Goal: Task Accomplishment & Management: Manage account settings

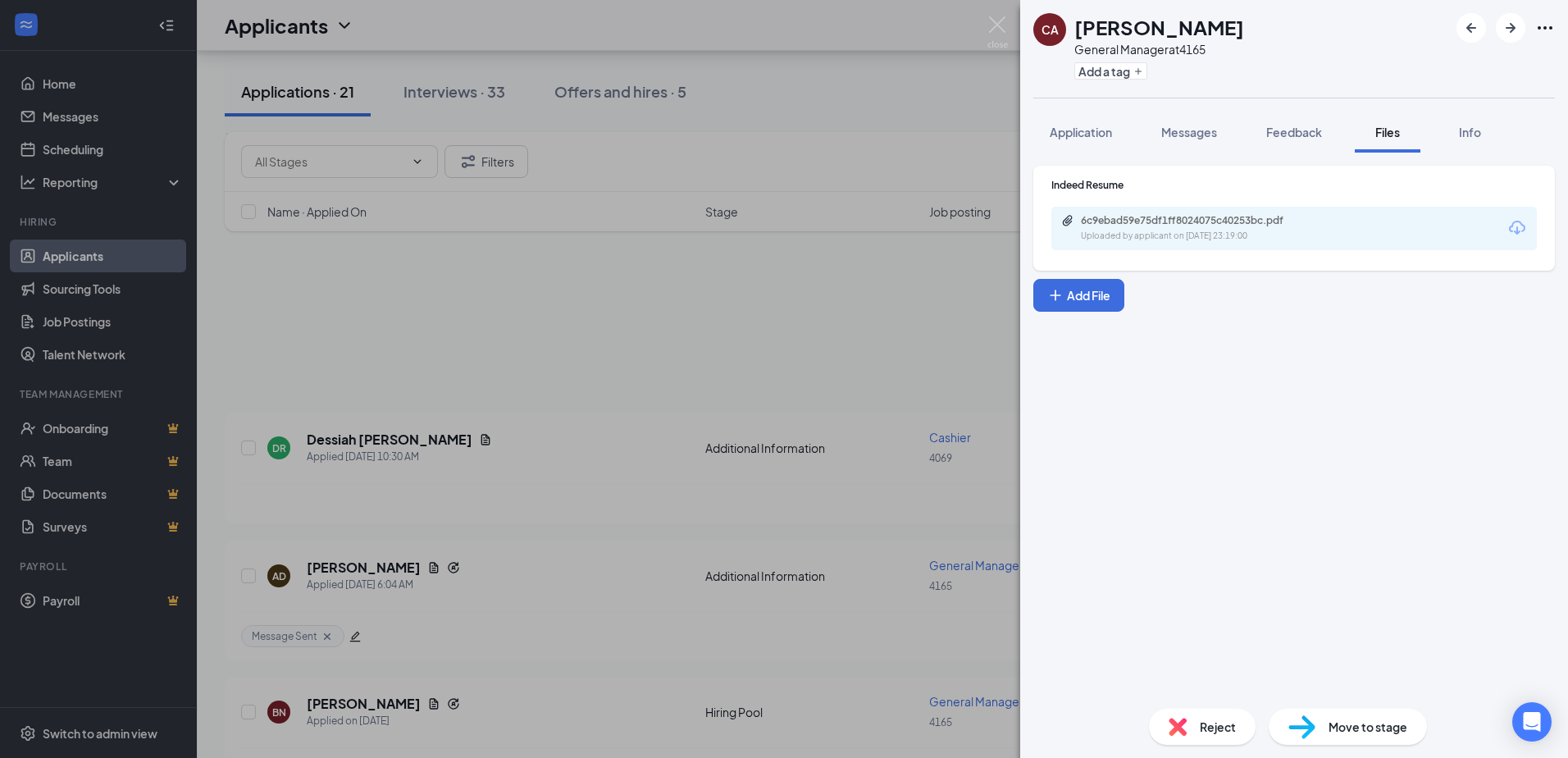
scroll to position [574, 0]
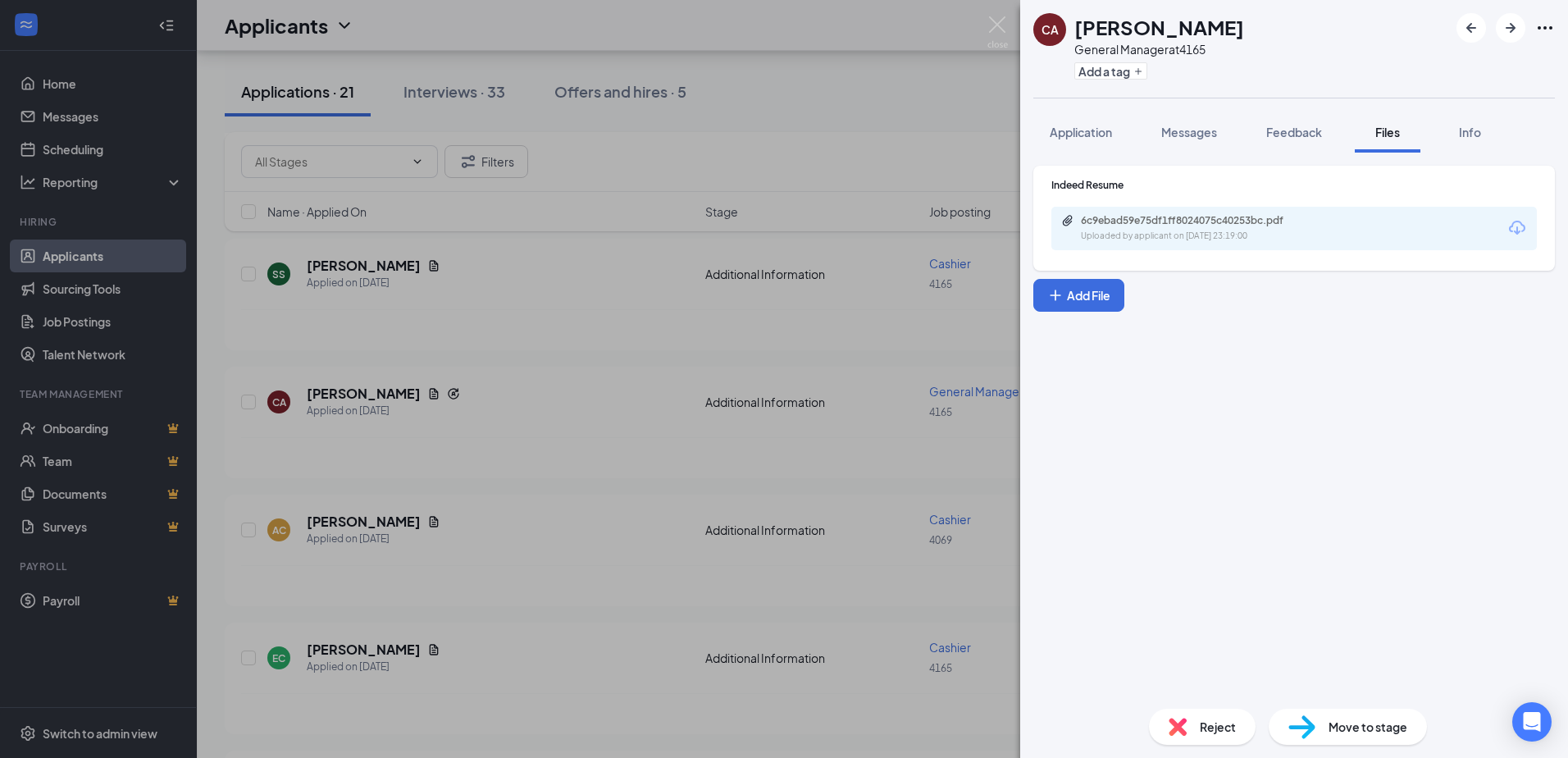
click at [505, 425] on div "CA CLEIDE ANDRE General Manager at 4165 Add a tag Application Messages Feedback…" at bounding box center [784, 379] width 1568 height 758
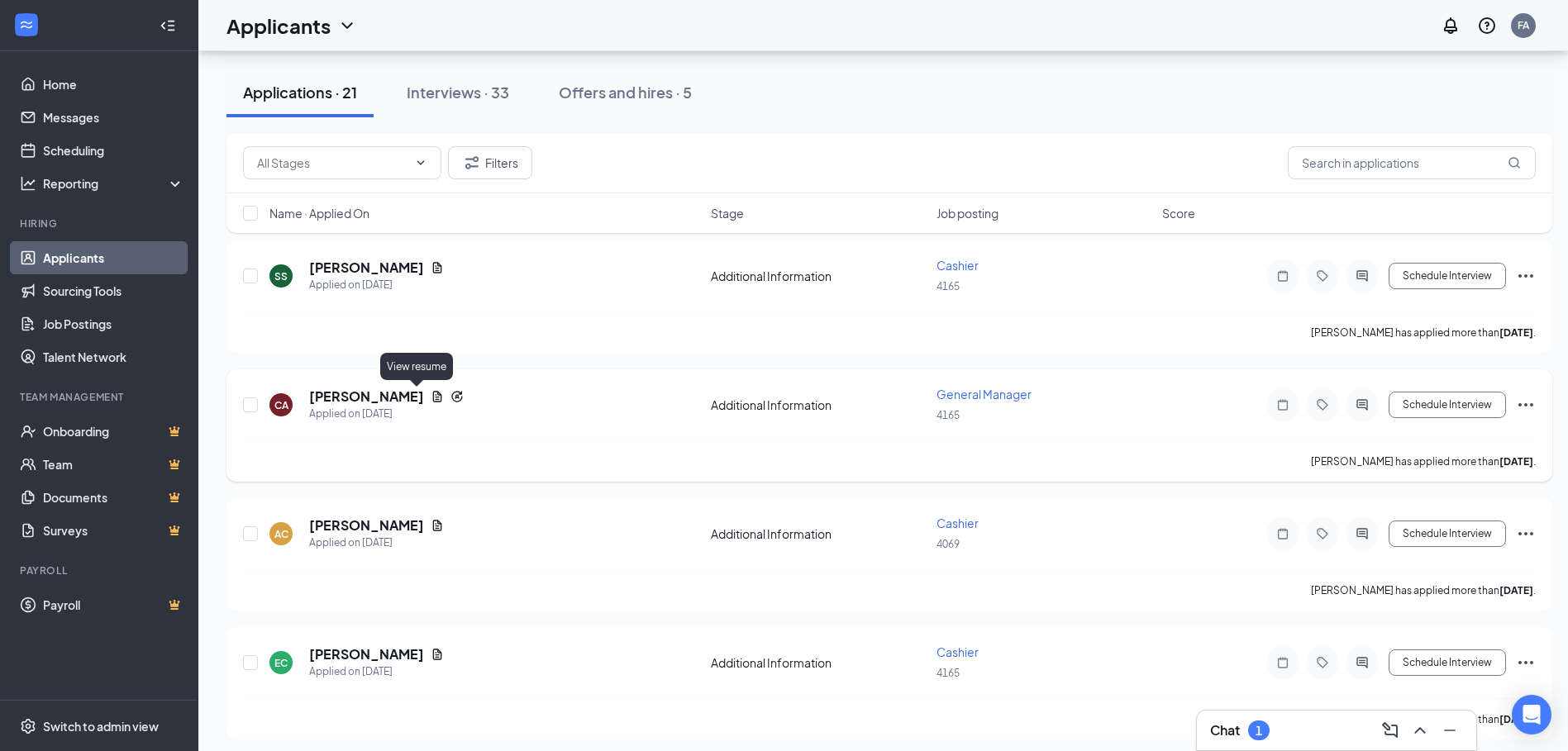
click at [433, 397] on icon "Document" at bounding box center [438, 396] width 9 height 11
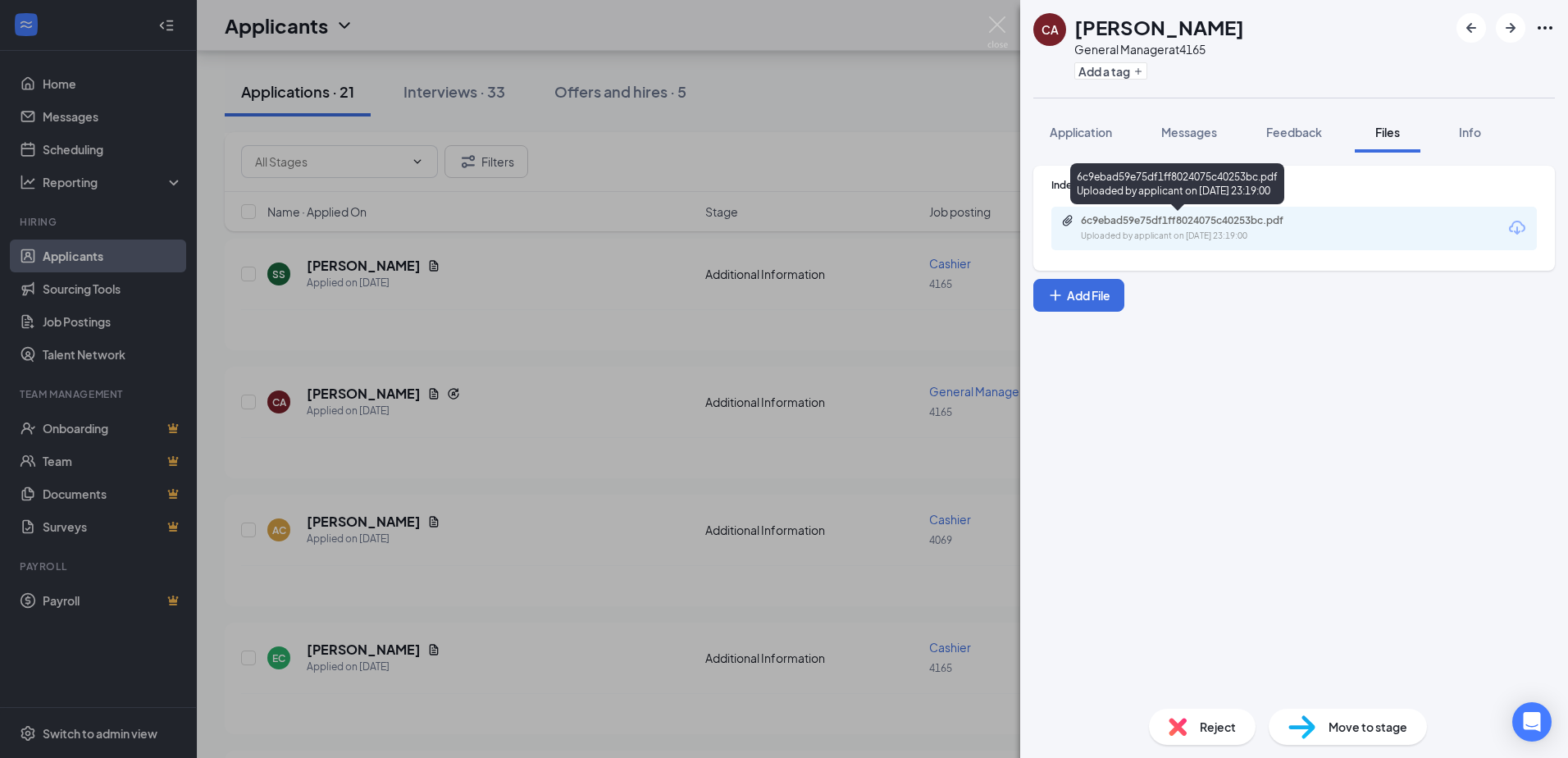
click at [1126, 221] on div "6c9ebad59e75df1ff8024075c40253bc.pdf" at bounding box center [1195, 221] width 230 height 13
click at [1179, 126] on span "Messages" at bounding box center [1189, 132] width 55 height 15
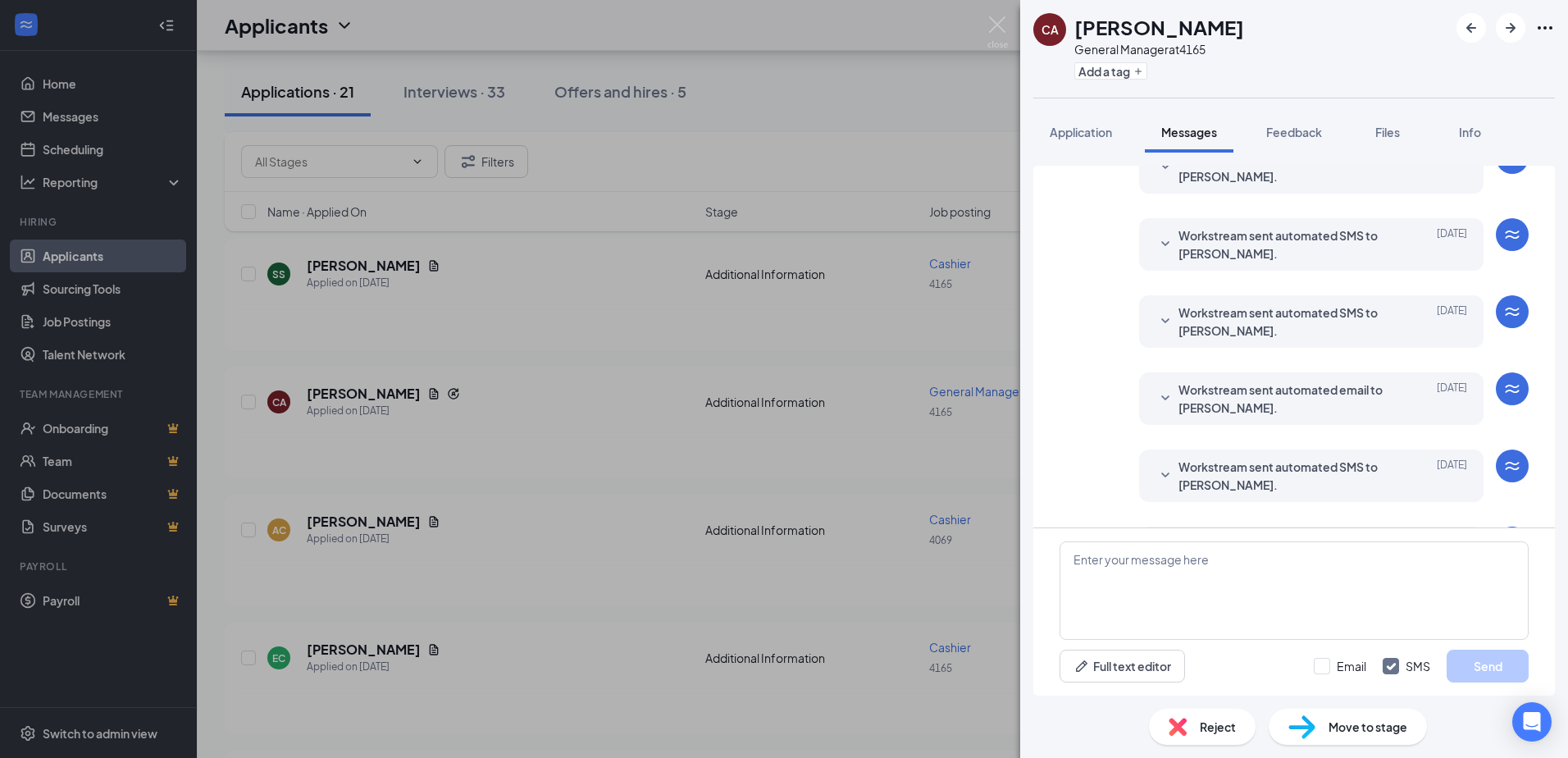
scroll to position [149, 0]
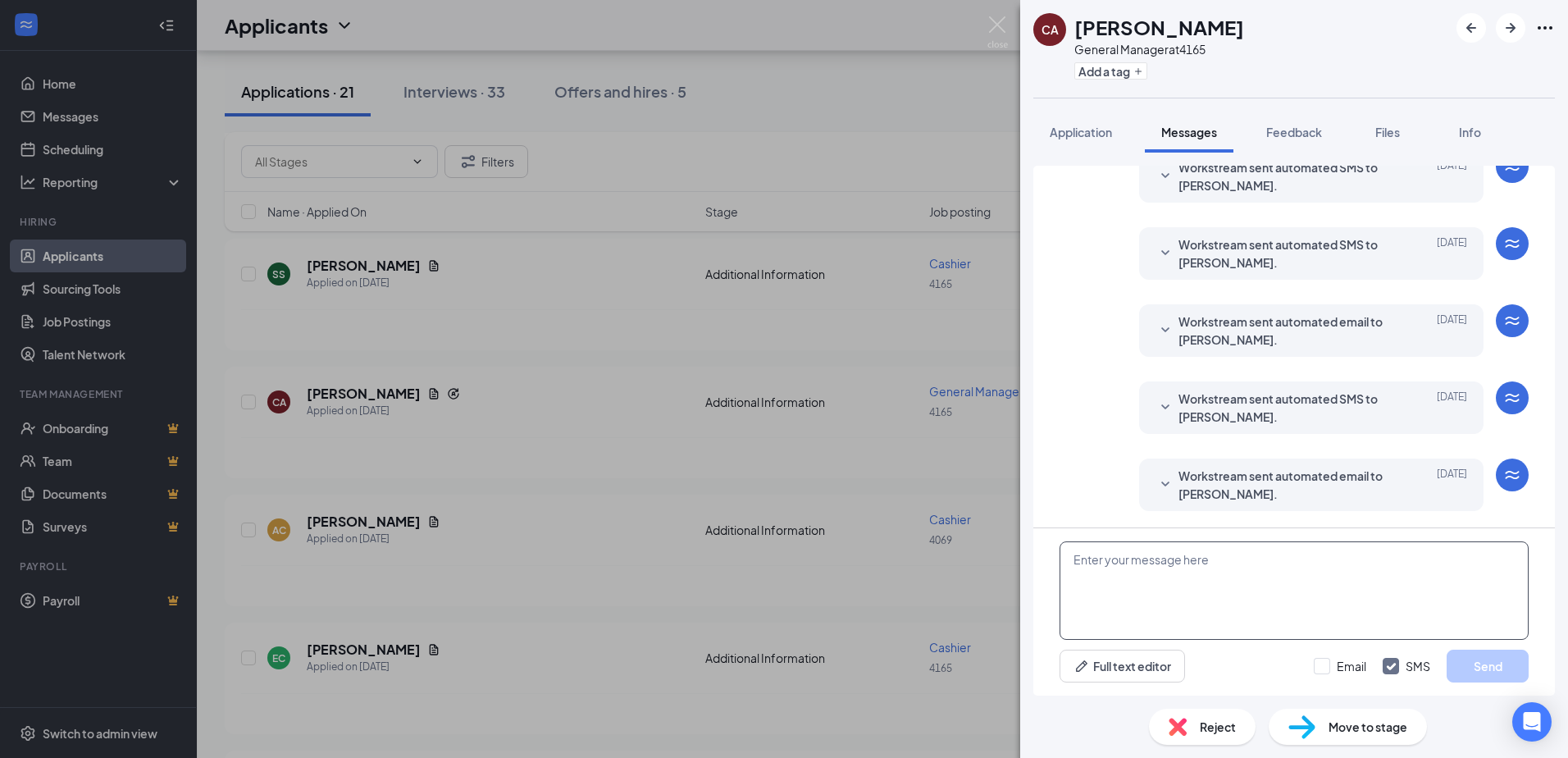
click at [1107, 560] on textarea at bounding box center [1294, 591] width 469 height 99
click at [1079, 549] on textarea at bounding box center [1294, 591] width 469 height 99
paste textarea "Hi name, I’m reaching out from Tacobell/Wingstop regarding general manager role…"
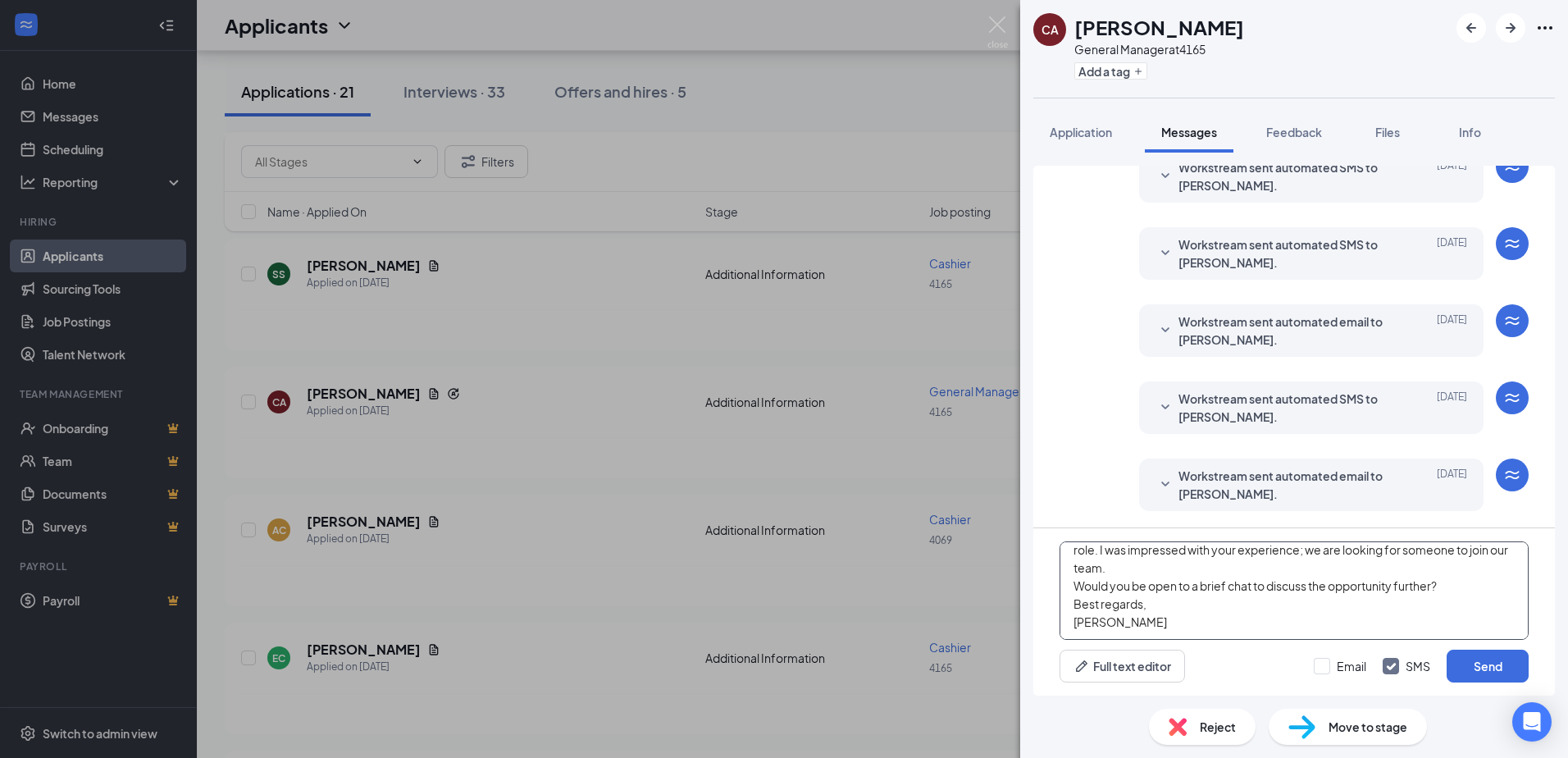
scroll to position [0, 0]
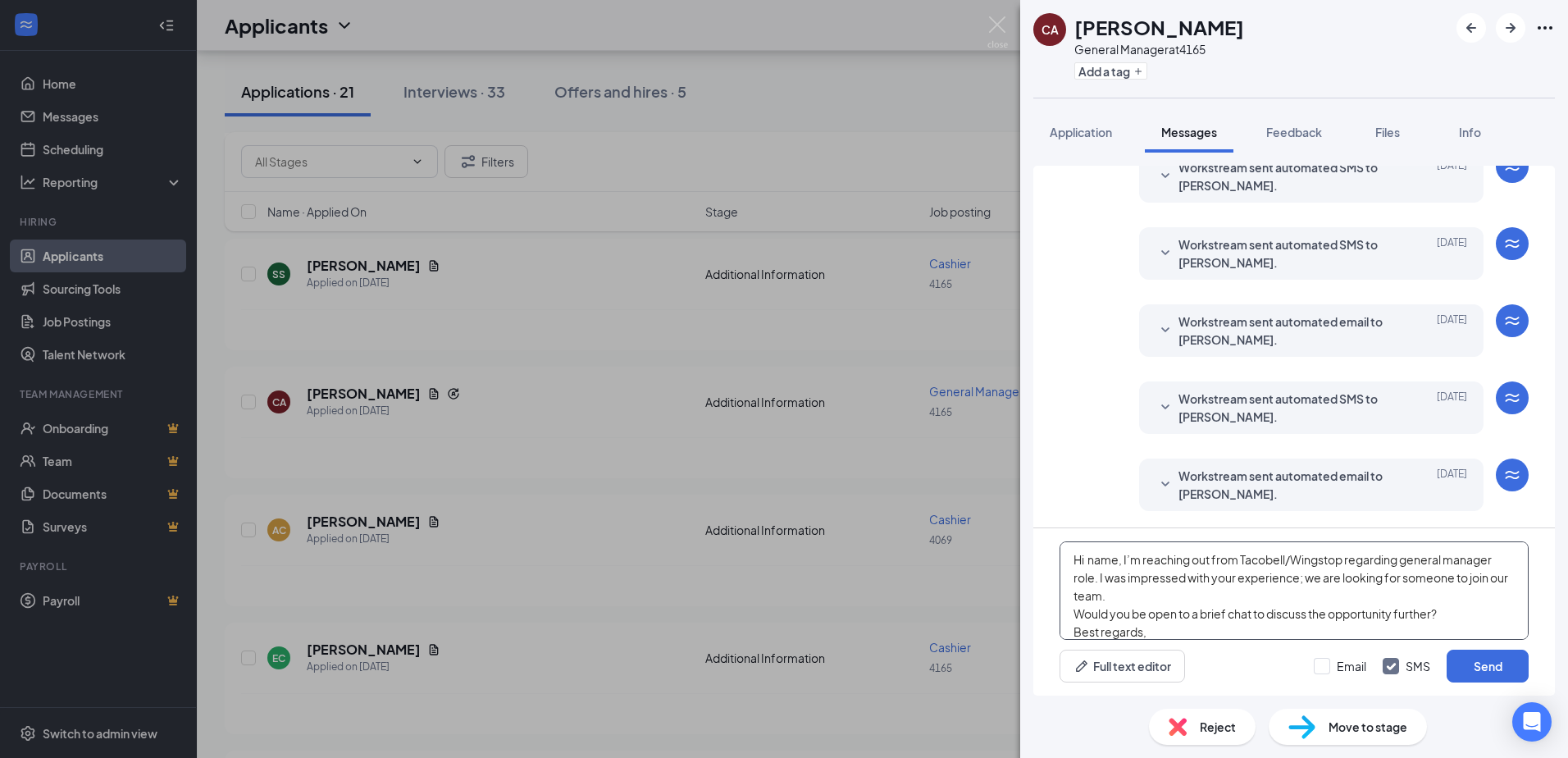
click at [1121, 559] on textarea "Hi name, I’m reaching out from Tacobell/Wingstop regarding general manager role…" at bounding box center [1294, 591] width 469 height 99
click at [1253, 563] on textarea "Hi Cleide, I’m reaching out from /Wingstop regarding general manager role. I wa…" at bounding box center [1294, 591] width 469 height 99
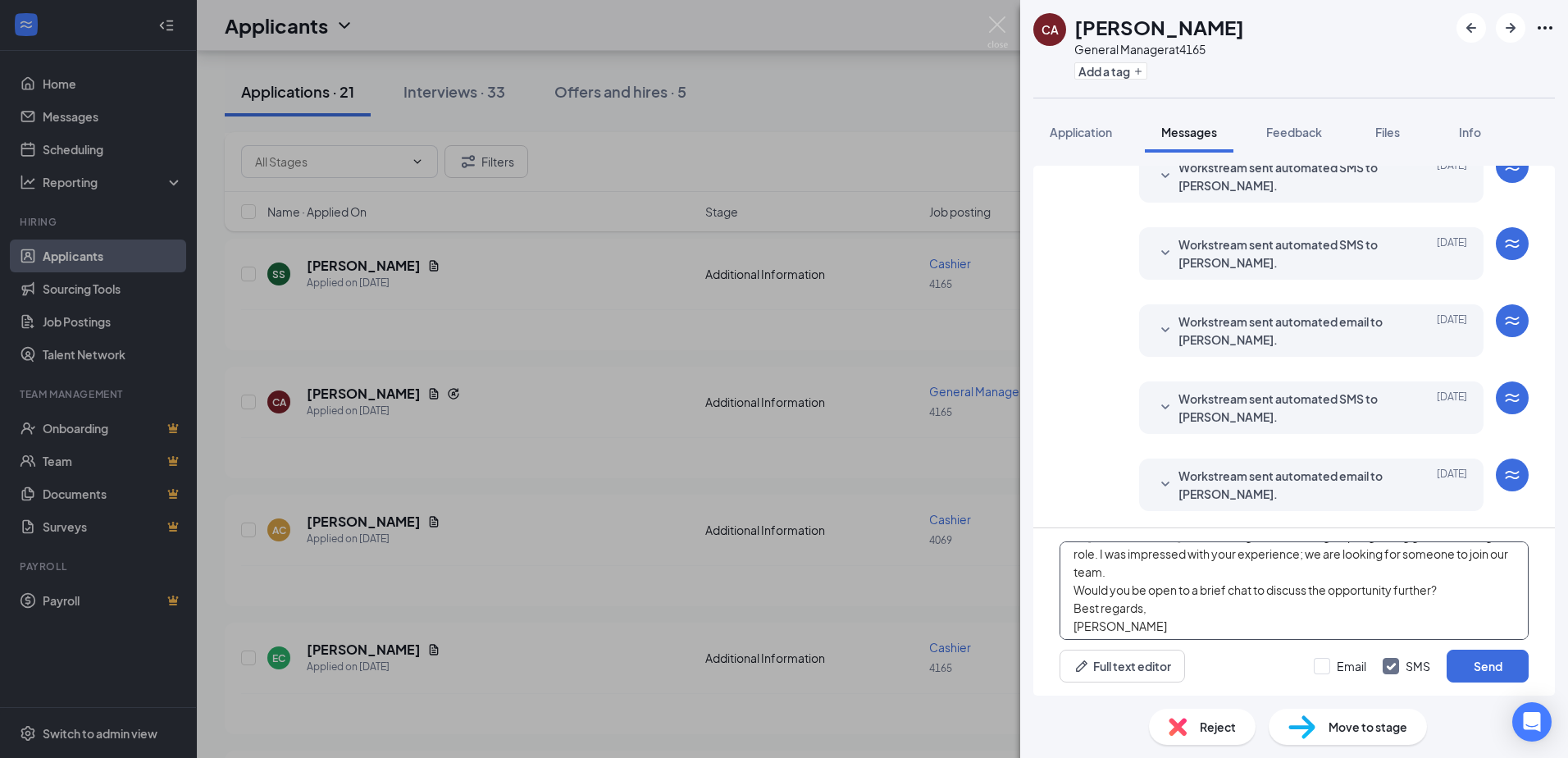
scroll to position [46, 0]
type textarea "Hi Cleide, I’m reaching out from Wingstop regarding general manager role. I was…"
click at [1469, 661] on button "Send" at bounding box center [1488, 667] width 82 height 33
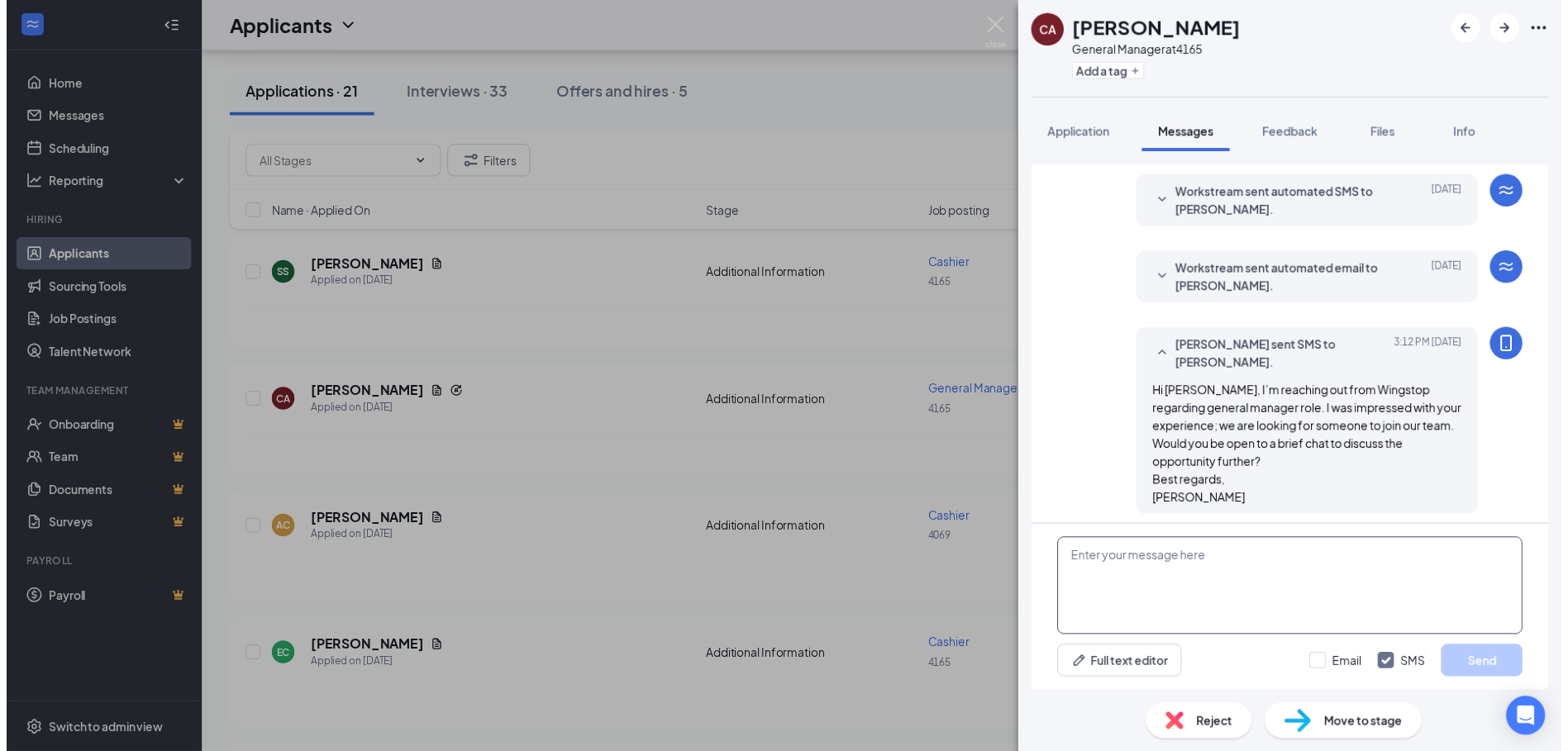
scroll to position [364, 0]
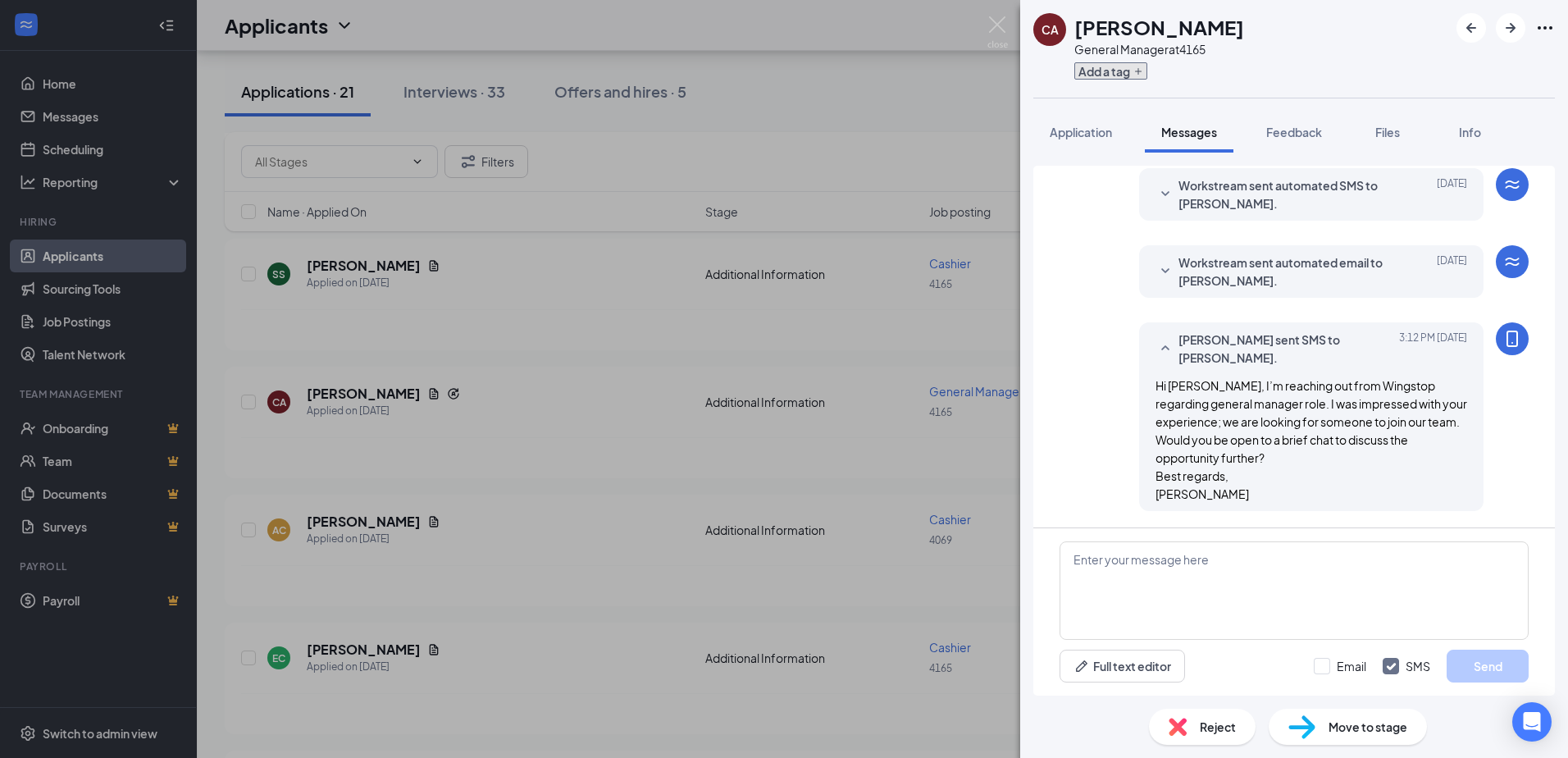
click at [1103, 66] on button "Add a tag" at bounding box center [1110, 71] width 73 height 18
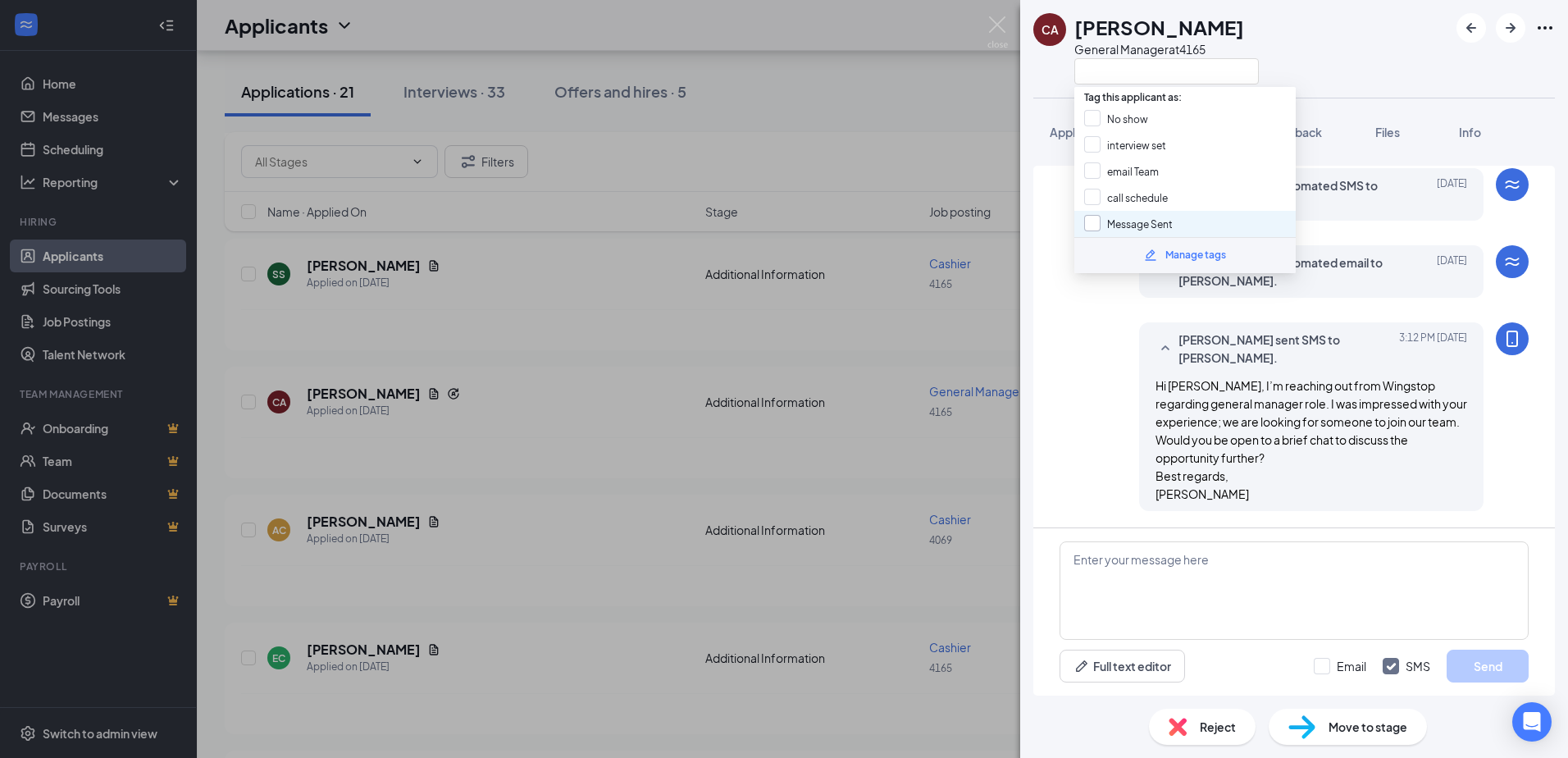
click at [1099, 222] on input "Message Sent" at bounding box center [1129, 224] width 89 height 18
checkbox input "true"
click at [305, 458] on div "CA CLEIDE ANDRE General Manager at 4165 Application Messages Feedback Files Inf…" at bounding box center [784, 379] width 1568 height 758
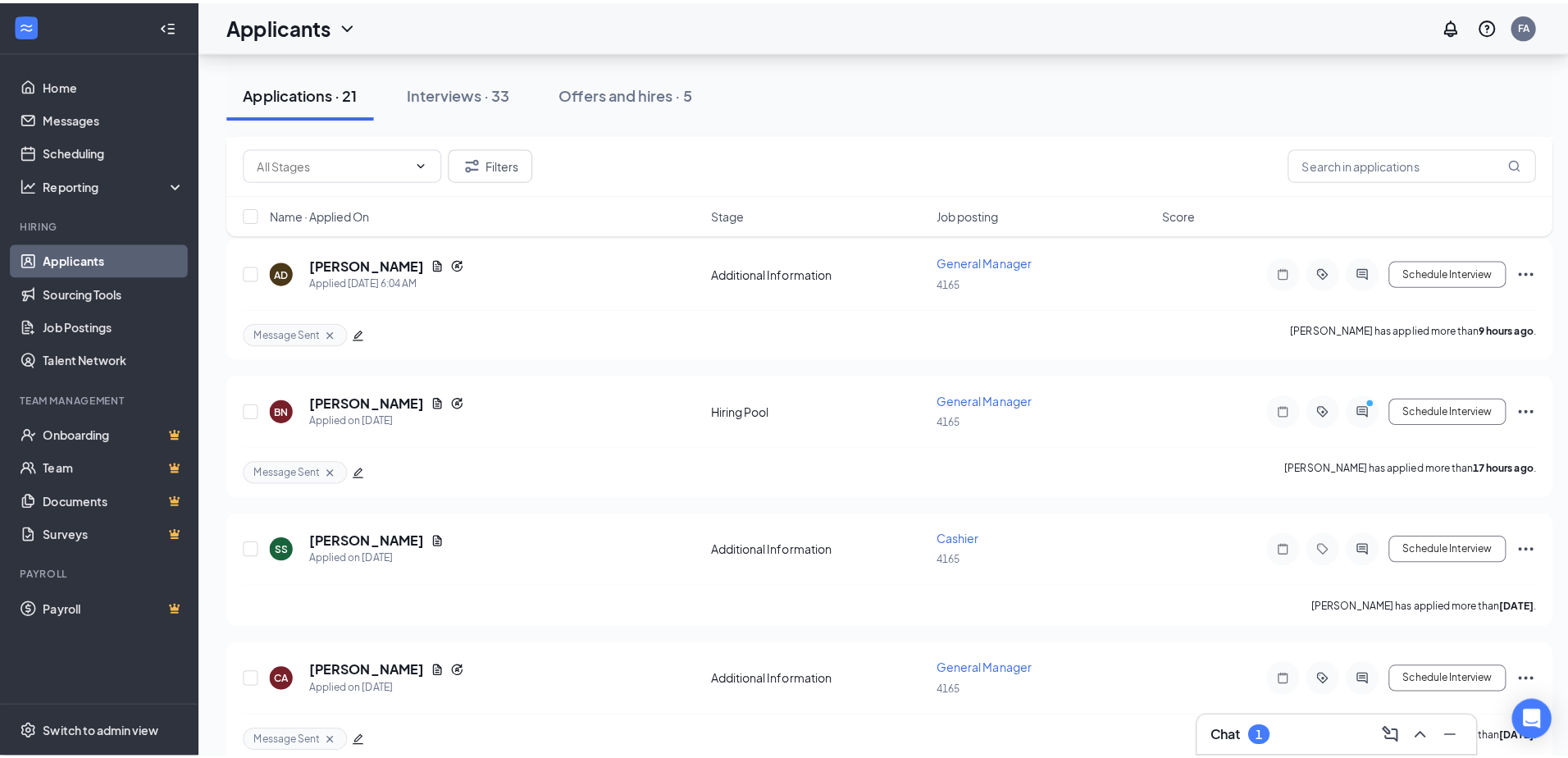
scroll to position [274, 0]
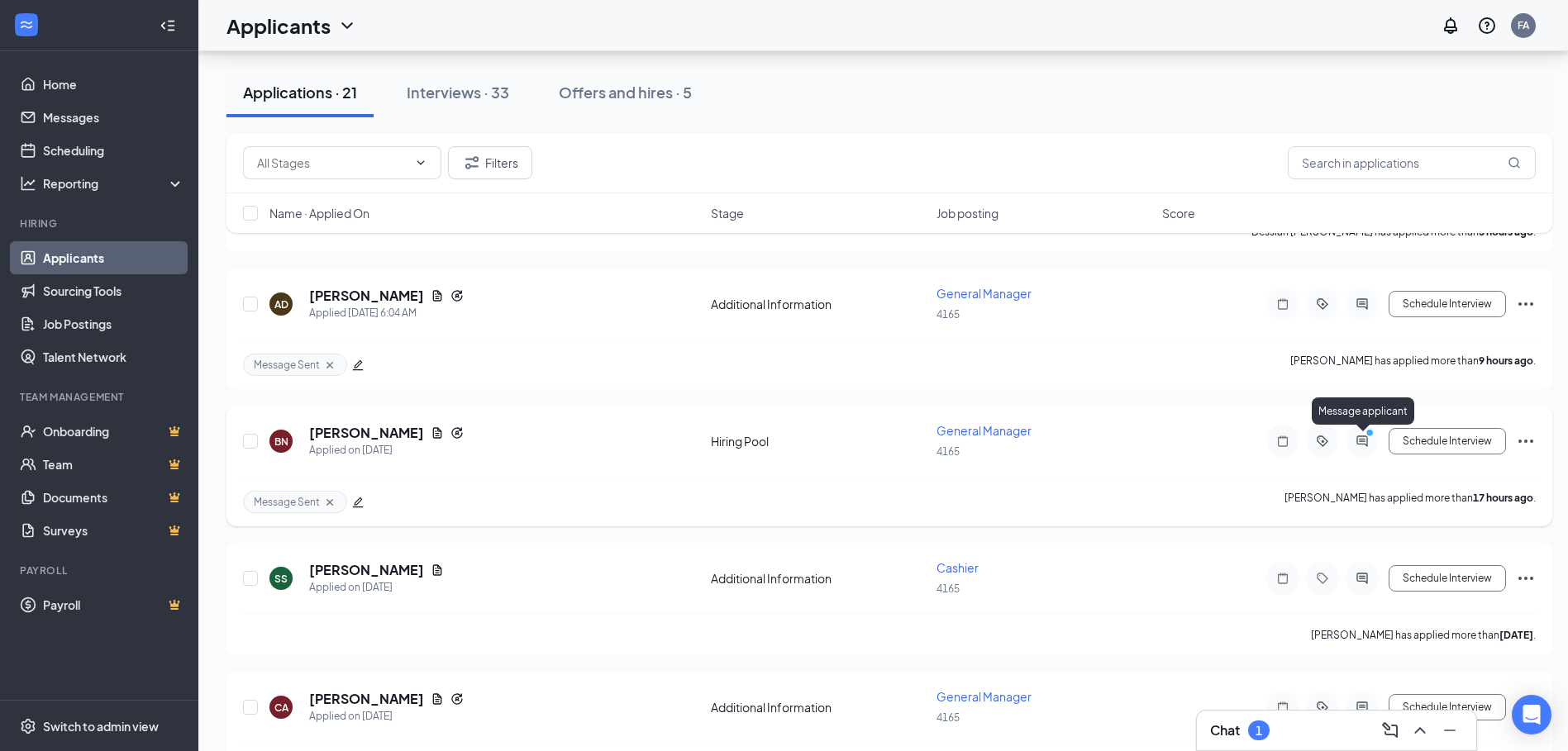
click at [1362, 437] on icon "PrimaryDot" at bounding box center [1371, 434] width 20 height 13
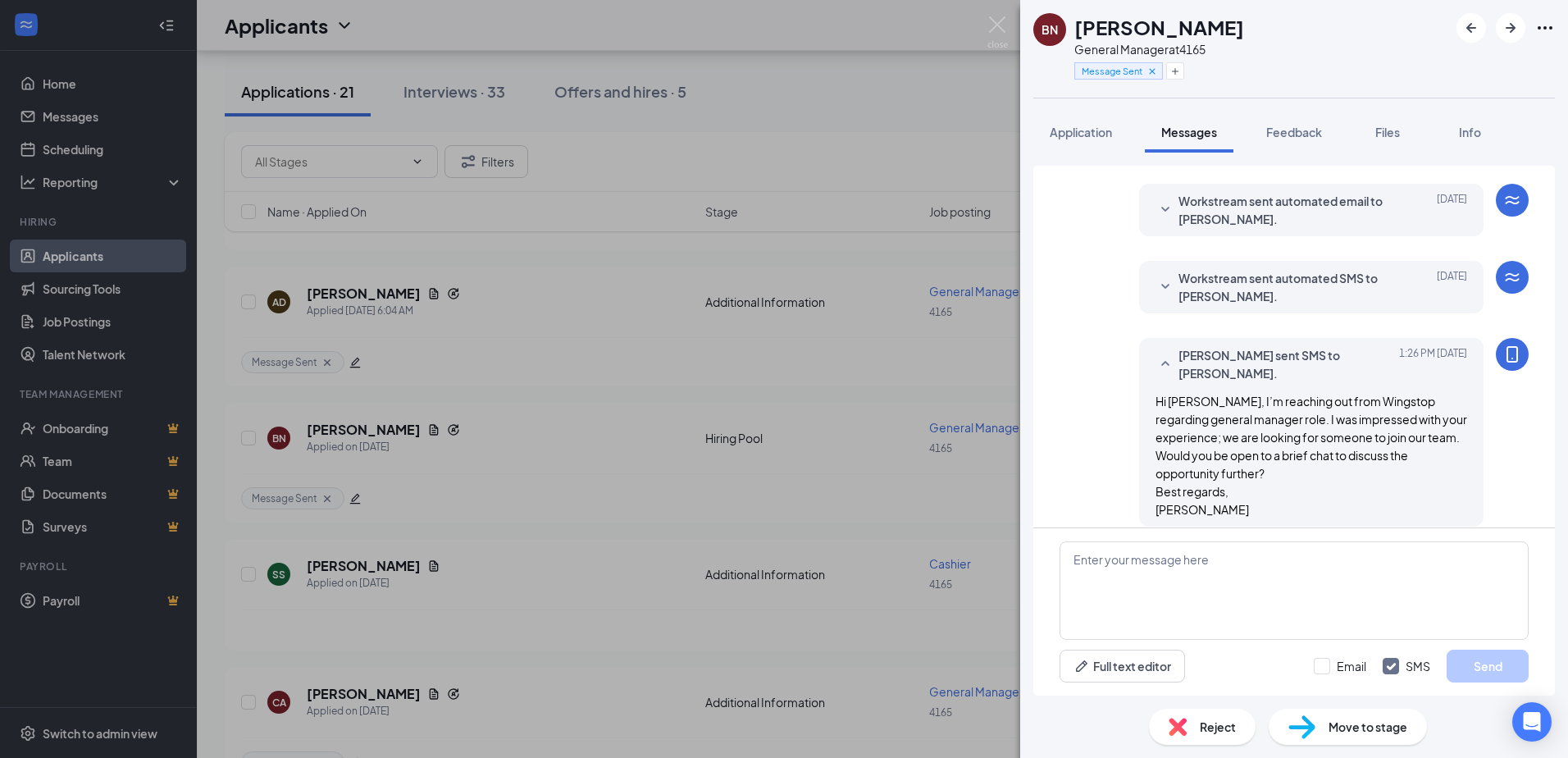
scroll to position [391, 0]
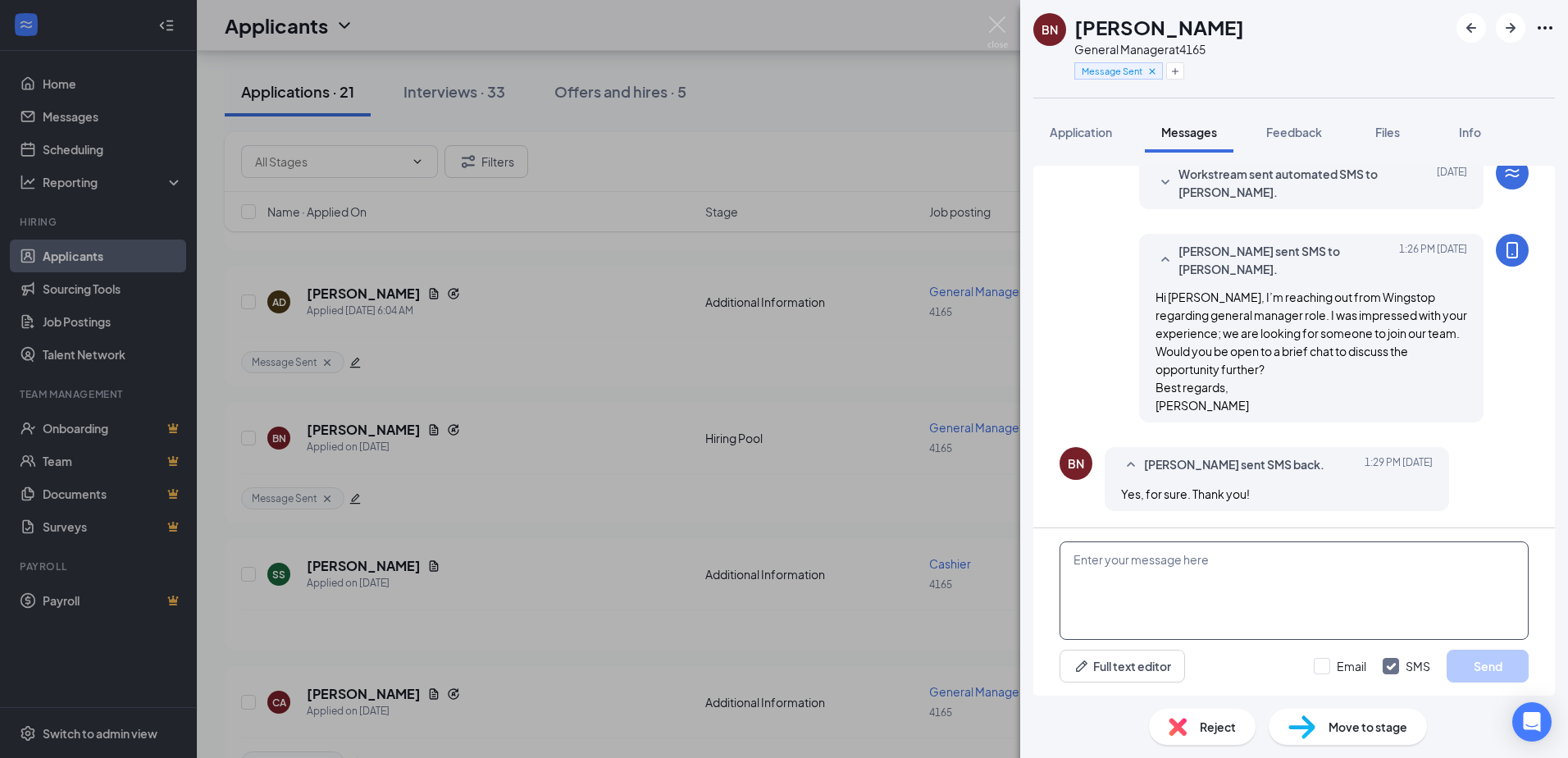
click at [1099, 561] on textarea at bounding box center [1294, 591] width 469 height 99
type textarea "c"
type textarea "i"
type textarea "c"
type textarea "a"
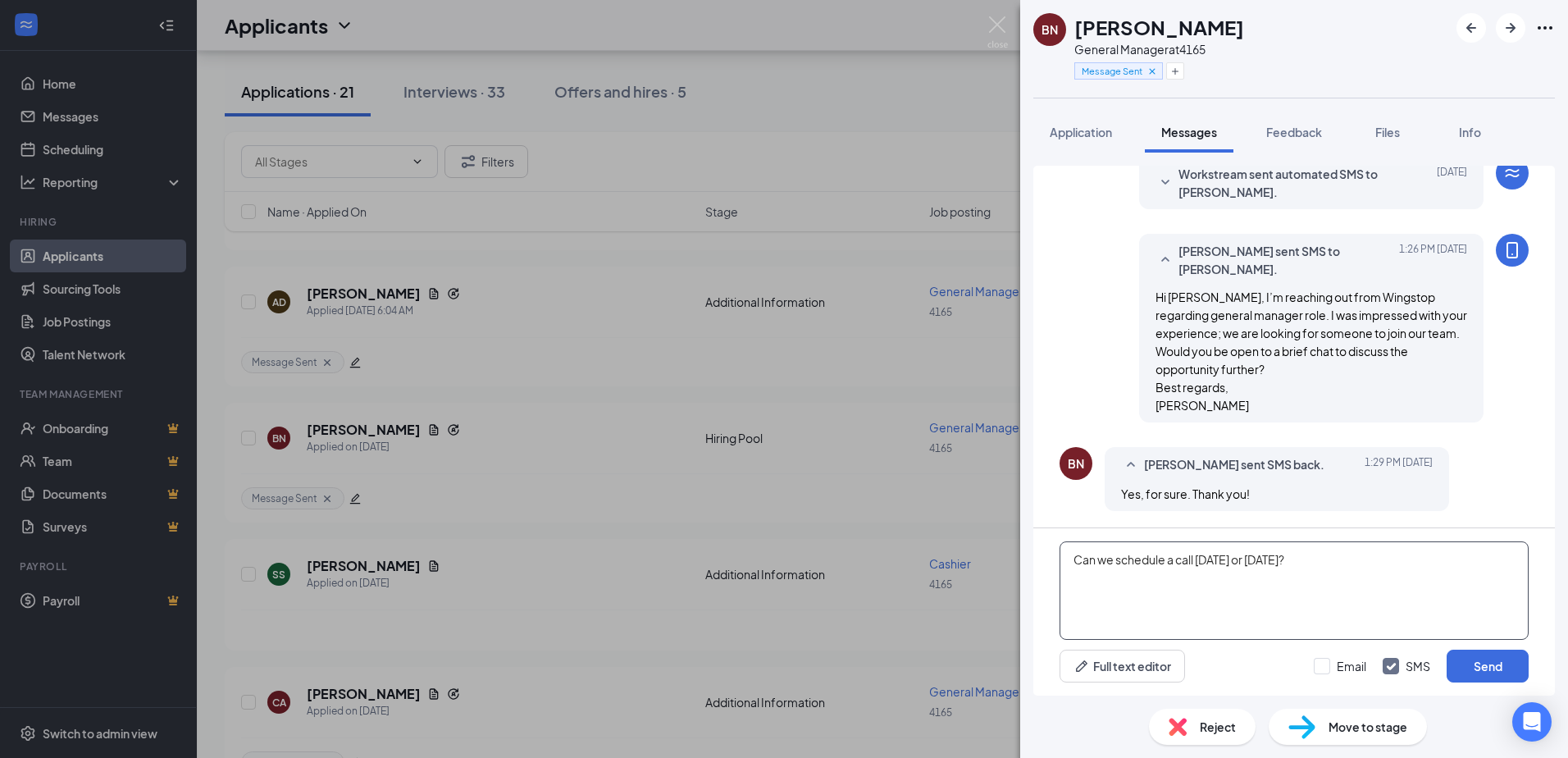
click at [1081, 559] on textarea "Can we schedule a call today or tomorrow?" at bounding box center [1294, 591] width 469 height 99
click at [1070, 559] on textarea "can we schedule a call today or tomorrow?" at bounding box center [1294, 591] width 469 height 99
click at [1227, 556] on textarea "When can we schedule a call today or tomorrow?" at bounding box center [1294, 591] width 469 height 99
type textarea "When can we schedule a call, today or tomorrow?"
click at [1488, 665] on button "Send" at bounding box center [1488, 667] width 82 height 33
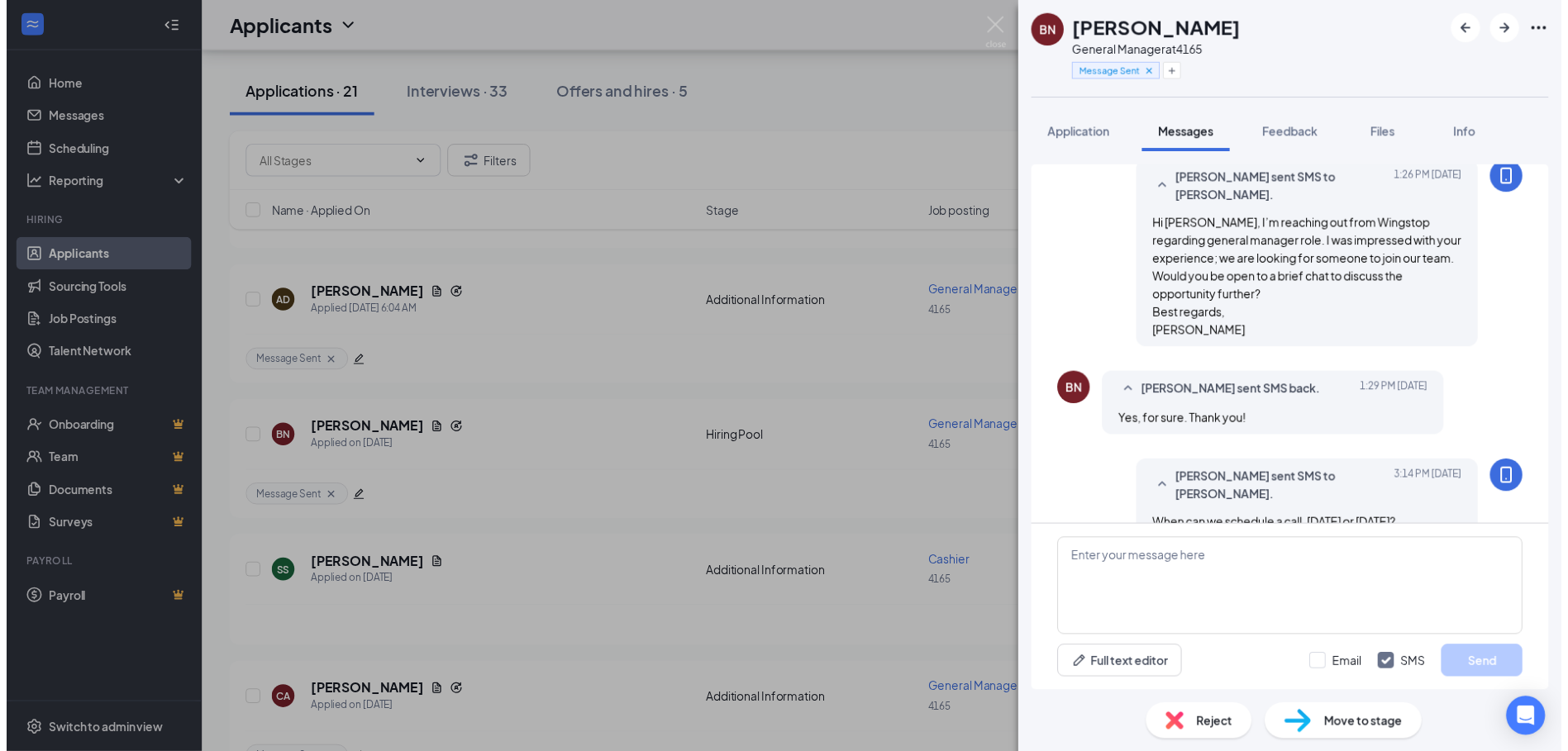
scroll to position [500, 0]
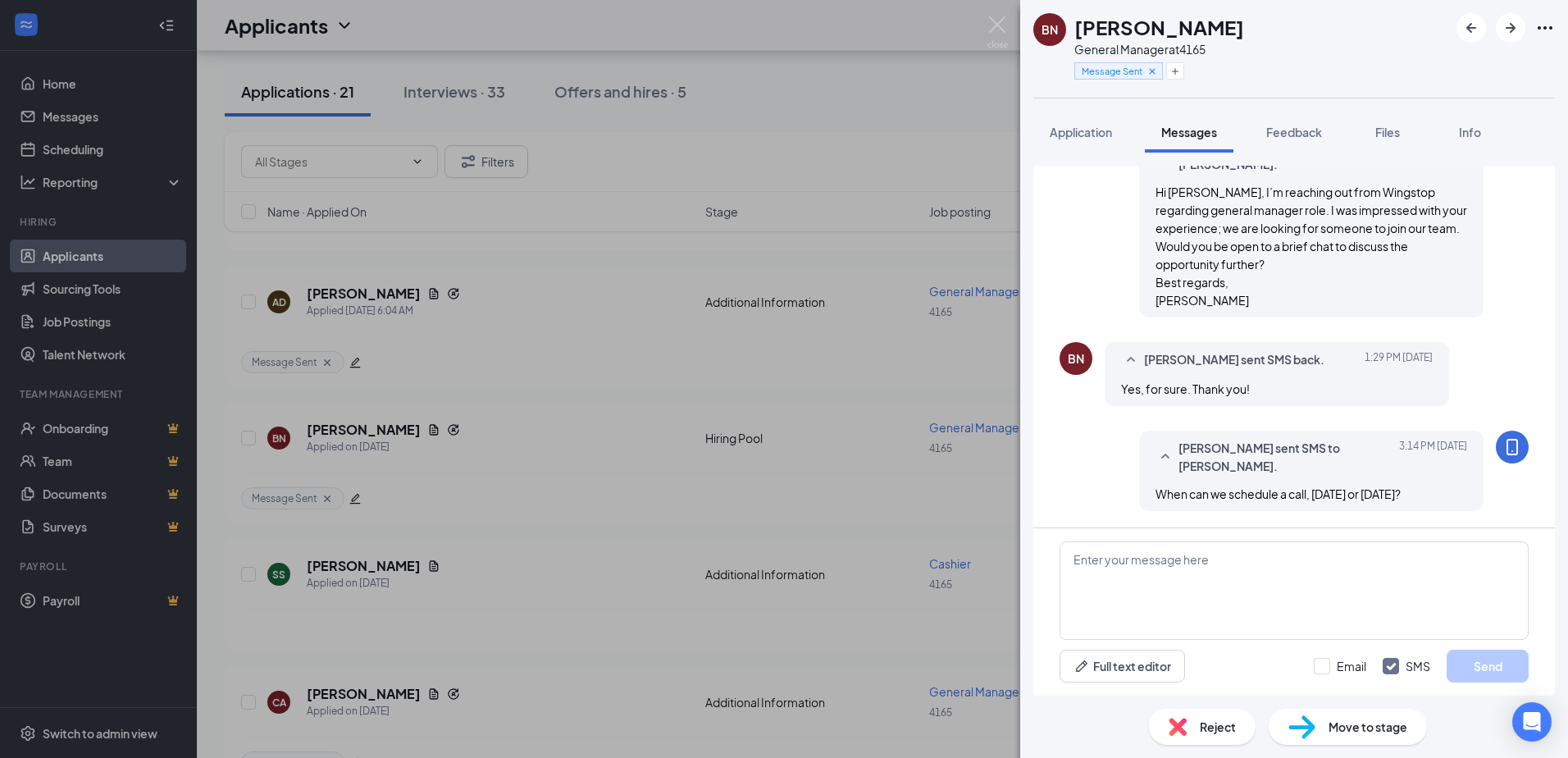
click at [420, 427] on div "BN Bobby NeSmith General Manager at 4165 Message Sent Application Messages Feed…" at bounding box center [784, 379] width 1568 height 758
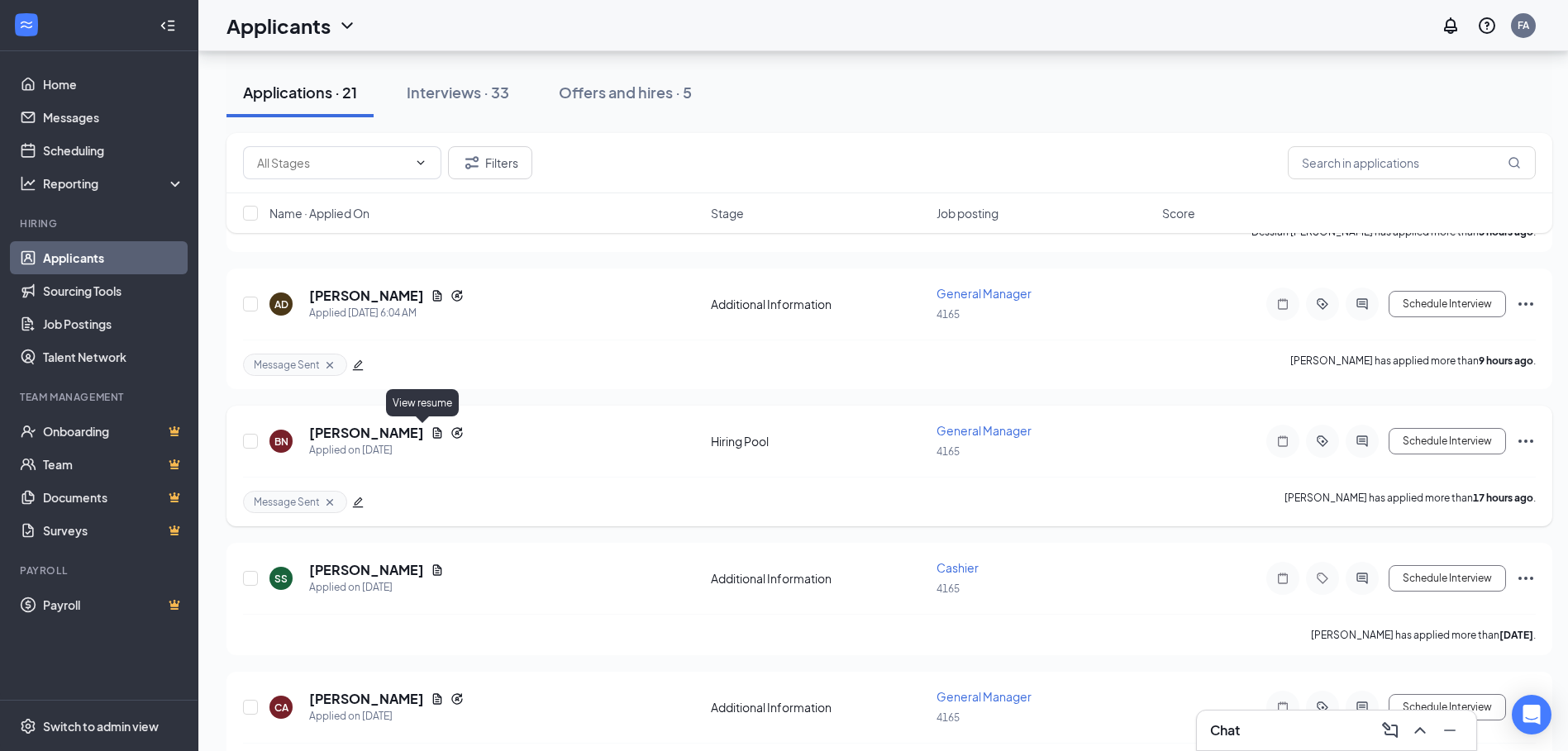
click at [431, 432] on icon "Document" at bounding box center [437, 433] width 13 height 13
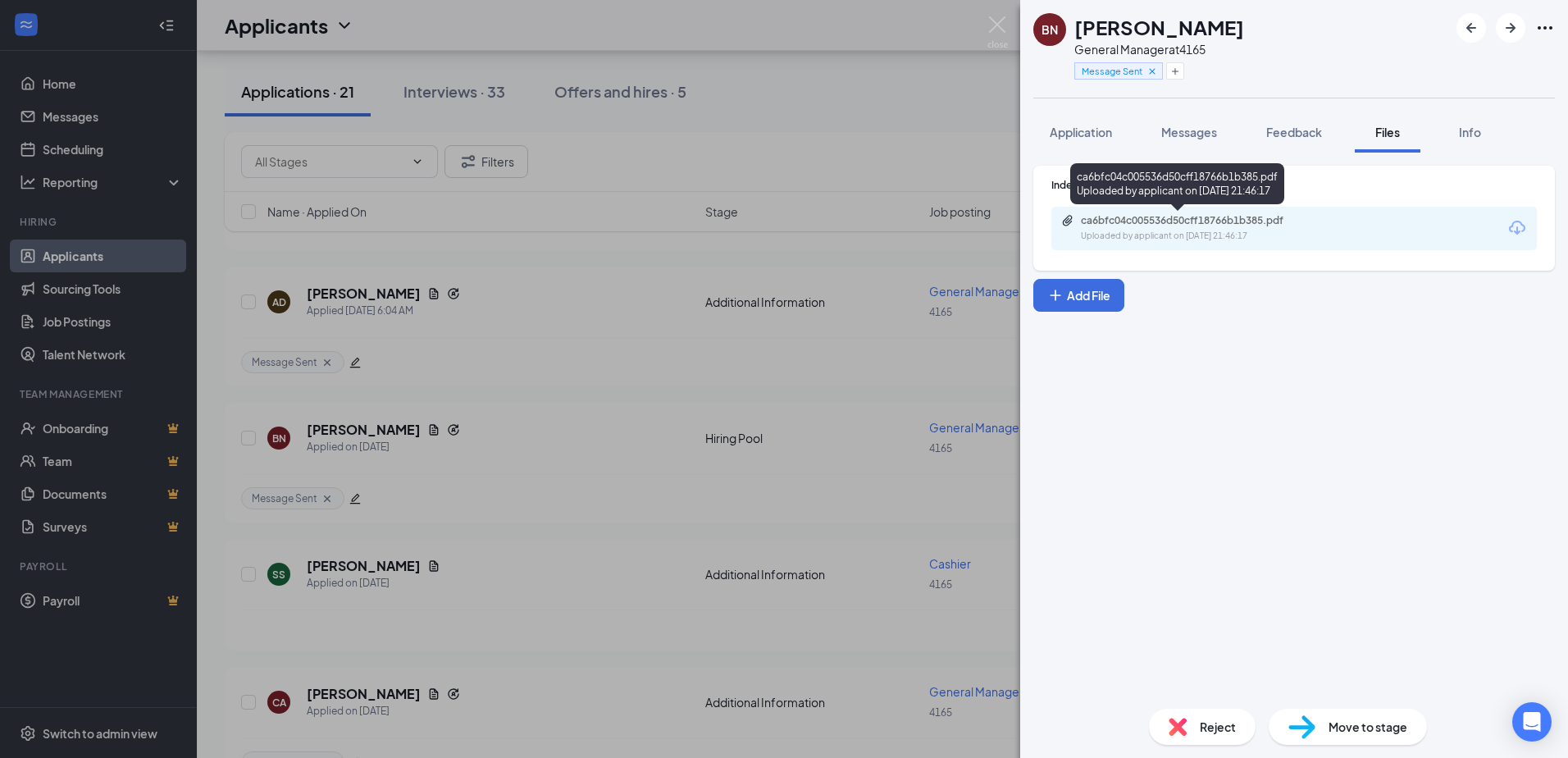
click at [1115, 226] on div "ca6bfc04c005536d50cff18766b1b385.pdf Uploaded by applicant on Sep 14, 2025 at 2…" at bounding box center [1194, 228] width 266 height 29
click at [604, 444] on div "BN Bobby NeSmith General Manager at 4165 Message Sent Application Messages Feed…" at bounding box center [784, 379] width 1568 height 758
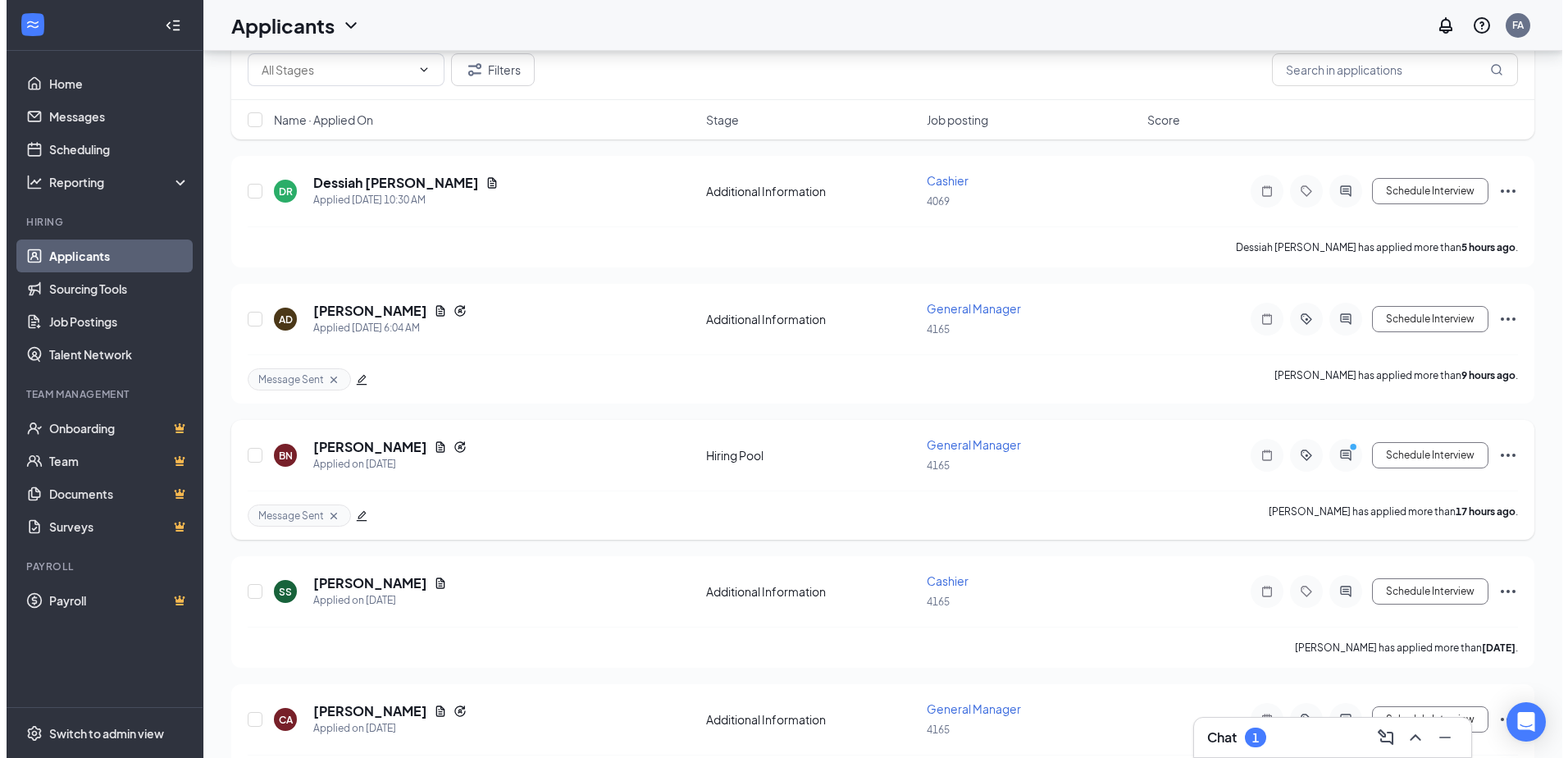
scroll to position [274, 0]
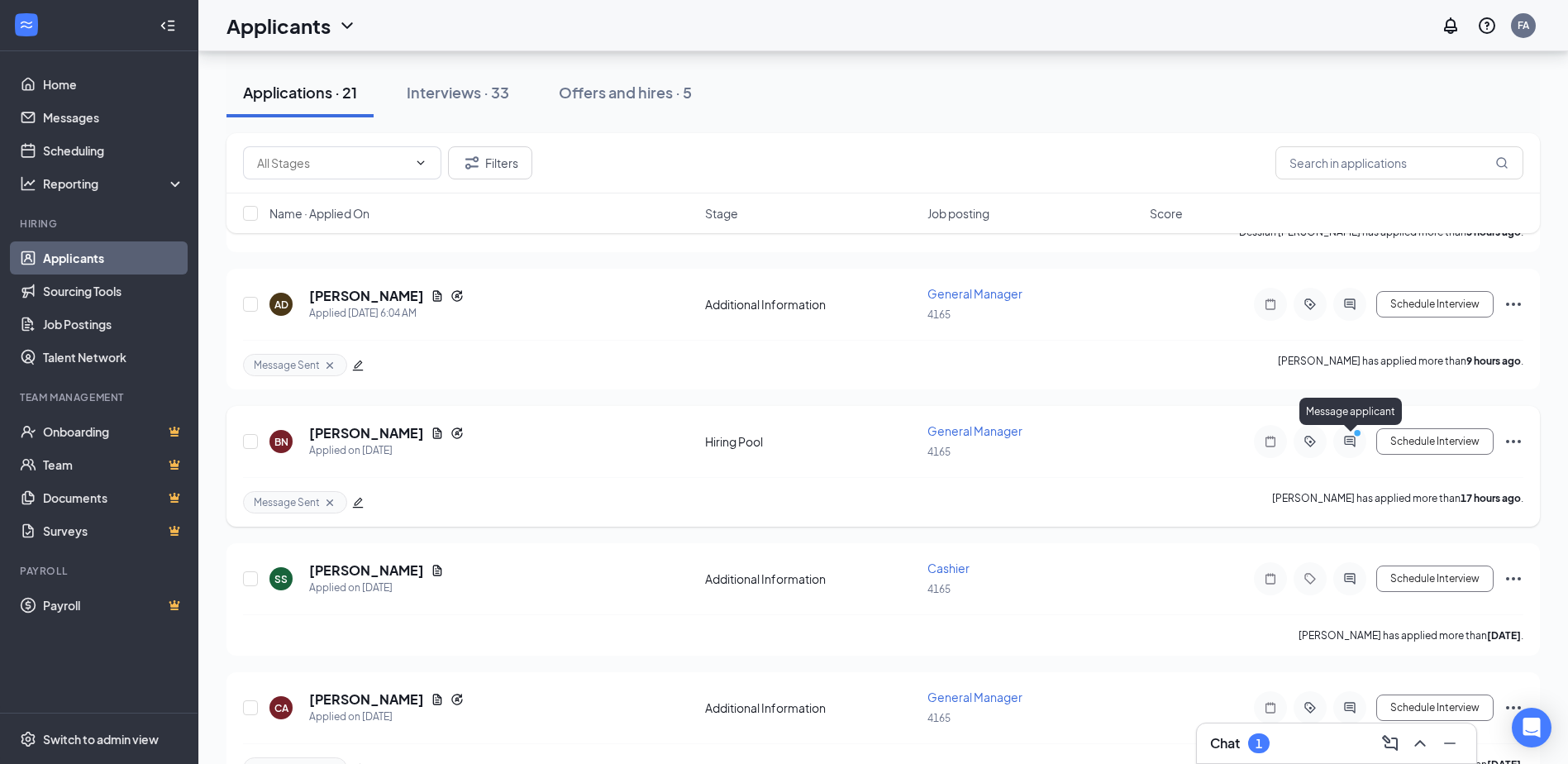
click at [1346, 438] on icon "ActiveChat" at bounding box center [1349, 441] width 20 height 13
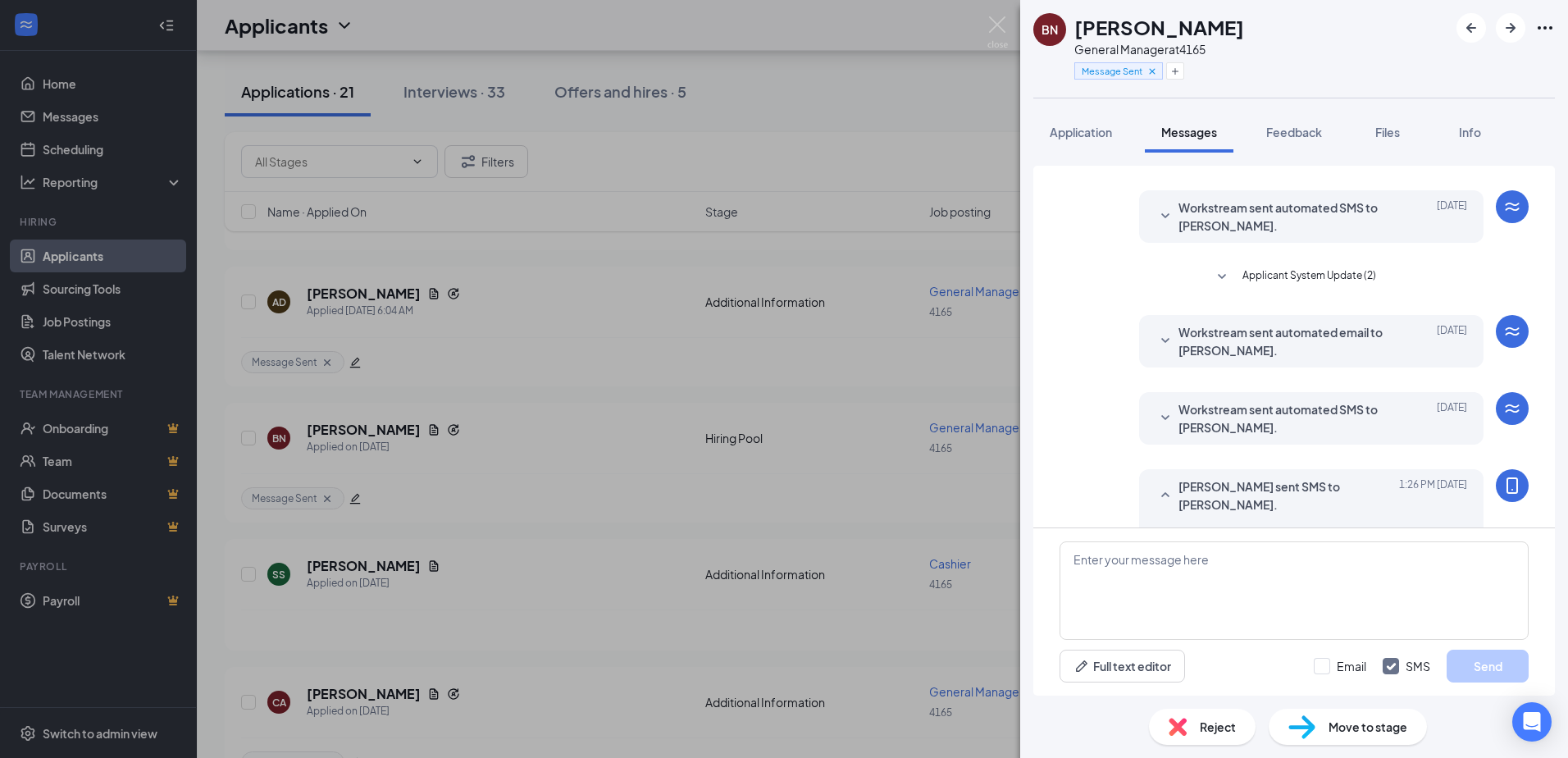
scroll to position [512, 0]
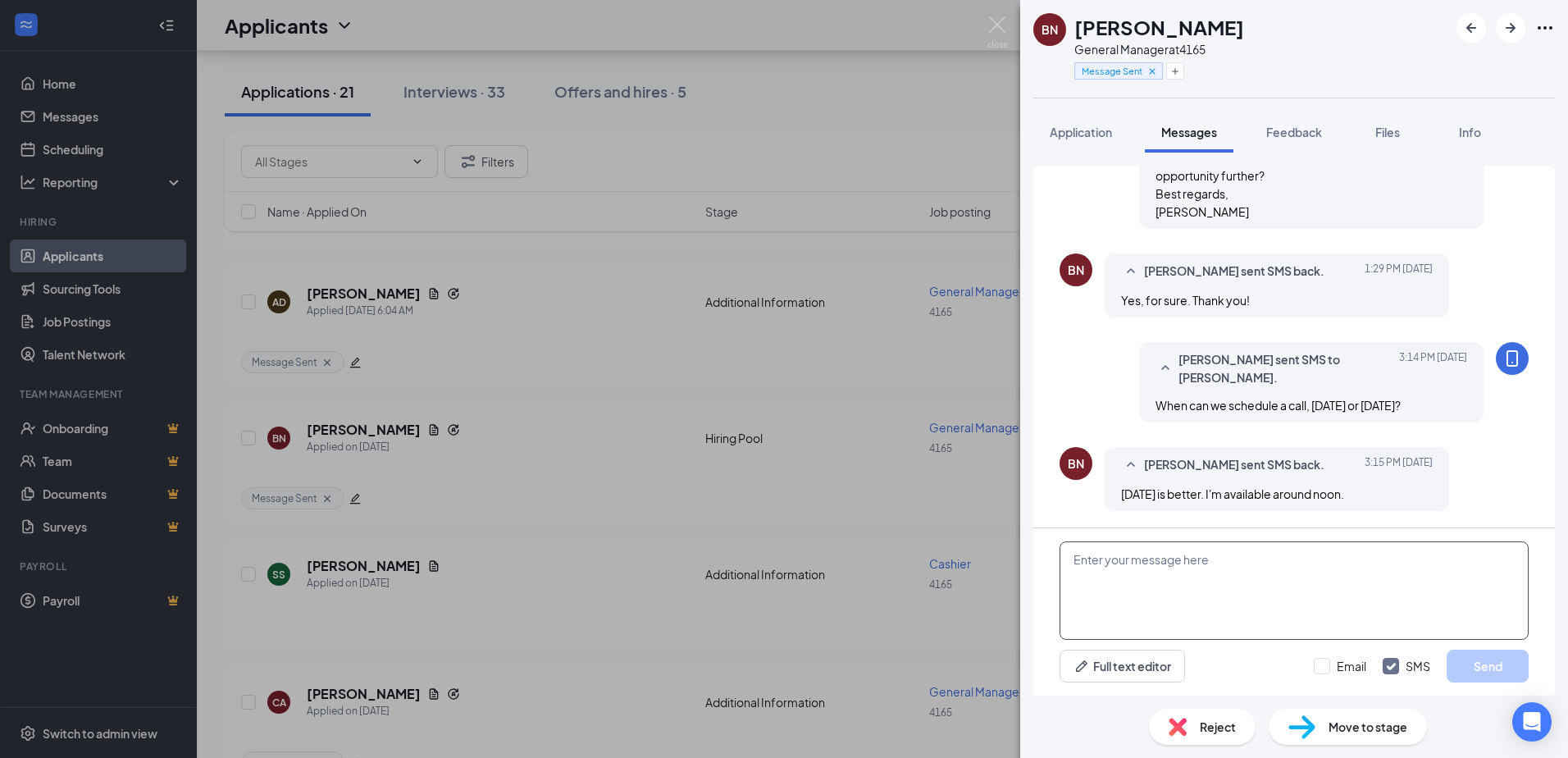
click at [1097, 561] on textarea at bounding box center [1294, 591] width 469 height 99
type textarea "c"
click at [1079, 561] on textarea "i will call you around noon" at bounding box center [1294, 591] width 469 height 99
click at [1212, 564] on textarea "will call you around noon" at bounding box center [1294, 591] width 469 height 99
type textarea "will call you around noon."
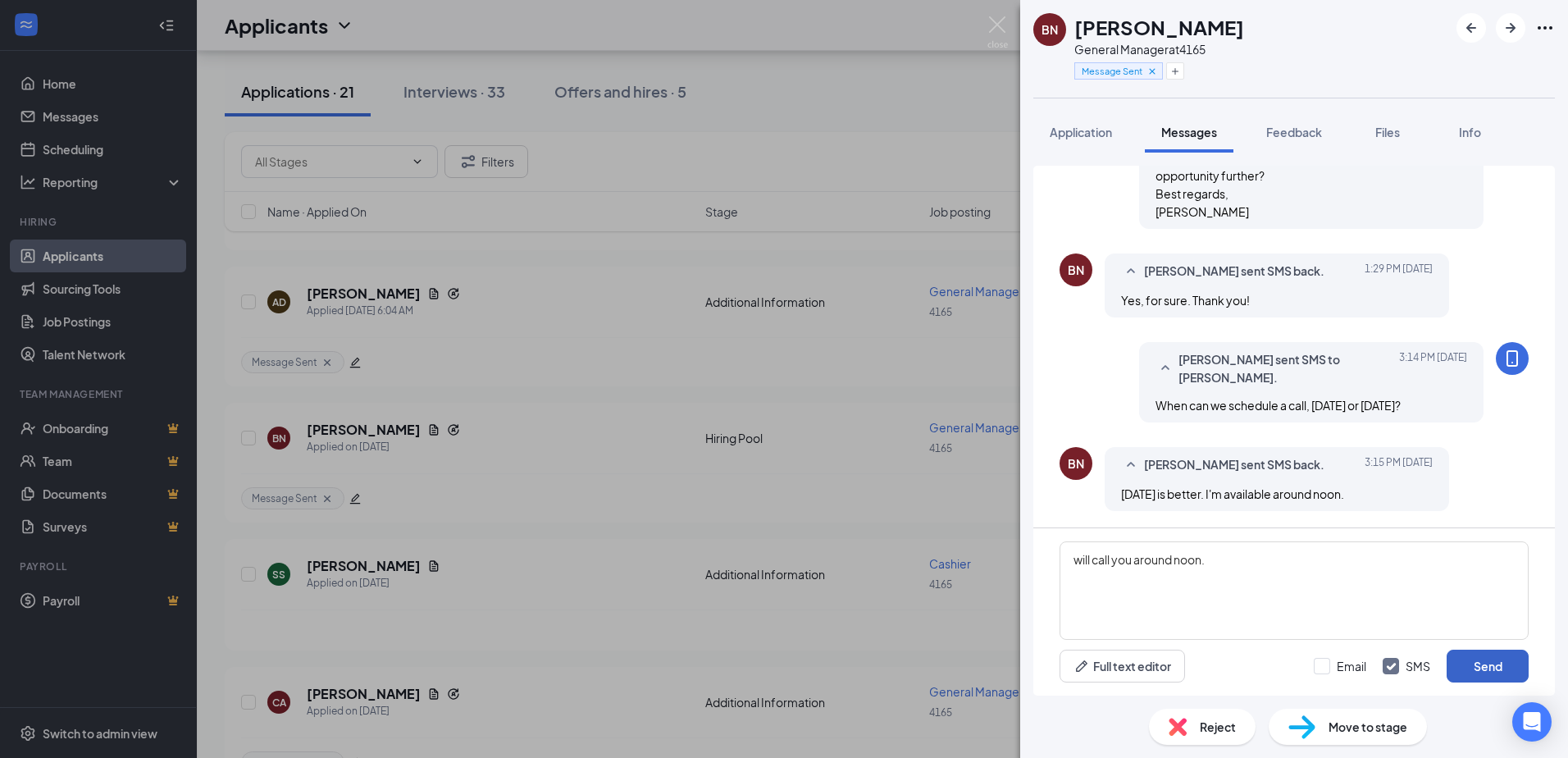
click at [1481, 672] on button "Send" at bounding box center [1488, 667] width 82 height 33
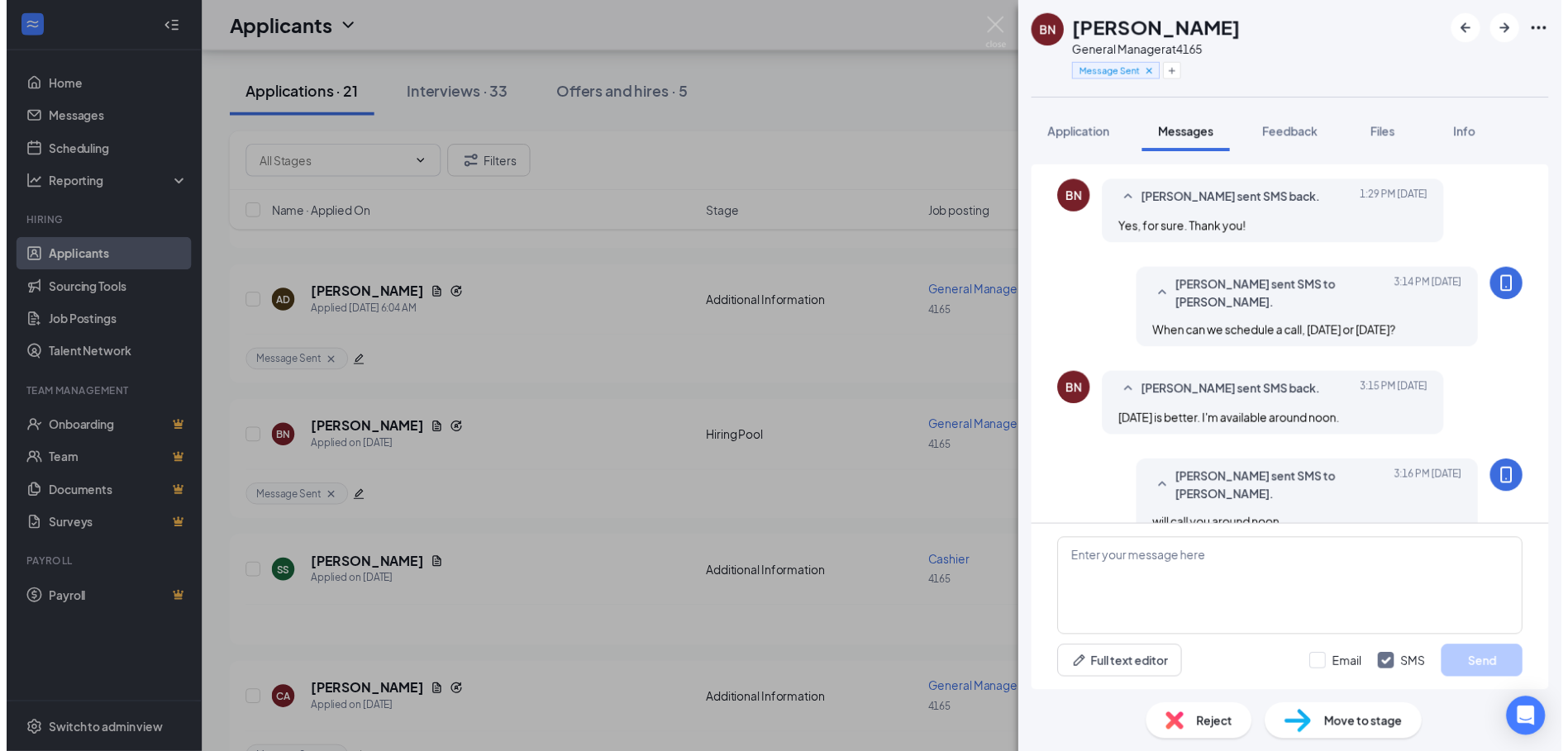
scroll to position [622, 0]
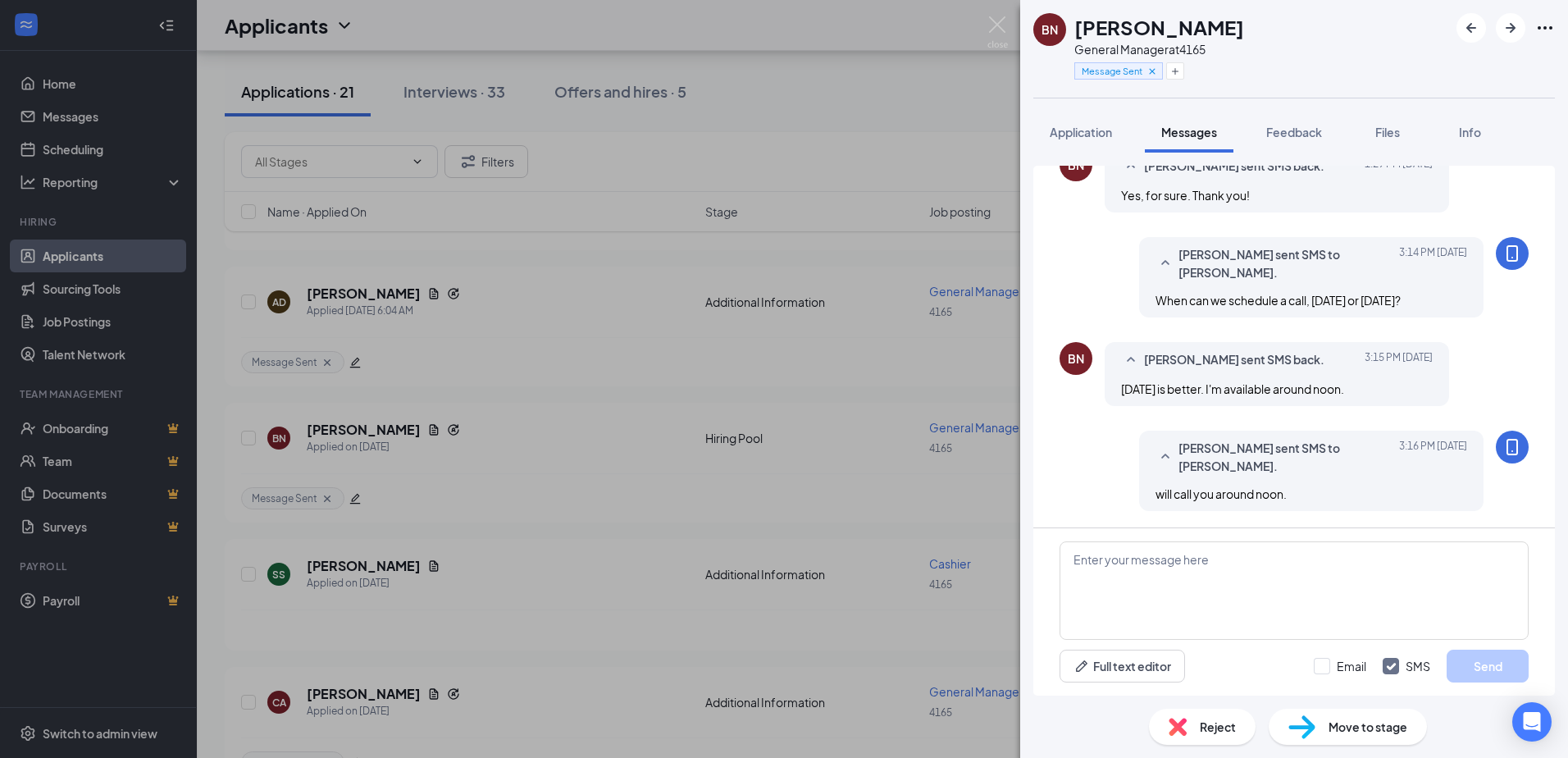
click at [948, 404] on div "BN Bobby NeSmith General Manager at 4165 Message Sent Application Messages Feed…" at bounding box center [784, 379] width 1568 height 758
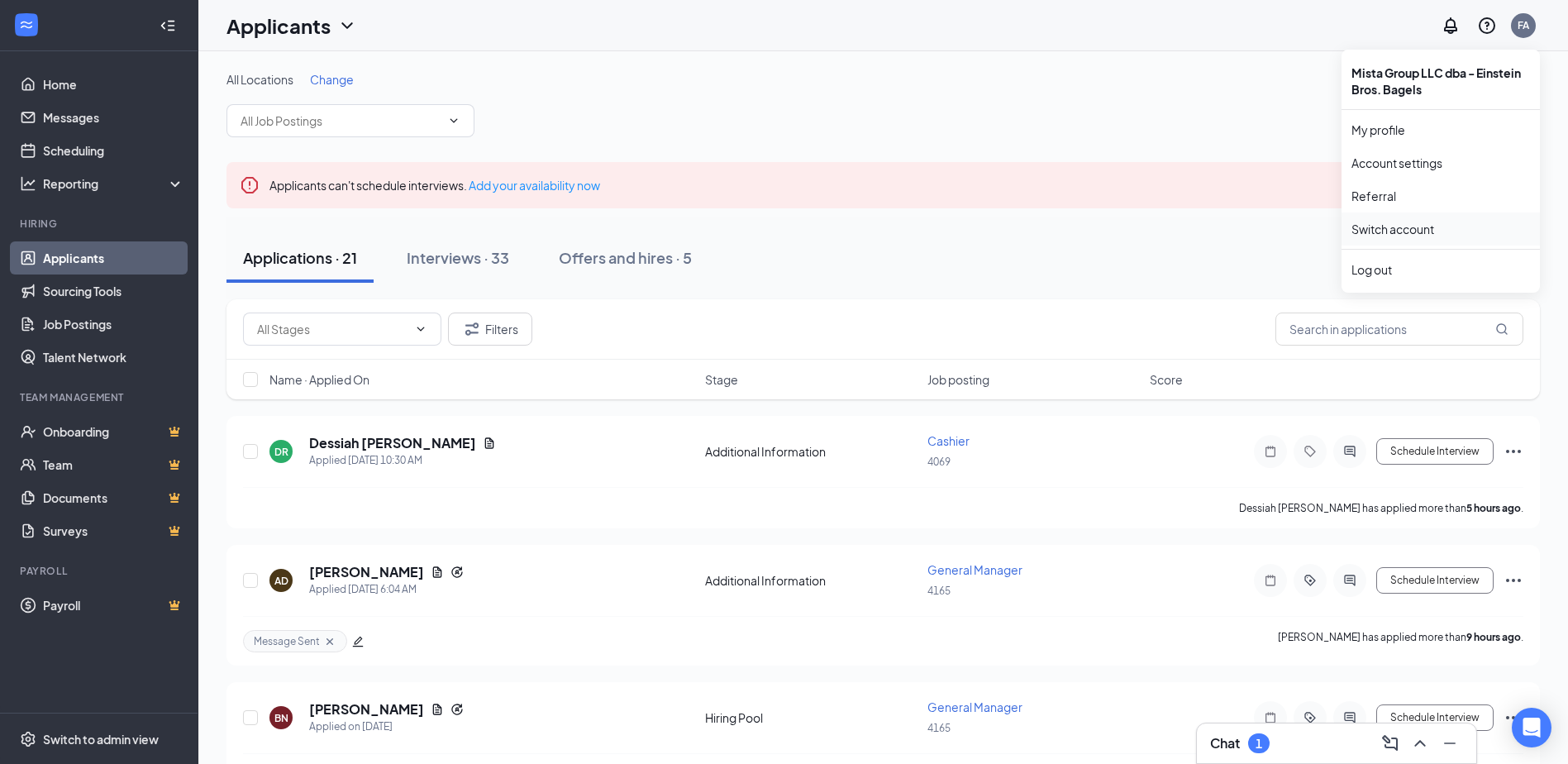
click at [1376, 232] on link "Switch account" at bounding box center [1392, 229] width 83 height 15
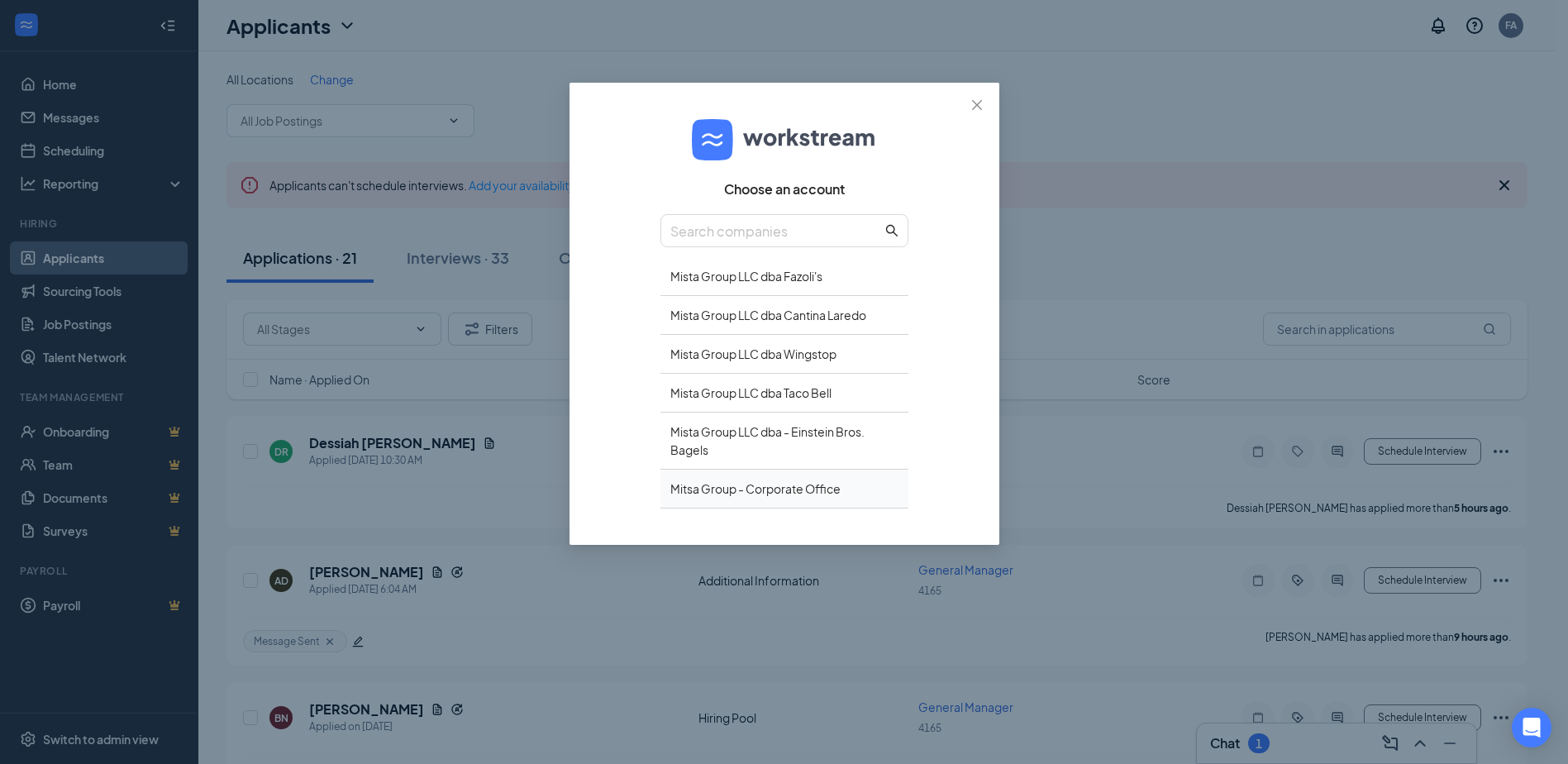
click at [762, 494] on div "Mitsa Group - Corporate Office" at bounding box center [784, 489] width 248 height 39
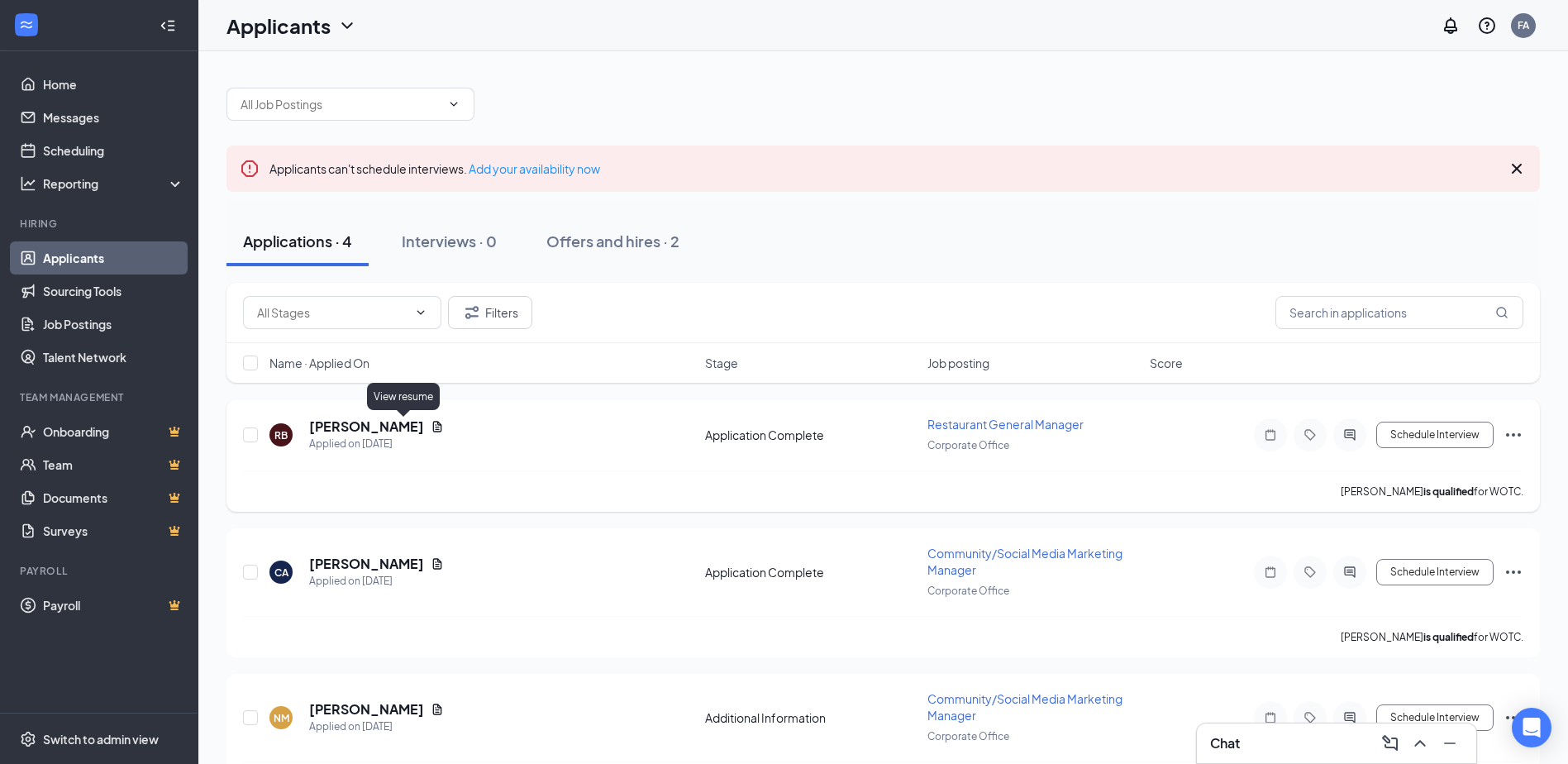
click at [431, 431] on icon "Document" at bounding box center [437, 426] width 13 height 13
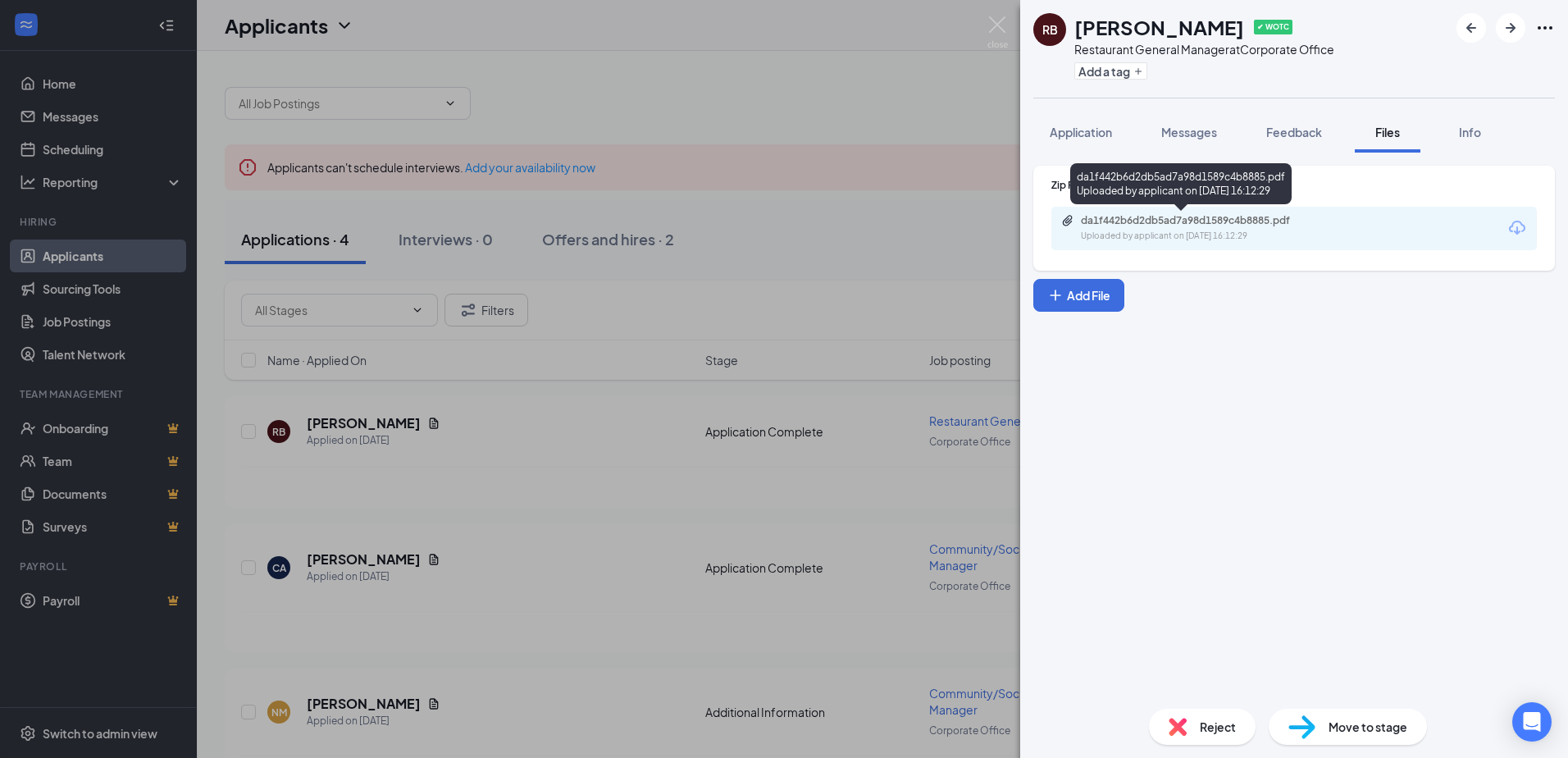
click at [1129, 227] on div "da1f442b6d2db5ad7a98d1589c4b8885.pdf Uploaded by applicant on Sep 11, 2025 at 1…" at bounding box center [1194, 228] width 266 height 29
click at [1197, 734] on div "Reject" at bounding box center [1203, 727] width 107 height 36
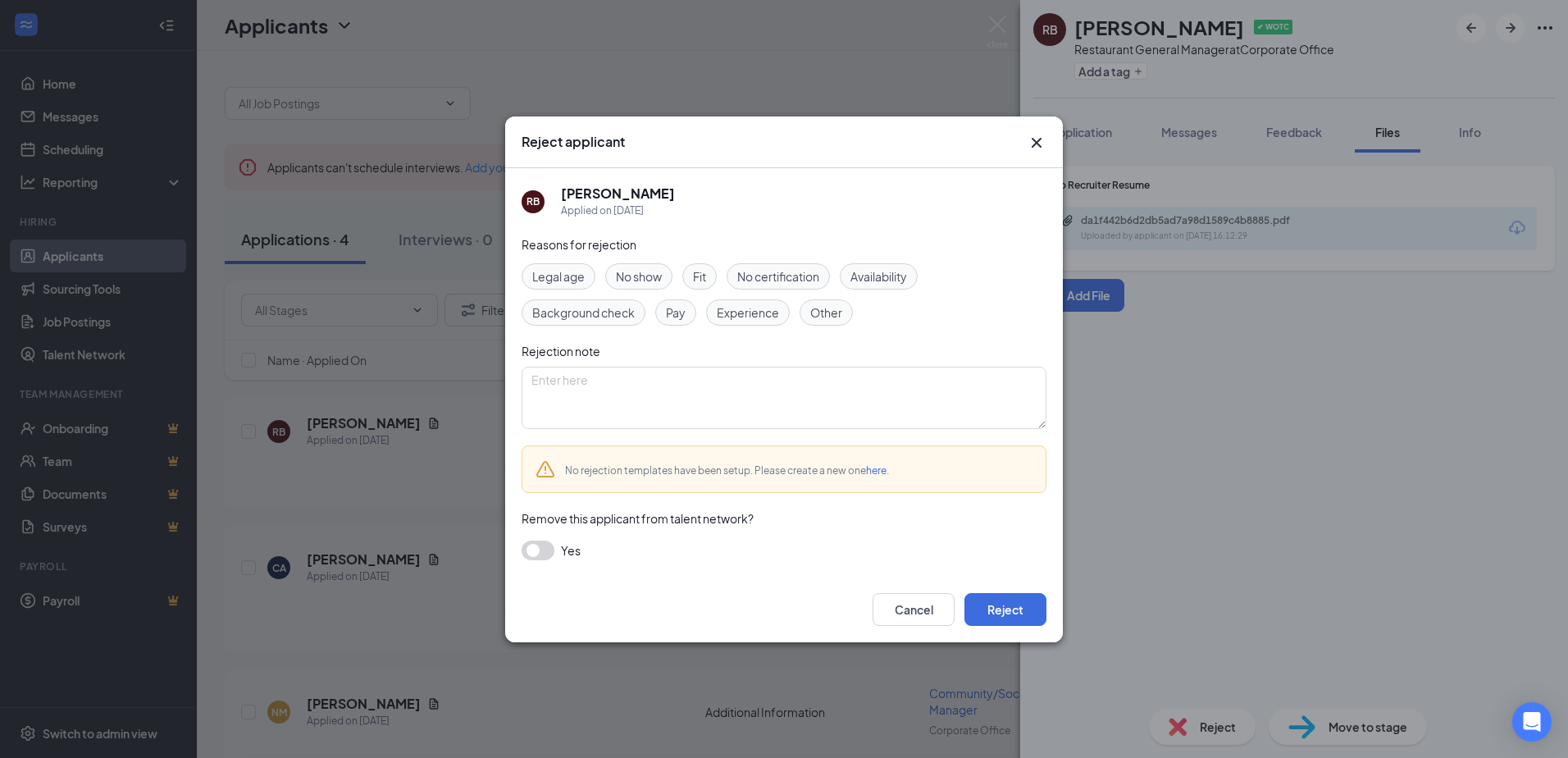
click at [748, 319] on span "Experience" at bounding box center [748, 313] width 63 height 18
click at [365, 458] on div "Reject applicant RB raqwan byrd Applied on Sep 11 Reasons for rejection Legal a…" at bounding box center [784, 379] width 1568 height 758
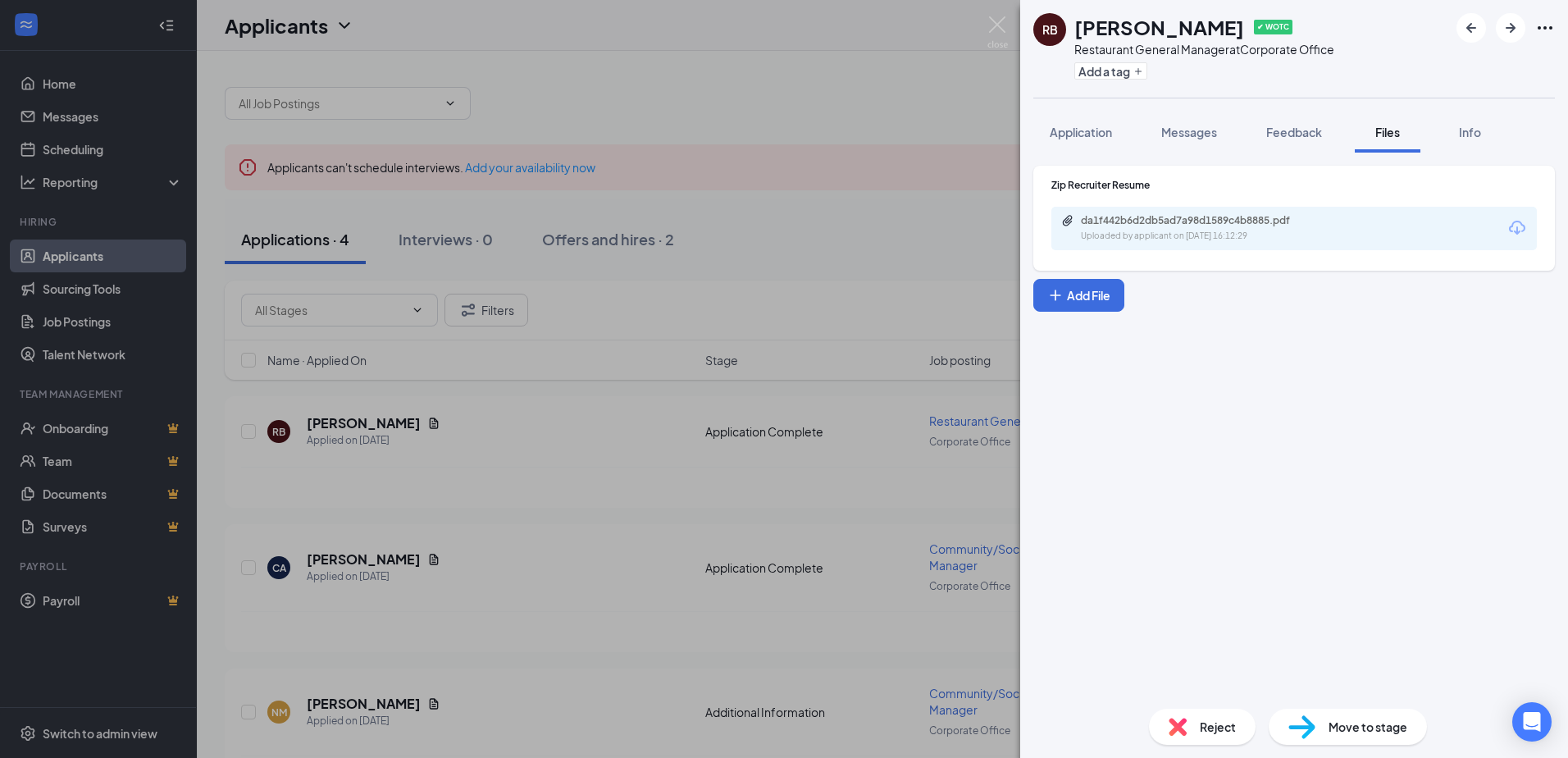
click at [470, 475] on div "RB raqwan byrd ✔ WOTC Restaurant General Manager at Corporate Office Add a tag …" at bounding box center [784, 379] width 1568 height 758
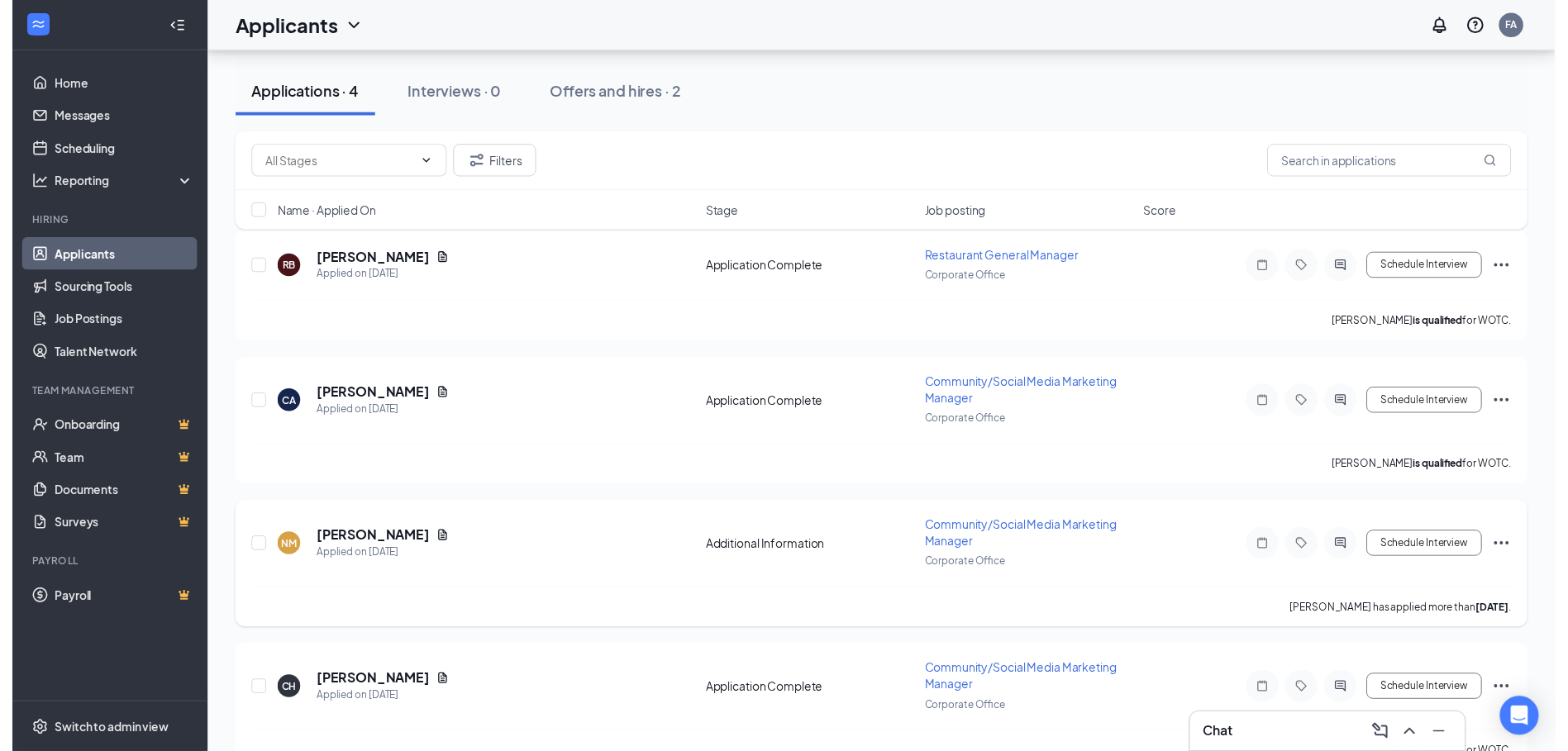
scroll to position [204, 0]
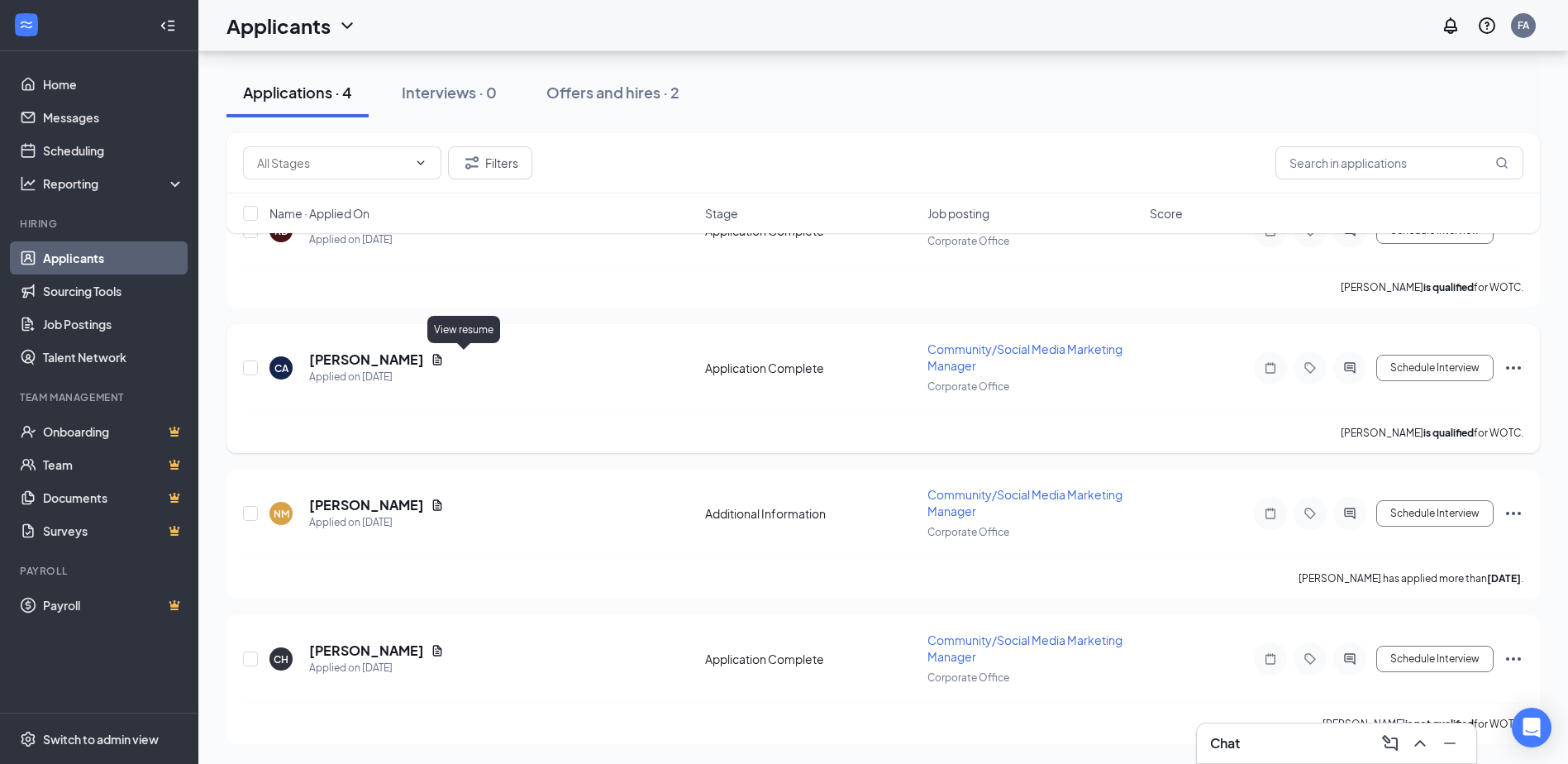
click at [442, 360] on icon "Document" at bounding box center [438, 359] width 9 height 11
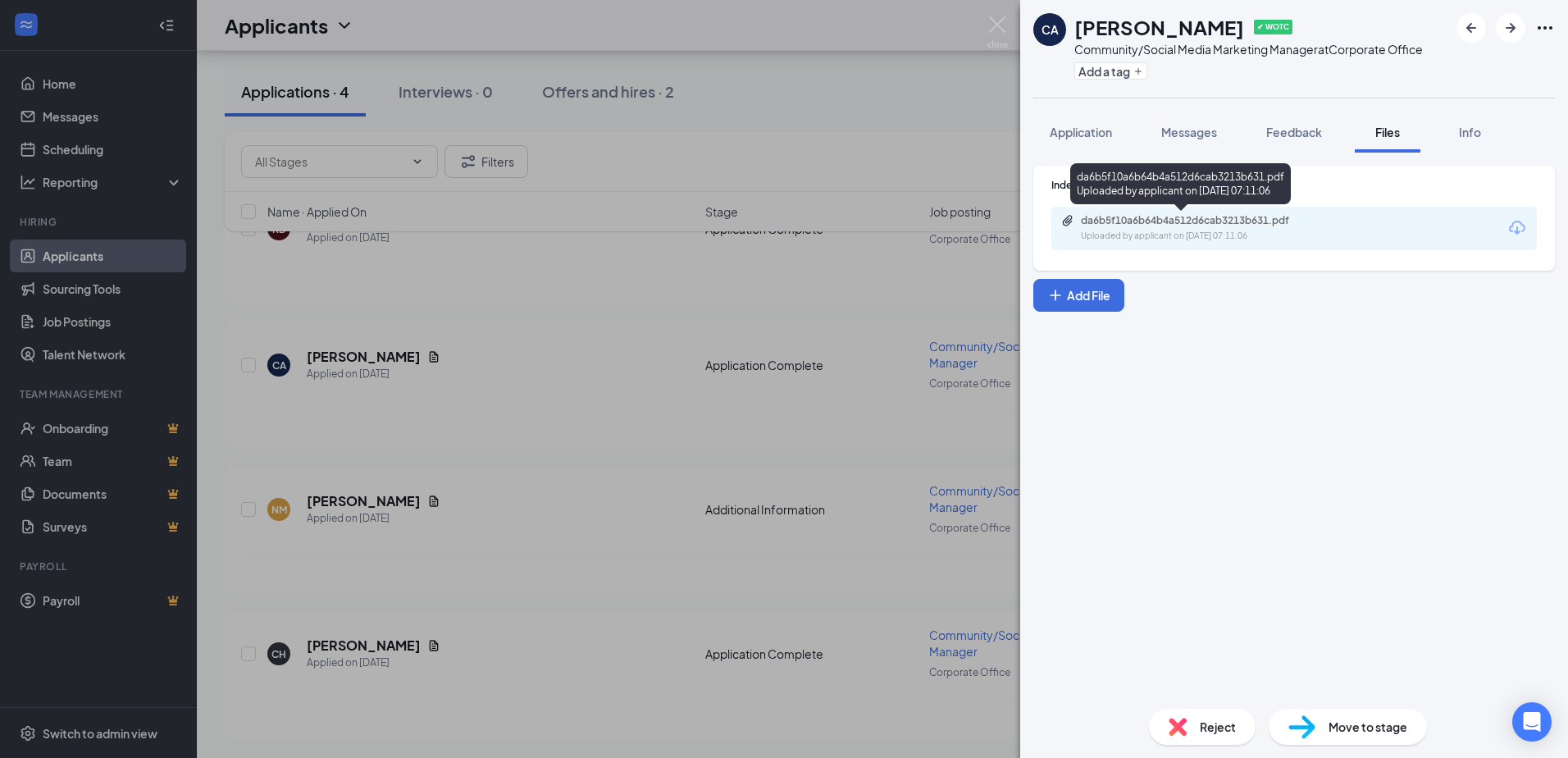
click at [1155, 223] on div "da6b5f10a6b64b4a512d6cab3213b631.pdf" at bounding box center [1195, 221] width 230 height 13
click at [527, 414] on div "CA Christina Abrahamson ✔ WOTC Community/Social Media Marketing Manager at Corp…" at bounding box center [784, 379] width 1568 height 758
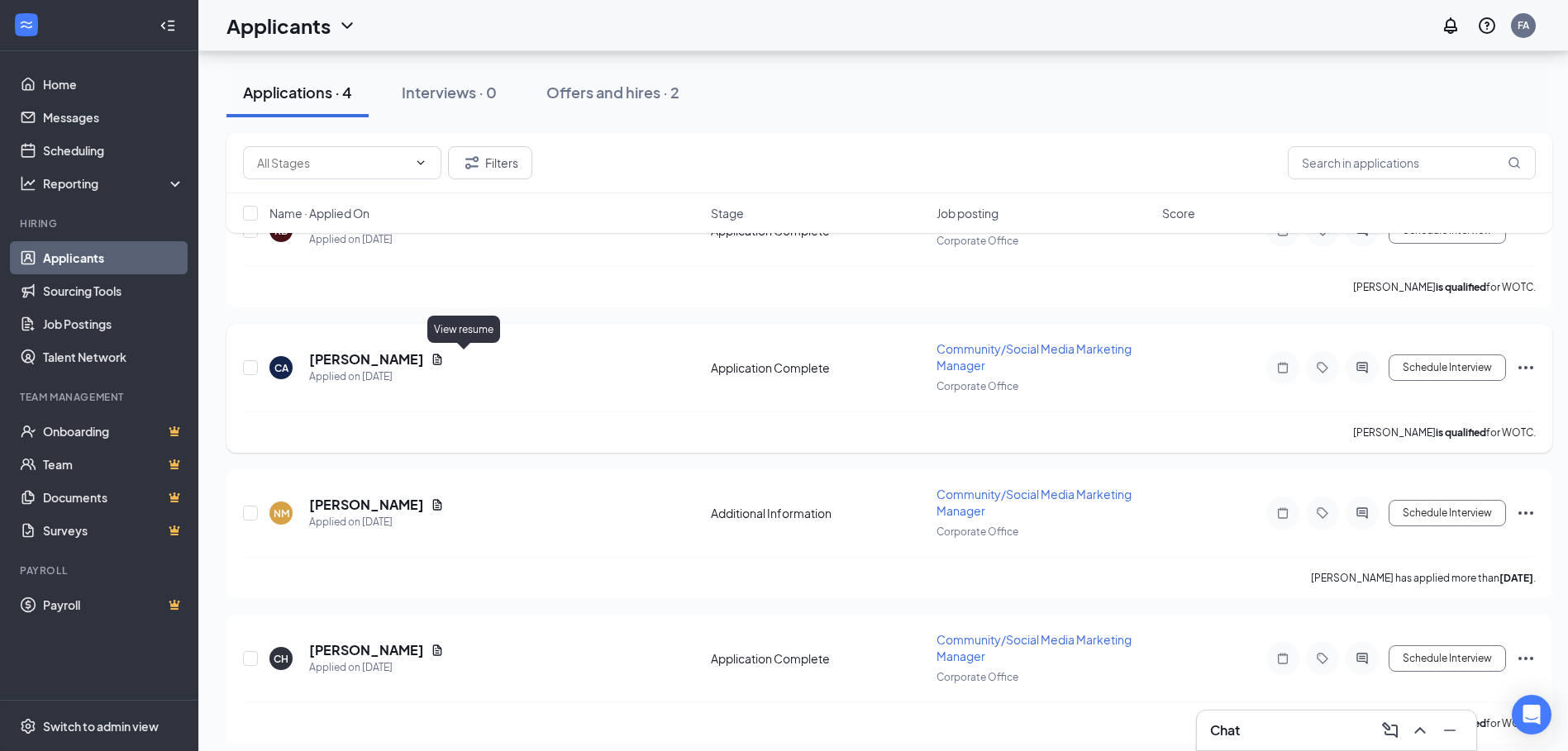
click at [442, 360] on icon "Document" at bounding box center [438, 359] width 9 height 11
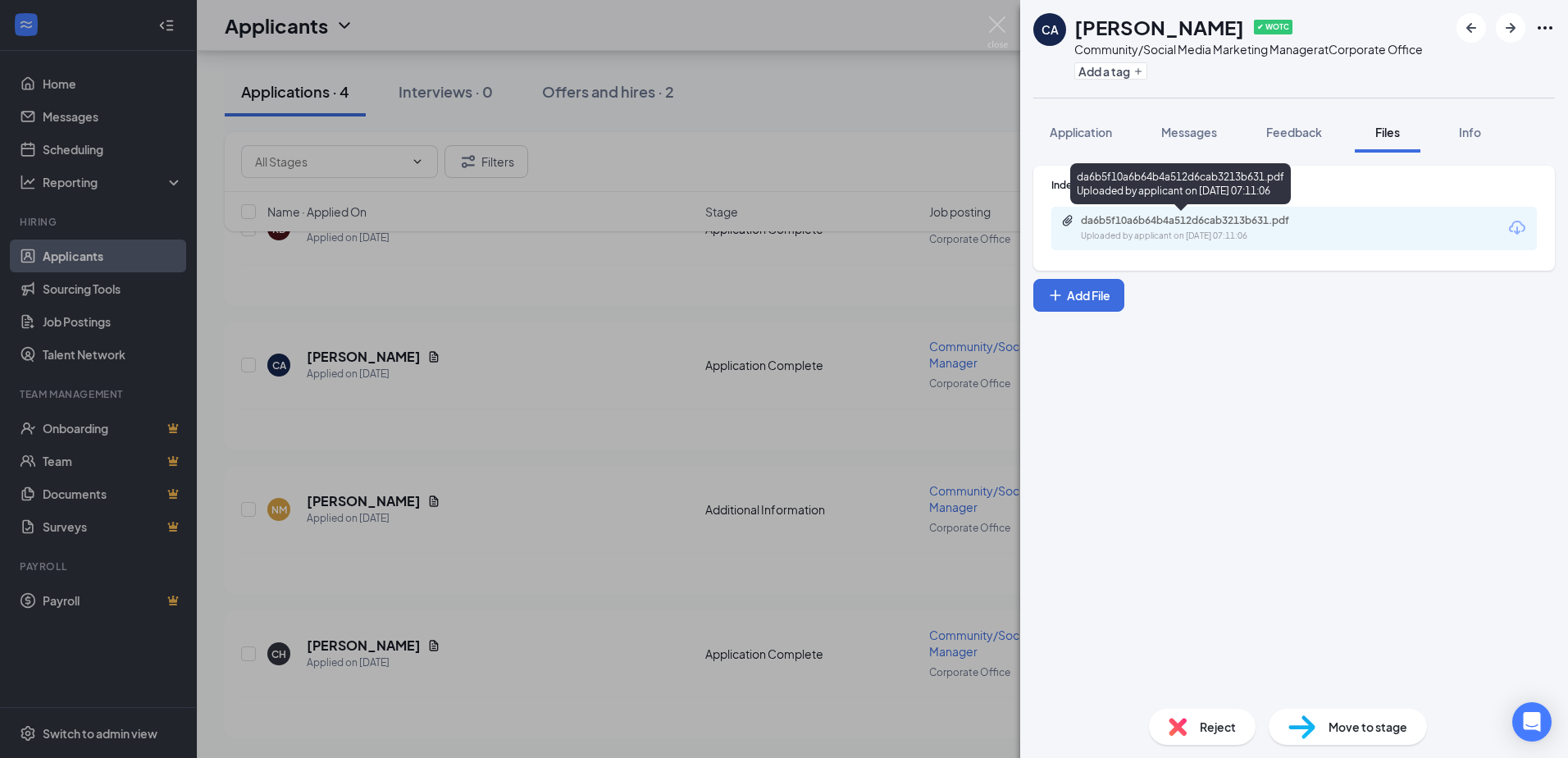
click at [1165, 224] on div "da6b5f10a6b64b4a512d6cab3213b631.pdf" at bounding box center [1195, 221] width 230 height 13
click at [1186, 717] on div "Reject" at bounding box center [1203, 727] width 107 height 36
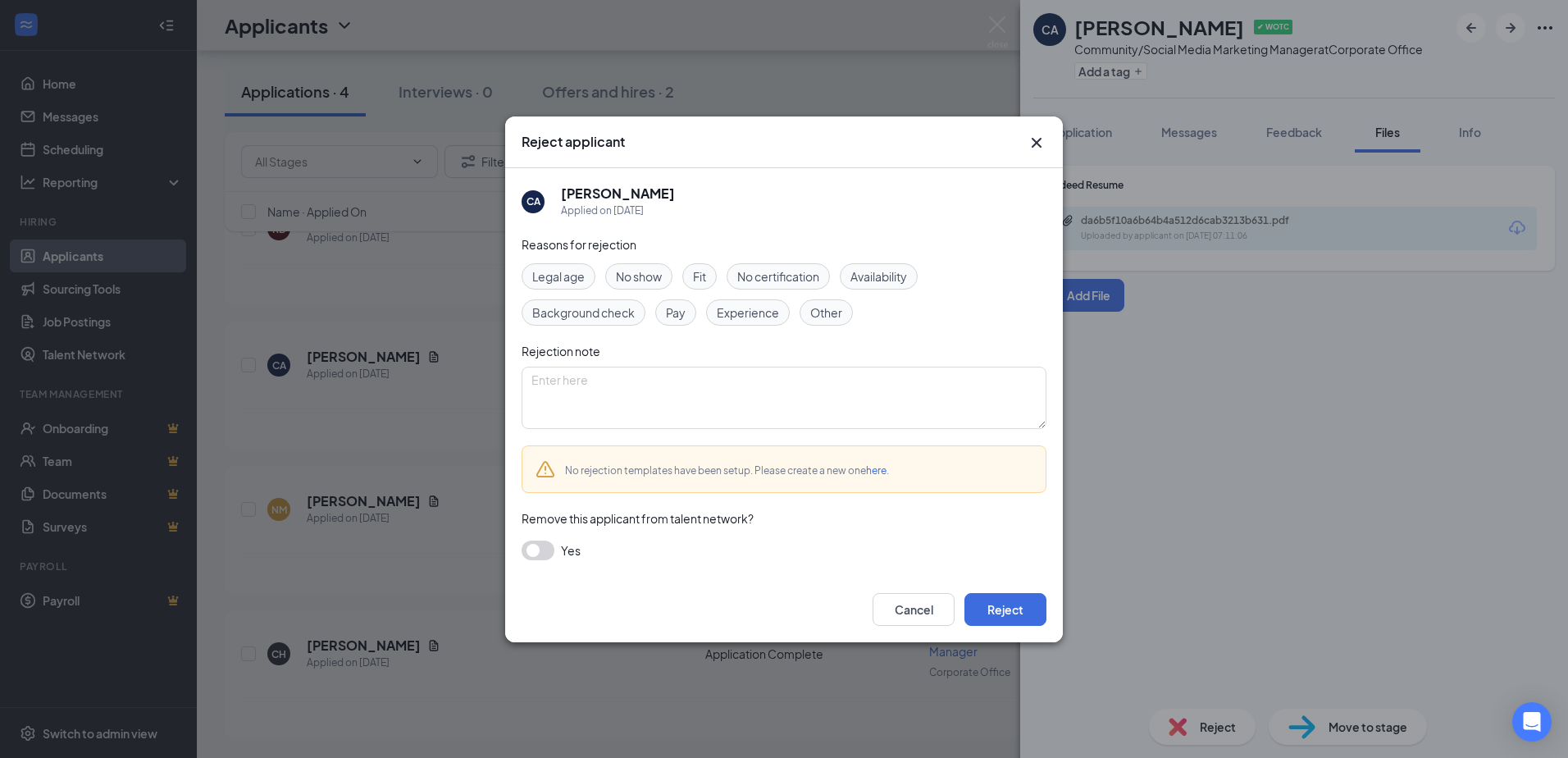
click at [746, 313] on span "Experience" at bounding box center [748, 313] width 63 height 18
click at [541, 543] on button "button" at bounding box center [538, 550] width 33 height 19
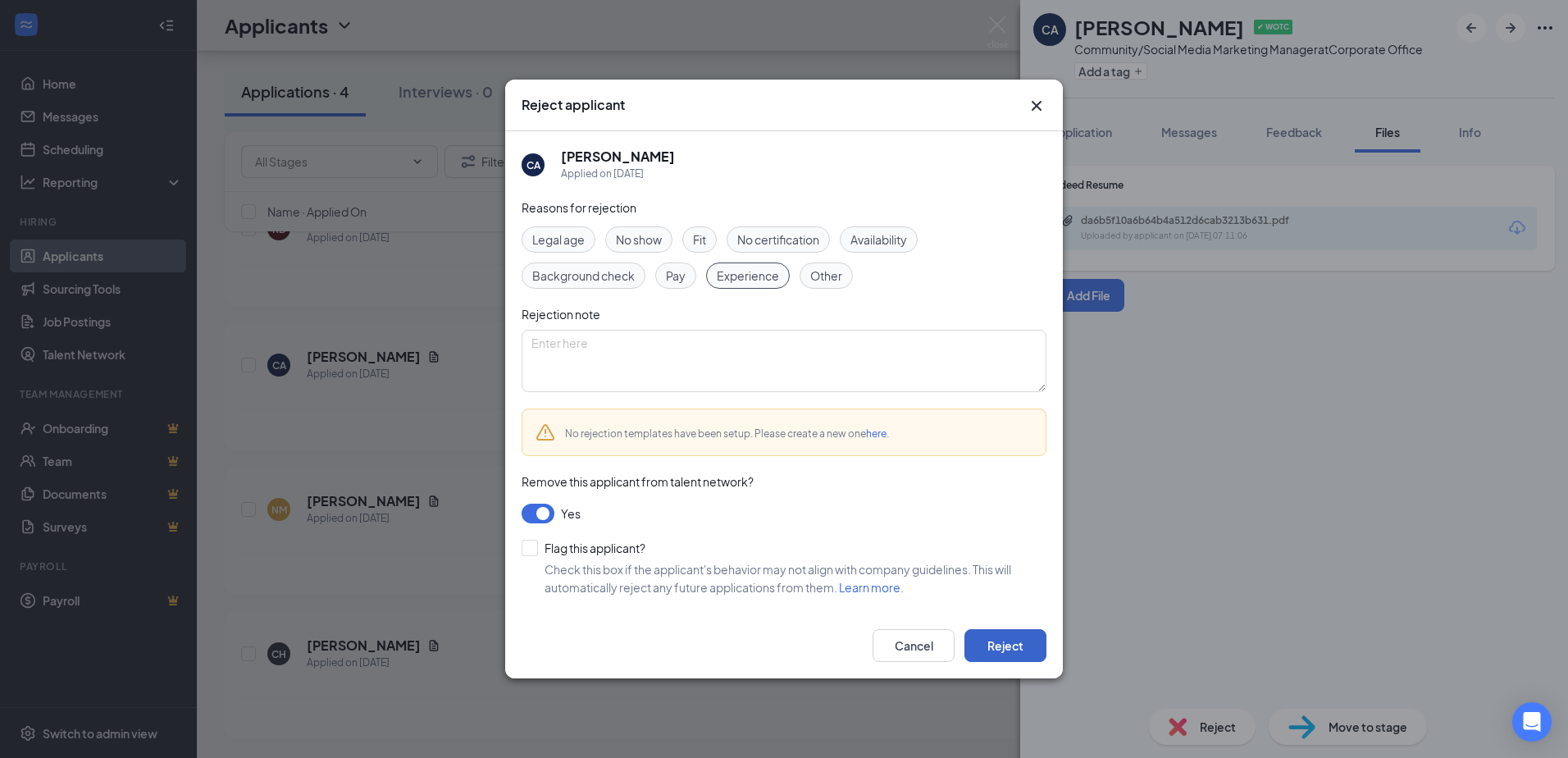
click at [1007, 643] on button "Reject" at bounding box center [1005, 646] width 82 height 33
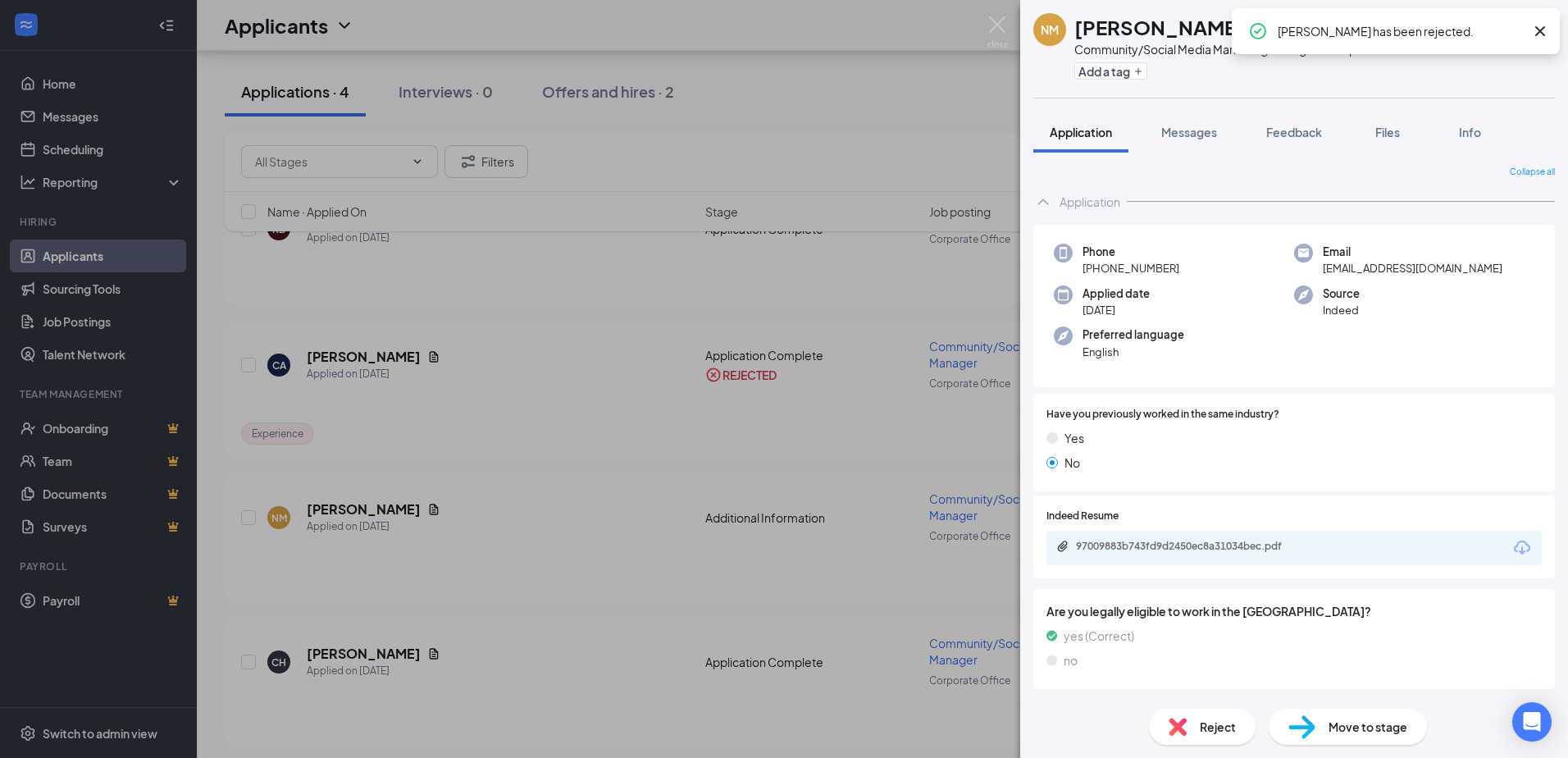
click at [394, 542] on div "NM NICHOLAS MASTROCCO Community/Social Media Marketing Manager at Corporate Off…" at bounding box center [784, 379] width 1568 height 758
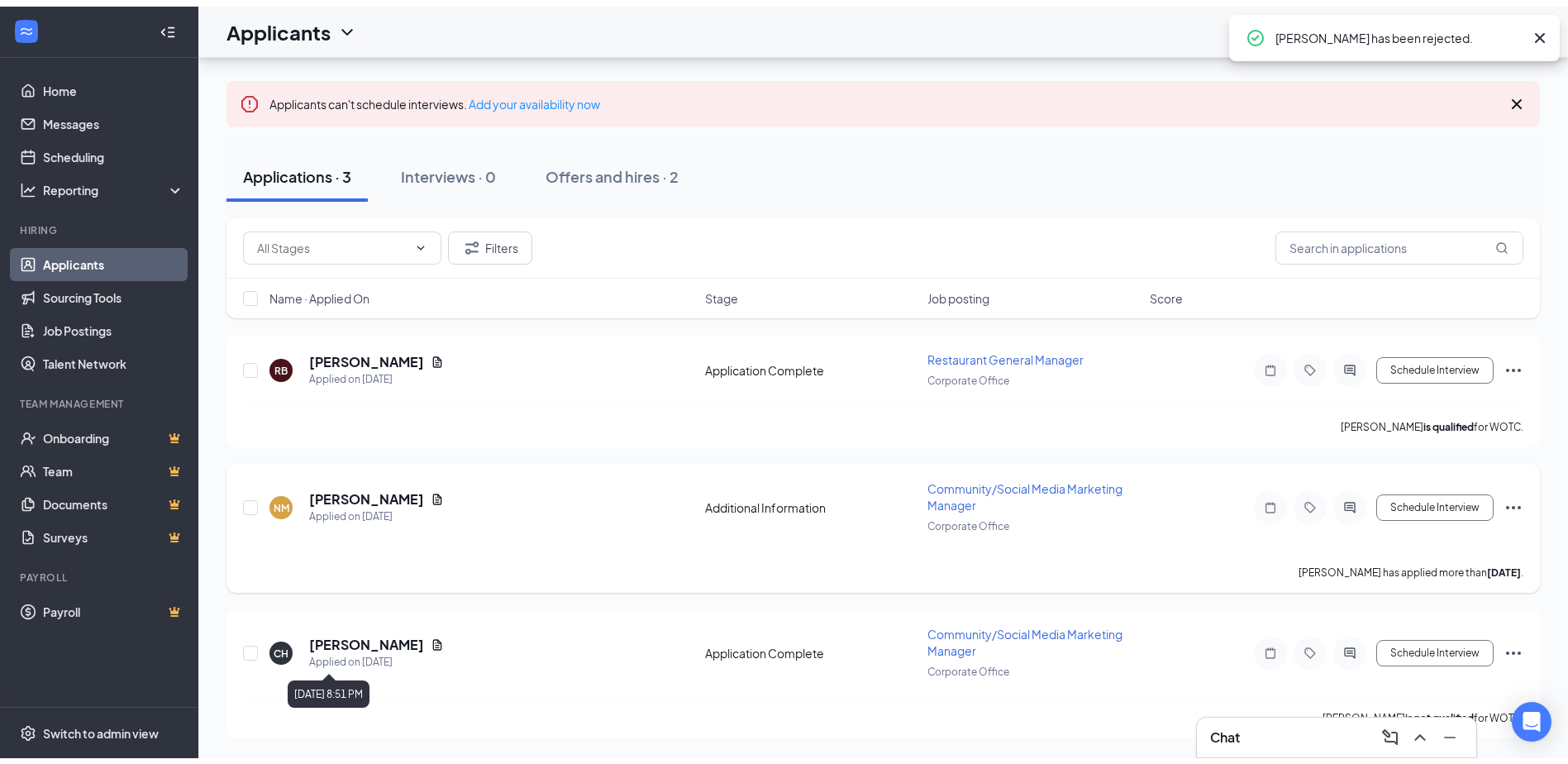
scroll to position [59, 0]
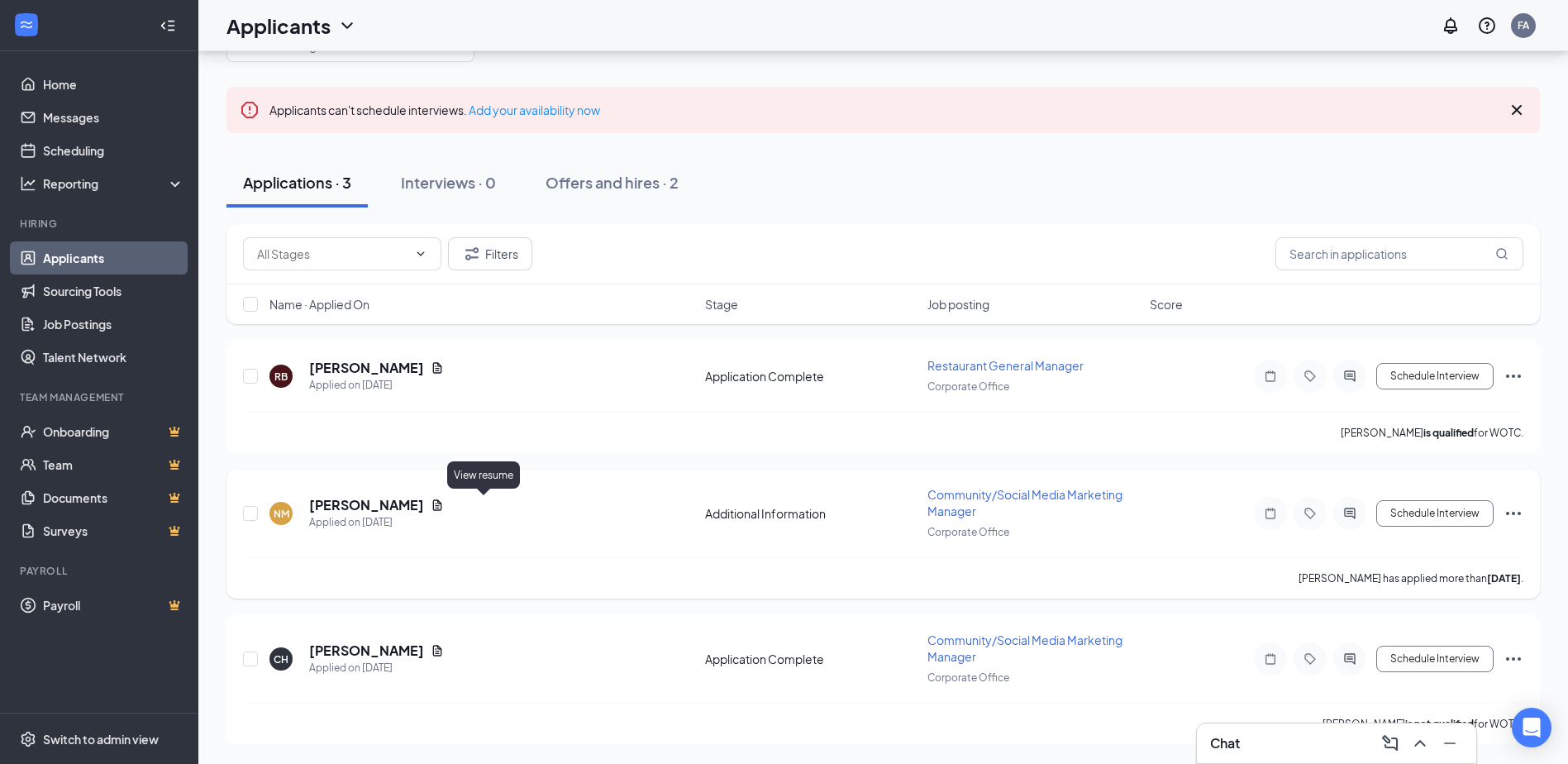
click at [444, 502] on icon "Document" at bounding box center [437, 505] width 13 height 13
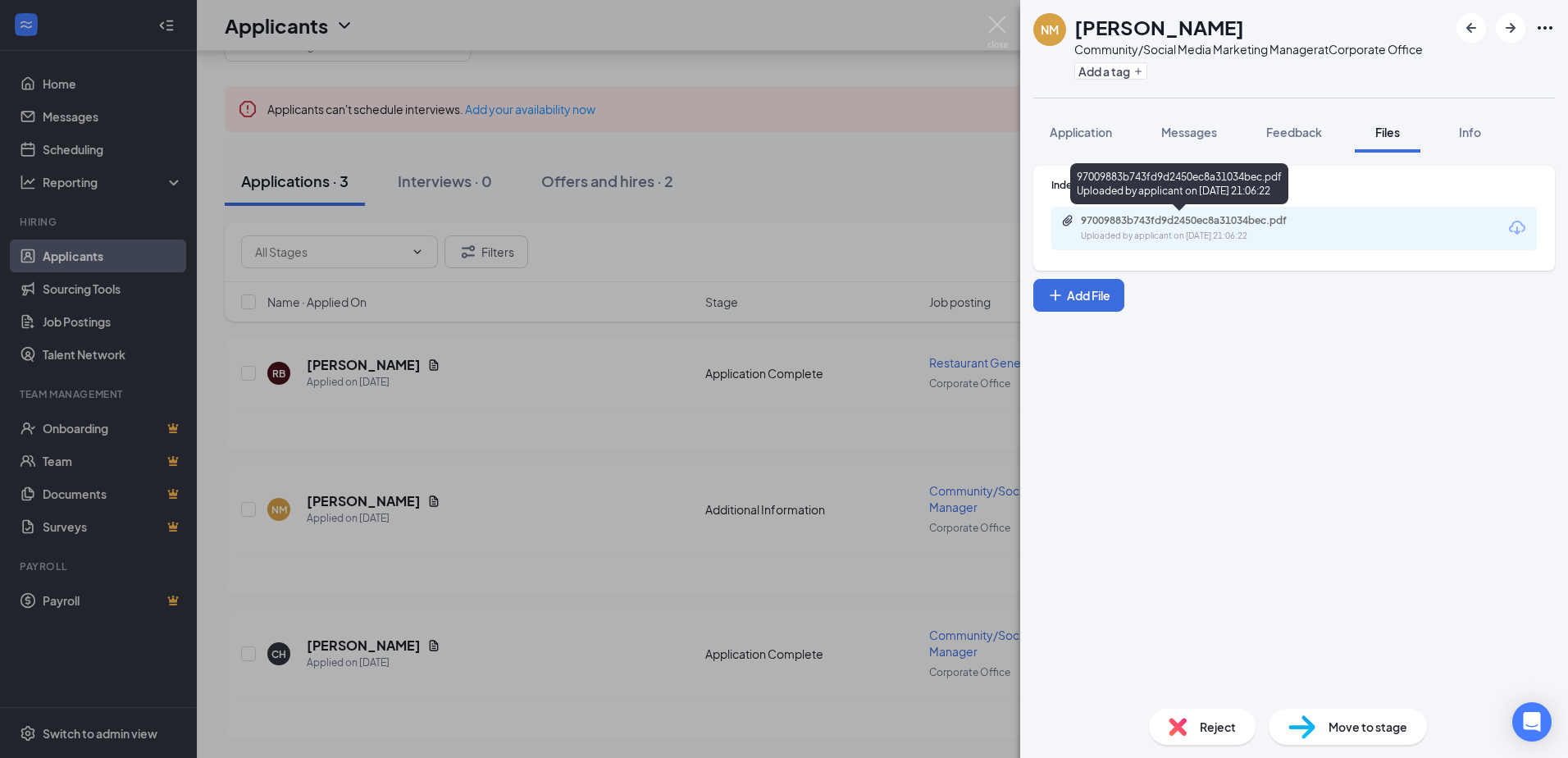
click at [1142, 216] on div "97009883b743fd9d2450ec8a31034bec.pdf" at bounding box center [1195, 221] width 230 height 13
click at [1211, 732] on span "Reject" at bounding box center [1217, 728] width 36 height 18
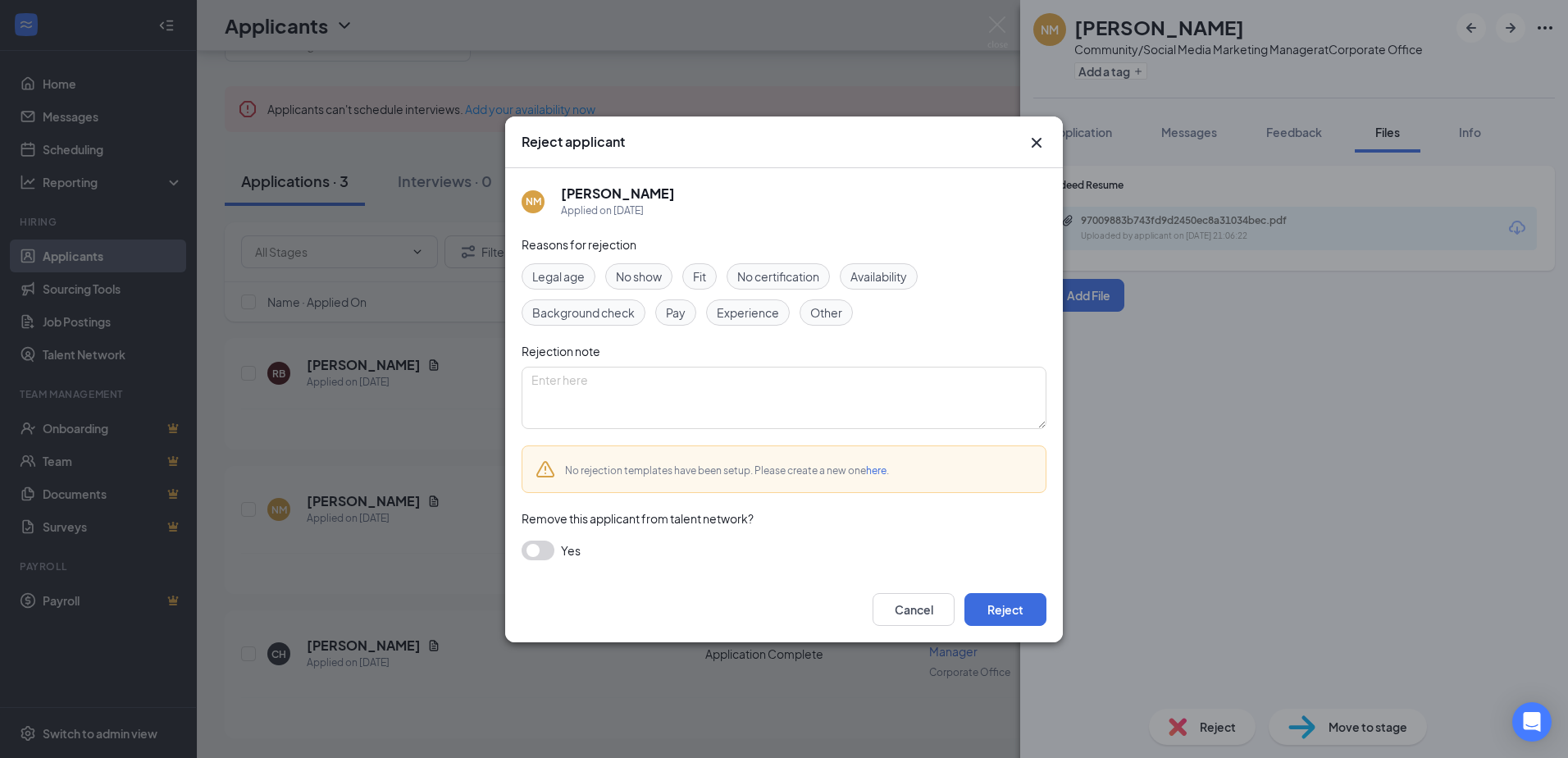
click at [754, 310] on span "Experience" at bounding box center [748, 313] width 63 height 18
click at [547, 547] on button "button" at bounding box center [538, 550] width 33 height 19
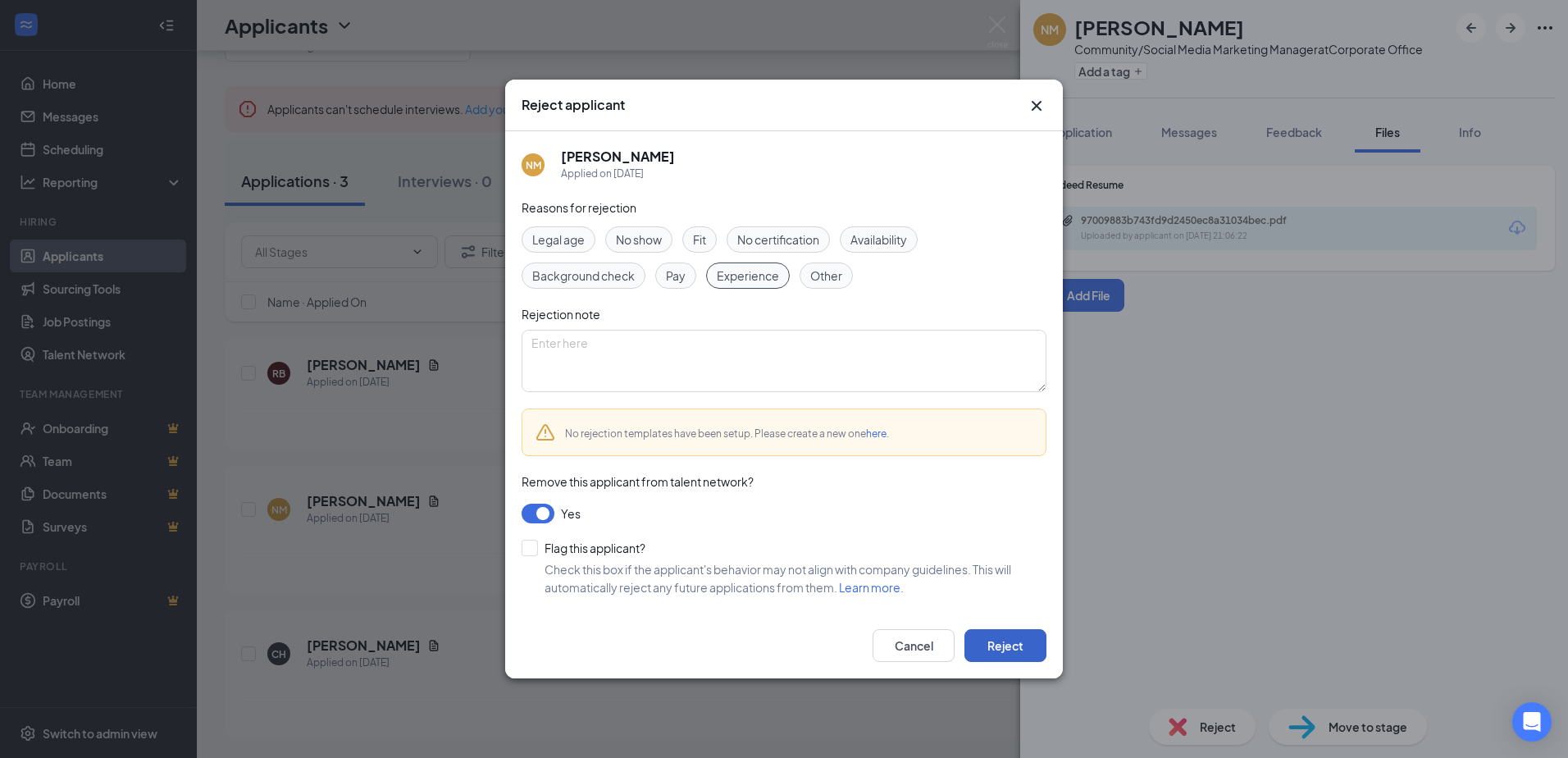
click at [998, 642] on button "Reject" at bounding box center [1005, 646] width 82 height 33
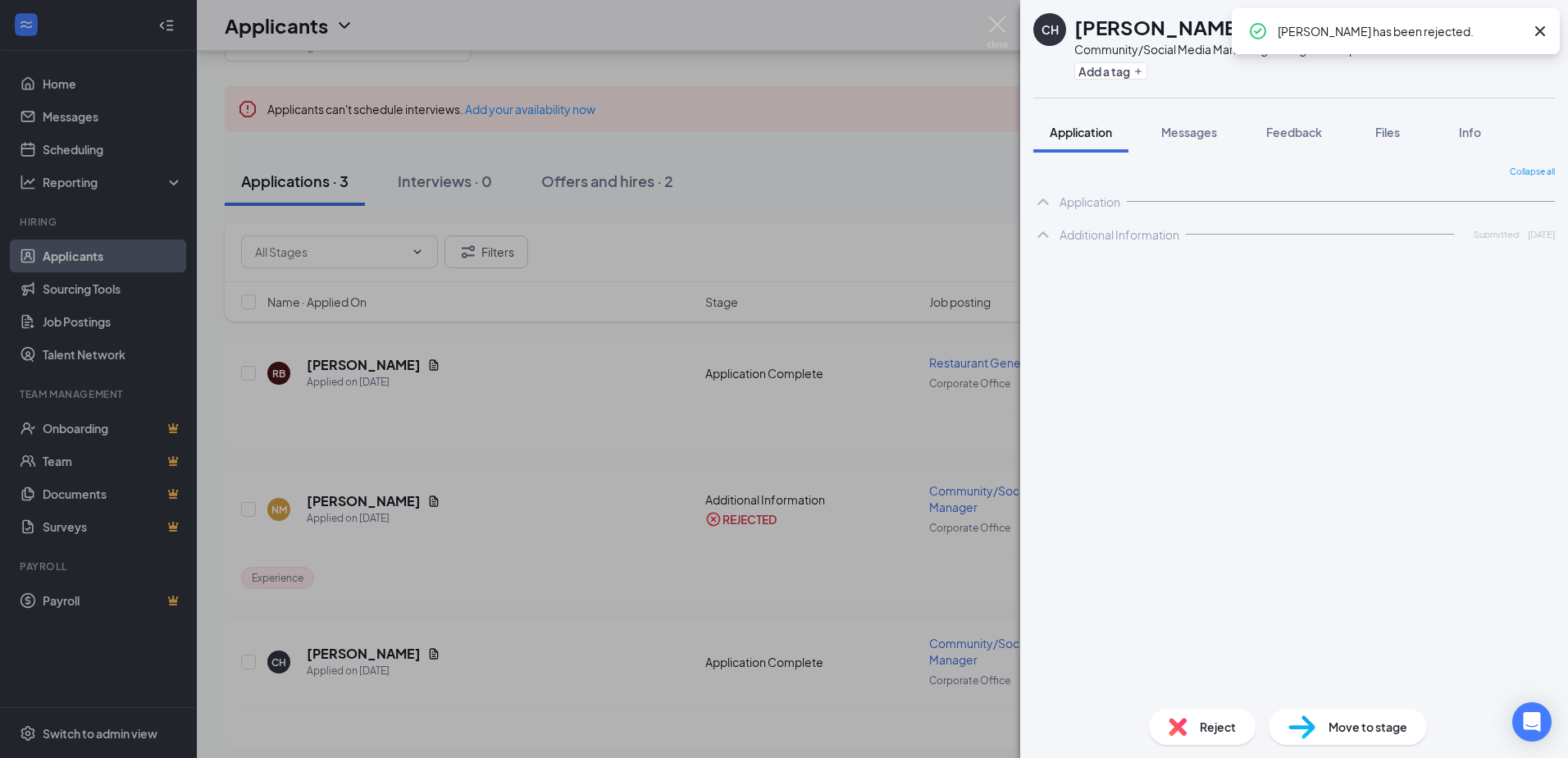
click at [392, 654] on div "CH Cory Howell Community/Social Media Marketing Manager at Corporate Office Add…" at bounding box center [784, 379] width 1568 height 758
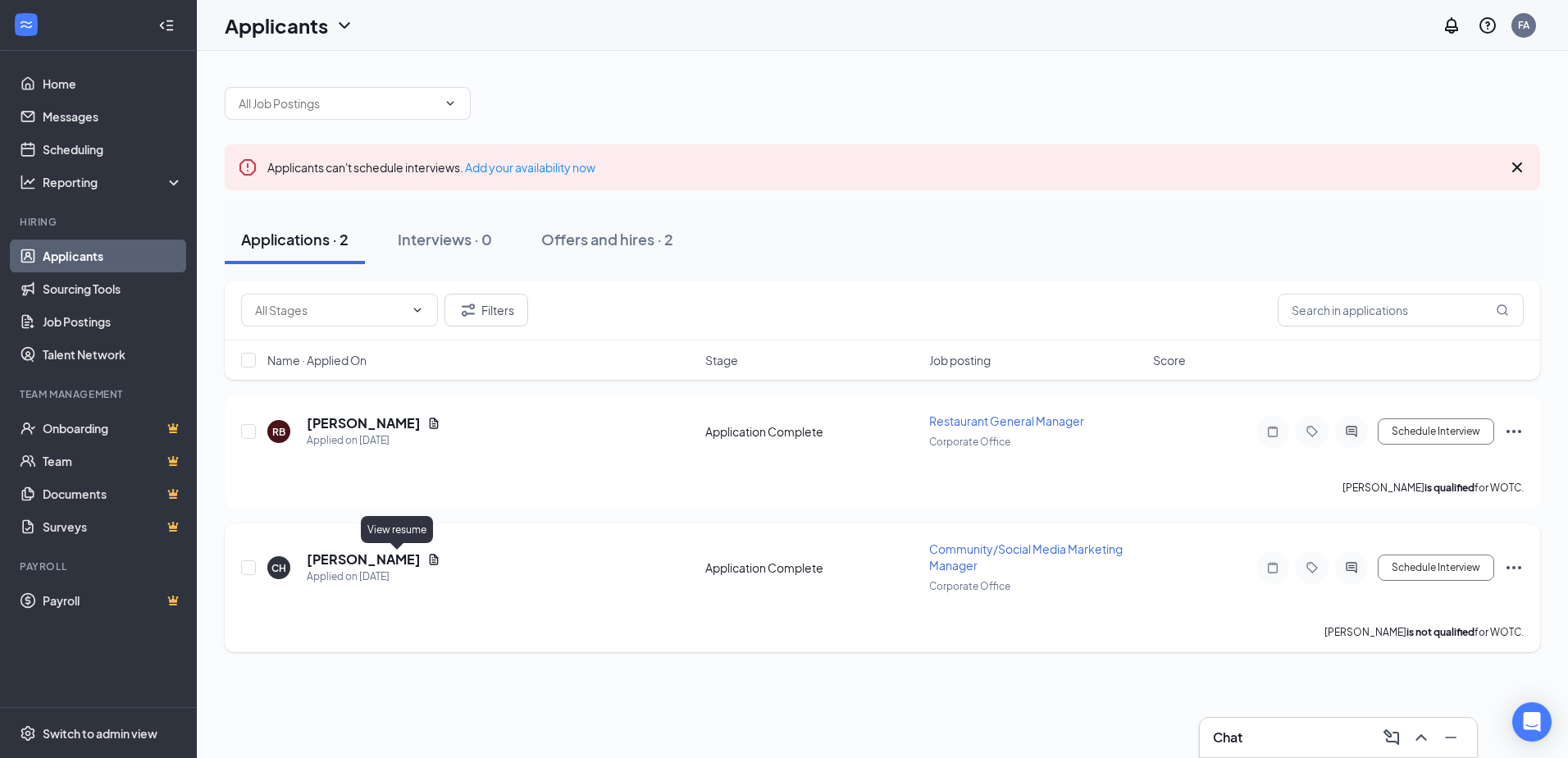
click at [430, 564] on icon "Document" at bounding box center [435, 559] width 9 height 11
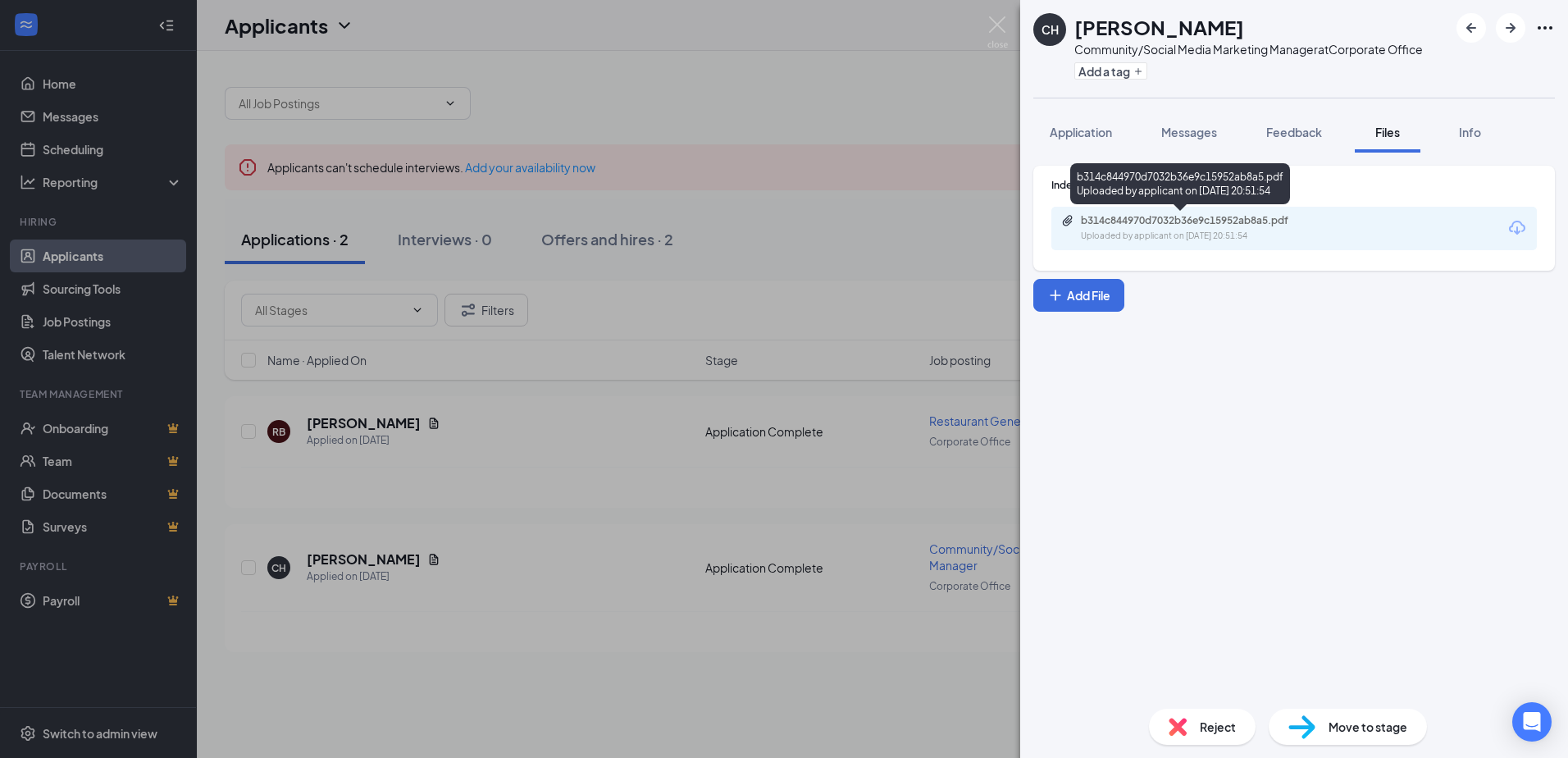
click at [1136, 218] on div "b314c844970d7032b36e9c15952ab8a5.pdf" at bounding box center [1195, 221] width 230 height 13
click at [1212, 731] on span "Reject" at bounding box center [1217, 728] width 36 height 18
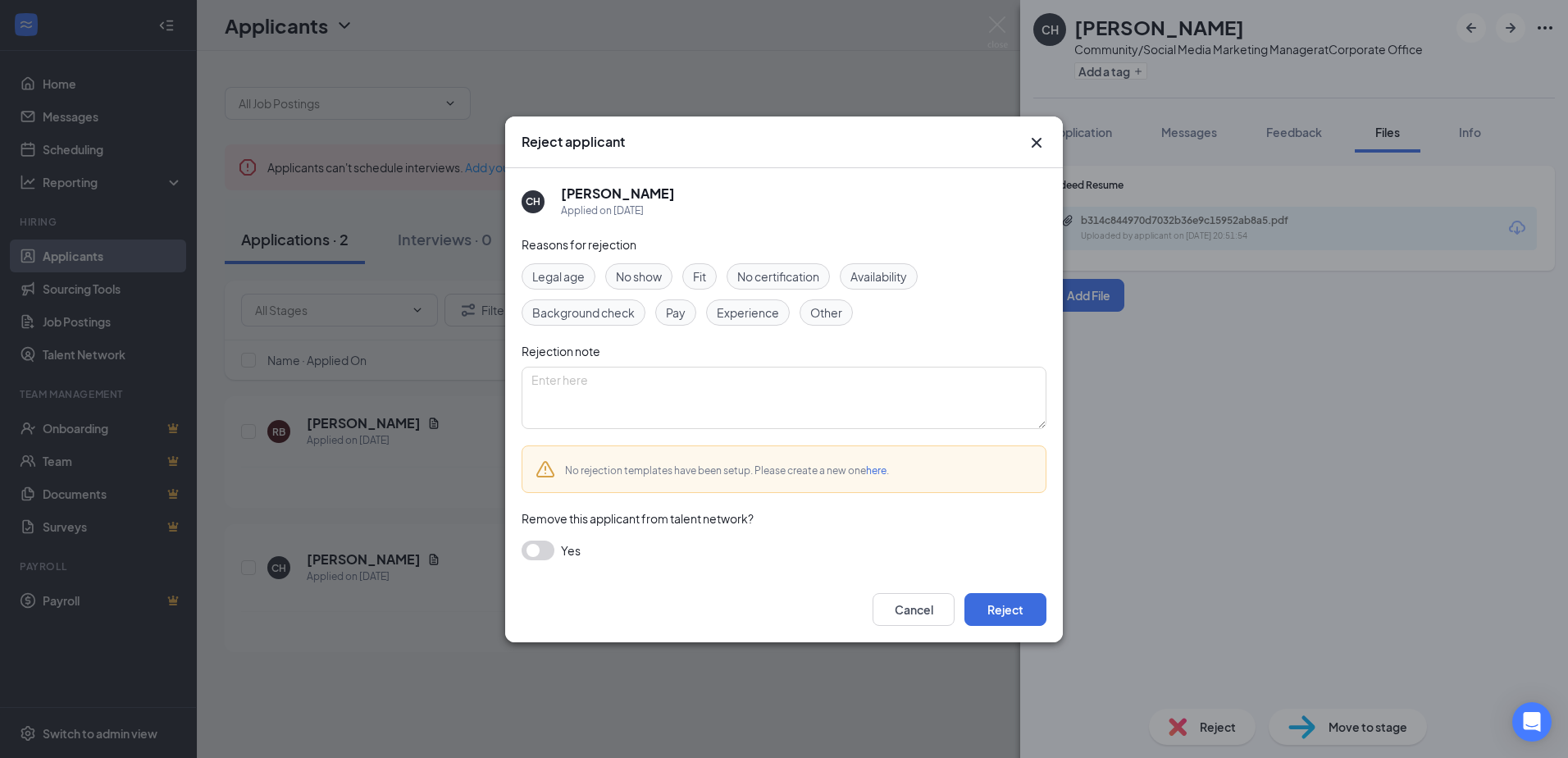
click at [752, 312] on span "Experience" at bounding box center [748, 313] width 63 height 18
click at [551, 545] on button "button" at bounding box center [538, 550] width 33 height 19
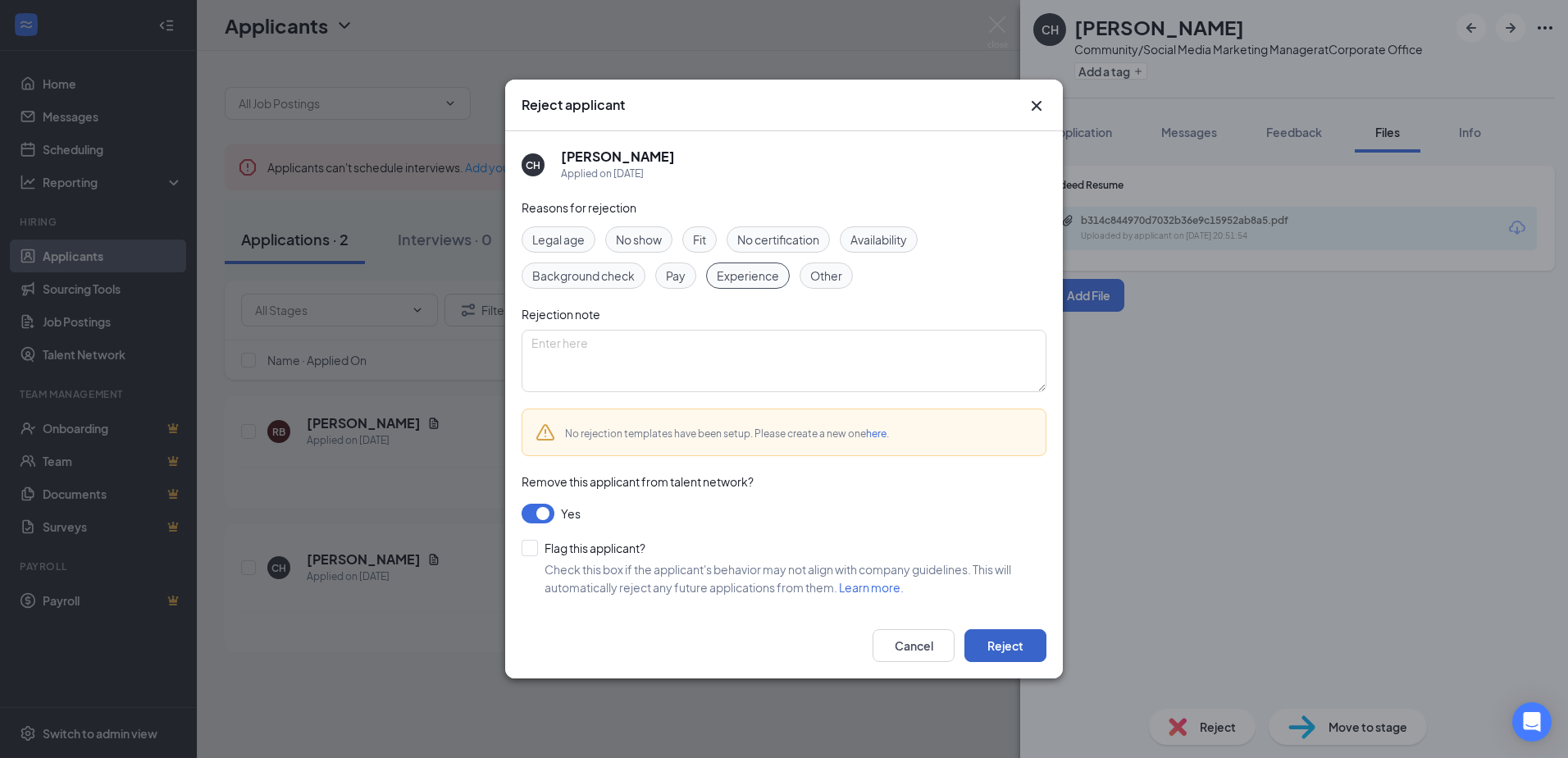
click at [1021, 648] on button "Reject" at bounding box center [1005, 646] width 82 height 33
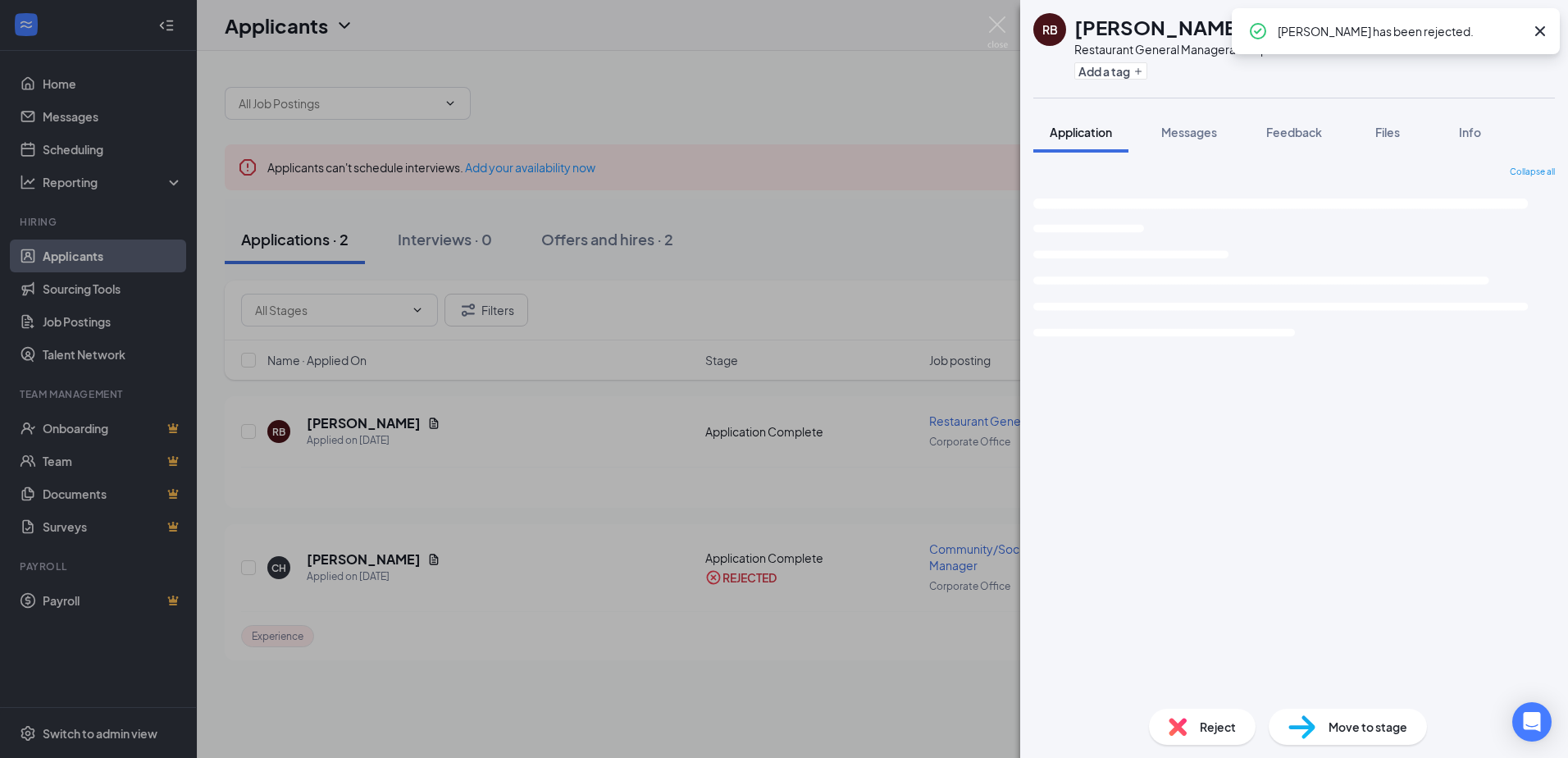
click at [405, 424] on div "RB raqwan byrd ✔ WOTC Restaurant General Manager at Corporate Office Add a tag …" at bounding box center [784, 379] width 1568 height 758
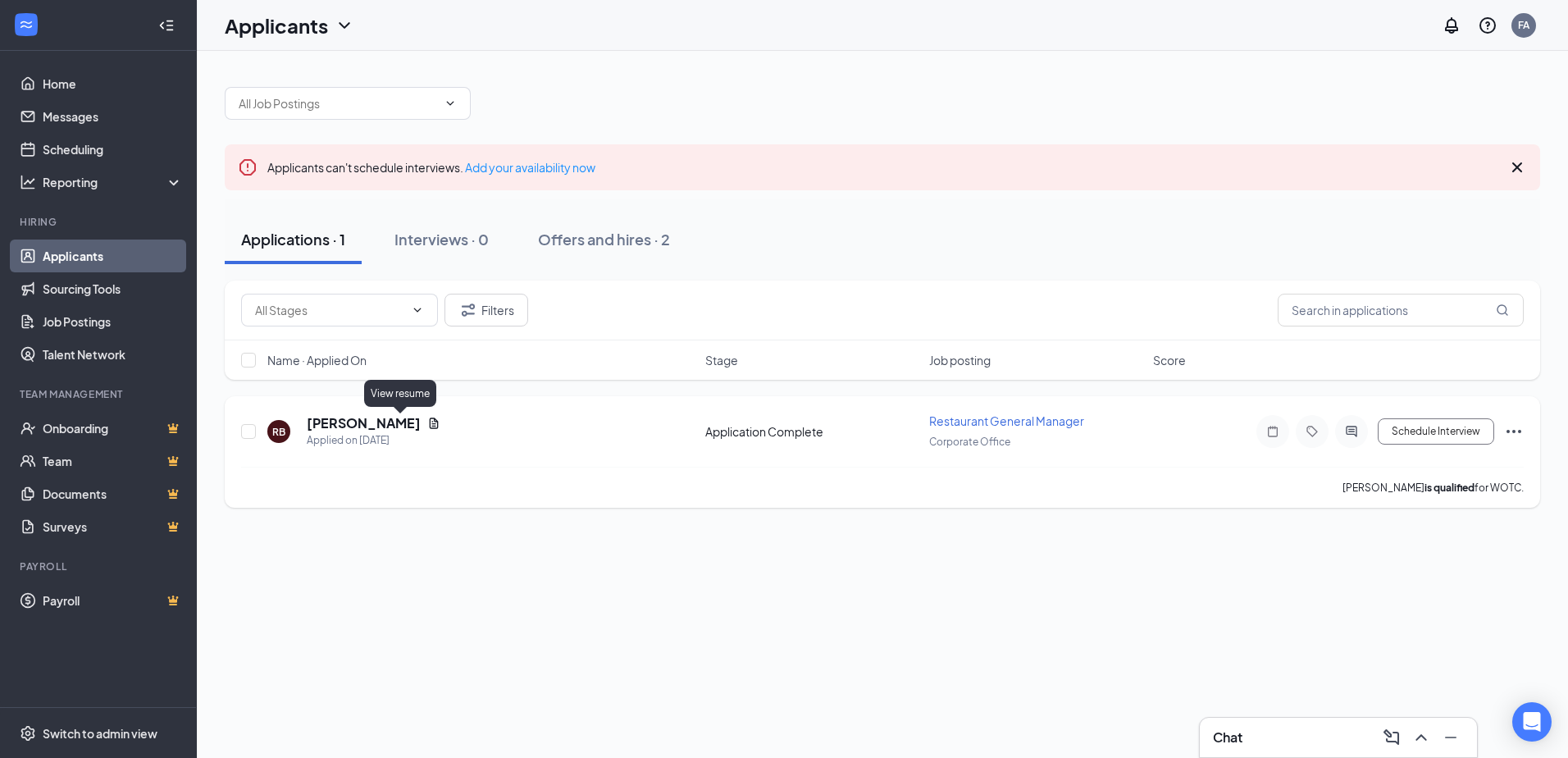
click at [430, 422] on icon "Document" at bounding box center [435, 423] width 9 height 11
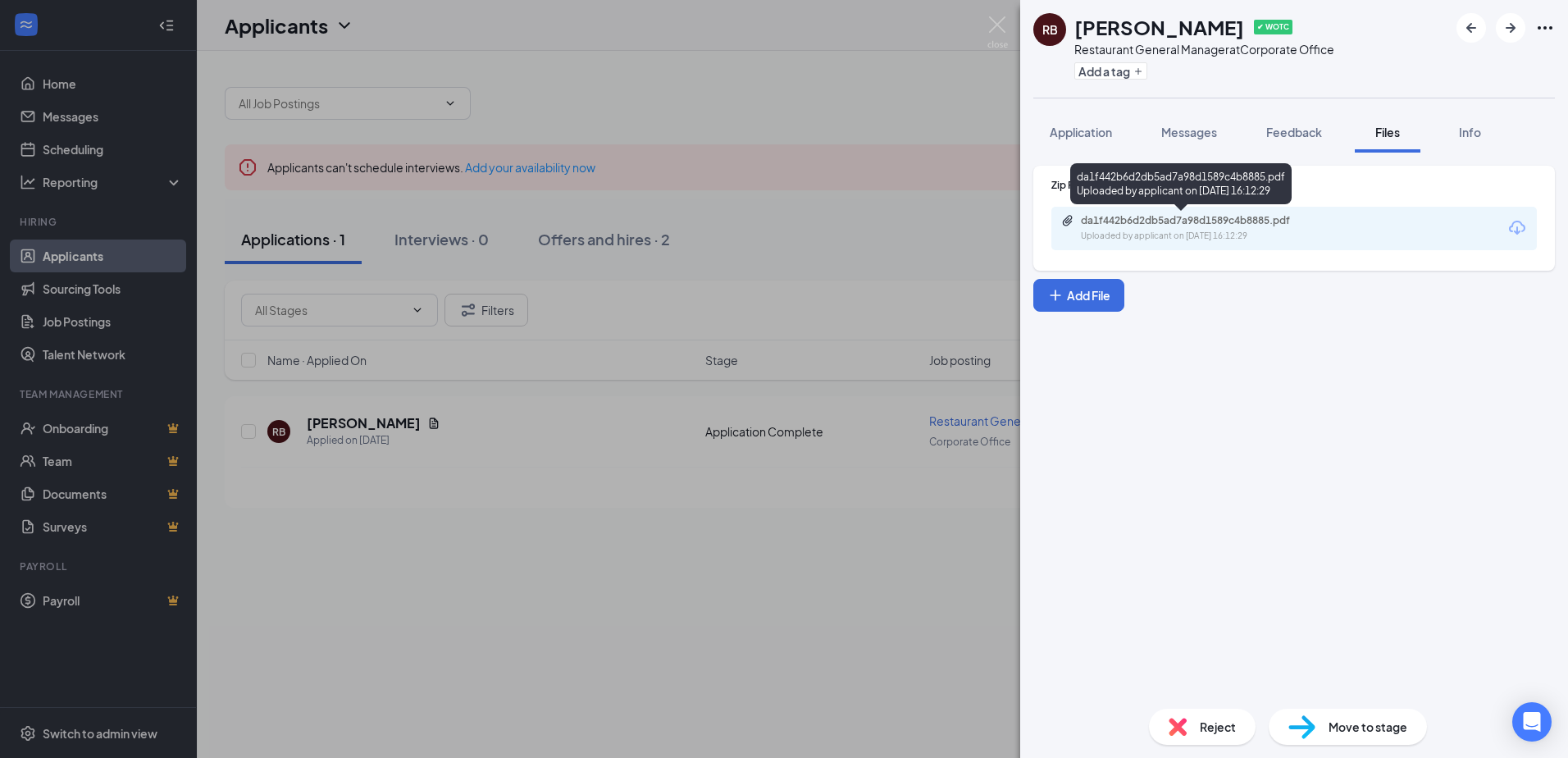
click at [1134, 217] on div "da1f442b6d2db5ad7a98d1589c4b8885.pdf" at bounding box center [1195, 221] width 230 height 13
click at [1227, 726] on span "Reject" at bounding box center [1217, 728] width 36 height 18
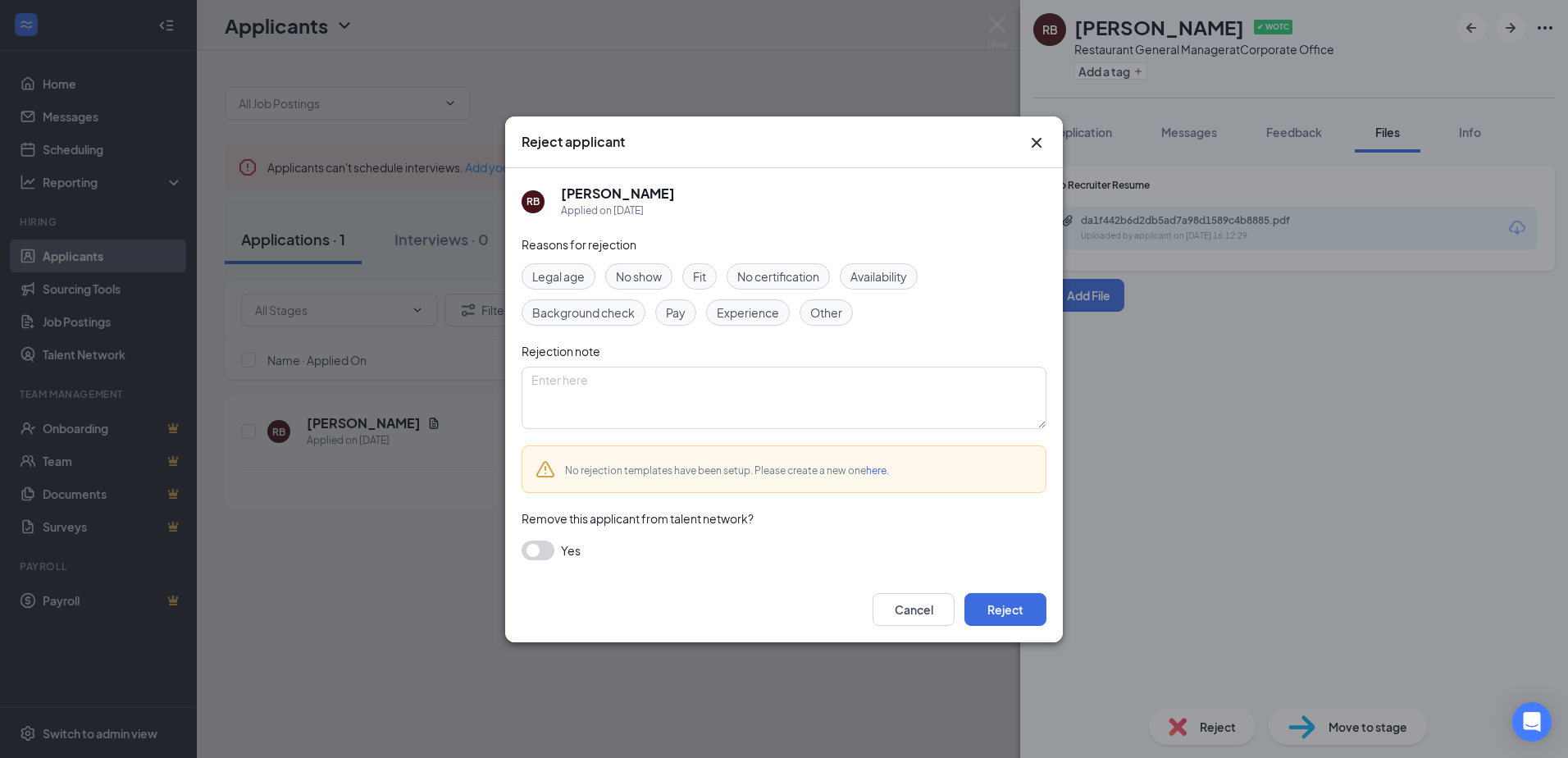
drag, startPoint x: 753, startPoint y: 314, endPoint x: 628, endPoint y: 482, distance: 209.4
click at [752, 317] on span "Experience" at bounding box center [748, 313] width 63 height 18
click at [545, 547] on button "button" at bounding box center [538, 550] width 33 height 19
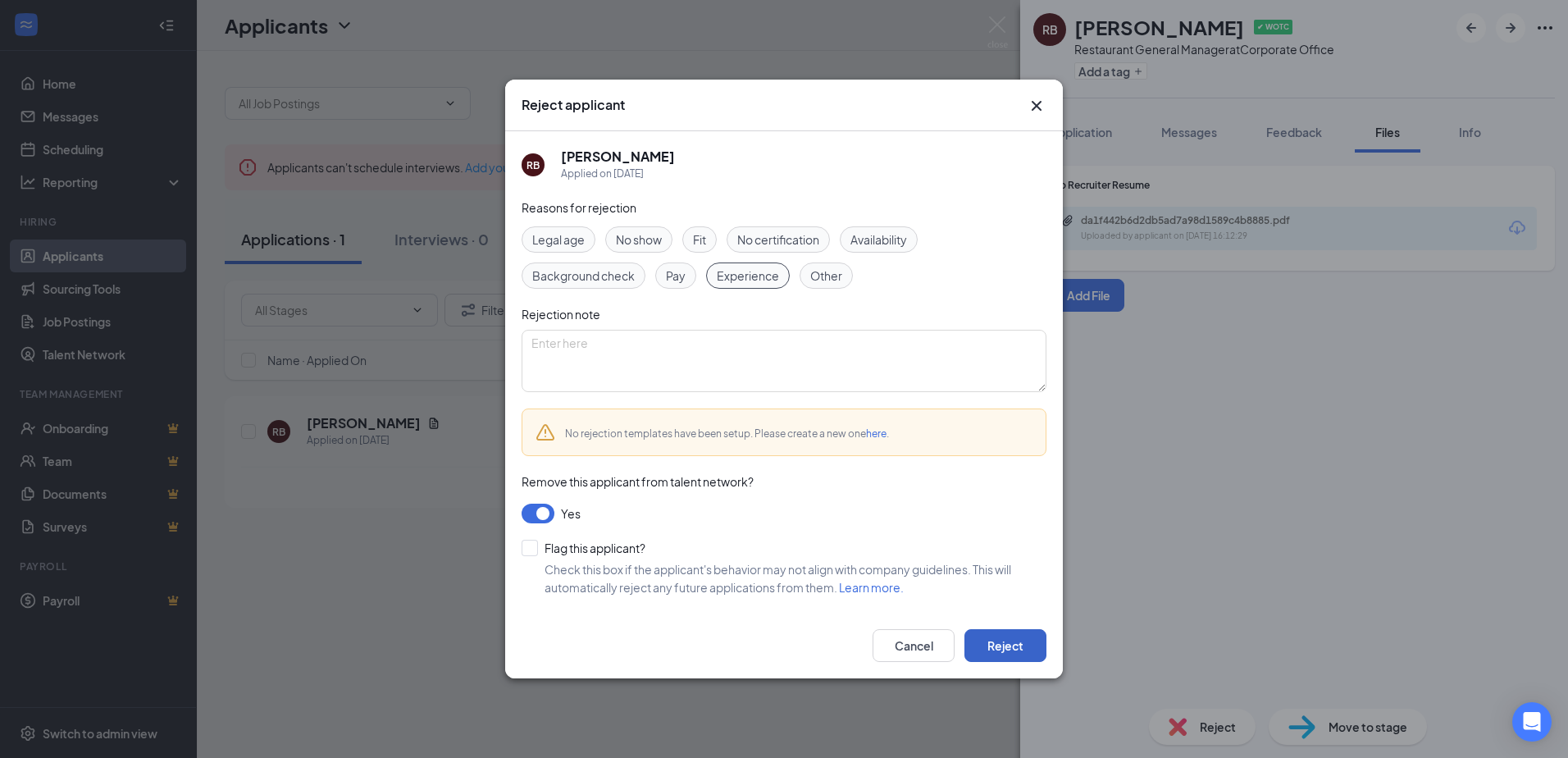
click at [989, 646] on button "Reject" at bounding box center [1005, 646] width 82 height 33
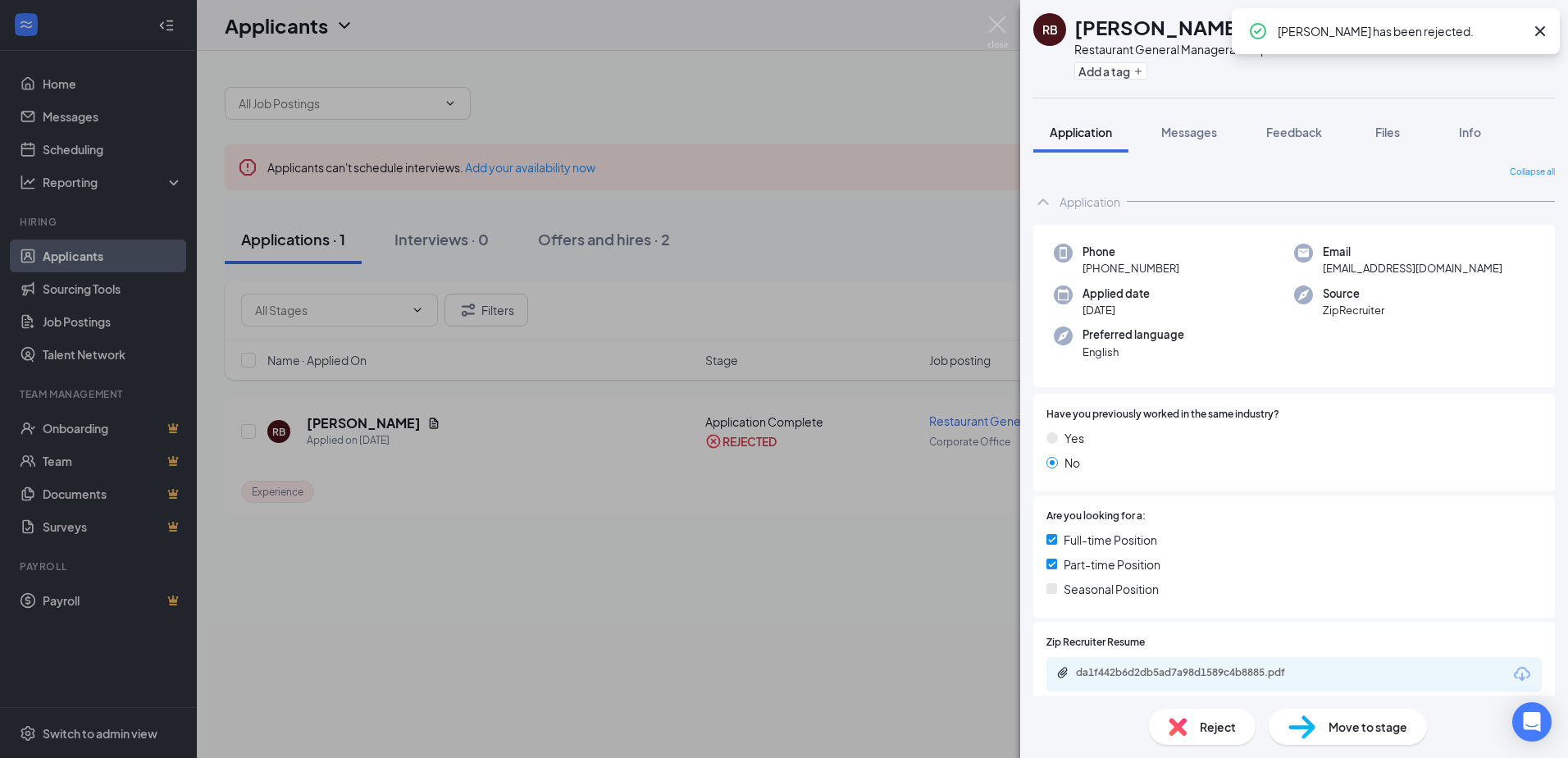
click at [613, 538] on div "RB raqwan byrd ✔ WOTC Restaurant General Manager at Corporate Office Add a tag …" at bounding box center [784, 379] width 1568 height 758
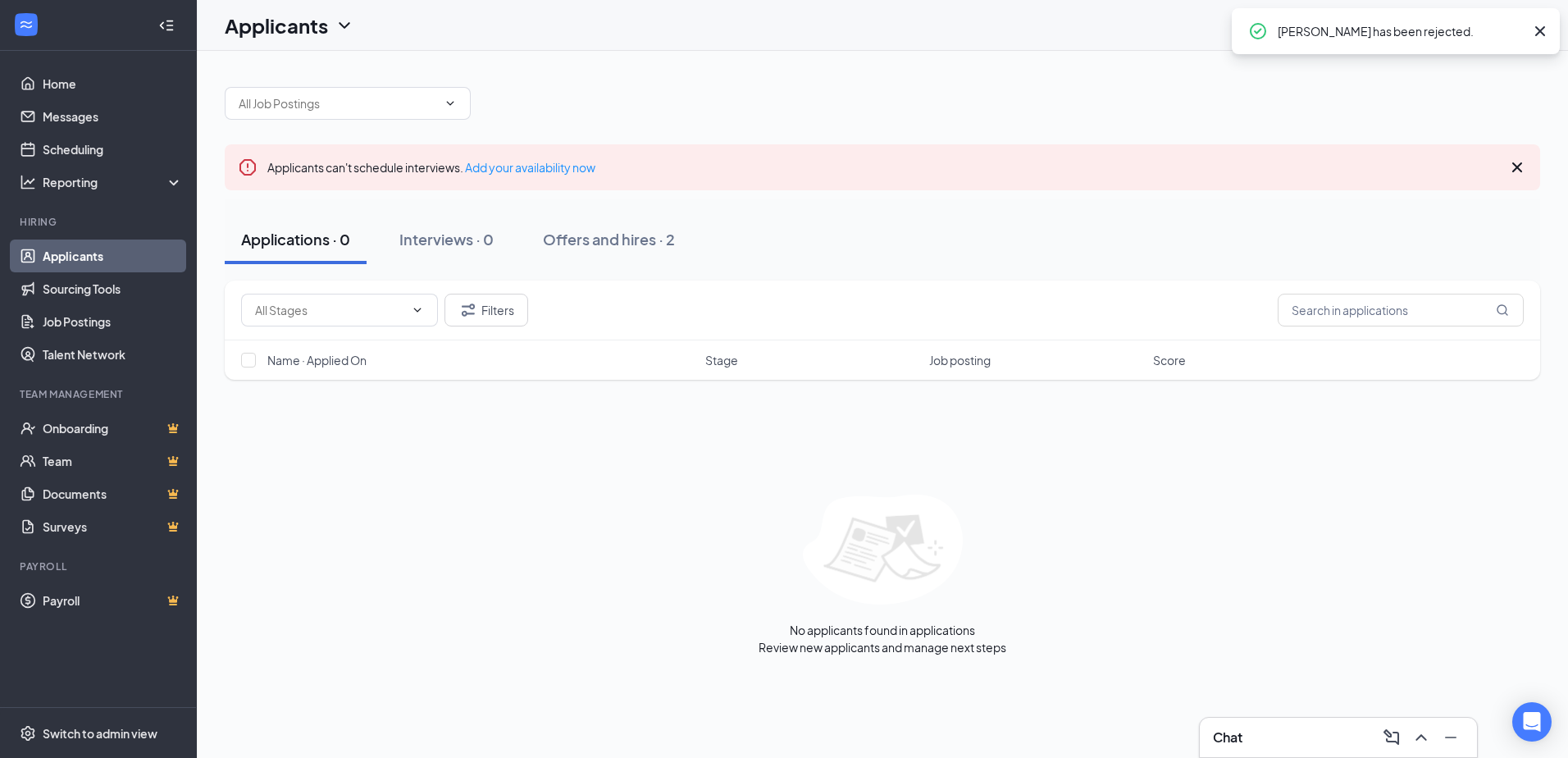
click at [1462, 127] on div "Applicants can't schedule interviews. Add your availability now Applications · …" at bounding box center [881, 363] width 1315 height 585
click at [1537, 33] on icon "Cross" at bounding box center [1539, 30] width 19 height 19
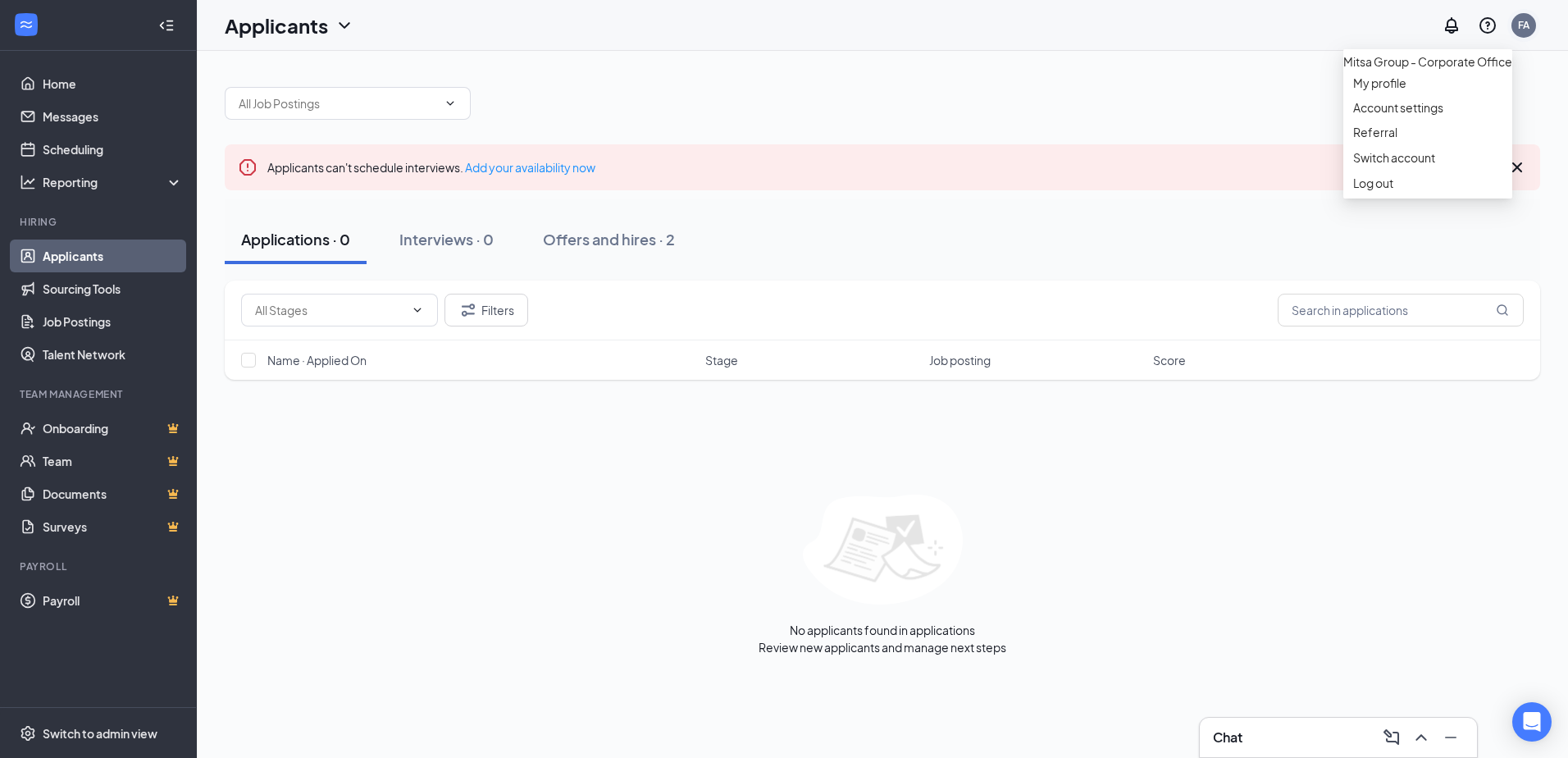
click at [1524, 27] on div "FA" at bounding box center [1524, 25] width 11 height 14
click at [1360, 165] on link "Switch account" at bounding box center [1394, 158] width 82 height 15
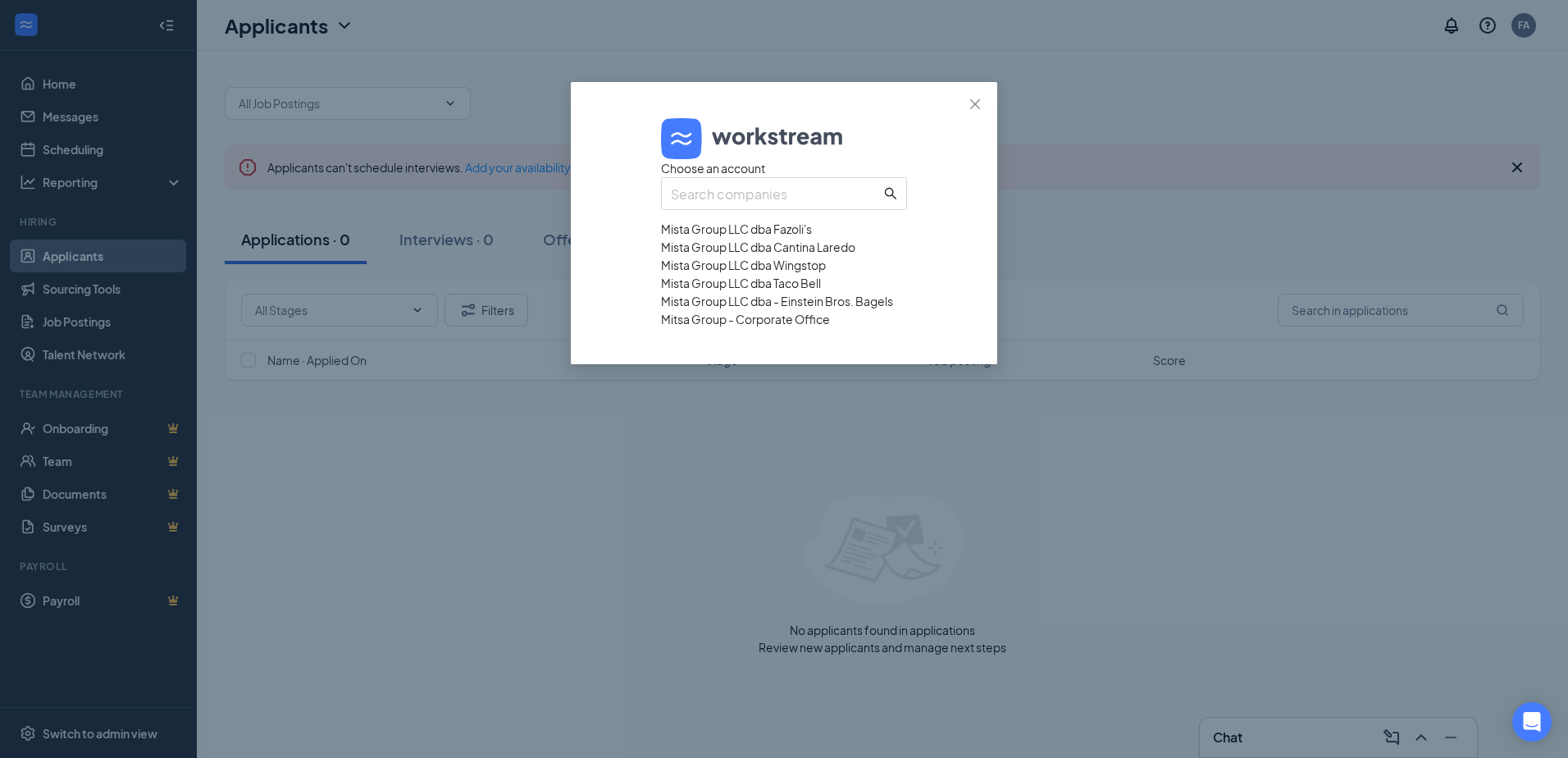
click at [833, 256] on div "Mista Group LLC dba Cantina Laredo" at bounding box center [784, 247] width 246 height 18
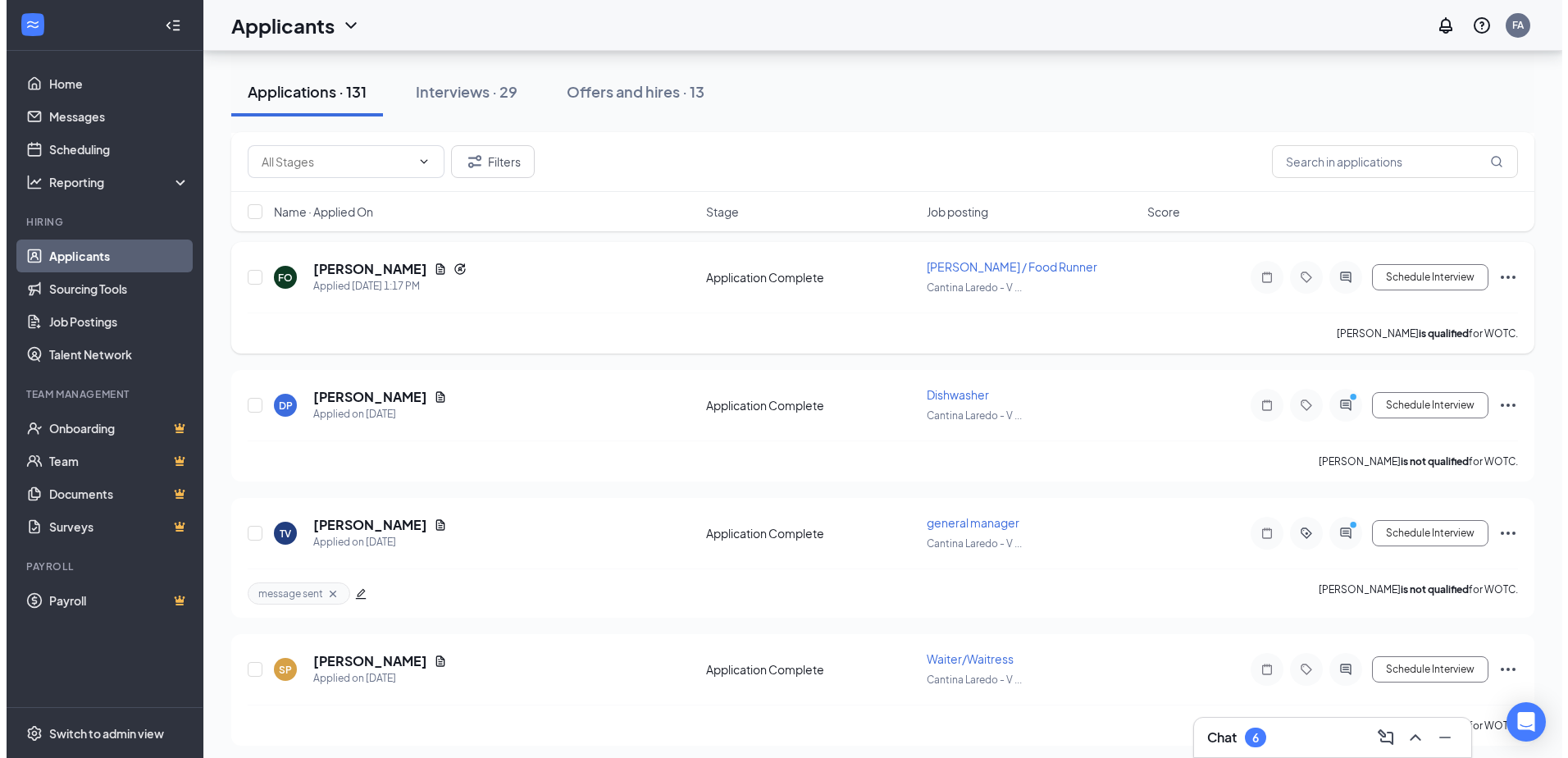
scroll to position [492, 0]
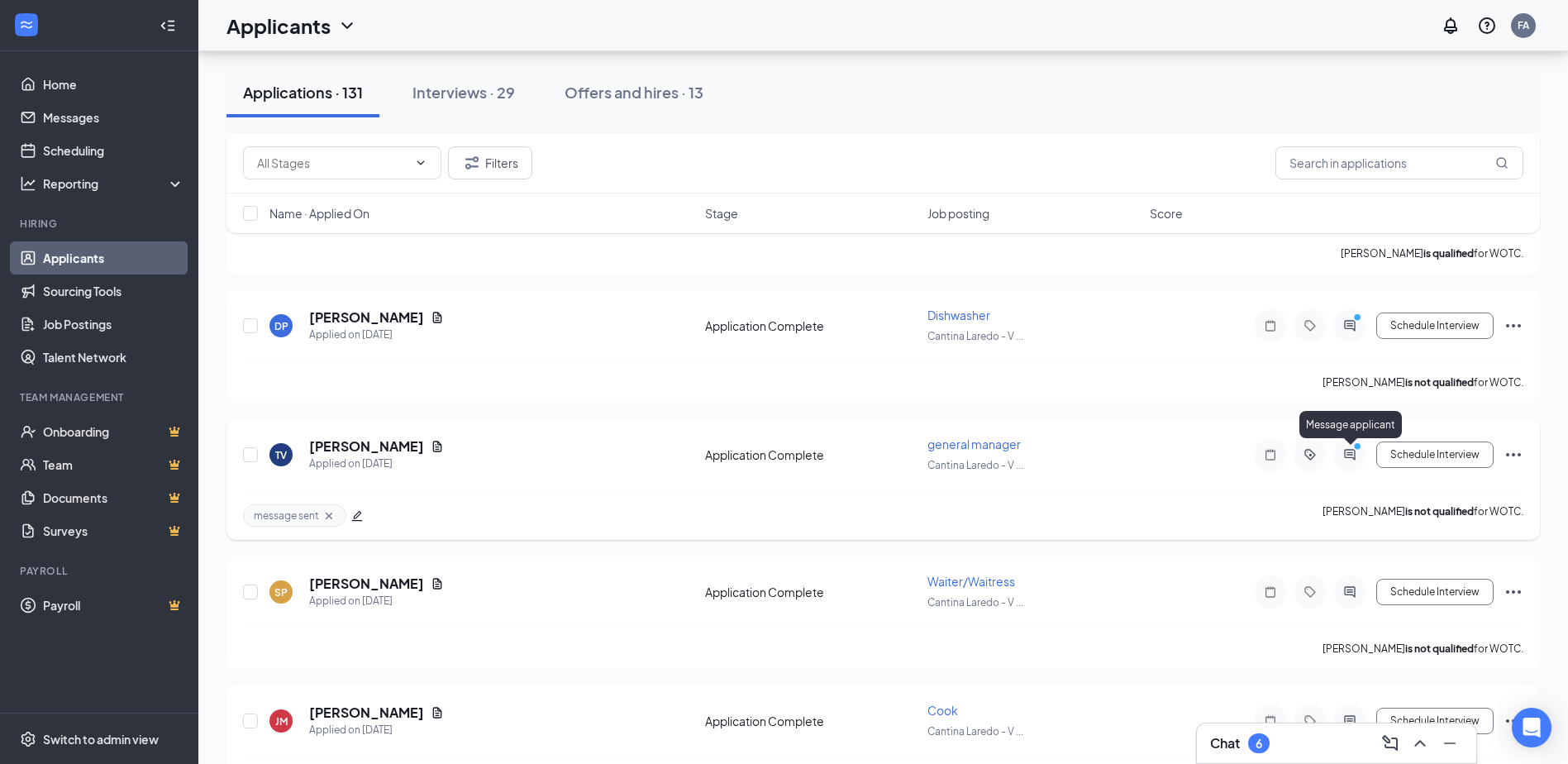
click at [1355, 451] on icon "PrimaryDot" at bounding box center [1359, 449] width 20 height 13
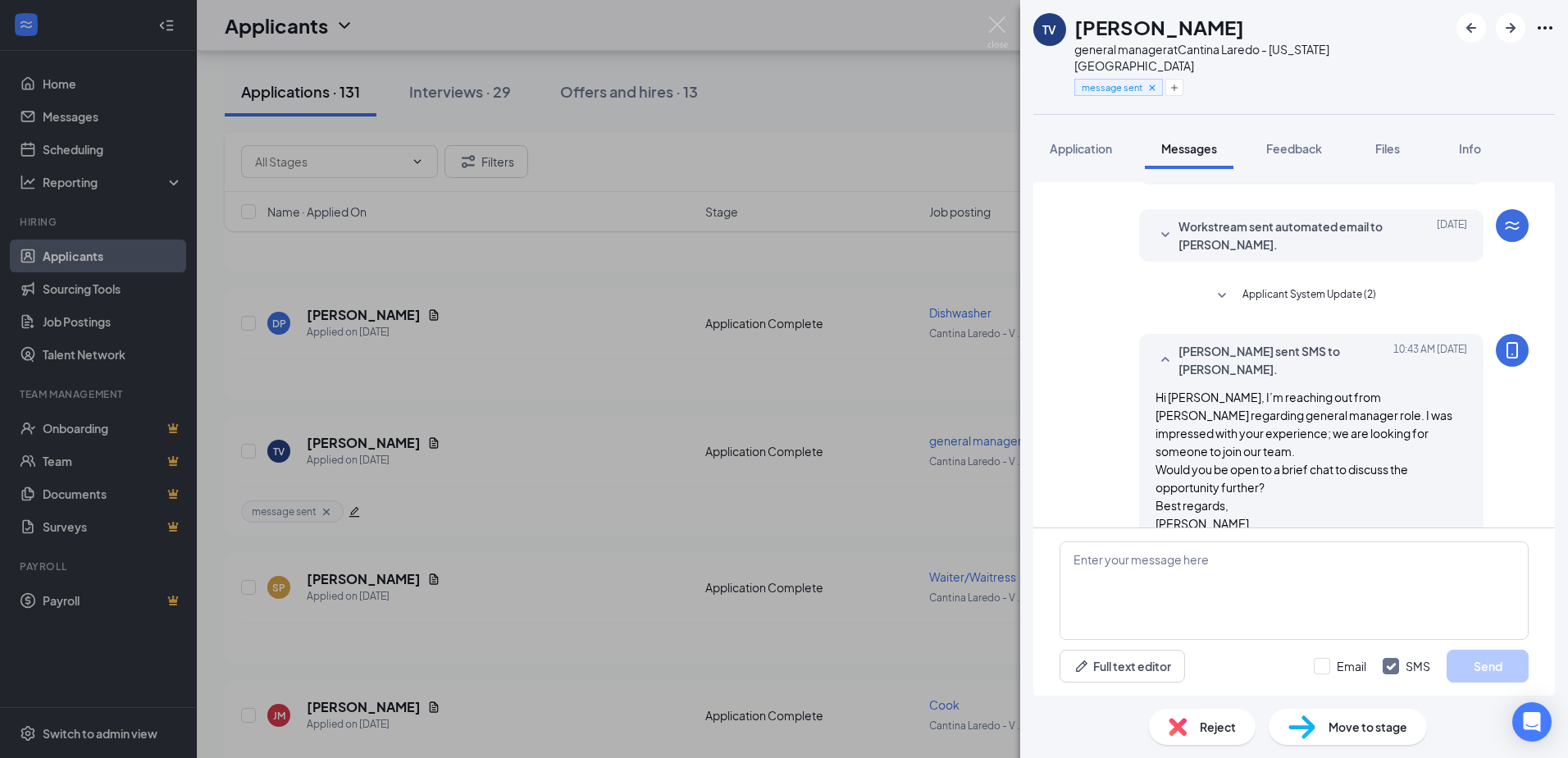
scroll to position [474, 0]
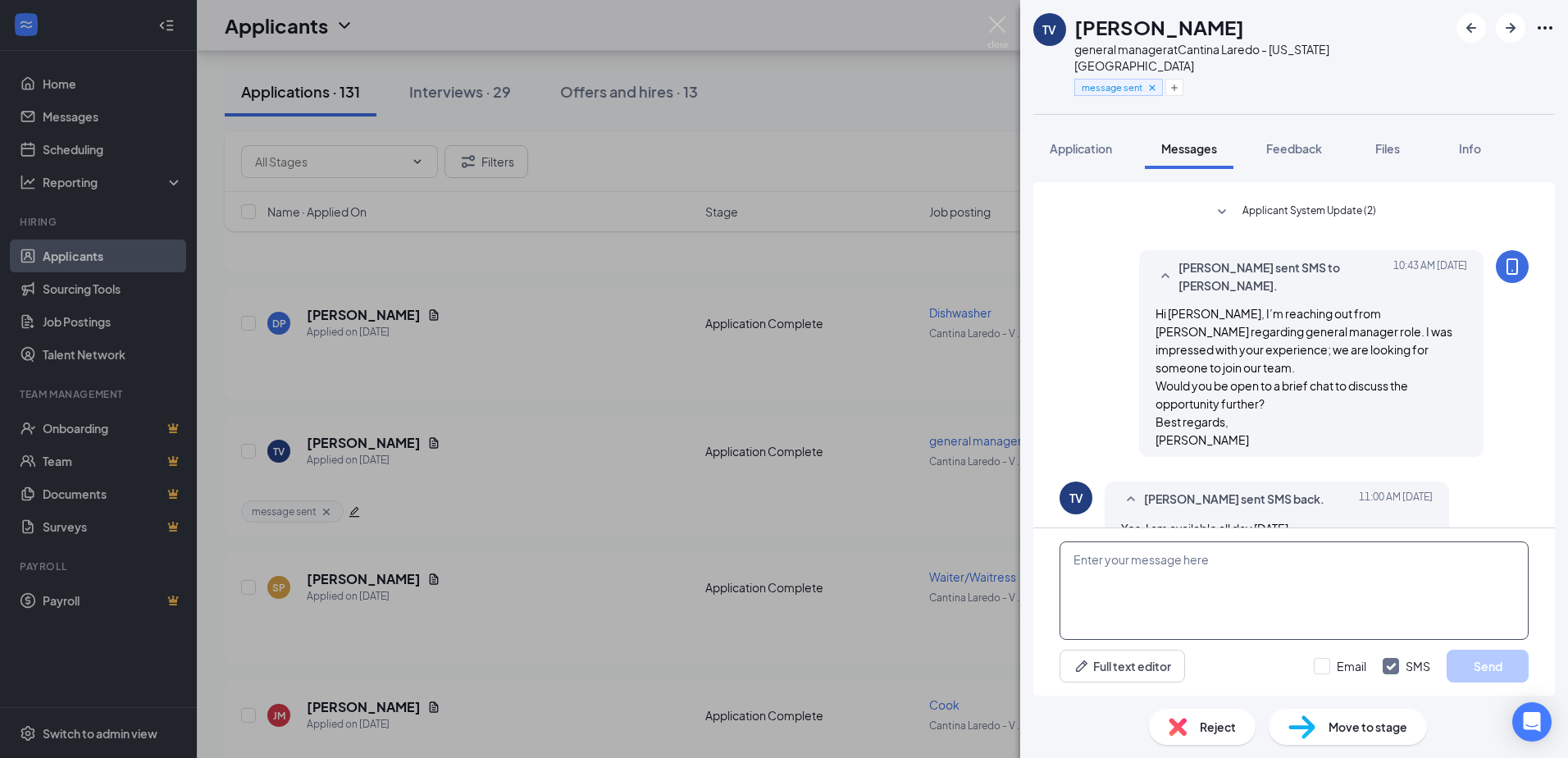
click at [1095, 585] on textarea at bounding box center [1294, 591] width 469 height 99
type textarea "i"
type textarea "call you shortly."
click at [1484, 667] on button "Send" at bounding box center [1488, 667] width 82 height 33
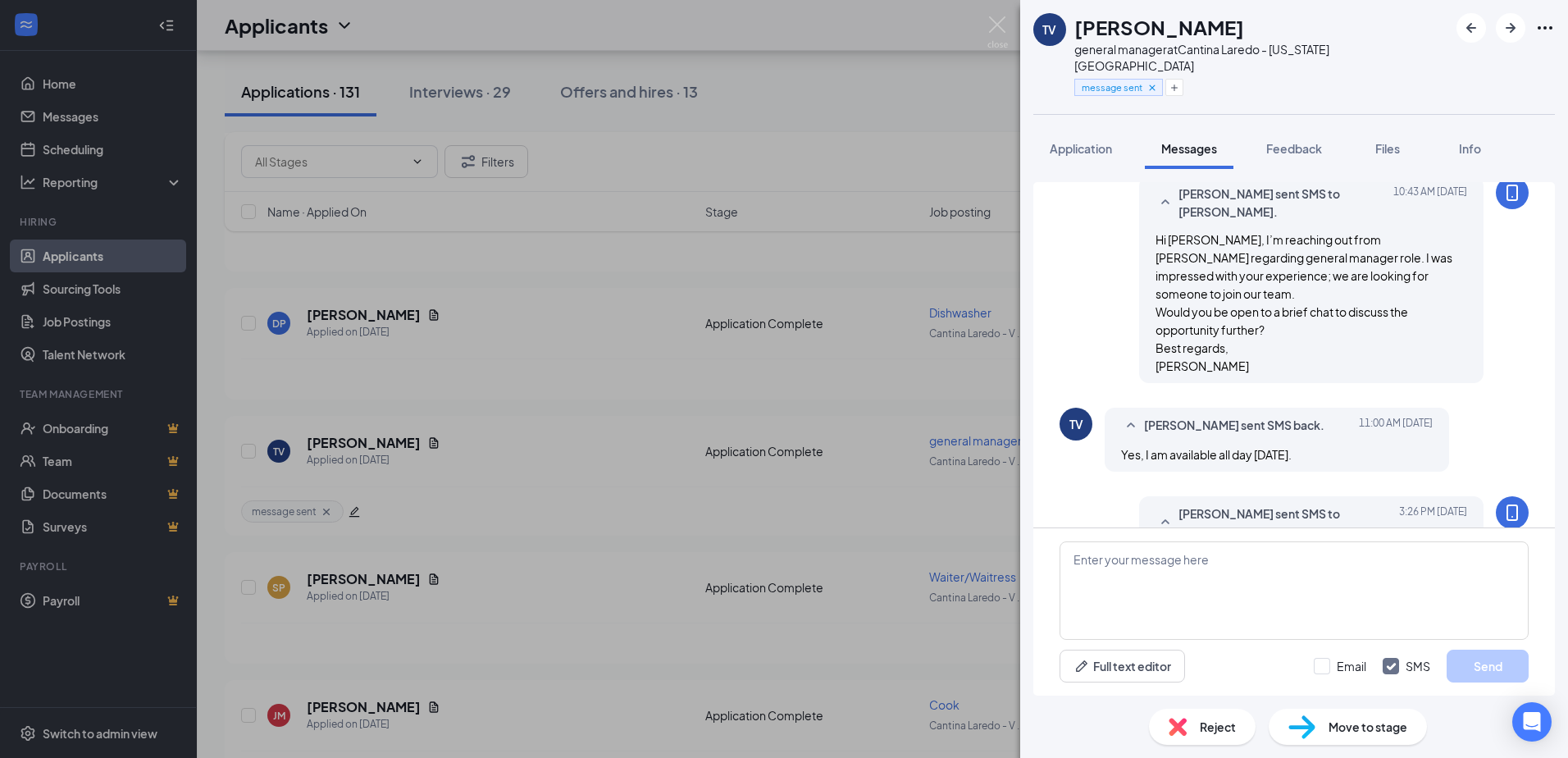
scroll to position [578, 0]
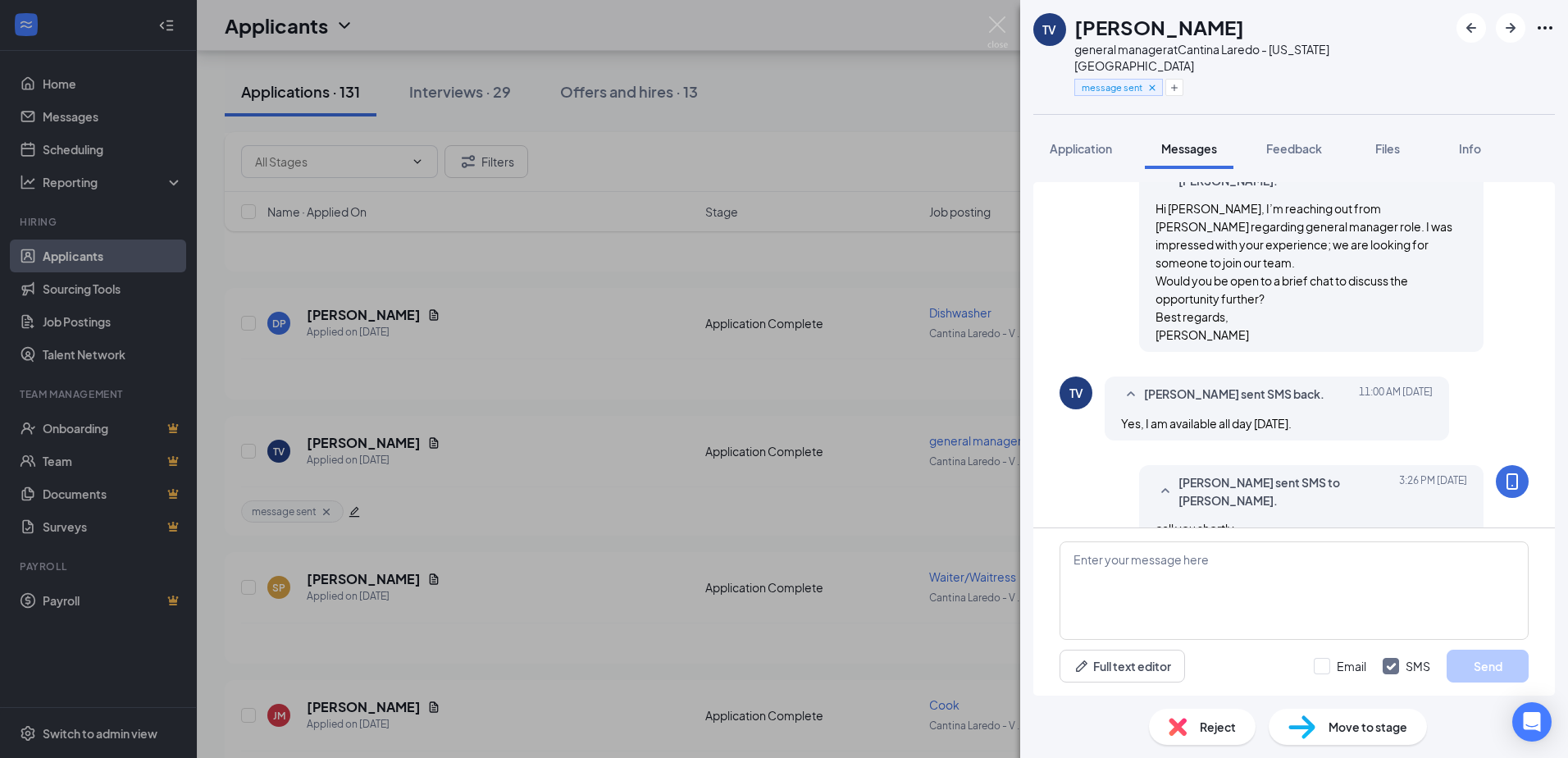
click at [412, 441] on div "TV TROY VAUGHT general manager at Cantina Laredo - Virginia Beach message sent …" at bounding box center [784, 379] width 1568 height 758
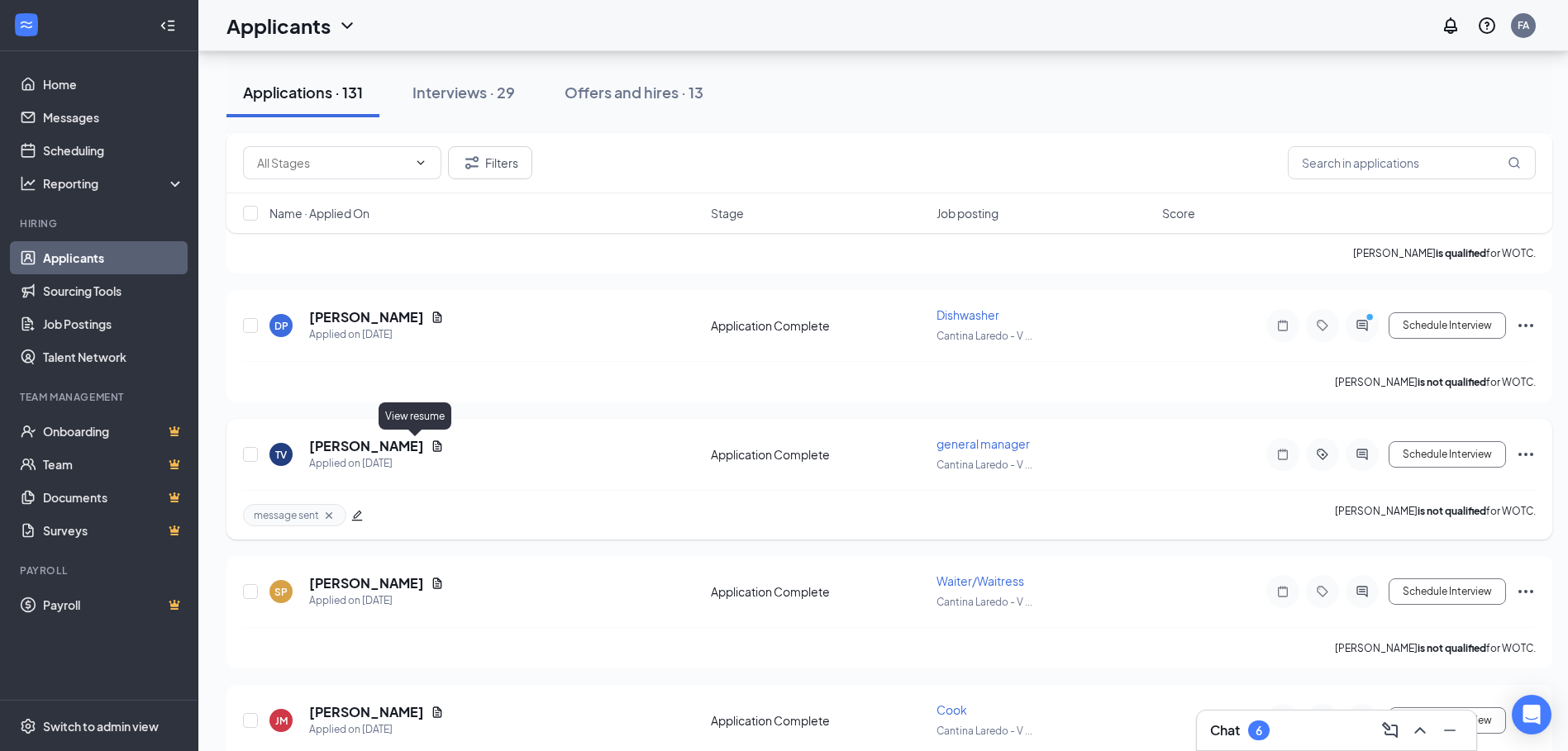
click at [431, 445] on icon "Document" at bounding box center [437, 446] width 13 height 13
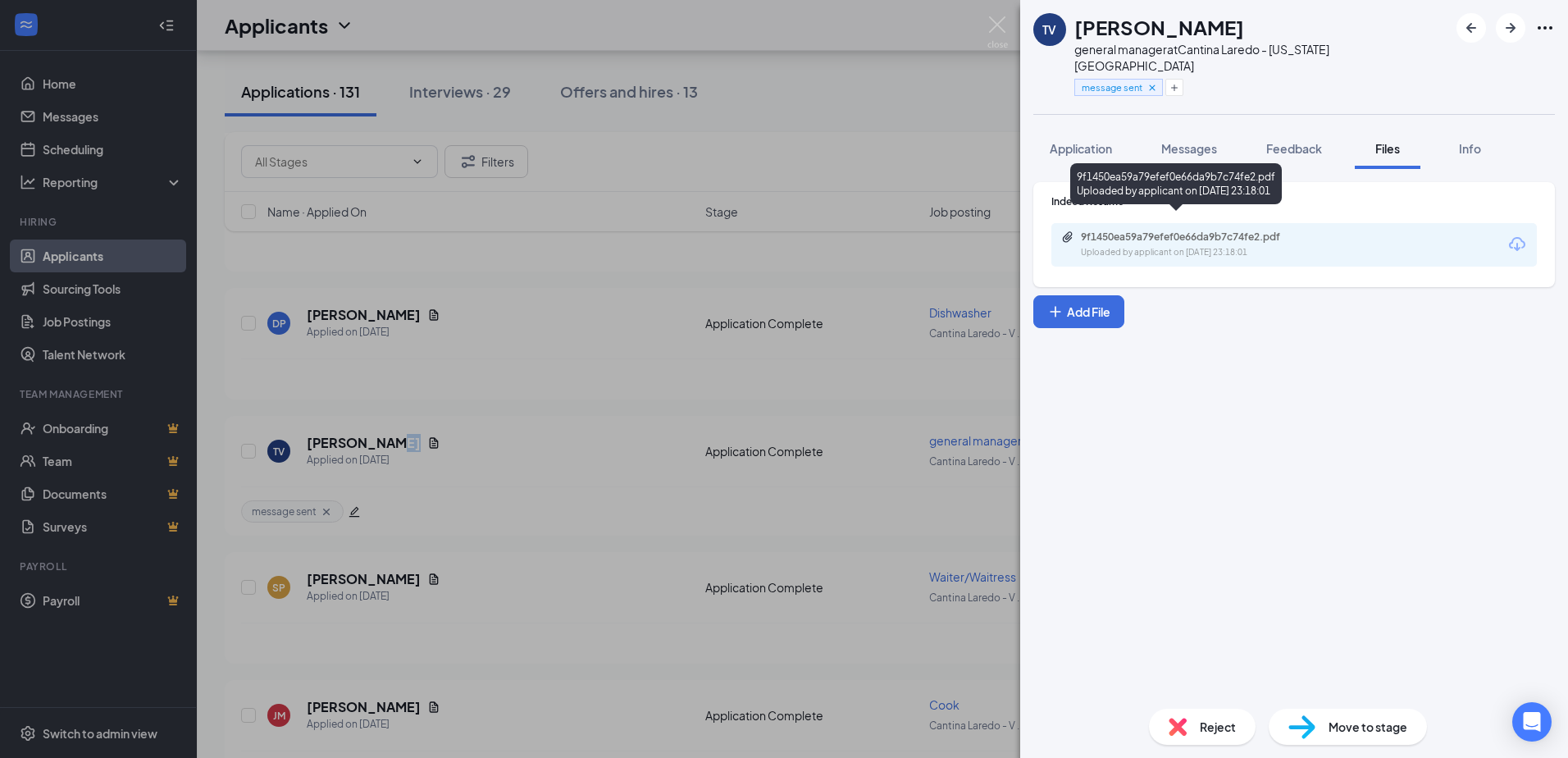
click at [1146, 231] on div "9f1450ea59a79efef0e66da9b7c74fe2.pdf" at bounding box center [1195, 237] width 230 height 13
click at [607, 481] on div "TV TROY VAUGHT general manager at Cantina Laredo - Virginia Beach message sent …" at bounding box center [784, 379] width 1568 height 758
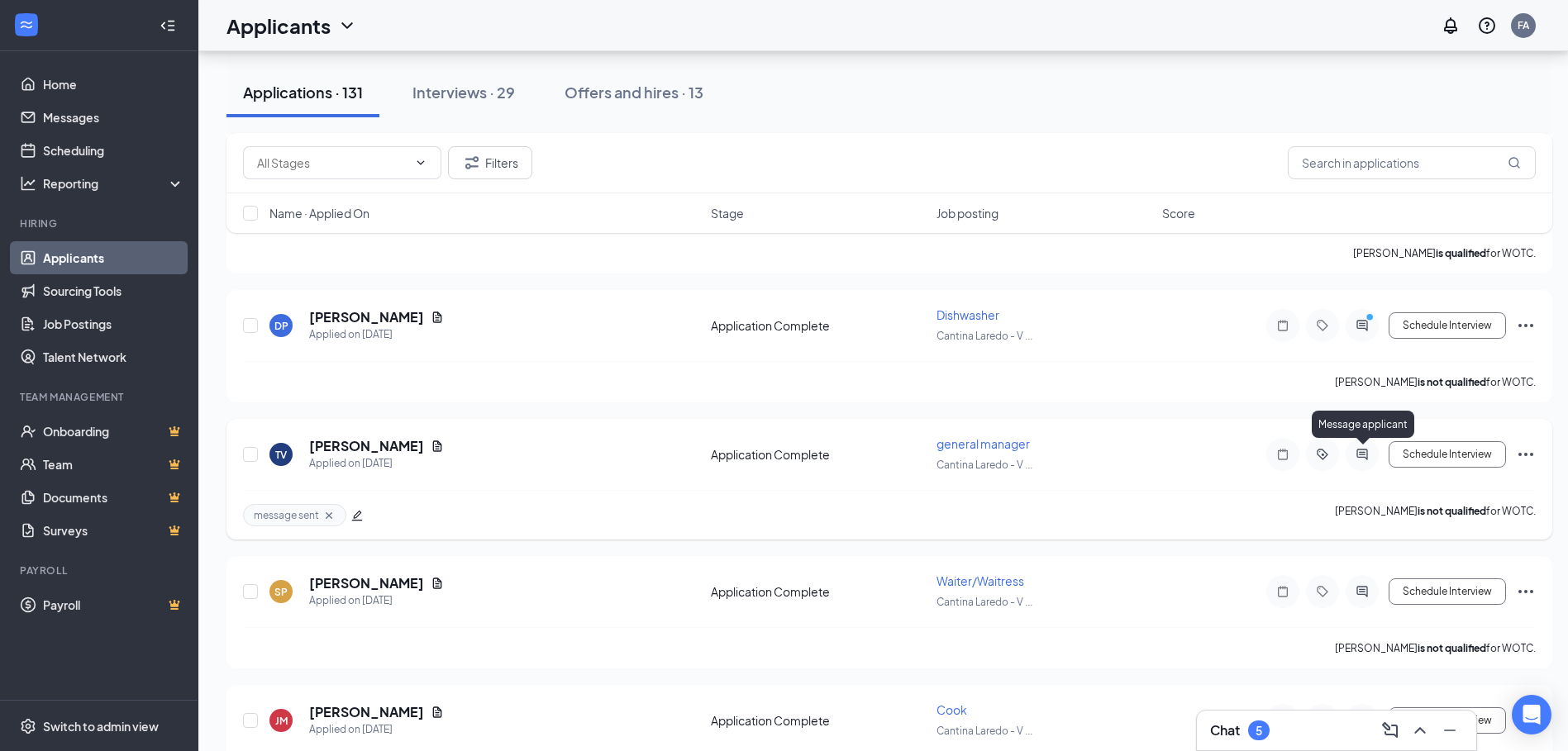
click at [1362, 455] on icon "ActiveChat" at bounding box center [1362, 455] width 11 height 11
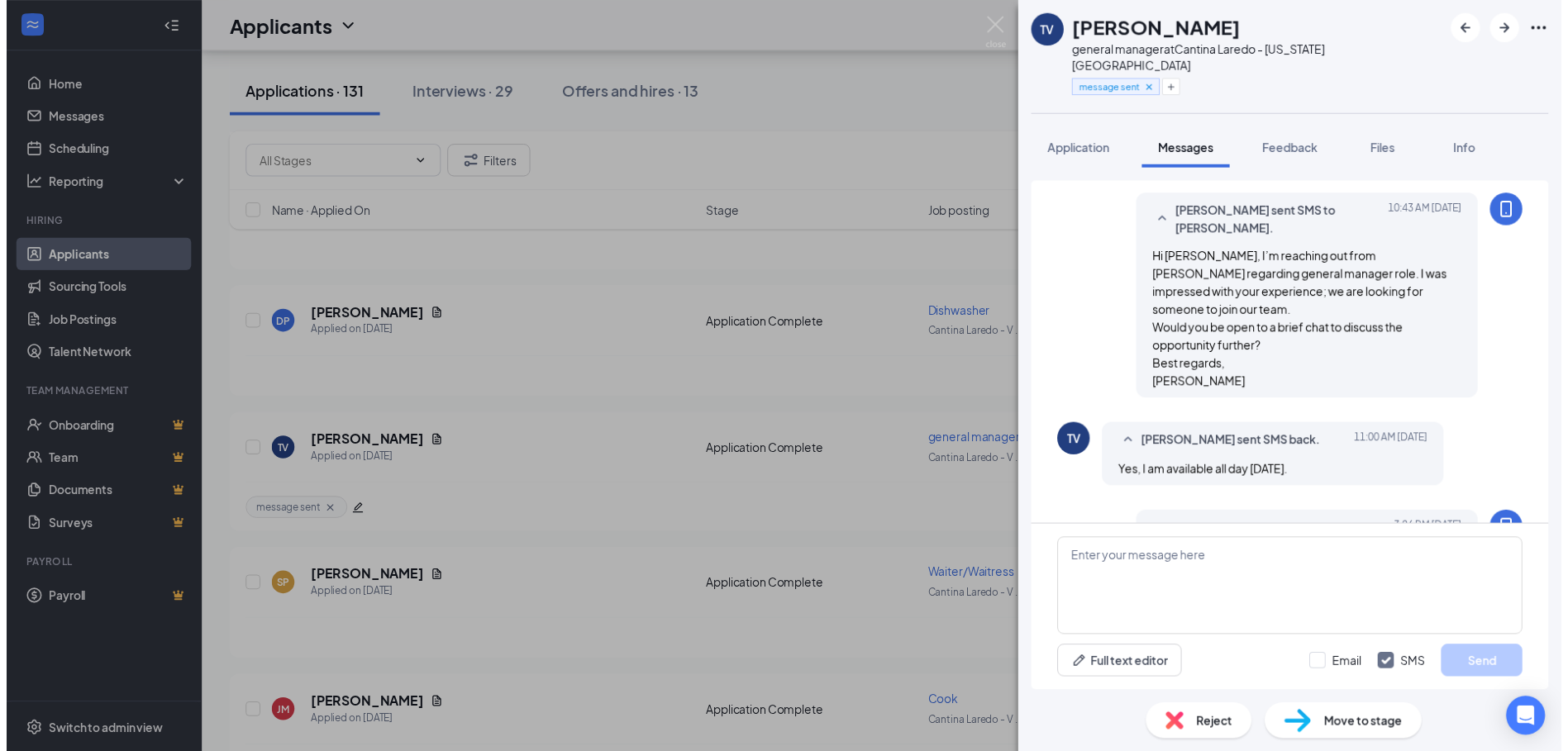
scroll to position [534, 0]
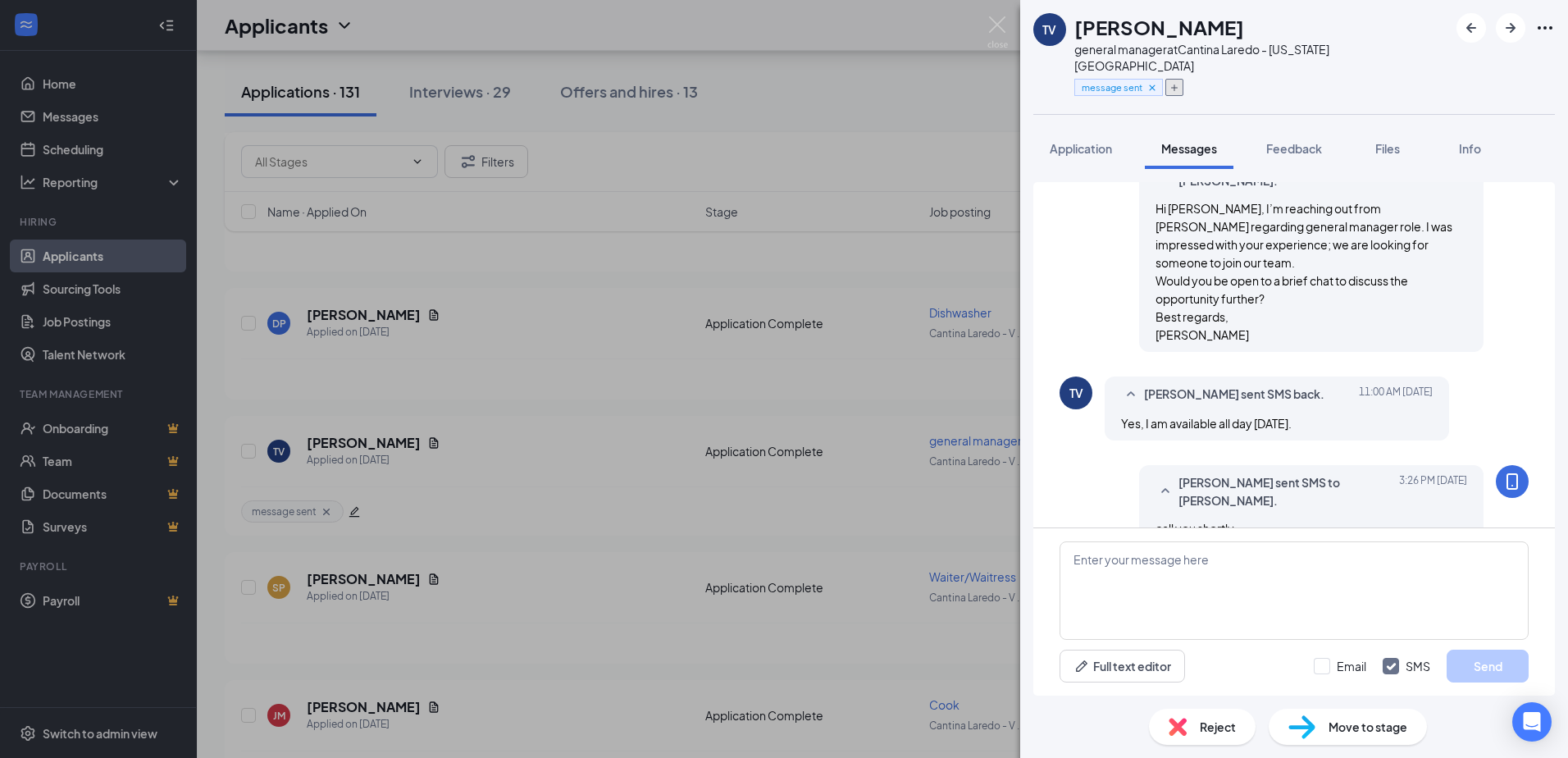
click at [1166, 78] on button "button" at bounding box center [1175, 87] width 18 height 18
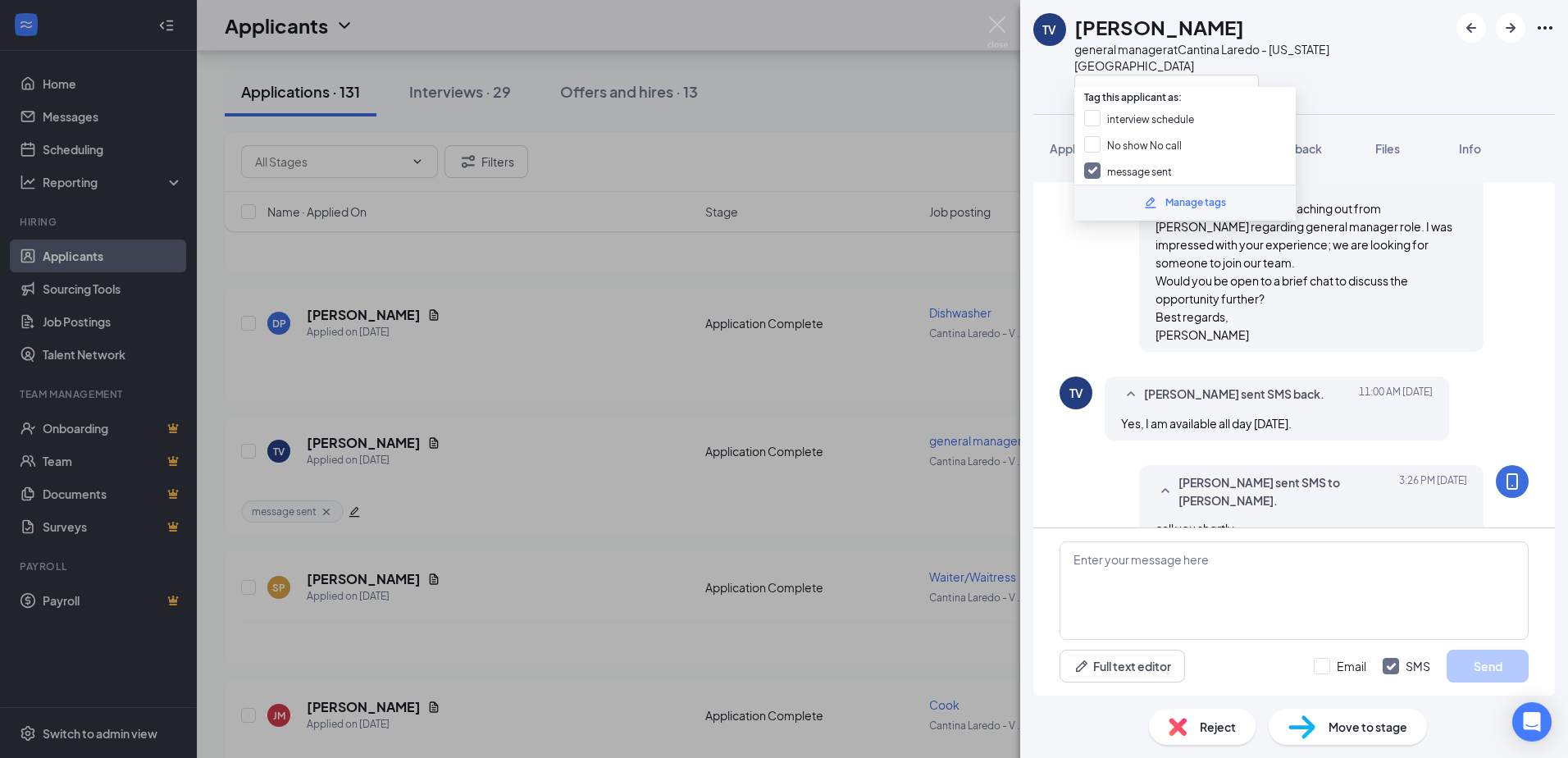
click at [1179, 202] on div "Manage tags" at bounding box center [1196, 202] width 61 height 16
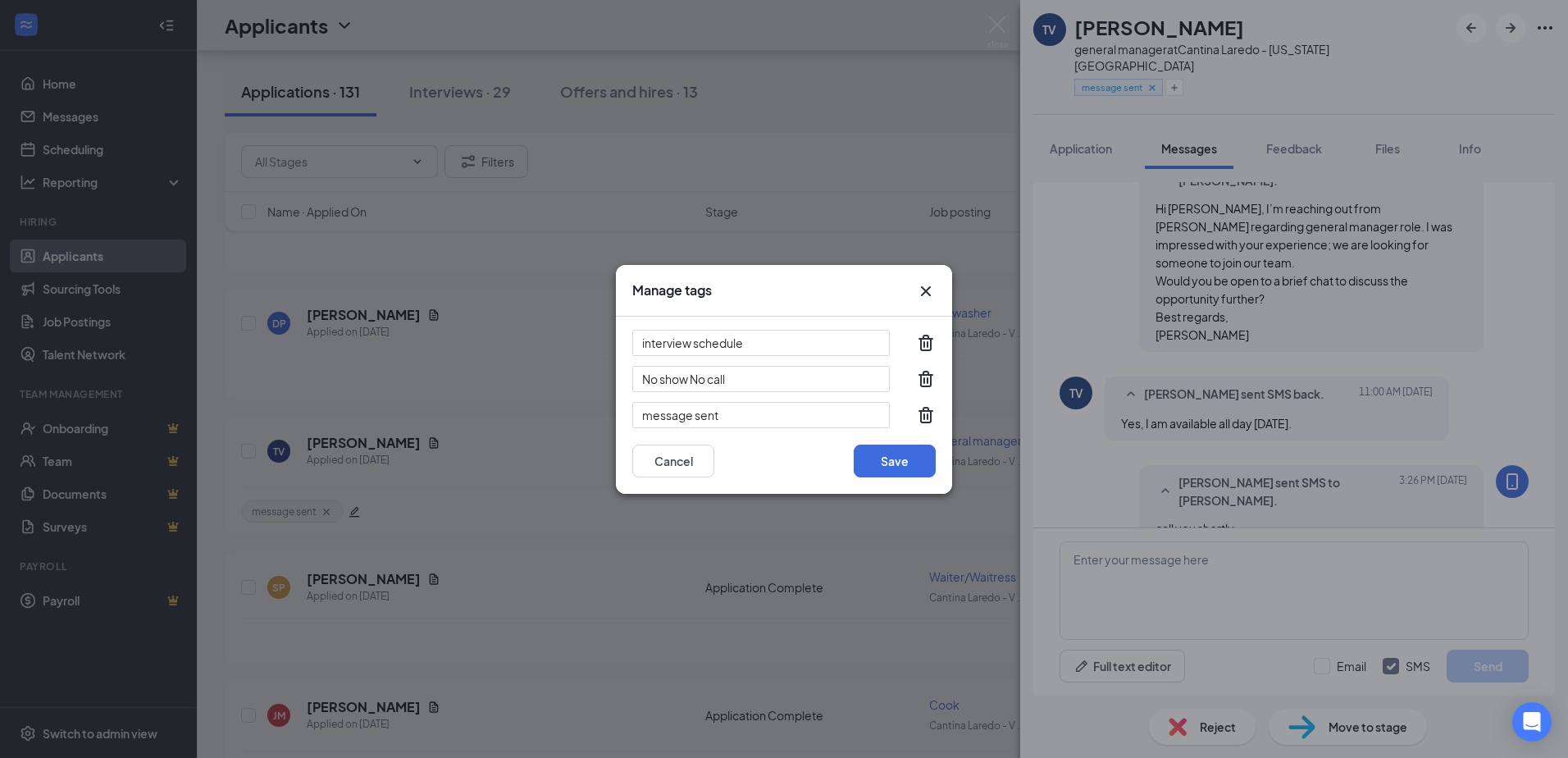
click at [925, 293] on icon "Cross" at bounding box center [926, 290] width 10 height 10
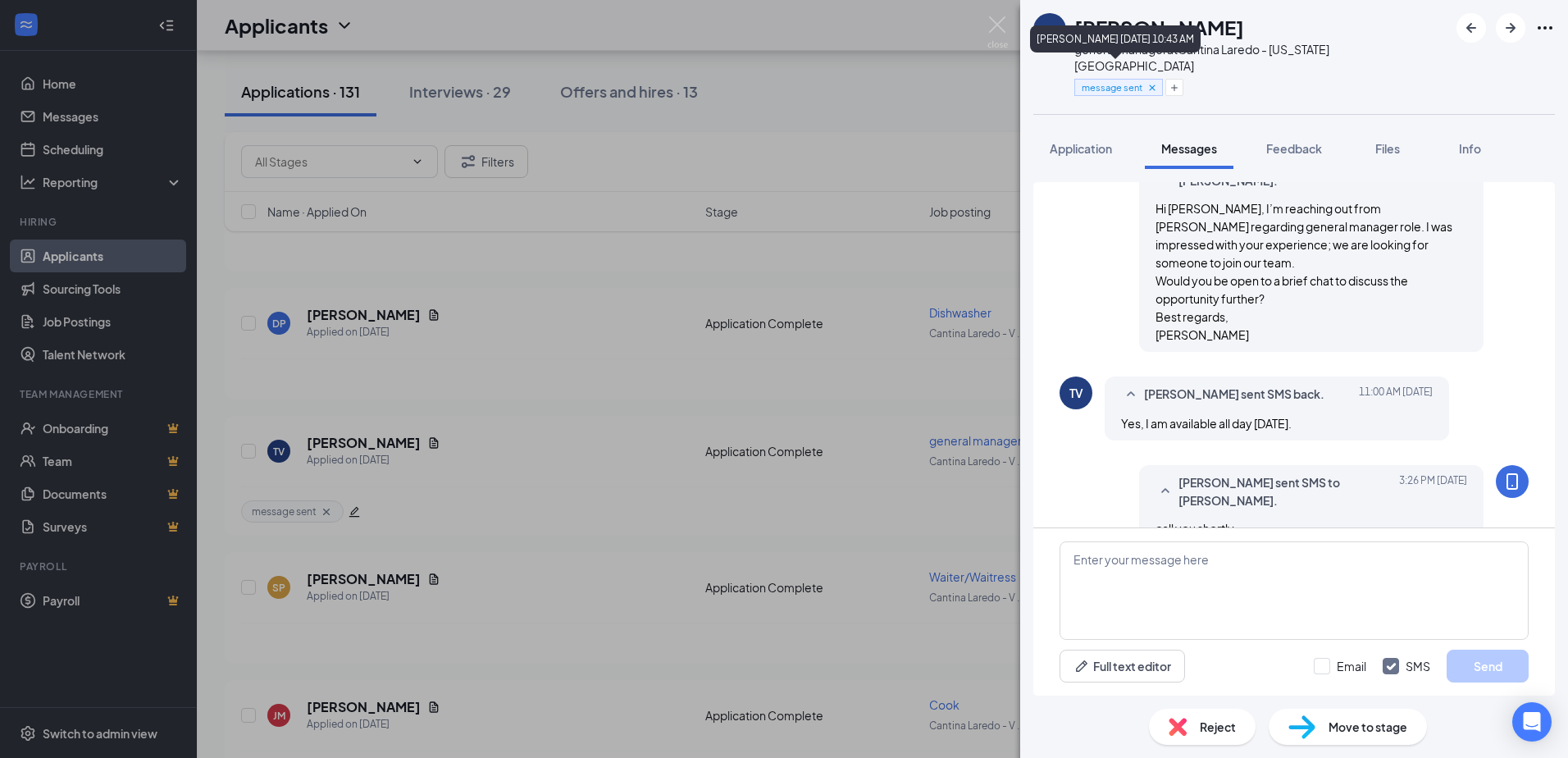
click at [1153, 85] on icon "Cross" at bounding box center [1152, 88] width 6 height 6
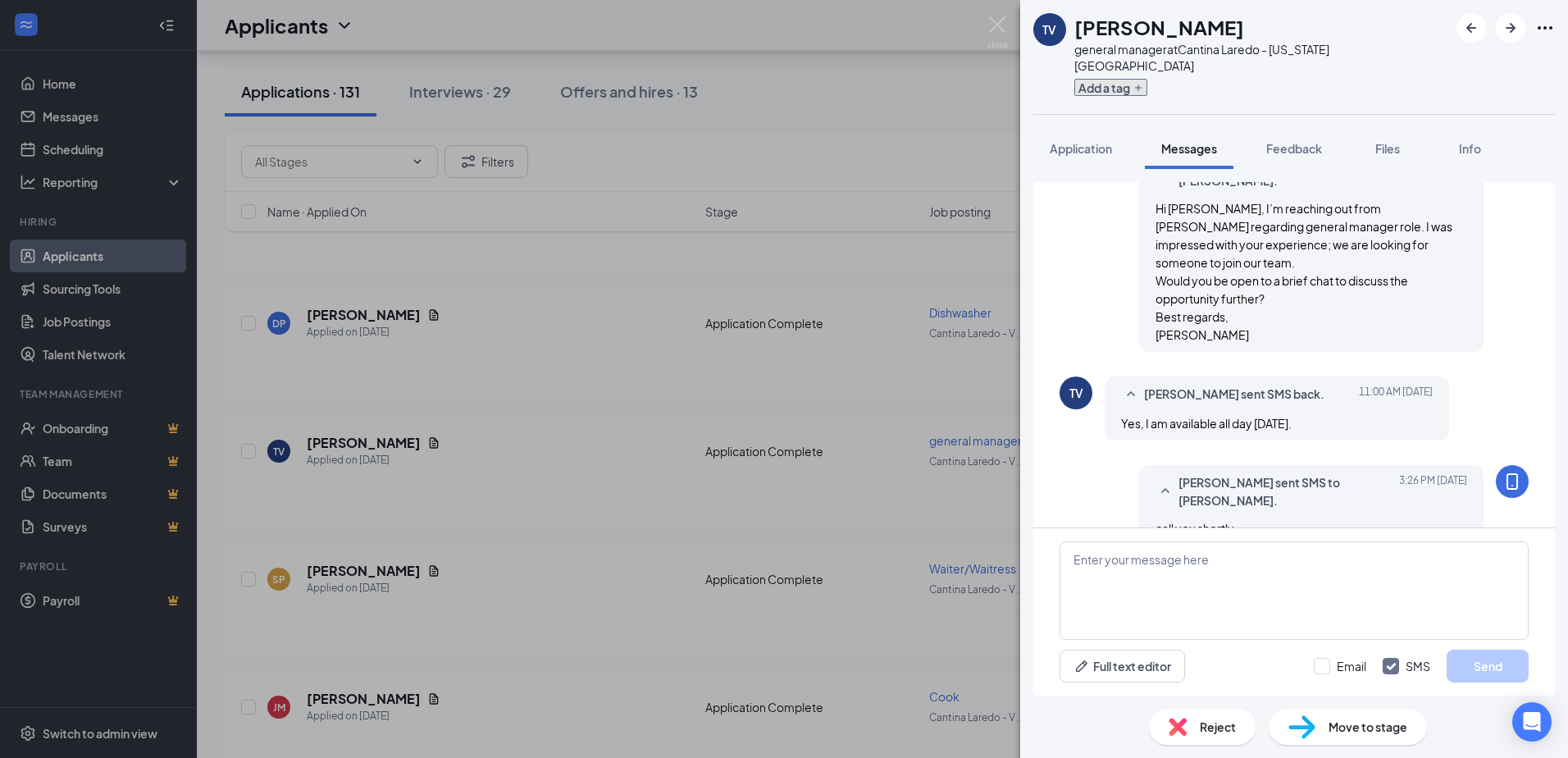
click at [1137, 83] on icon "Plus" at bounding box center [1138, 88] width 10 height 10
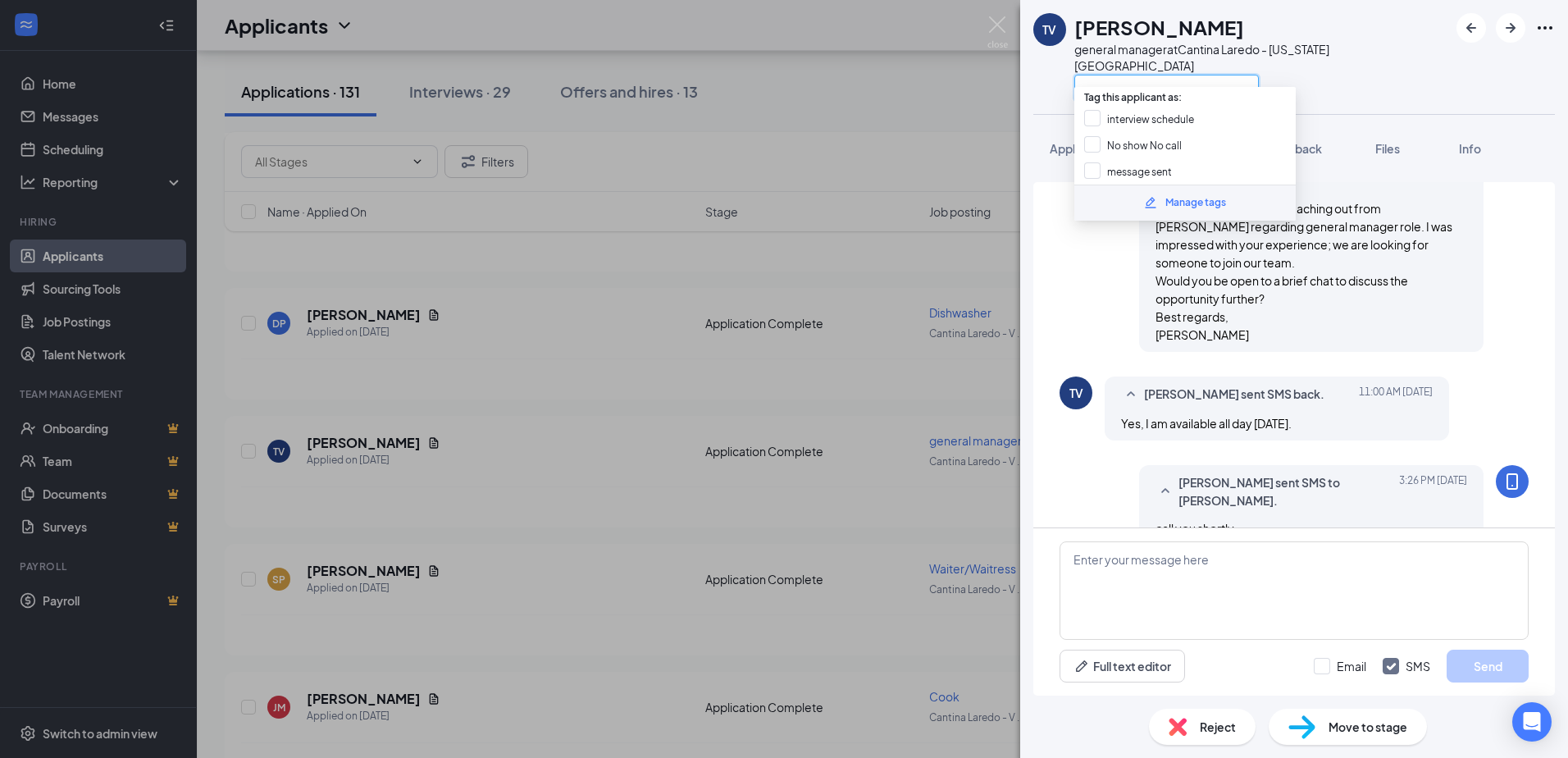
click at [1079, 75] on input "text" at bounding box center [1167, 88] width 185 height 26
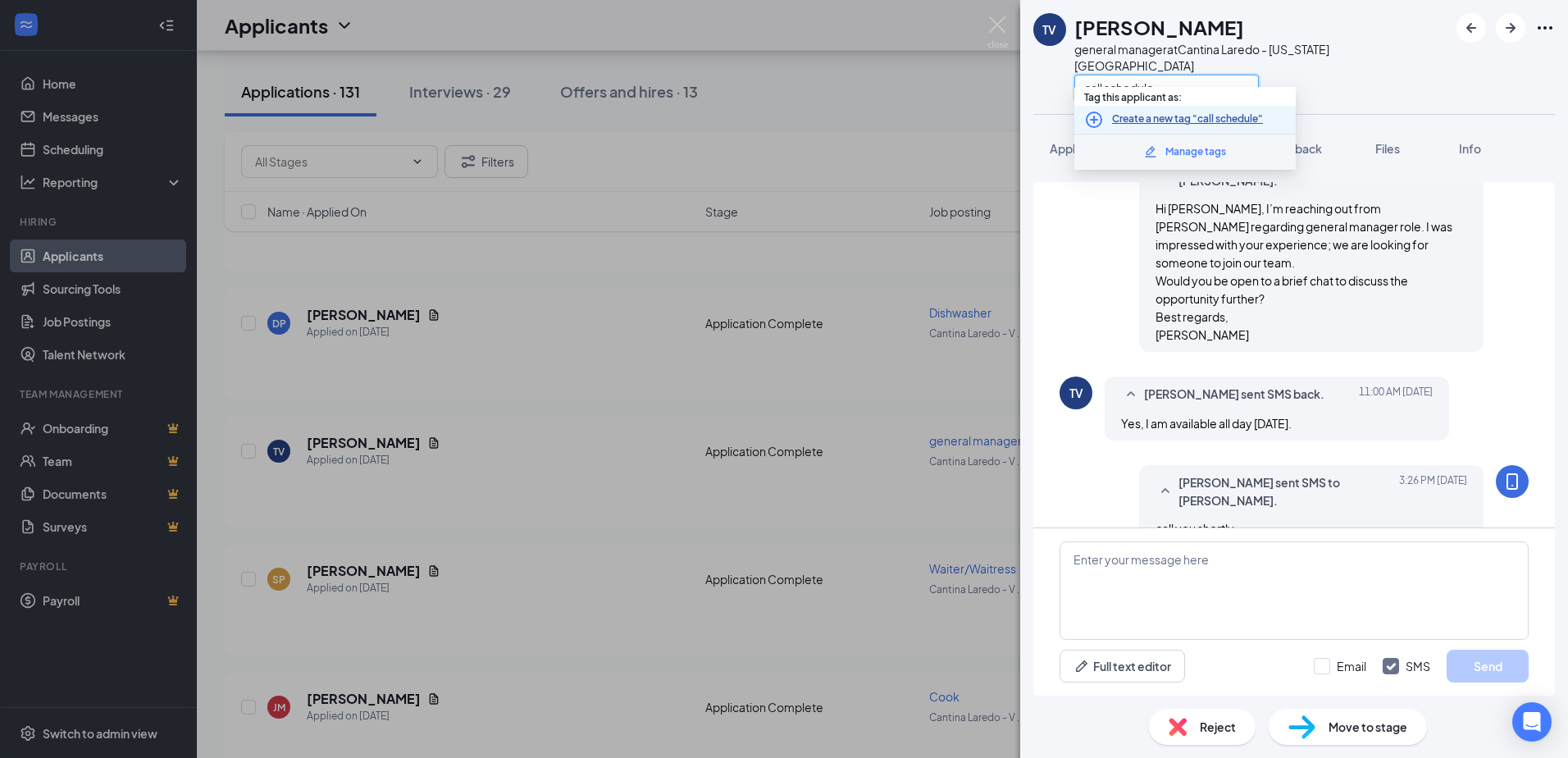
type input "call schedule"
click at [1159, 114] on link "Create a new tag "call schedule"" at bounding box center [1188, 119] width 151 height 16
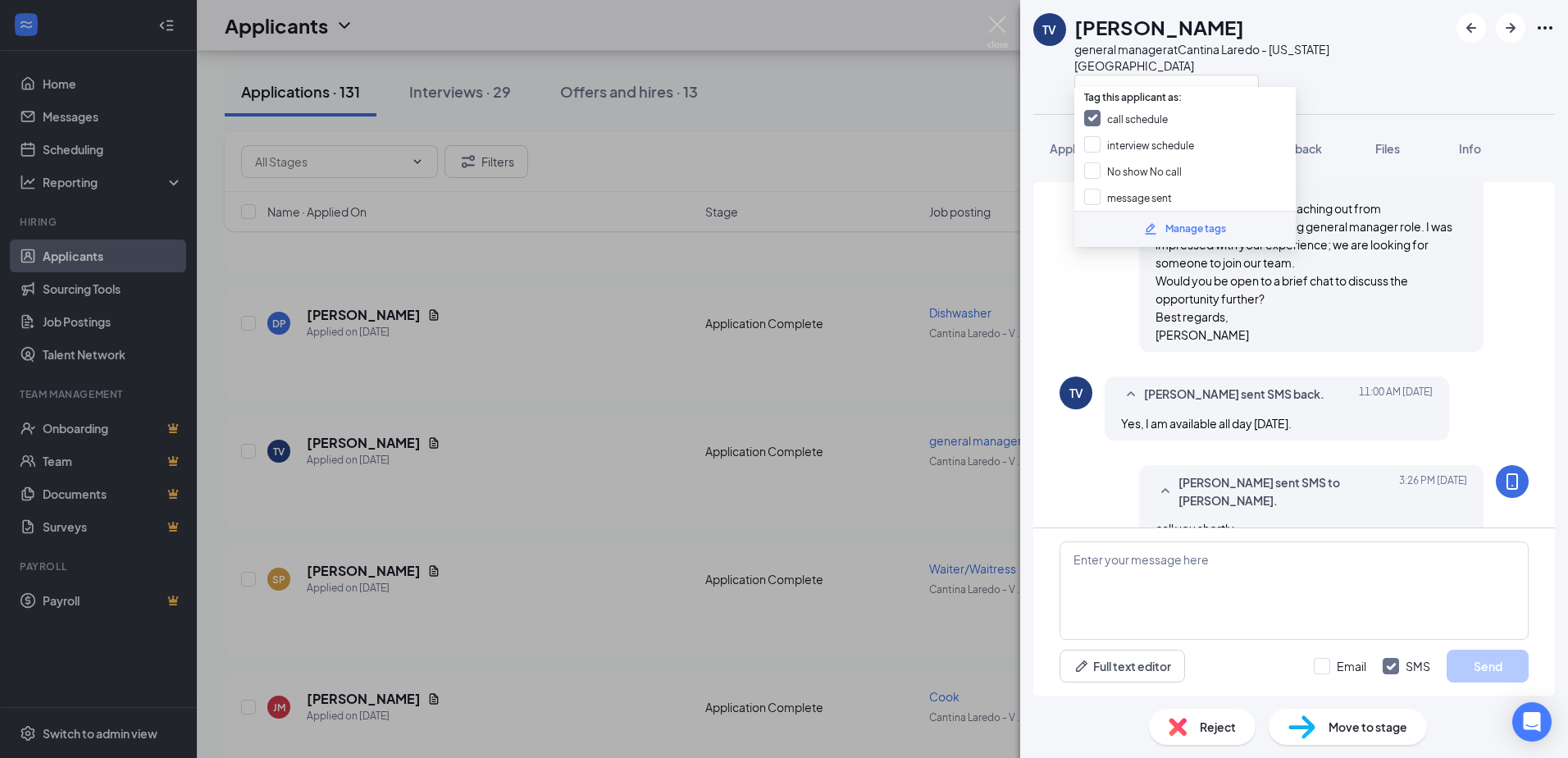
click at [290, 512] on div "TV TROY VAUGHT general manager at Cantina Laredo - Virginia Beach Application M…" at bounding box center [784, 379] width 1568 height 758
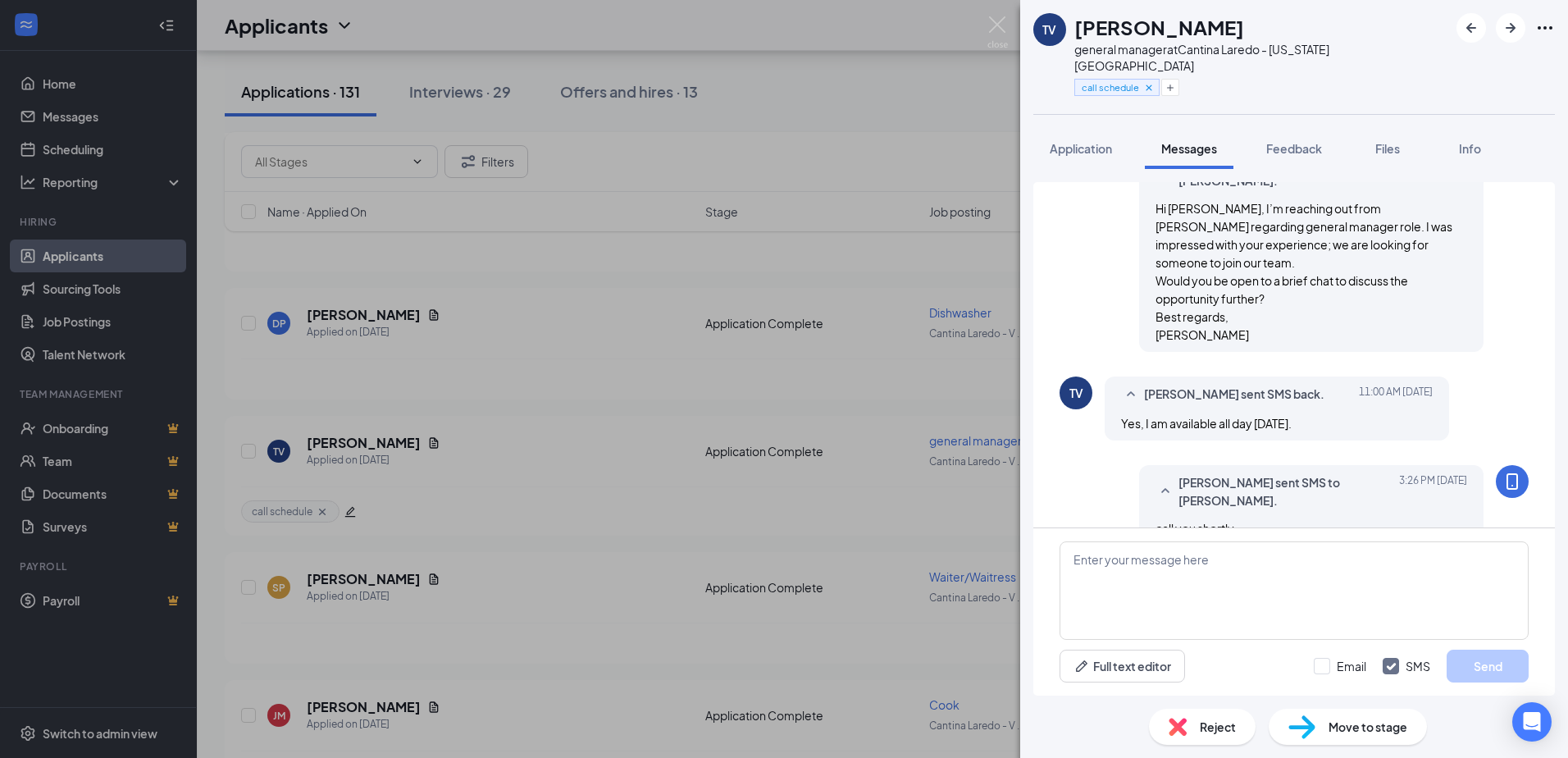
click at [558, 454] on div "TV TROY VAUGHT general manager at Cantina Laredo - Virginia Beach call schedule…" at bounding box center [784, 379] width 1568 height 758
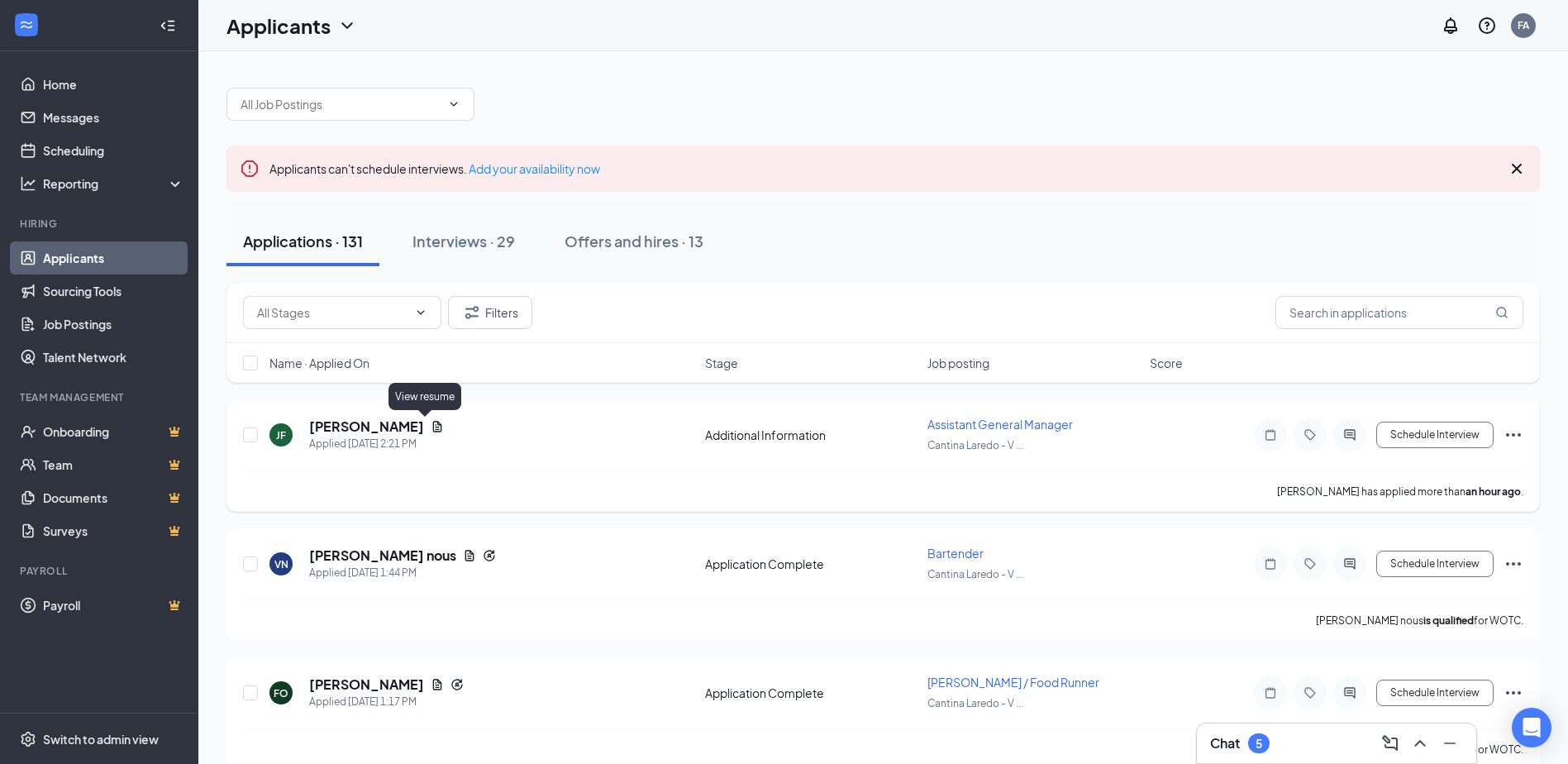
click at [431, 424] on icon "Document" at bounding box center [437, 426] width 13 height 13
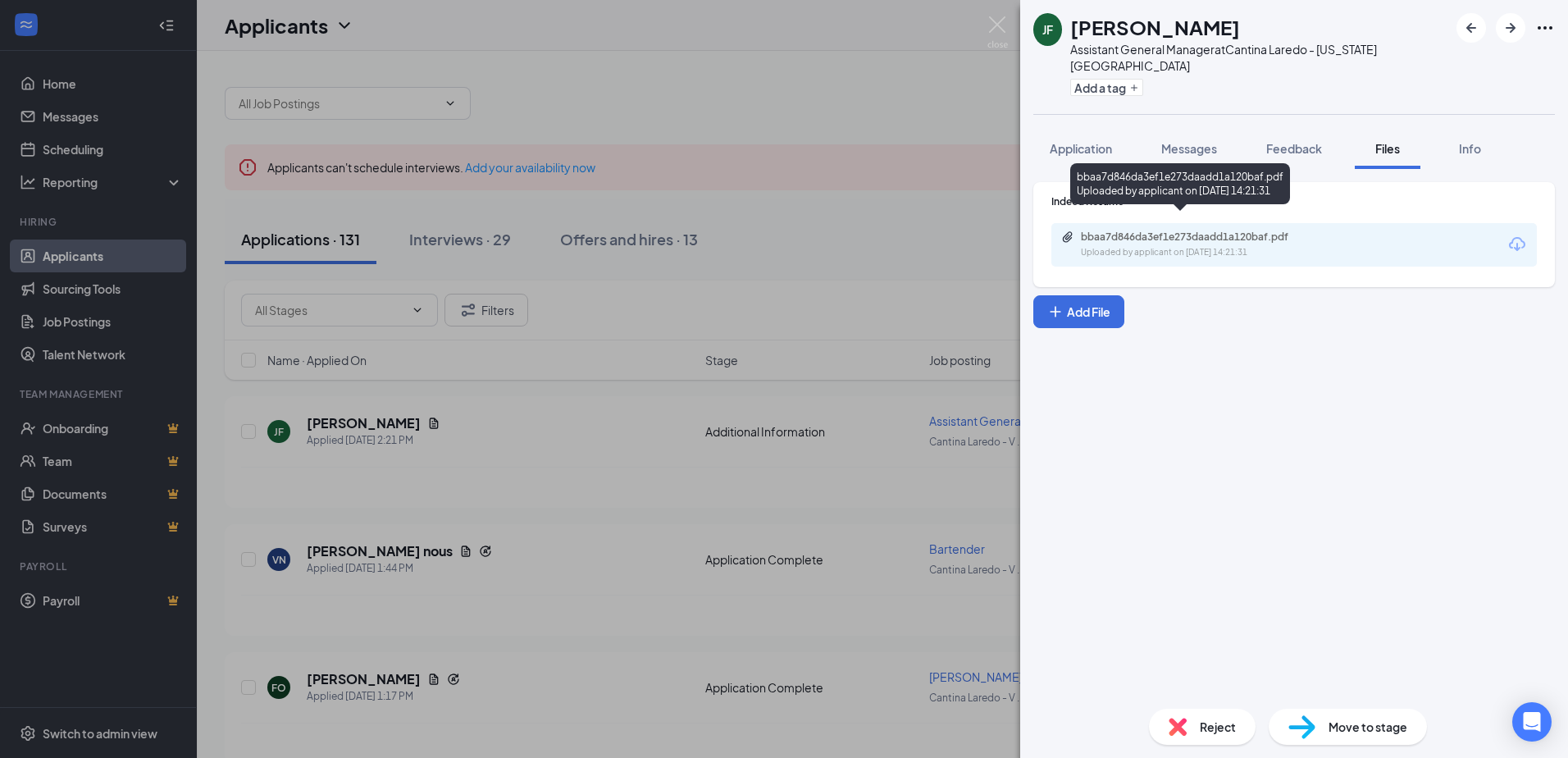
click at [1129, 231] on div "bbaa7d846da3ef1e273daadd1a120baf.pdf" at bounding box center [1195, 237] width 230 height 13
click at [1188, 726] on div "Reject" at bounding box center [1203, 727] width 107 height 36
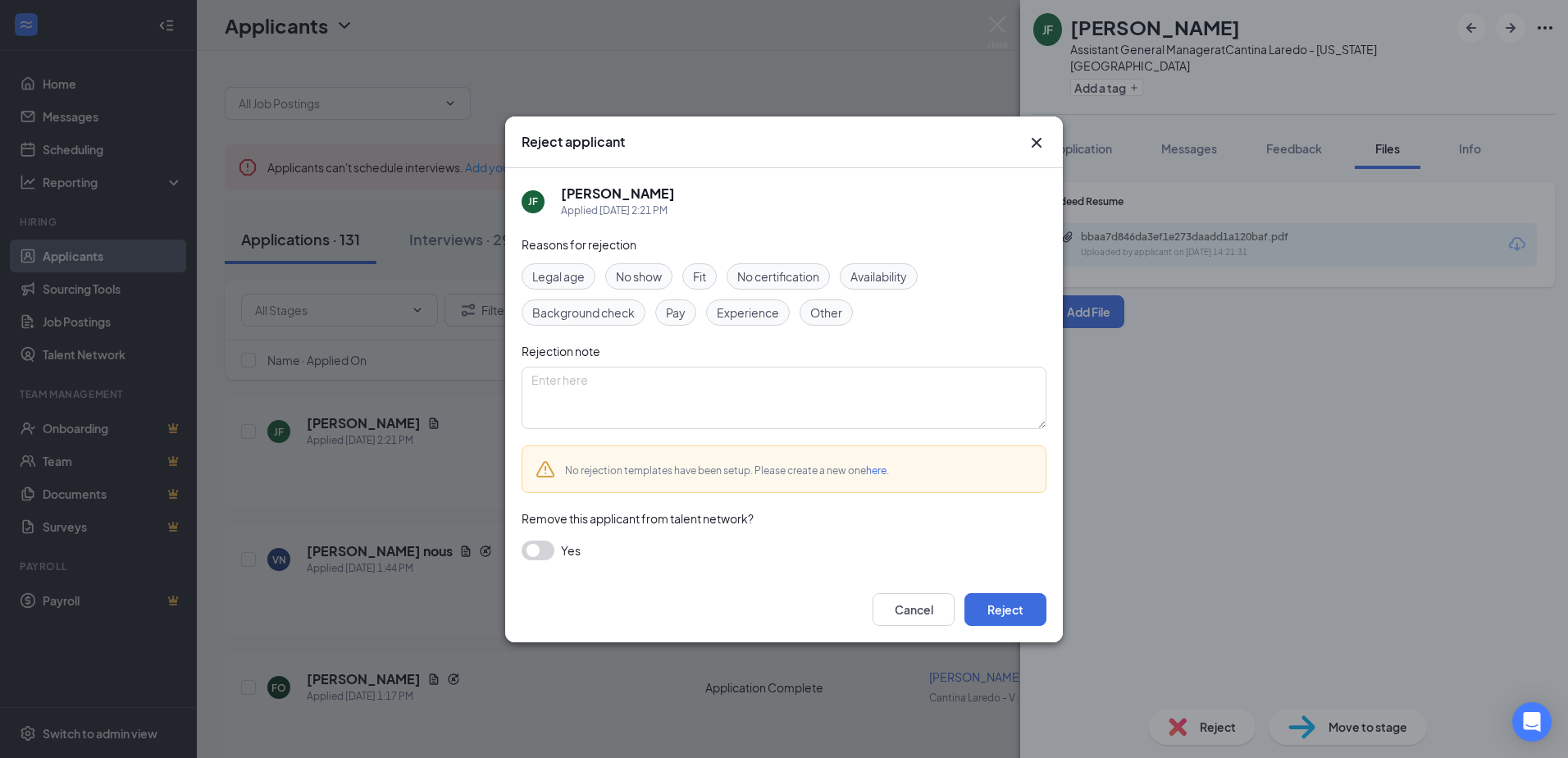
click at [749, 313] on span "Experience" at bounding box center [748, 313] width 63 height 18
click at [552, 553] on button "button" at bounding box center [538, 550] width 33 height 19
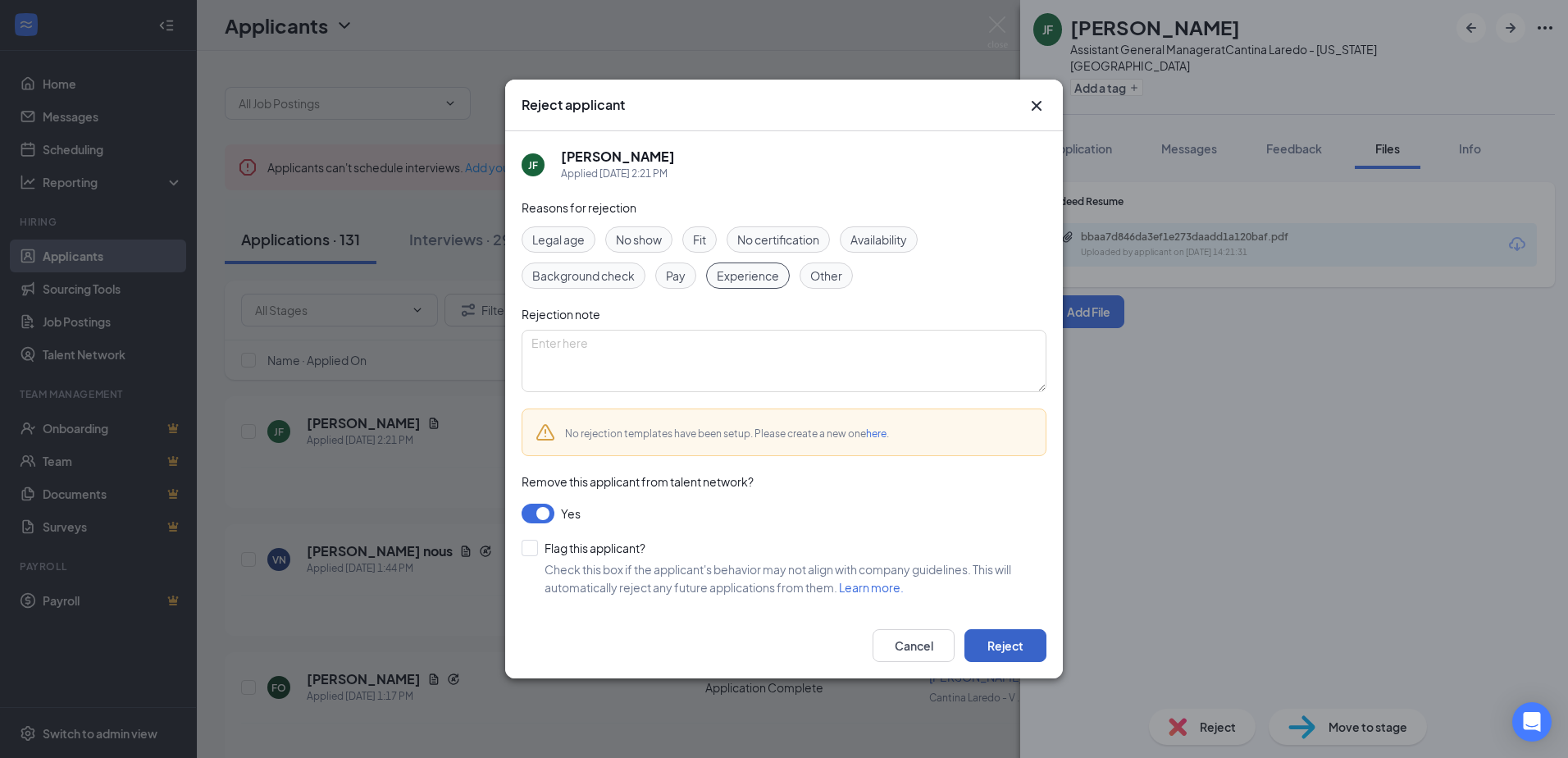
click at [1004, 644] on button "Reject" at bounding box center [1005, 646] width 82 height 33
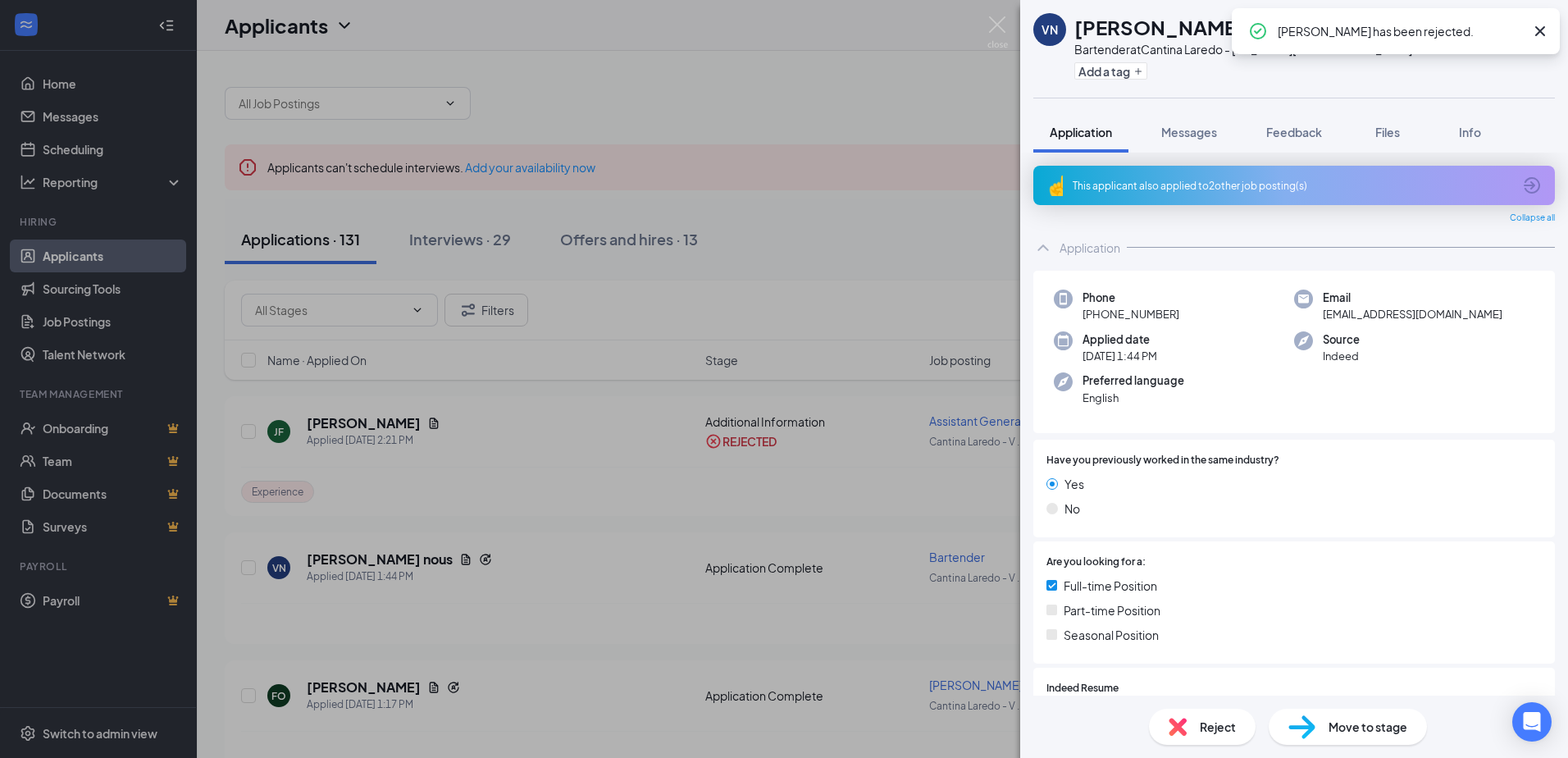
click at [649, 565] on div "VN victor nous ✔ WOTC Bartender at Cantina Laredo - Virginia Beach Add a tag Ap…" at bounding box center [784, 379] width 1568 height 758
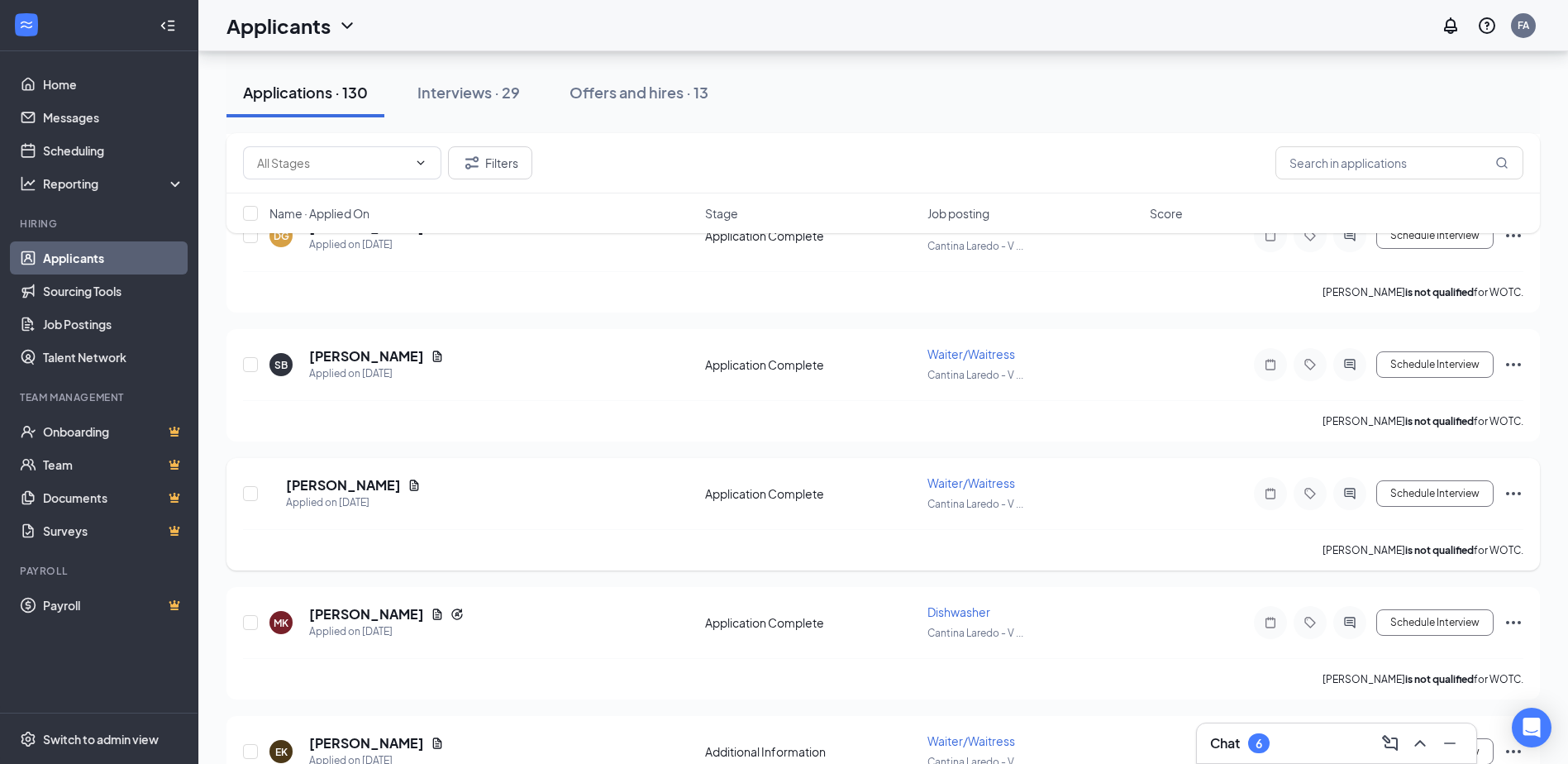
scroll to position [4631, 0]
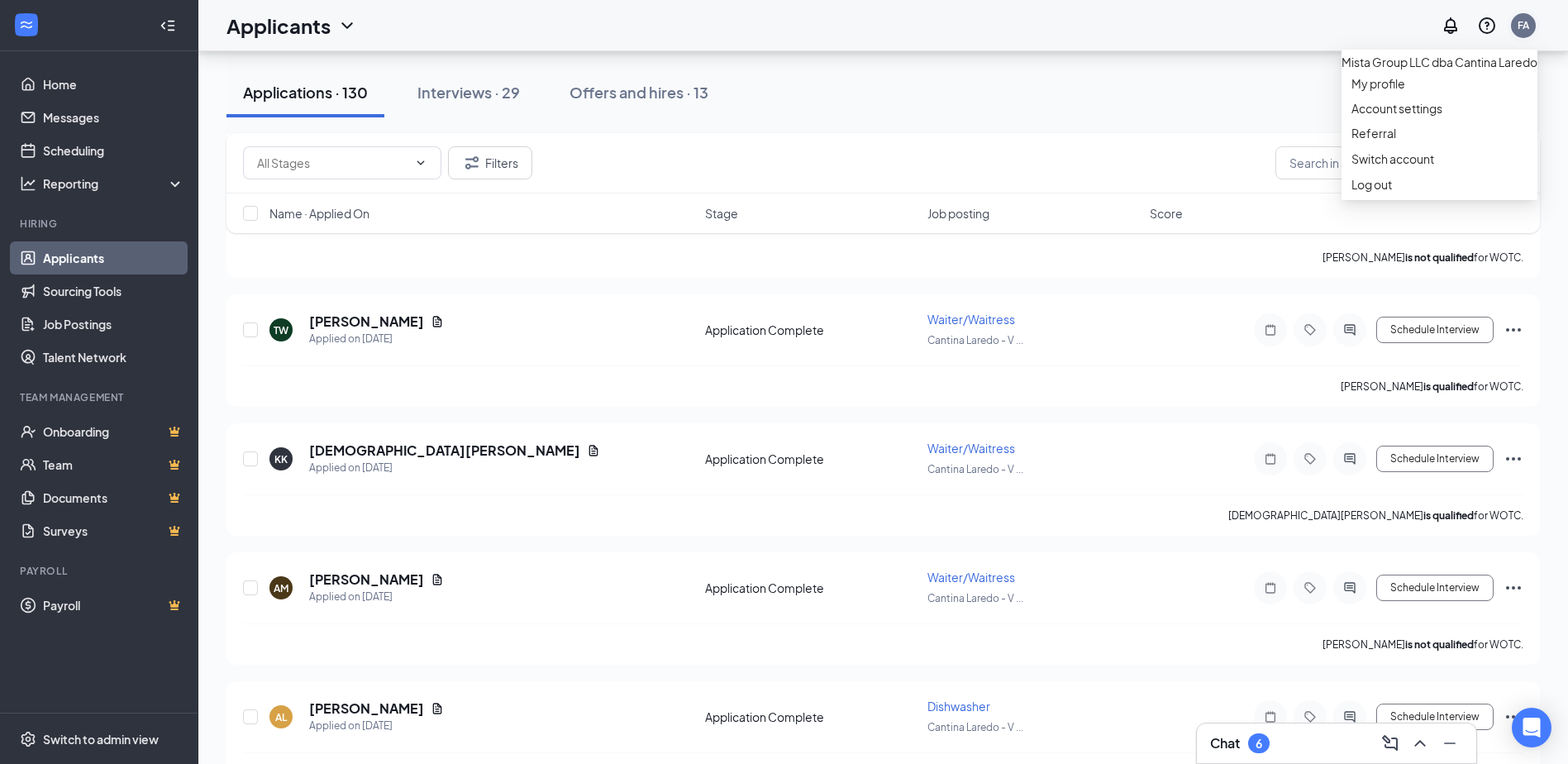
click at [1525, 26] on div "FA" at bounding box center [1523, 25] width 11 height 14
click at [1375, 167] on link "Switch account" at bounding box center [1392, 159] width 83 height 15
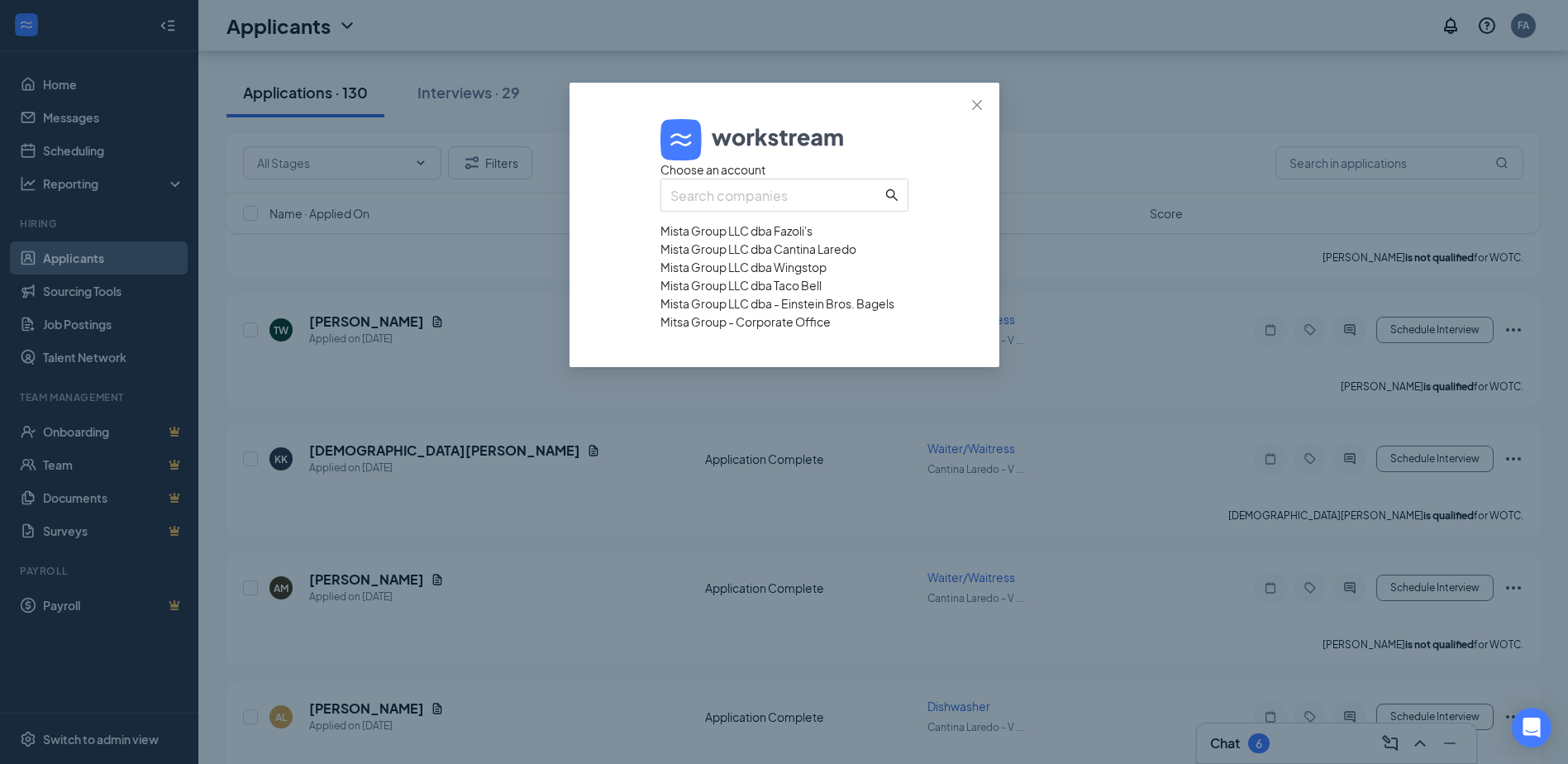
click at [746, 276] on div "Mista Group LLC dba Wingstop" at bounding box center [784, 267] width 248 height 19
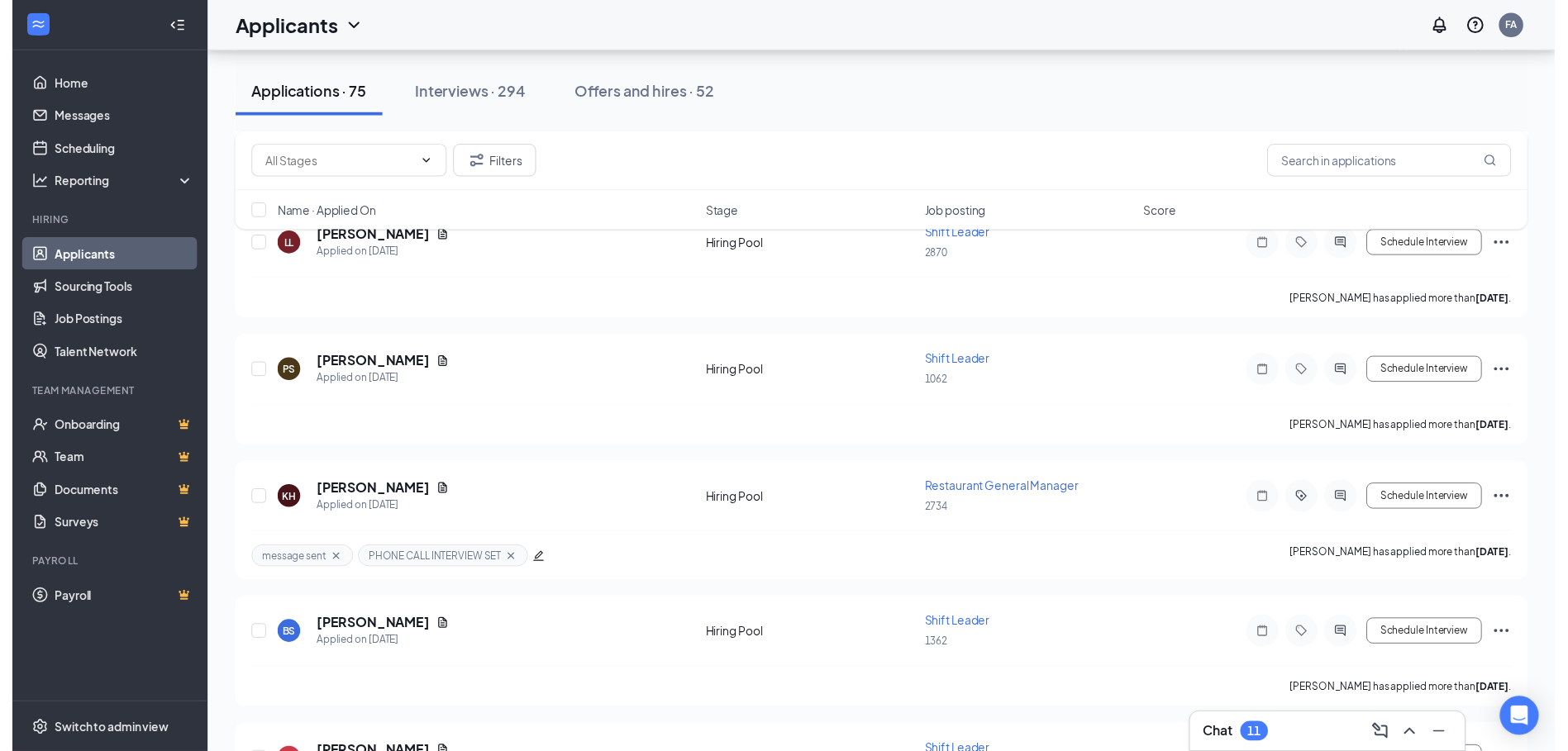
scroll to position [1239, 0]
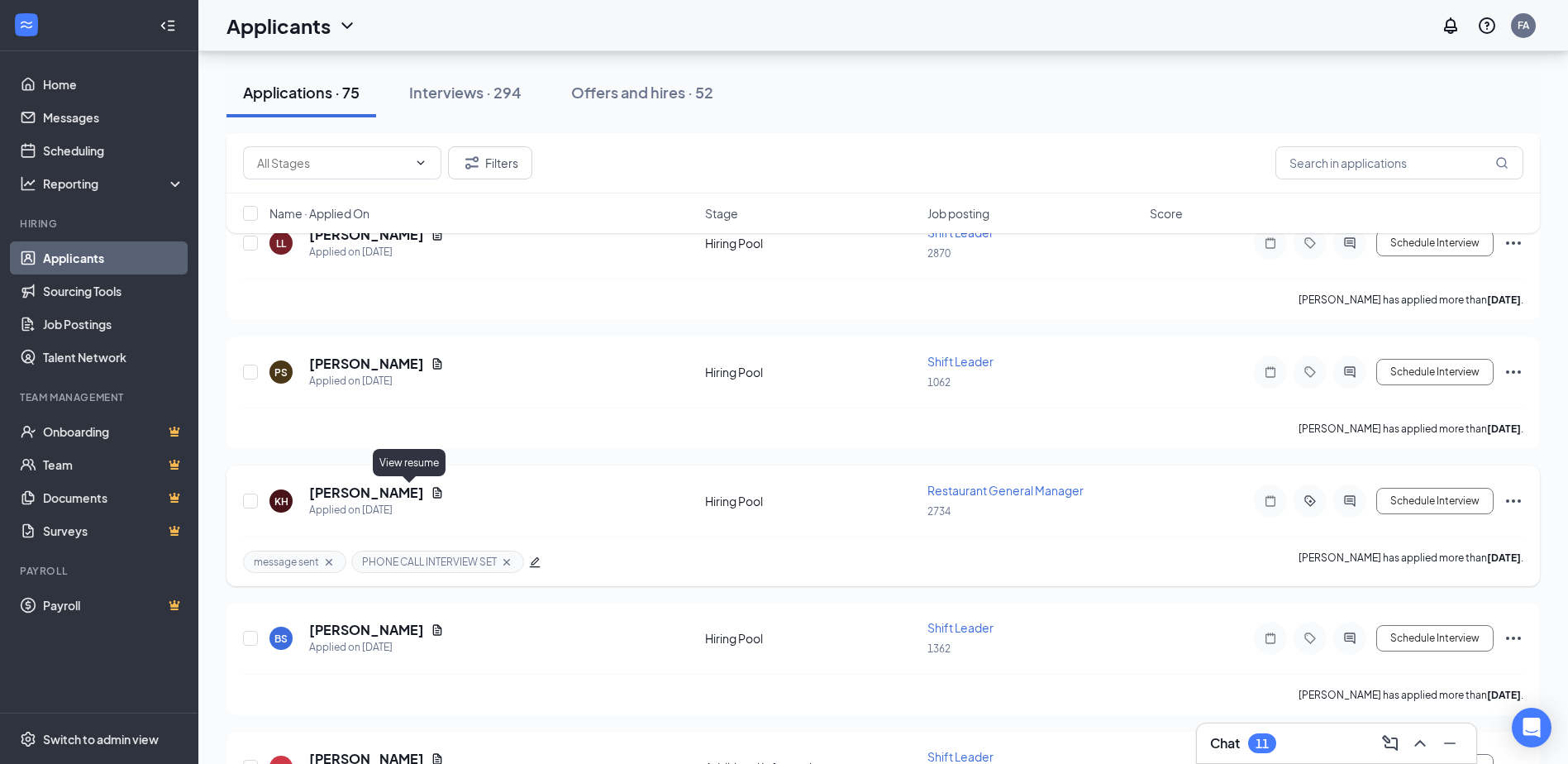
click at [433, 489] on icon "Document" at bounding box center [438, 492] width 9 height 11
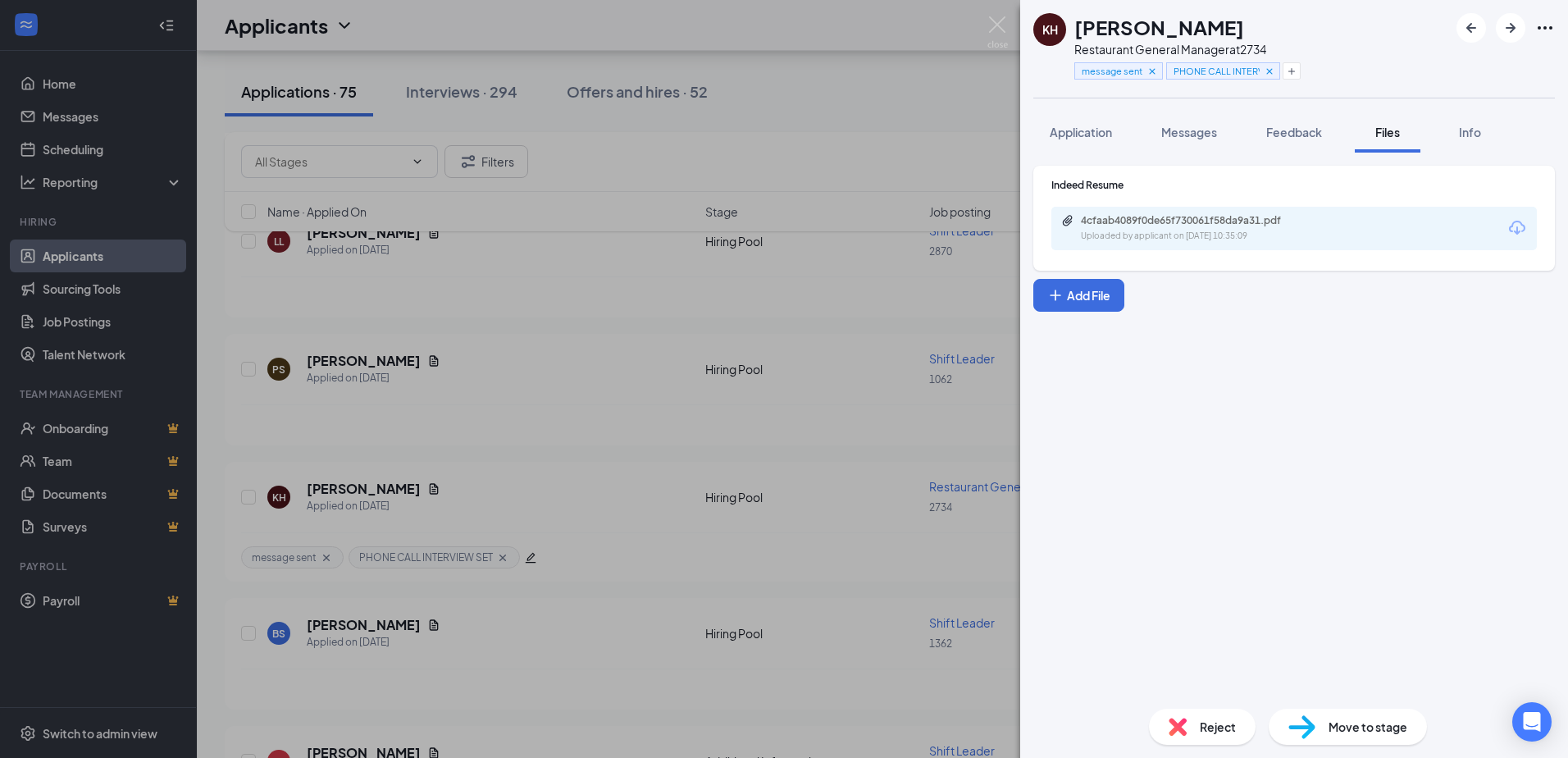
click at [1203, 722] on span "Reject" at bounding box center [1217, 728] width 36 height 18
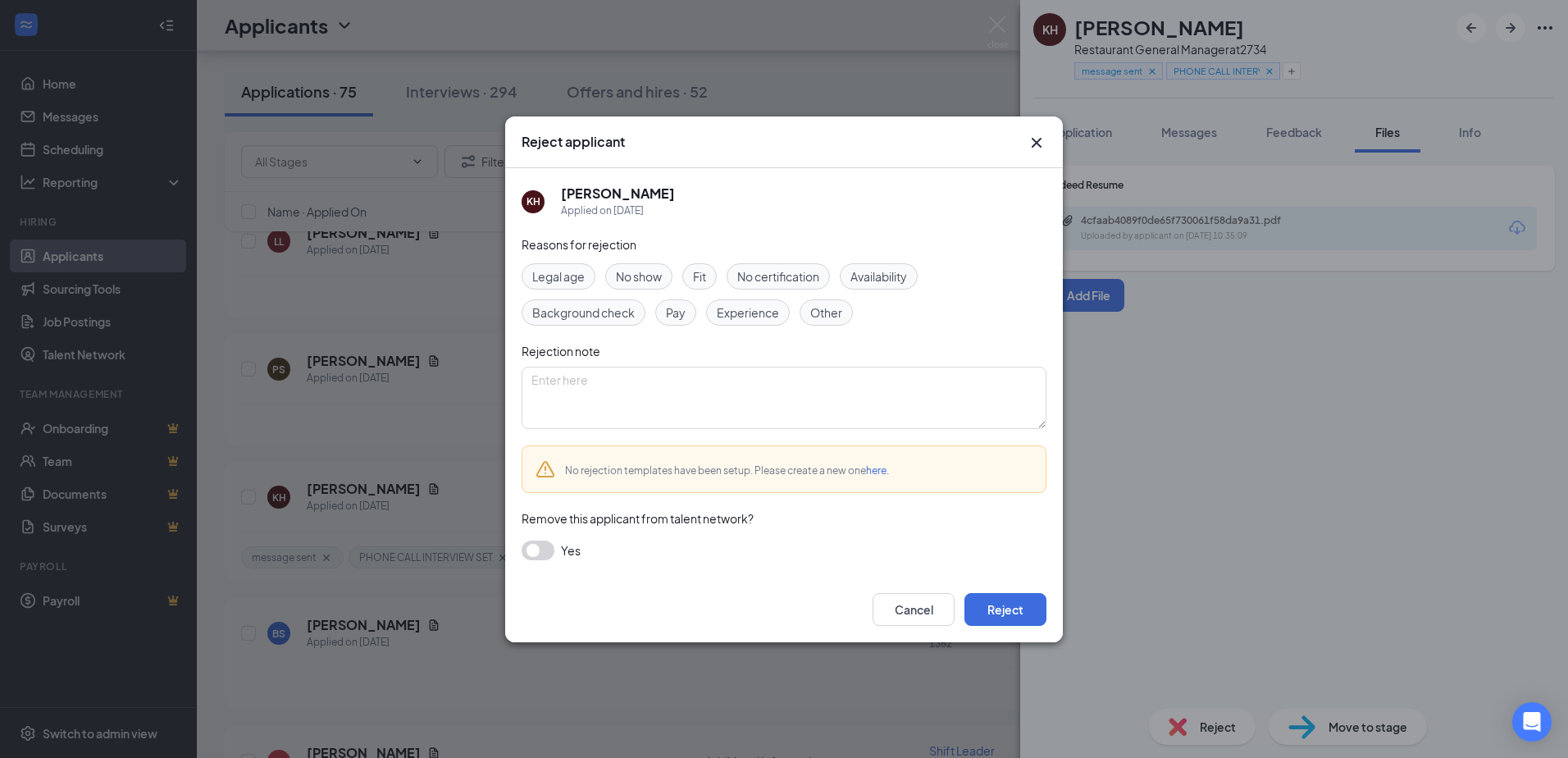
click at [748, 311] on span "Experience" at bounding box center [748, 313] width 63 height 18
click at [822, 310] on span "Other" at bounding box center [826, 313] width 32 height 18
drag, startPoint x: 822, startPoint y: 310, endPoint x: 755, endPoint y: 311, distance: 67.0
click at [755, 311] on span "Experience" at bounding box center [748, 313] width 63 height 18
click at [695, 269] on span "Fit" at bounding box center [700, 277] width 13 height 18
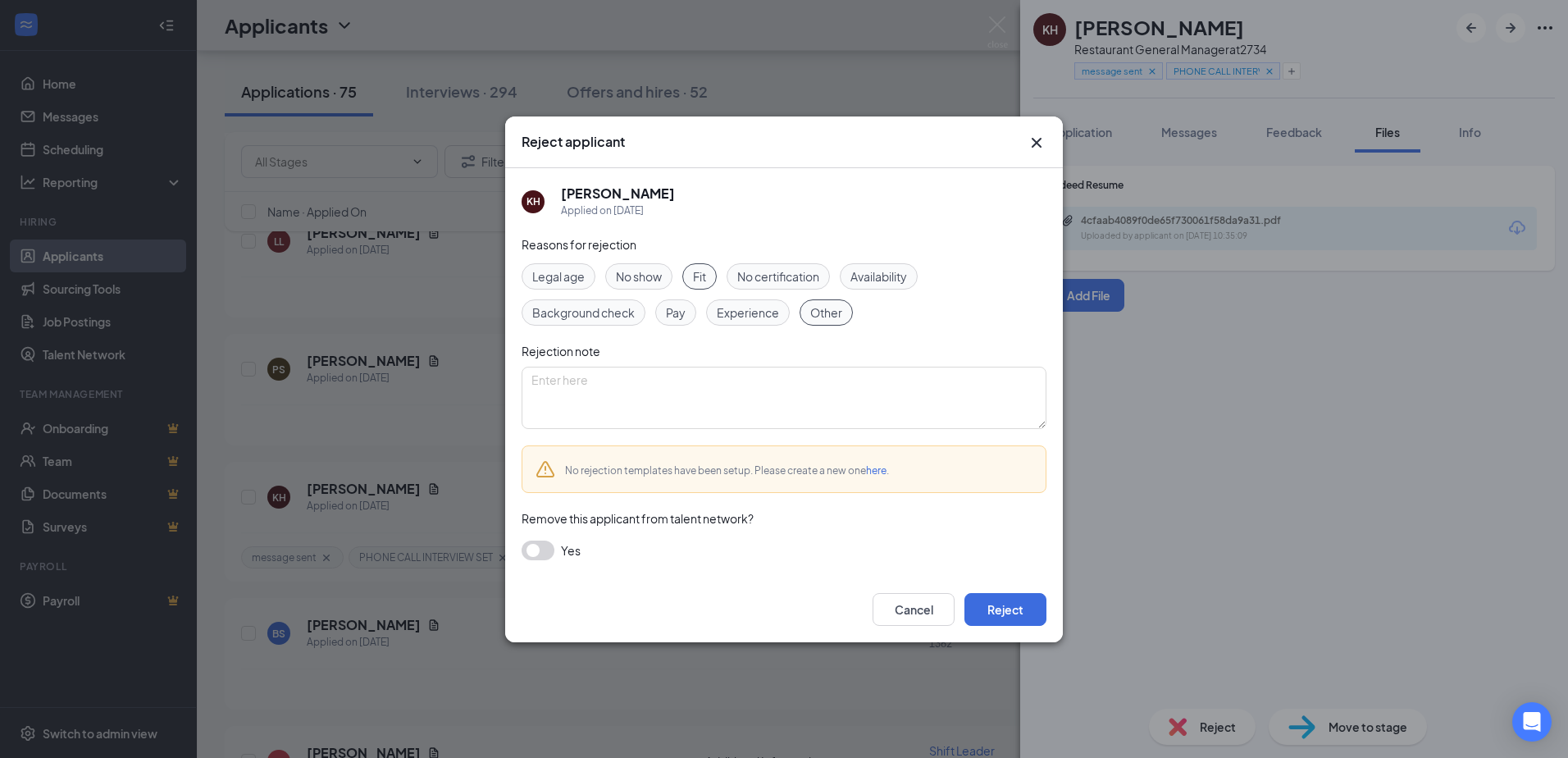
click at [825, 318] on span "Other" at bounding box center [826, 313] width 32 height 18
click at [548, 551] on button "button" at bounding box center [538, 550] width 33 height 19
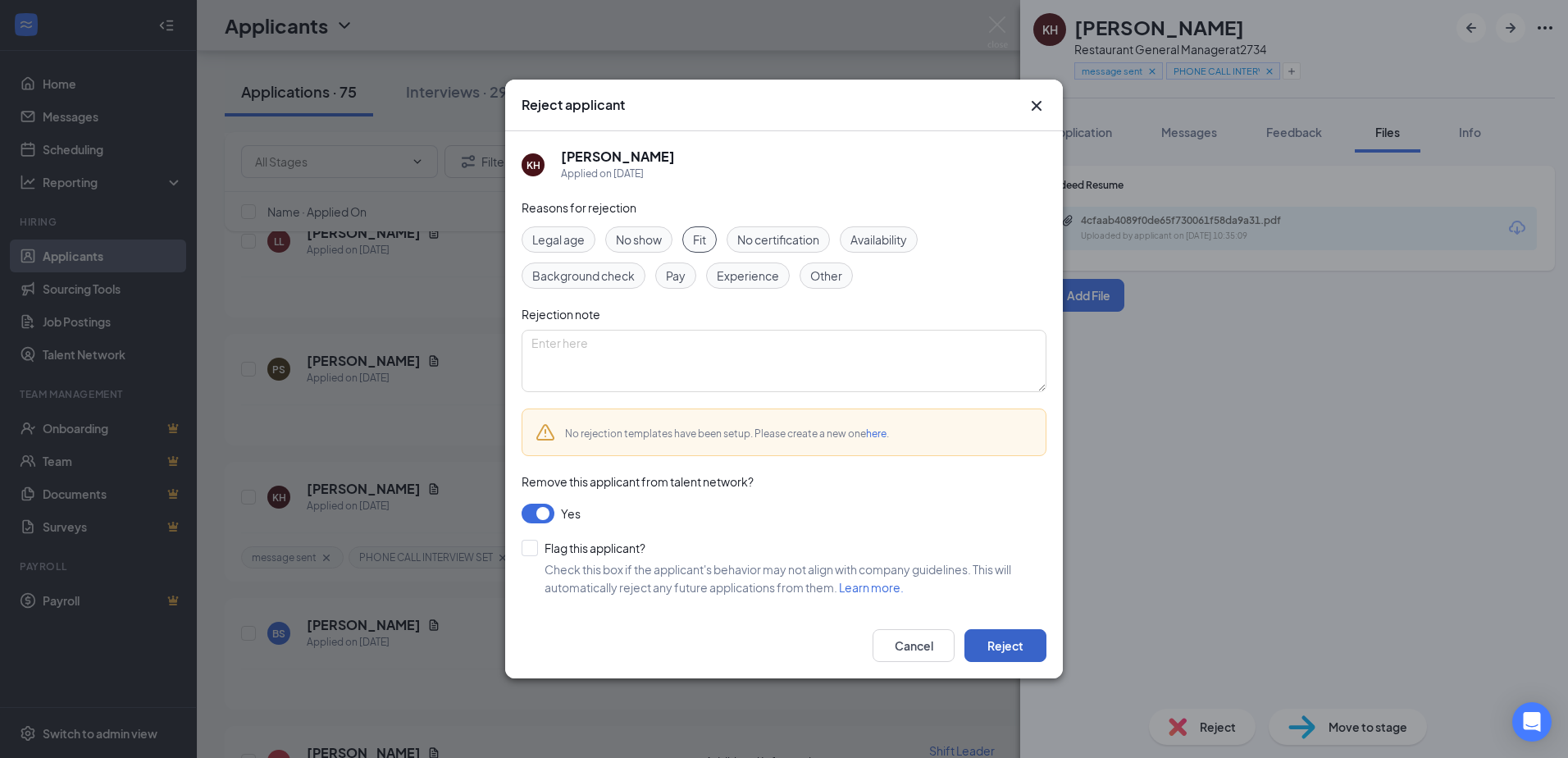
click at [997, 641] on button "Reject" at bounding box center [1005, 646] width 82 height 33
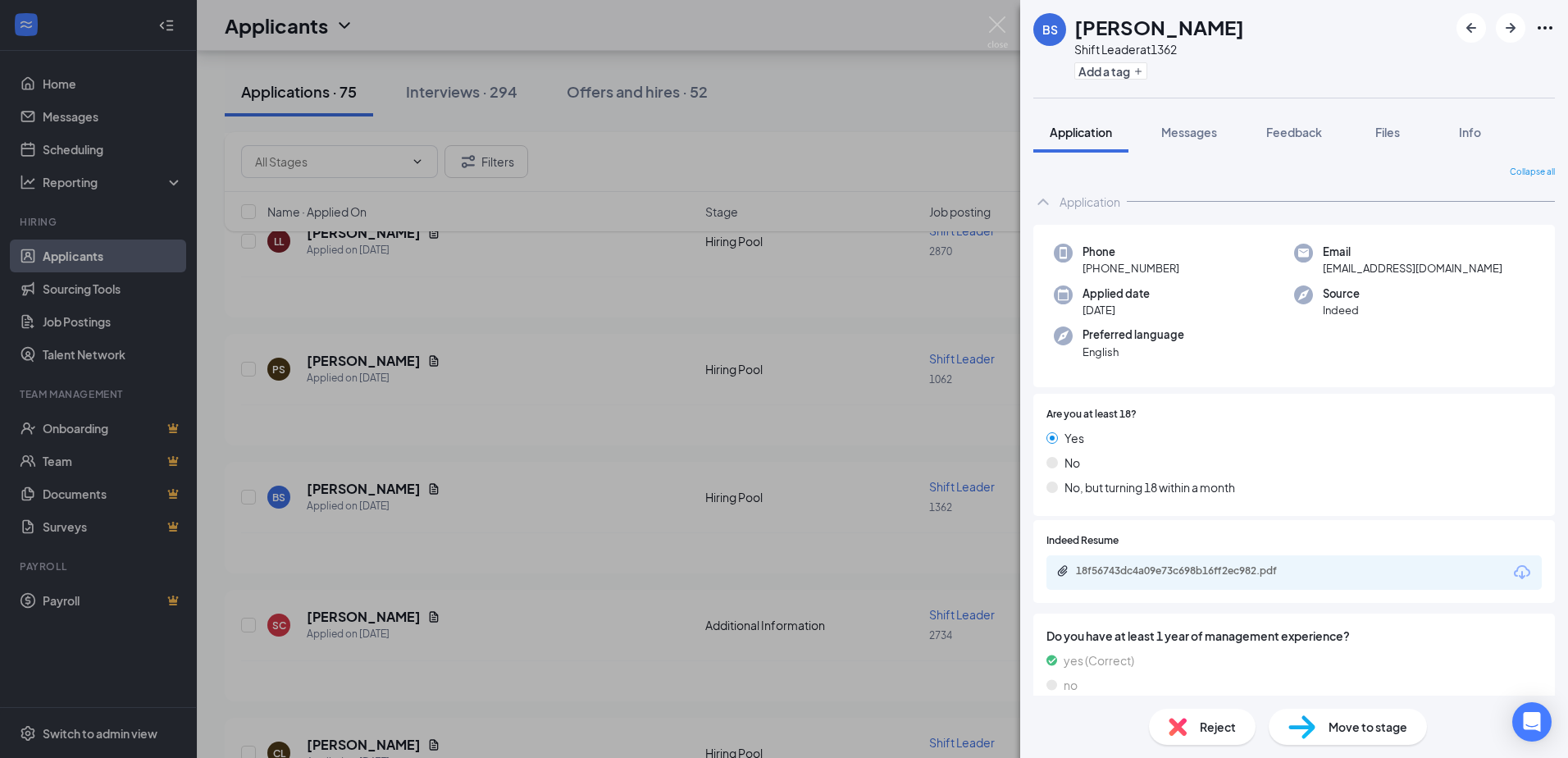
click at [550, 467] on div "BS Benisha Smith Shift Leader at 1362 Add a tag Application Messages Feedback F…" at bounding box center [784, 379] width 1568 height 758
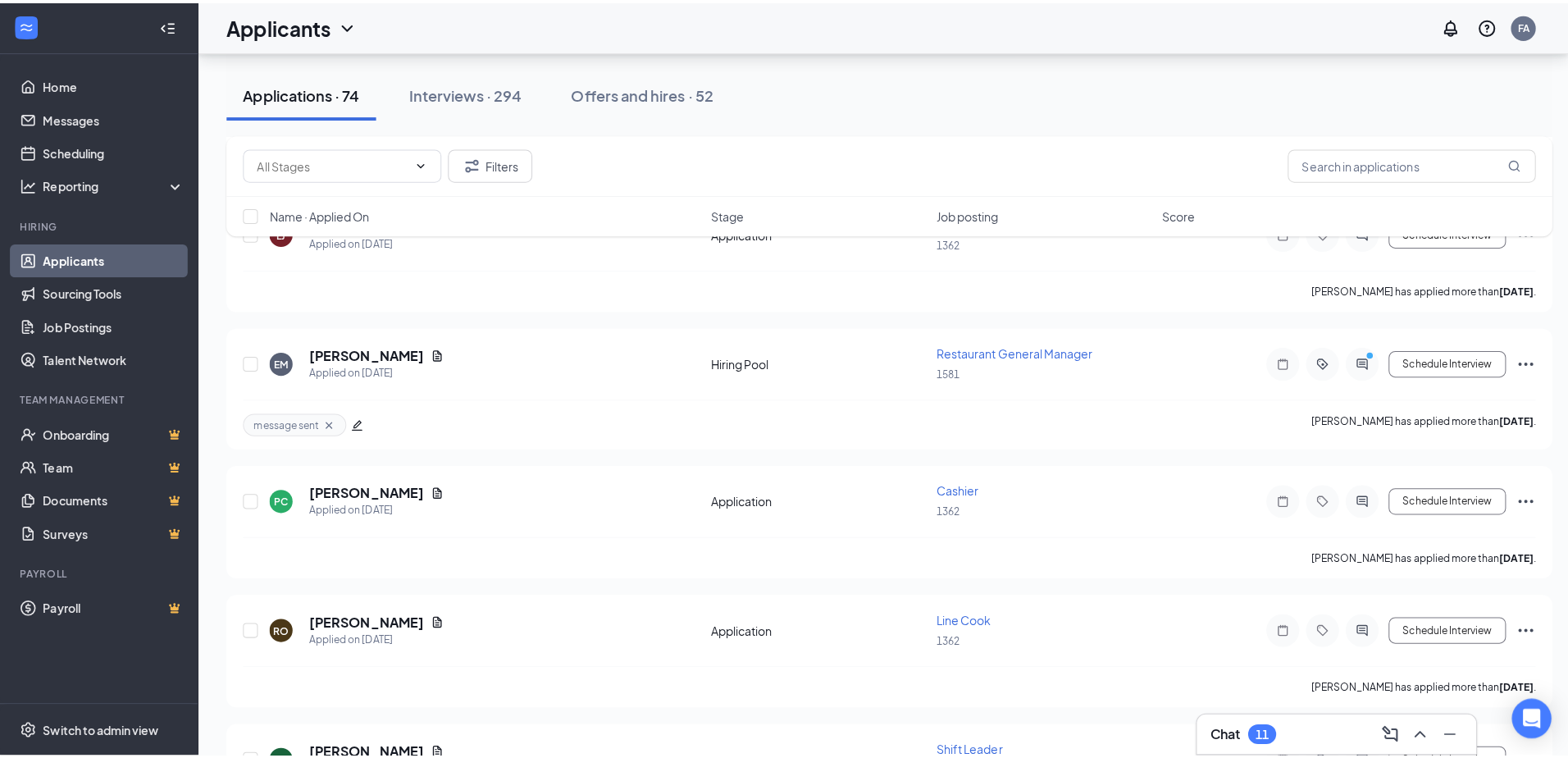
scroll to position [3692, 0]
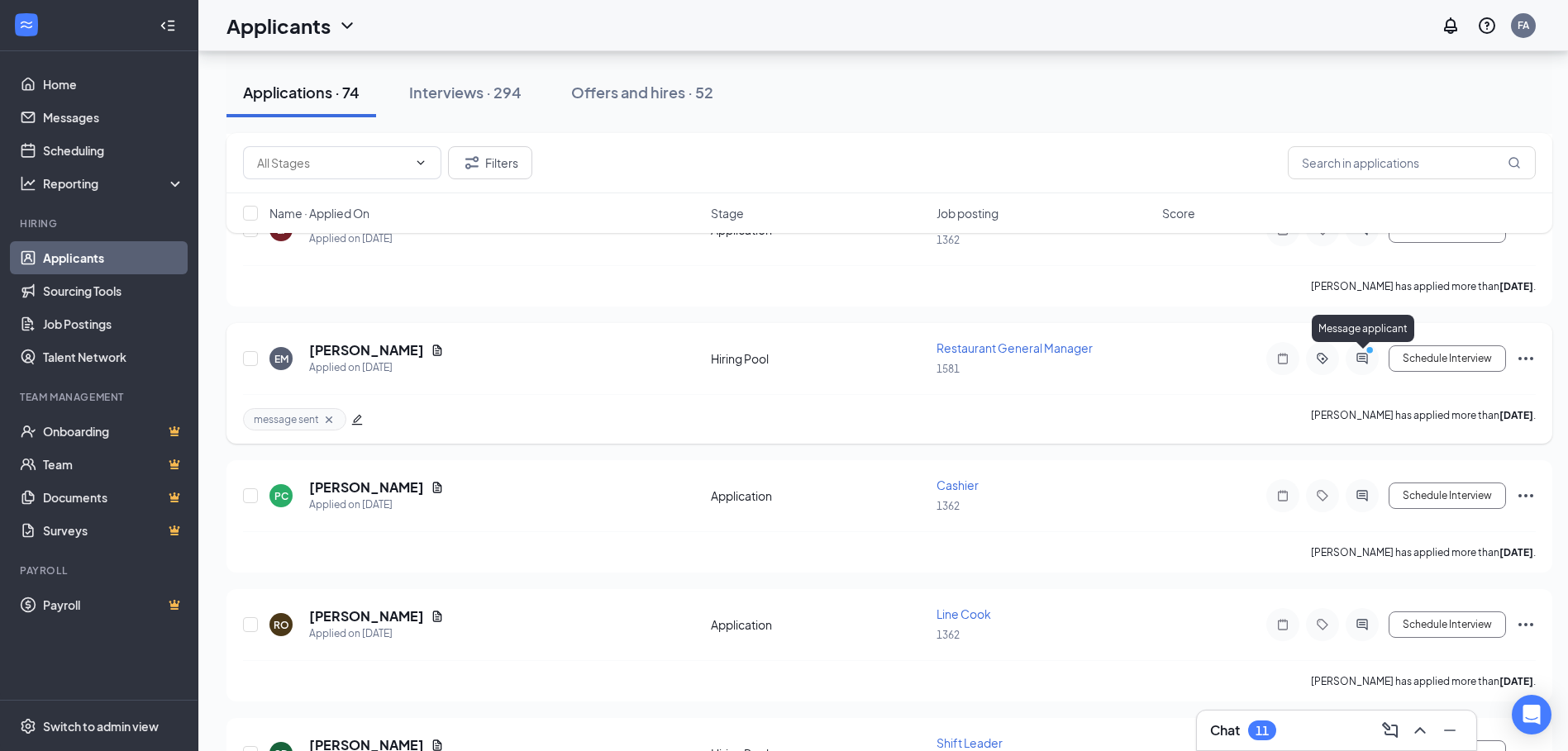
click at [1363, 357] on icon "PrimaryDot" at bounding box center [1371, 351] width 20 height 13
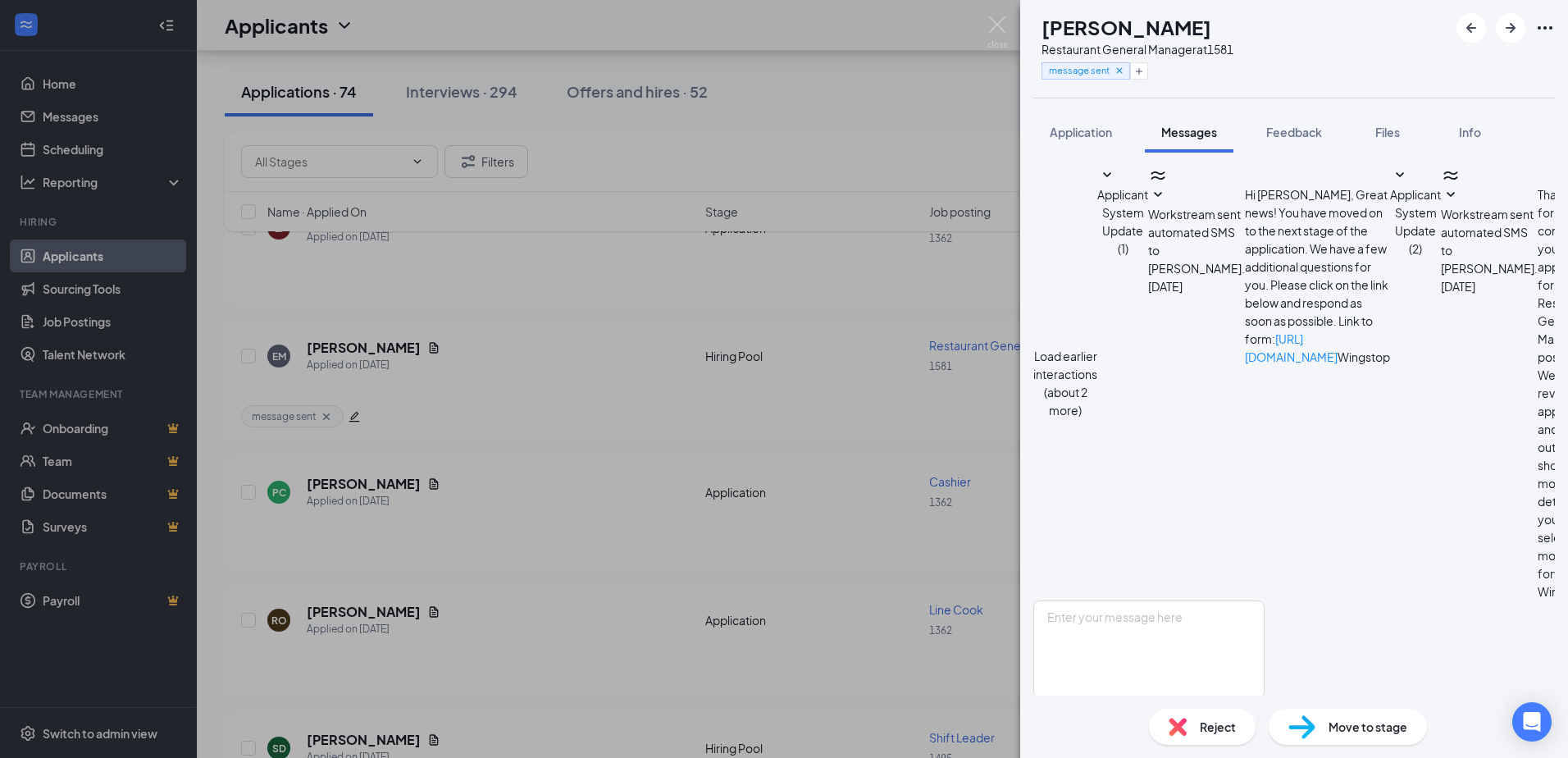
scroll to position [512, 0]
click at [1099, 600] on textarea at bounding box center [1149, 649] width 232 height 99
click at [1113, 600] on textarea "yes , i will call you tomorrow at 11." at bounding box center [1149, 649] width 232 height 99
click at [1107, 600] on textarea "yes , i will call you tomorrow at 11." at bounding box center [1149, 649] width 232 height 99
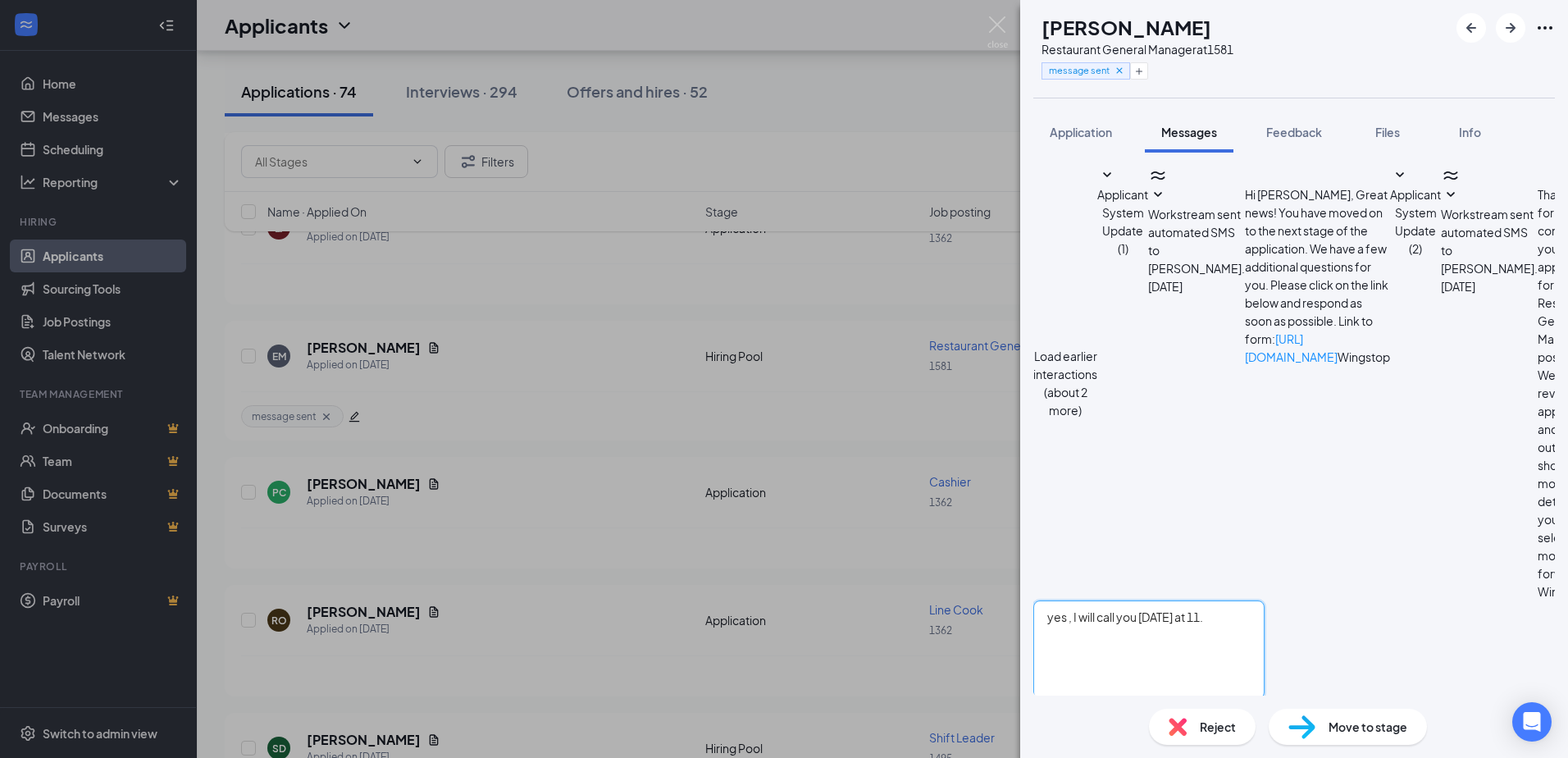
type textarea "yes , I will call you tomorrow at 11."
click at [1264, 699] on button "Send" at bounding box center [1250, 727] width 29 height 56
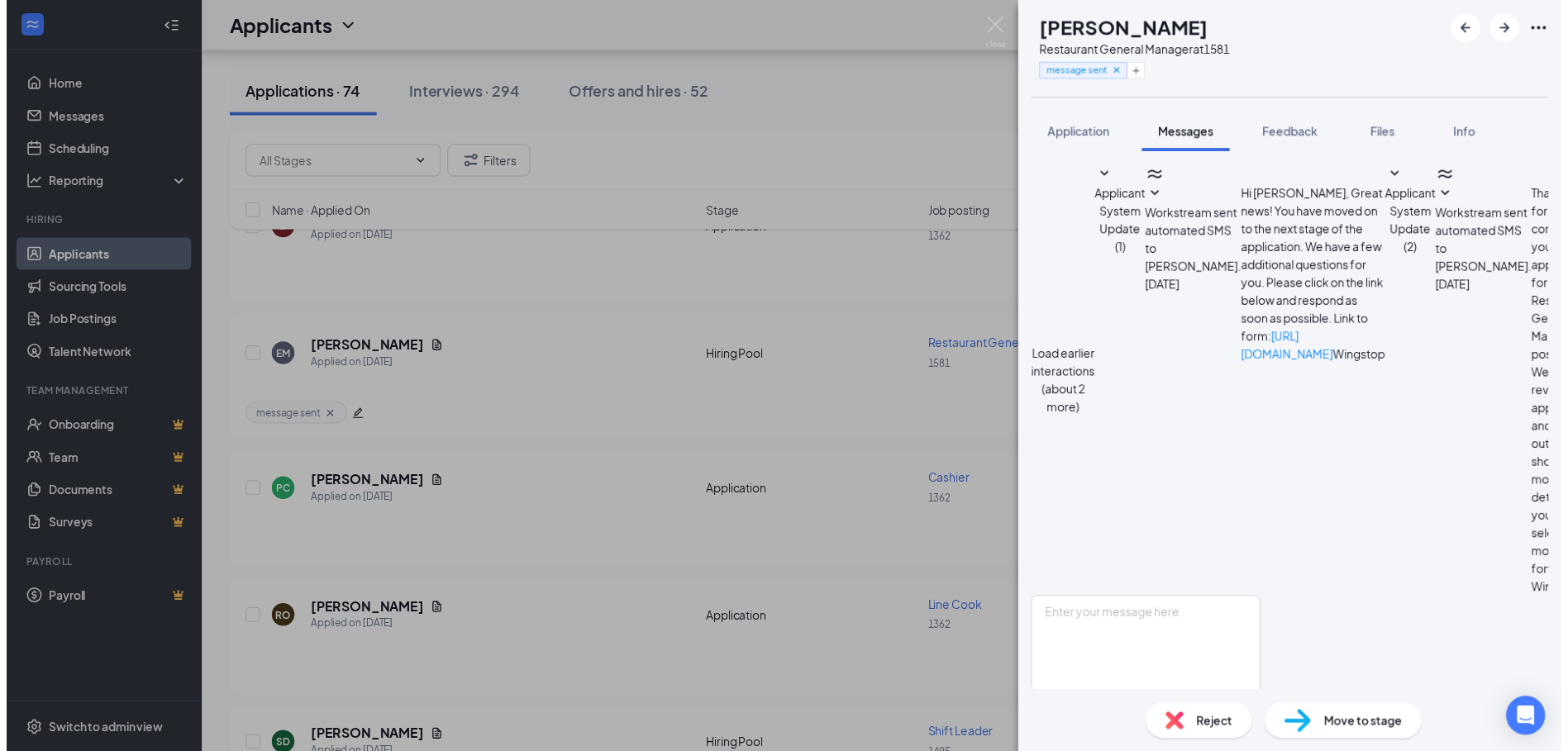
scroll to position [622, 0]
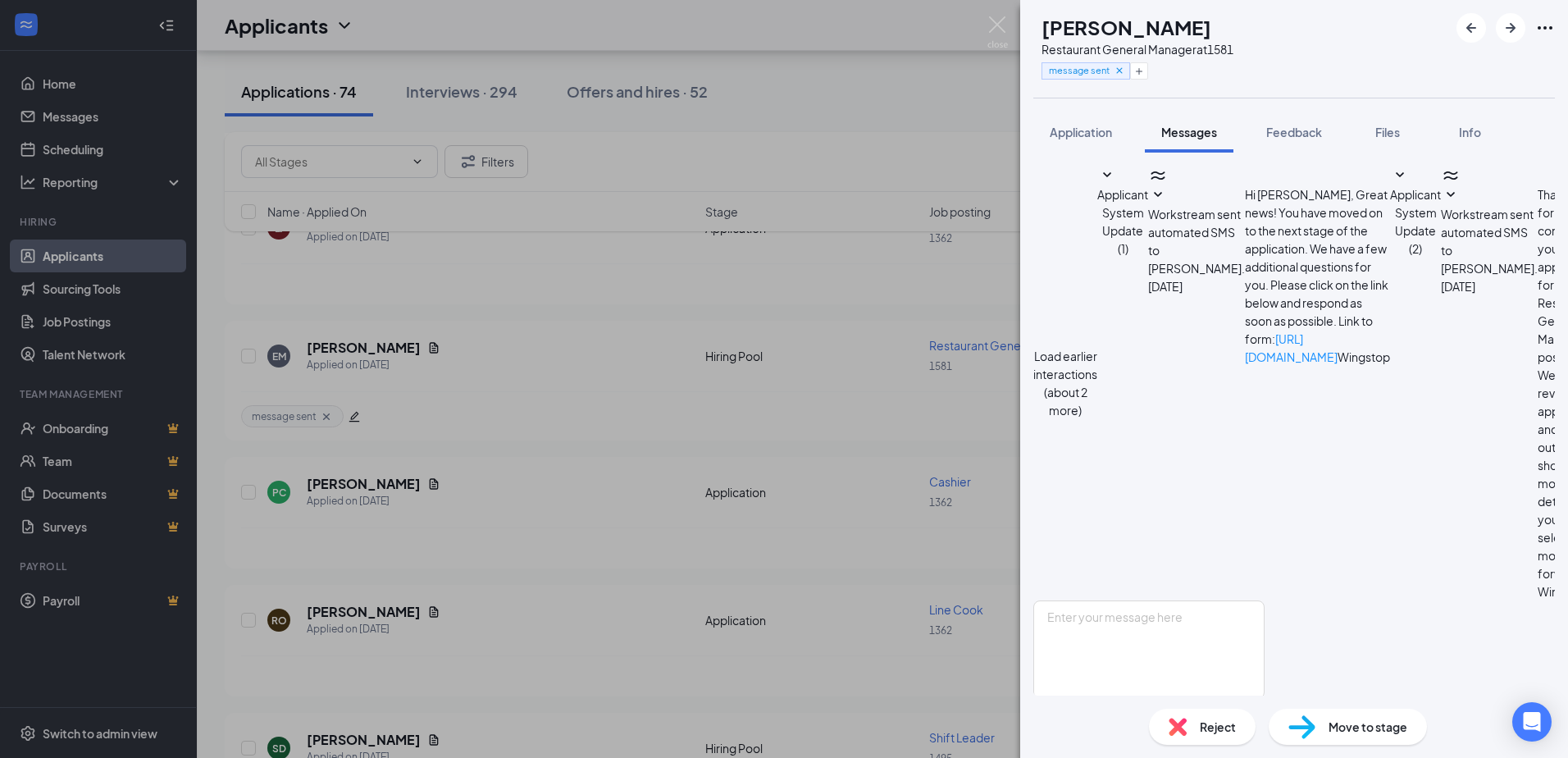
click at [402, 348] on div "EM Elijah Macklin Restaurant General Manager at 1581 message sent Application M…" at bounding box center [784, 379] width 1568 height 758
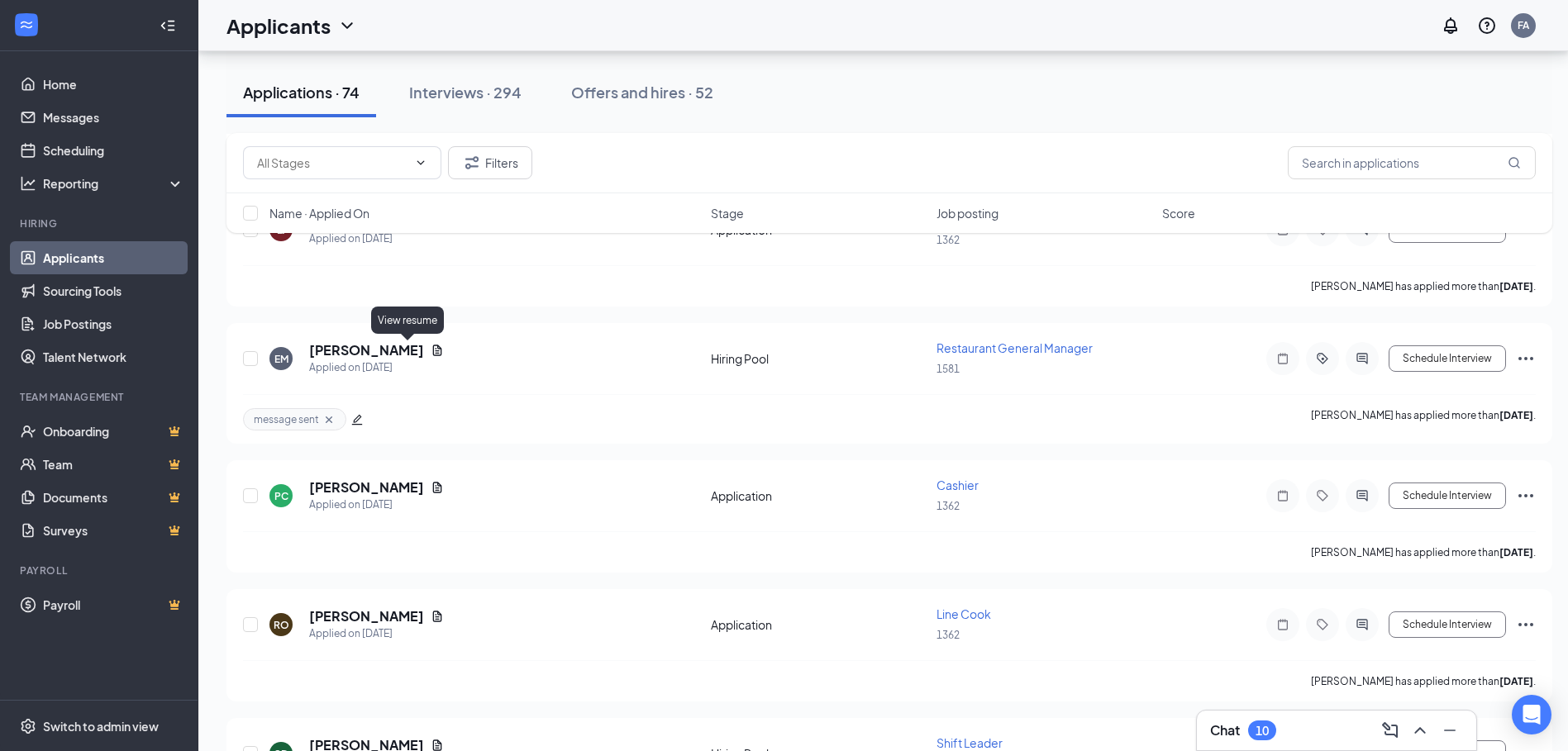
click at [431, 350] on icon "Document" at bounding box center [437, 350] width 13 height 13
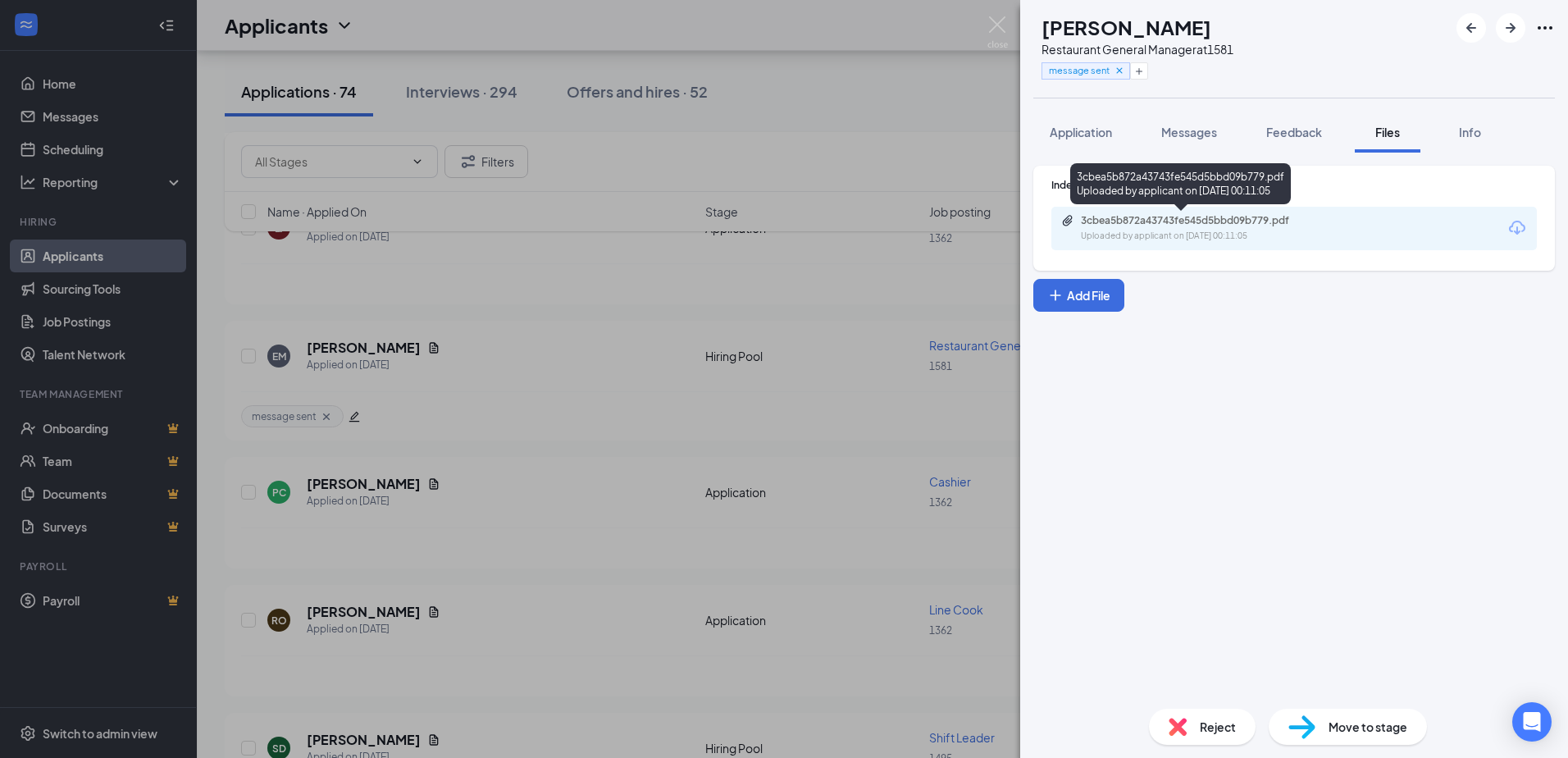
click at [1131, 220] on div "3cbea5b872a43743fe545d5bbd09b779.pdf" at bounding box center [1195, 221] width 230 height 13
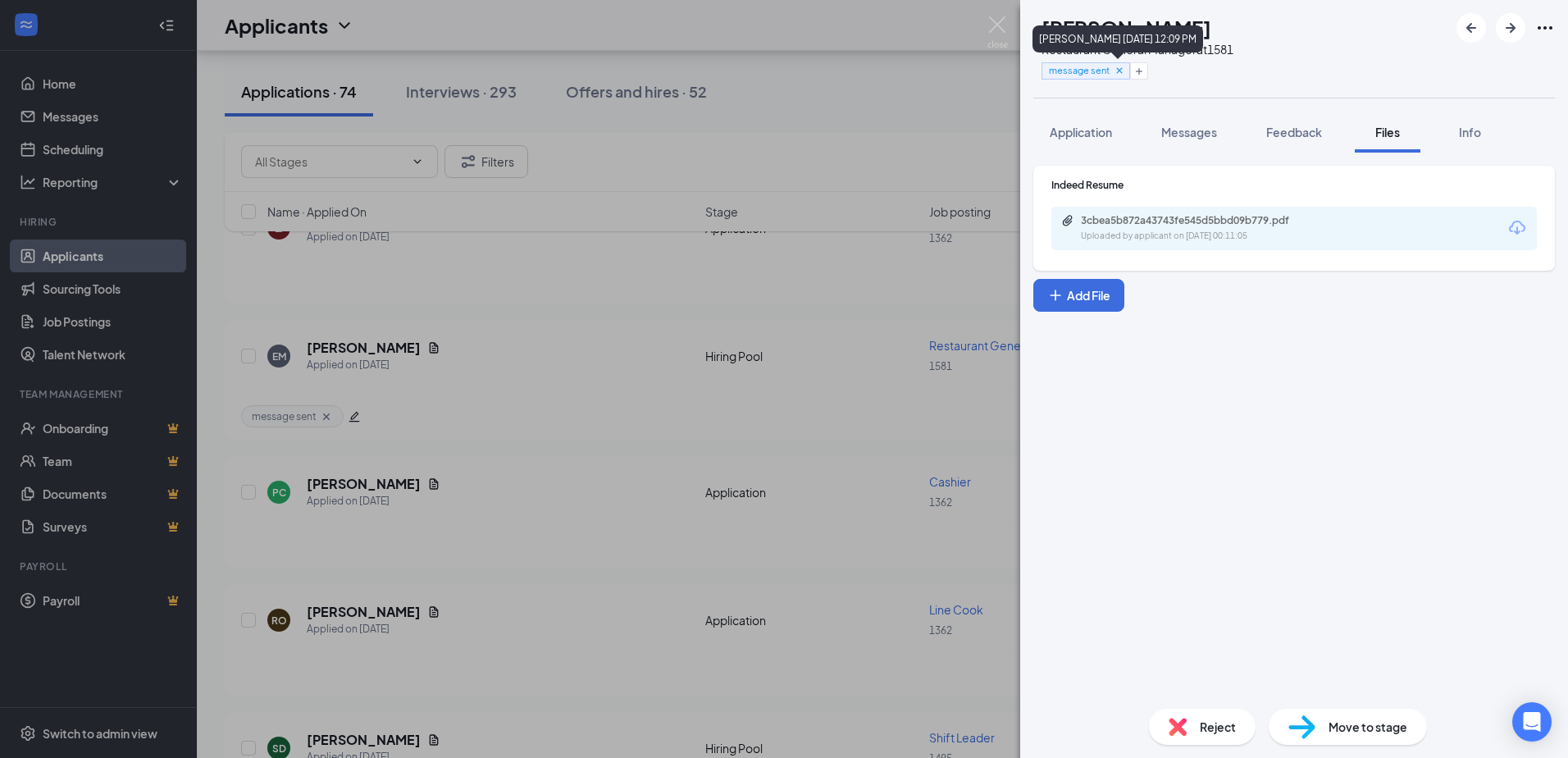
click at [1122, 70] on icon "Cross" at bounding box center [1119, 70] width 6 height 6
click at [1110, 71] on icon "Plus" at bounding box center [1106, 71] width 10 height 10
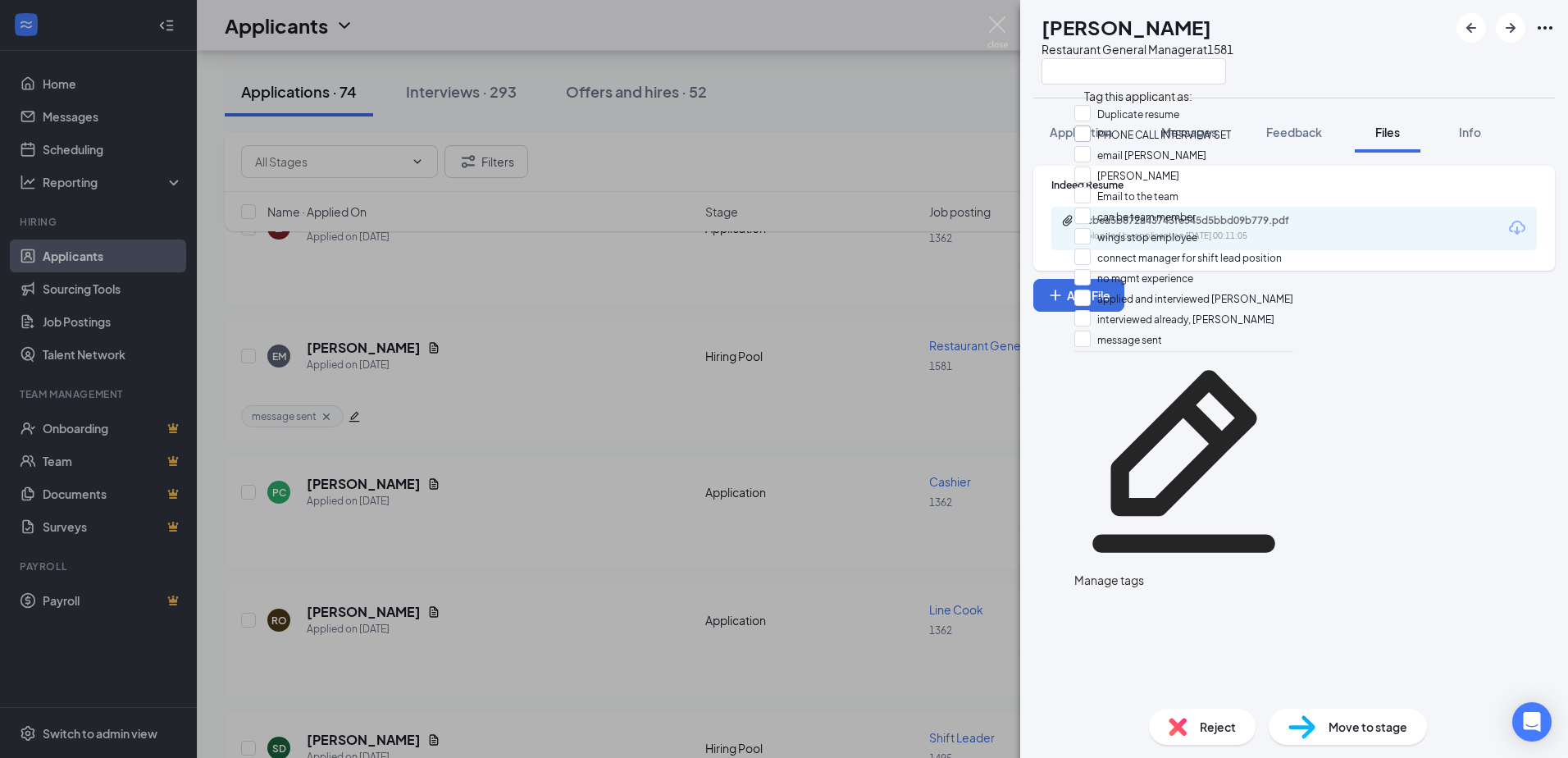
click at [1095, 139] on input "PHONE CALL INTERVIEW SET" at bounding box center [1153, 135] width 157 height 18
checkbox input "true"
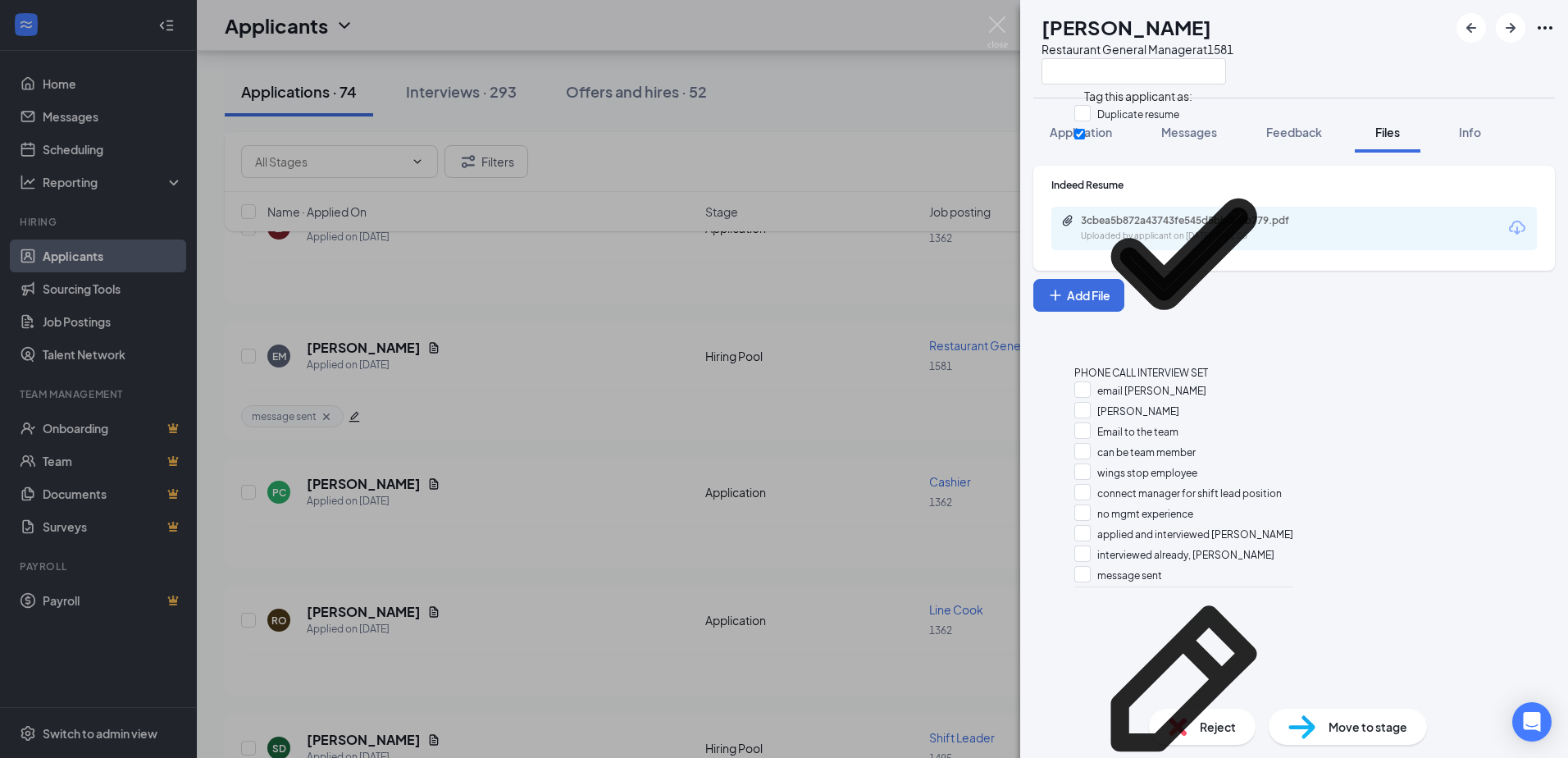
click at [436, 420] on div "EM Elijah Macklin Restaurant General Manager at 1581 Application Messages Feedb…" at bounding box center [784, 379] width 1568 height 758
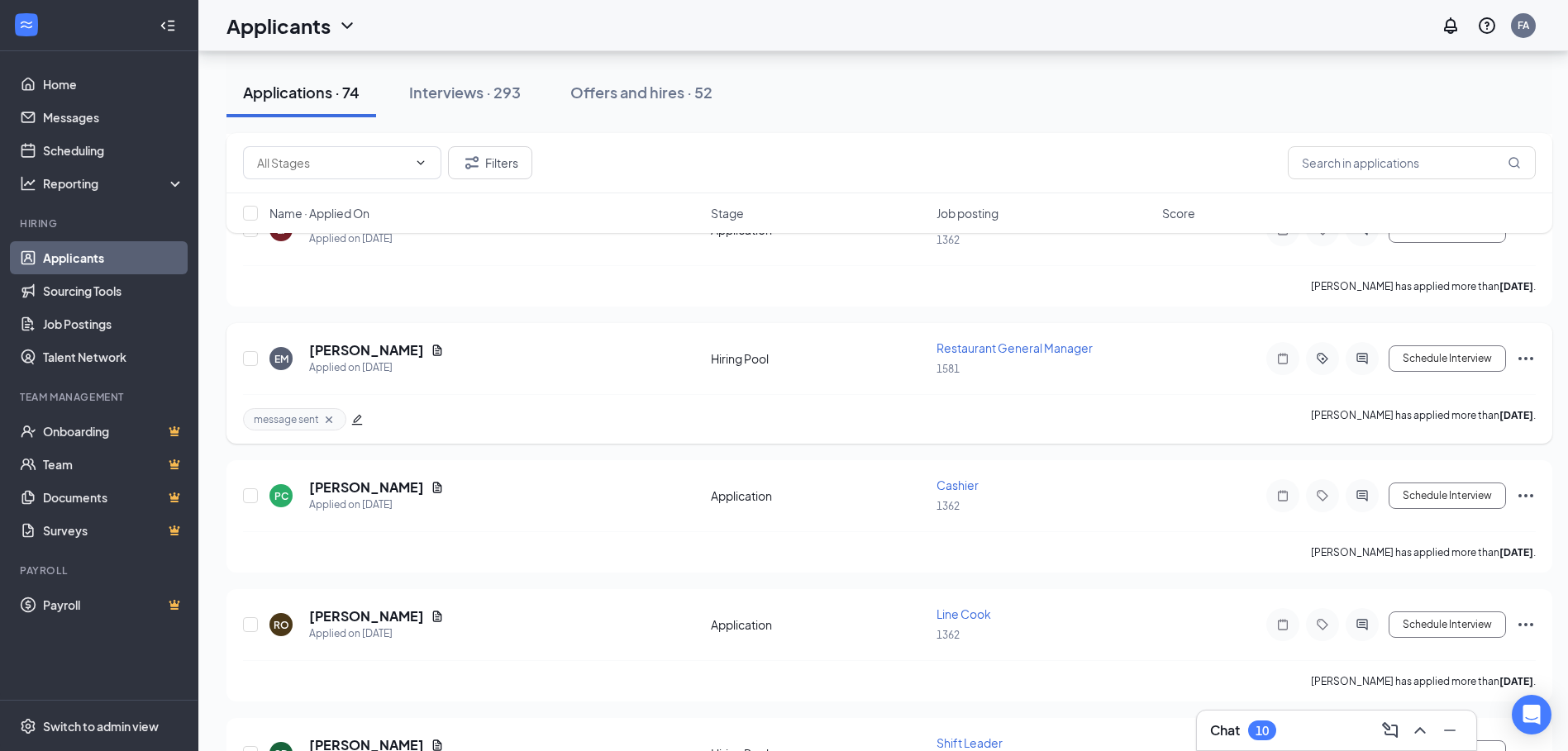
click at [432, 416] on div "message sent Elijah Macklin has applied more than 8 days ago ." at bounding box center [889, 418] width 1293 height 49
drag, startPoint x: 427, startPoint y: 418, endPoint x: 346, endPoint y: 421, distance: 81.1
click at [346, 421] on div "PHONE CALL INTERVIEW SET" at bounding box center [337, 419] width 189 height 22
drag, startPoint x: 346, startPoint y: 421, endPoint x: 481, endPoint y: 531, distance: 174.1
click at [481, 531] on div "Paige Comer has applied more than 8 days ago ." at bounding box center [889, 551] width 1293 height 41
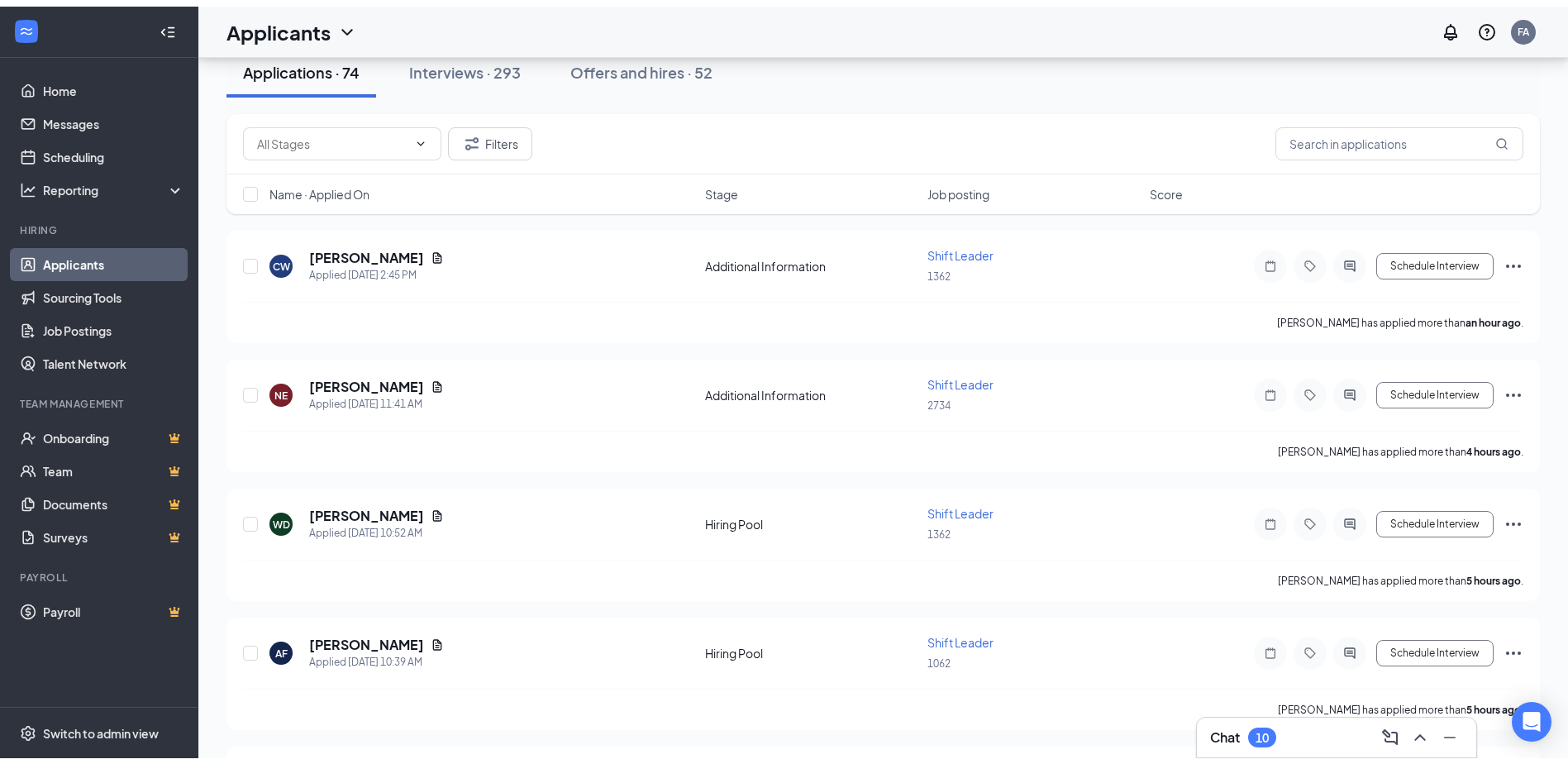
scroll to position [7, 0]
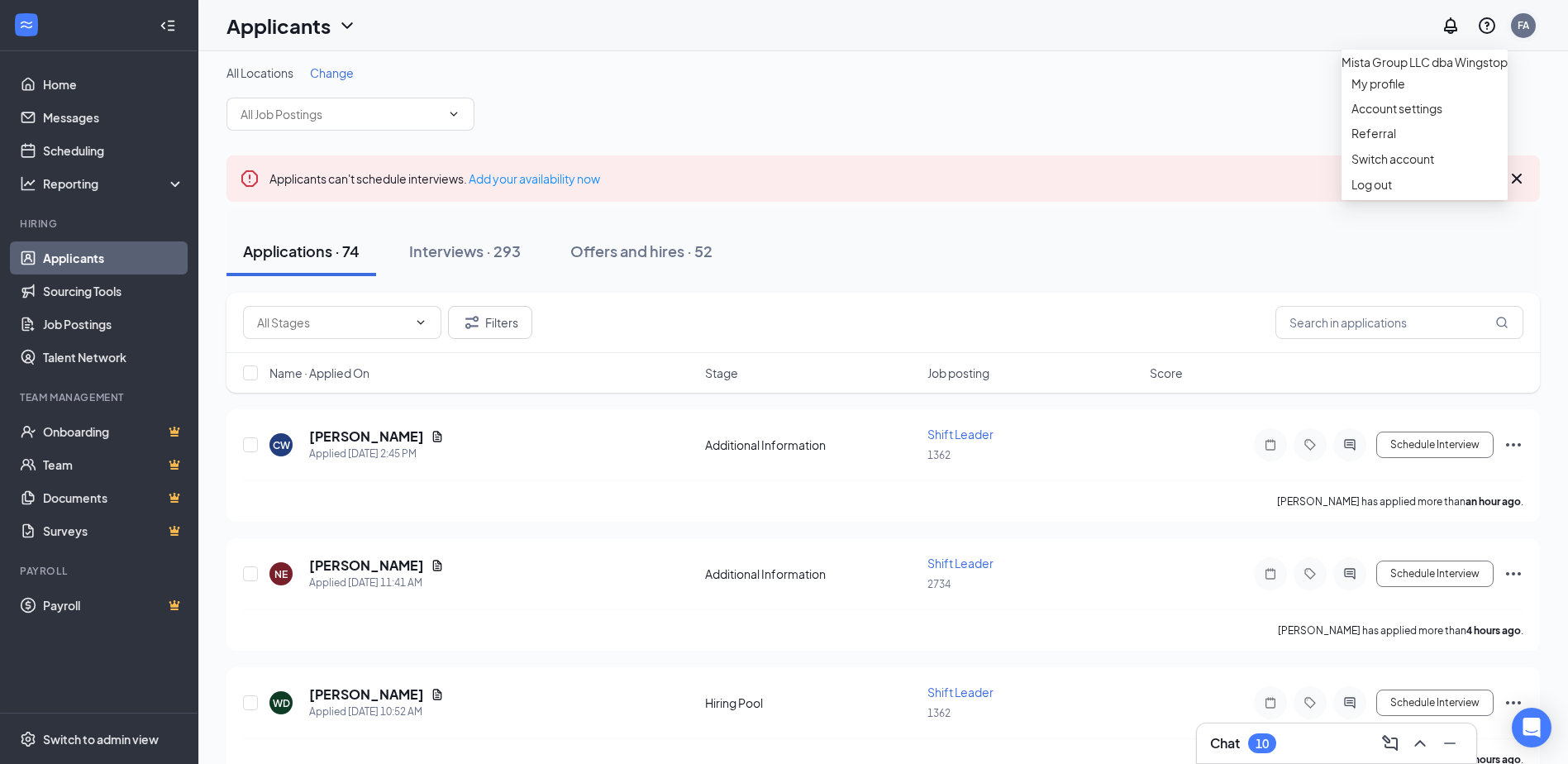
click at [1524, 26] on div "FA" at bounding box center [1523, 25] width 11 height 14
click at [1384, 167] on link "Switch account" at bounding box center [1392, 159] width 83 height 15
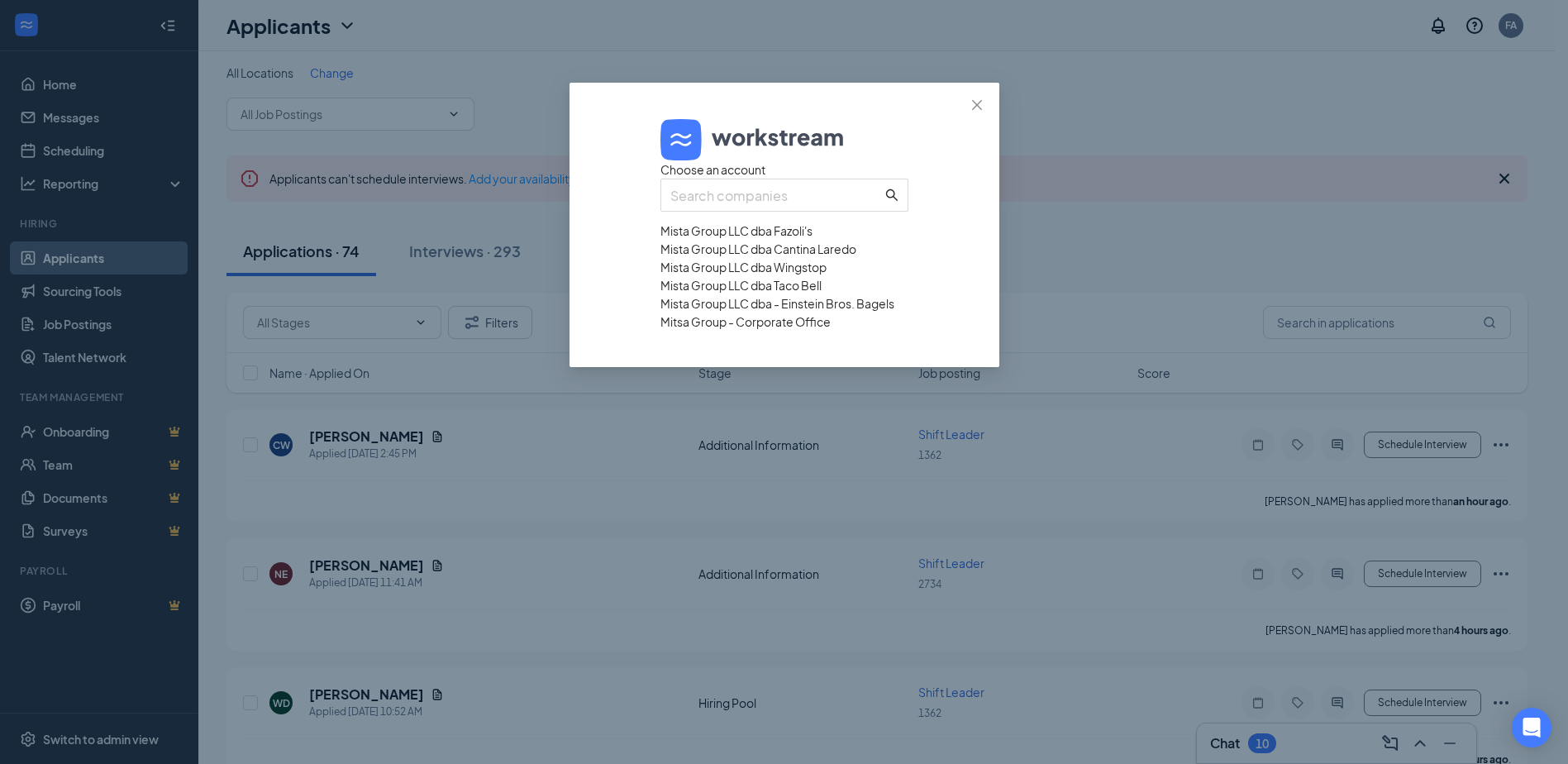
click at [765, 294] on div "Mista Group LLC dba Taco Bell" at bounding box center [784, 286] width 248 height 19
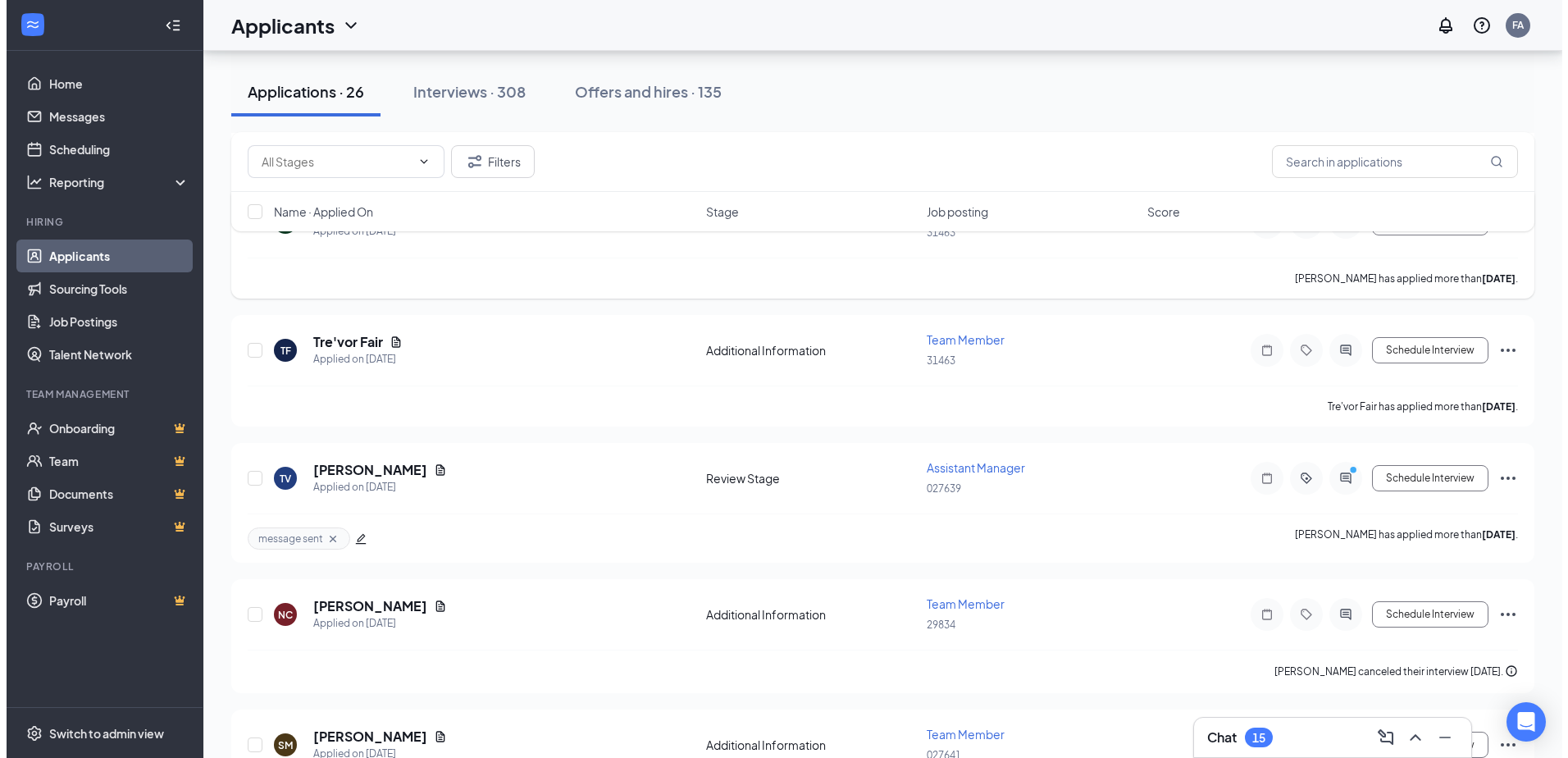
scroll to position [903, 0]
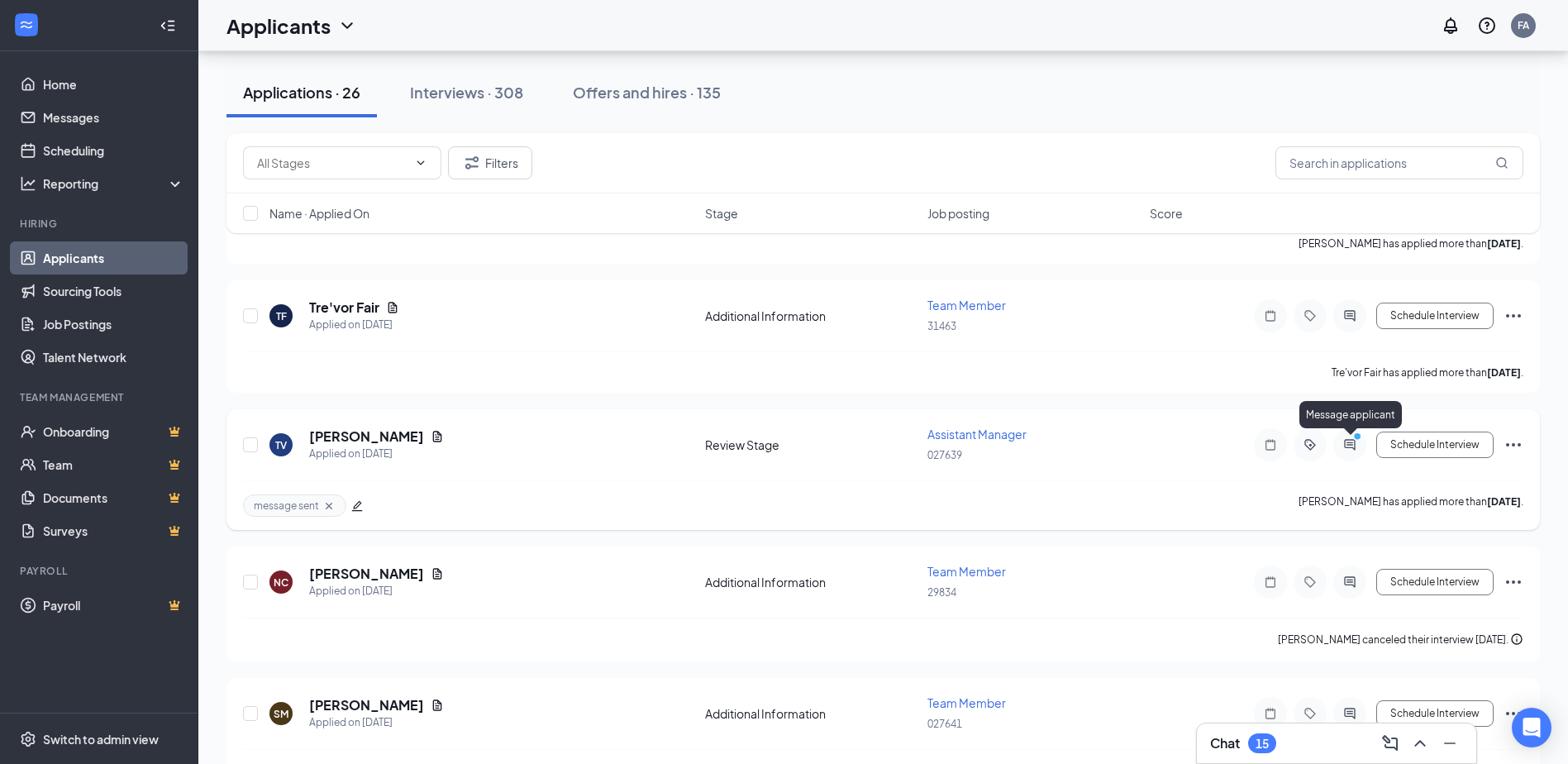
click at [1349, 441] on icon "ActiveChat" at bounding box center [1349, 445] width 20 height 13
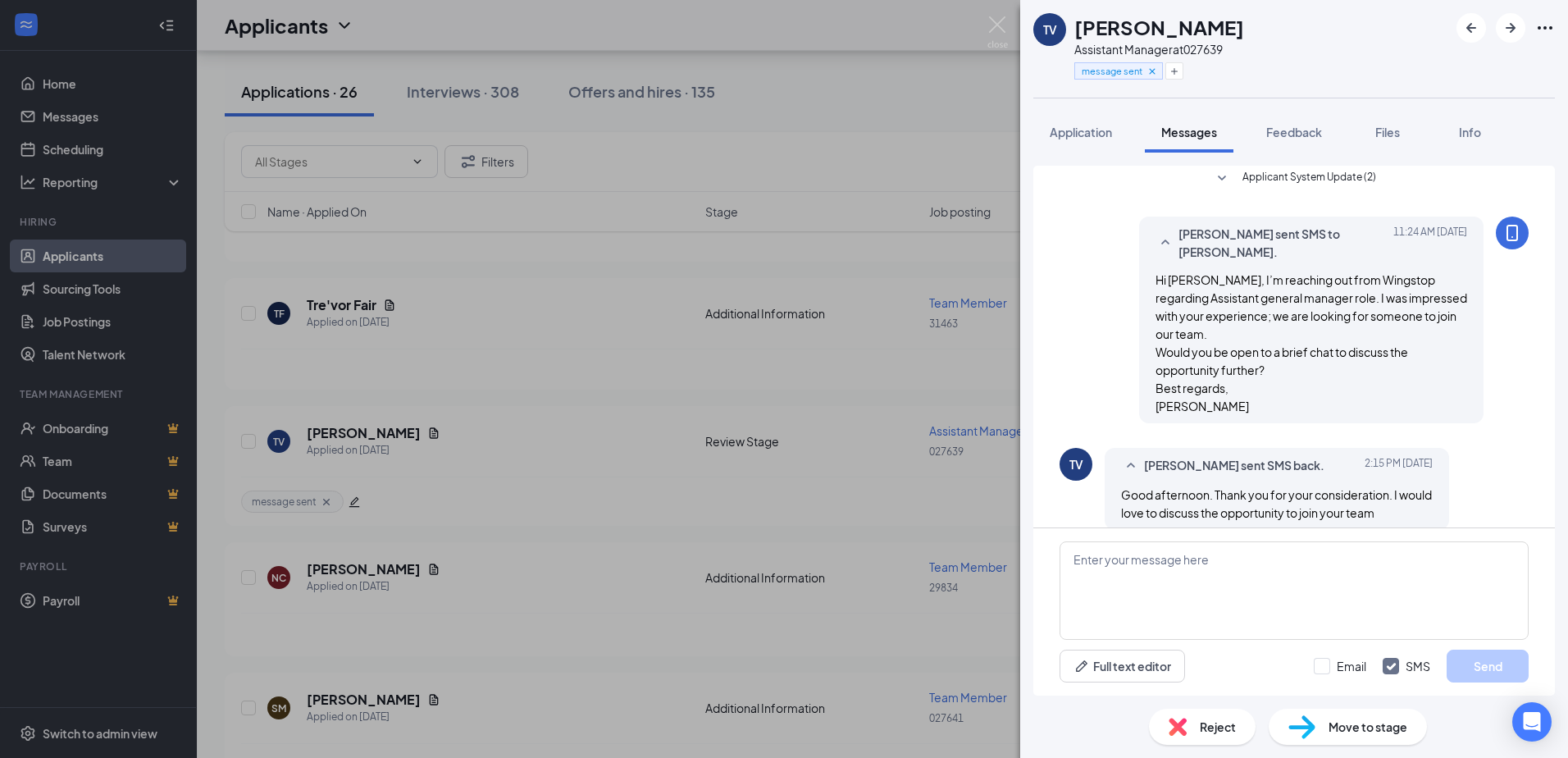
scroll to position [255, 0]
click at [1114, 553] on textarea at bounding box center [1294, 591] width 469 height 99
type textarea "what will be good time [DATE] or [DATE] for phone call interview?"
click at [1491, 672] on button "Send" at bounding box center [1488, 667] width 82 height 33
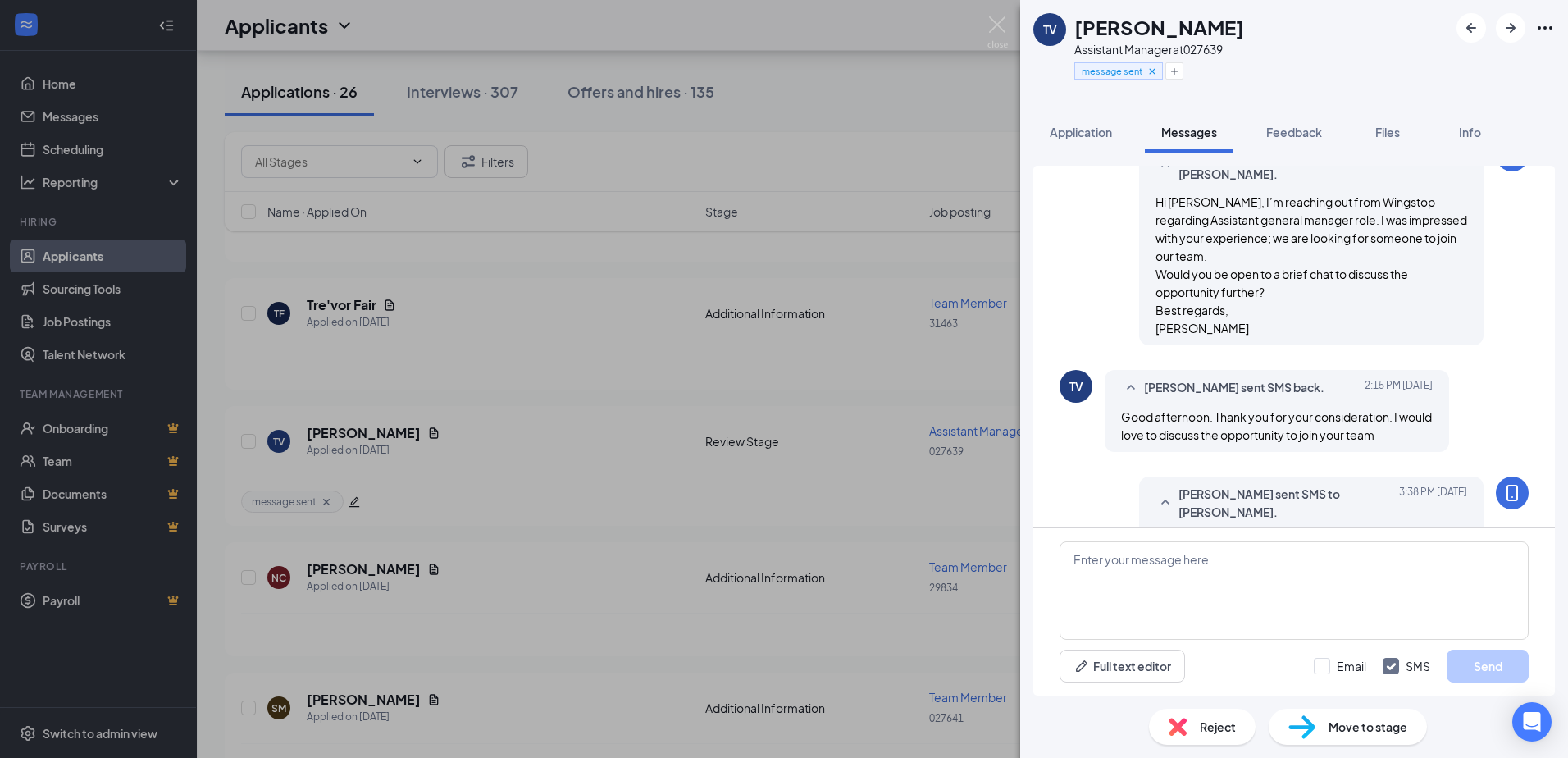
scroll to position [379, 0]
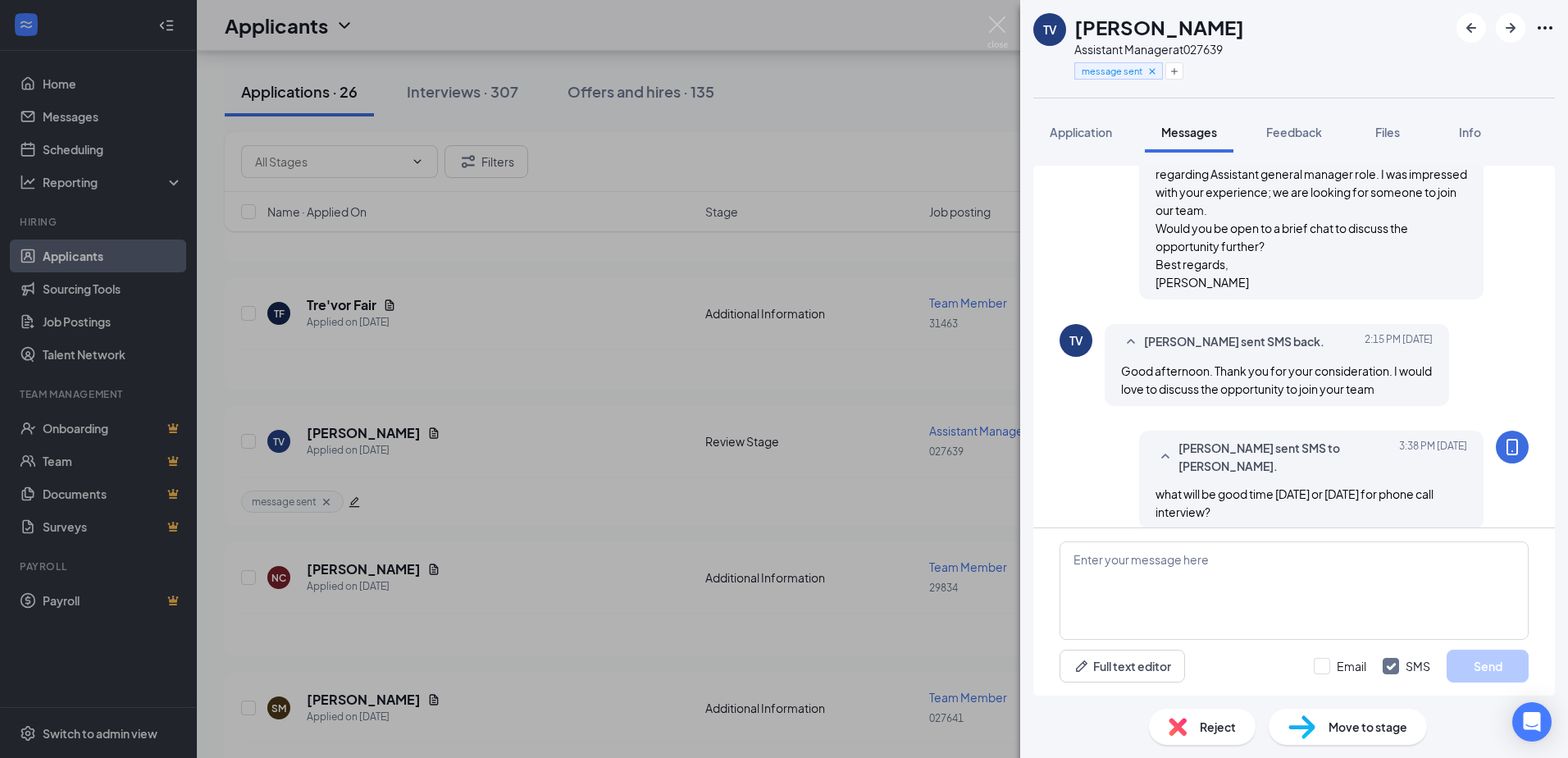
click at [420, 431] on div "TV [PERSON_NAME] Assistant Manager at 027639 message sent Application Messages …" at bounding box center [784, 379] width 1568 height 758
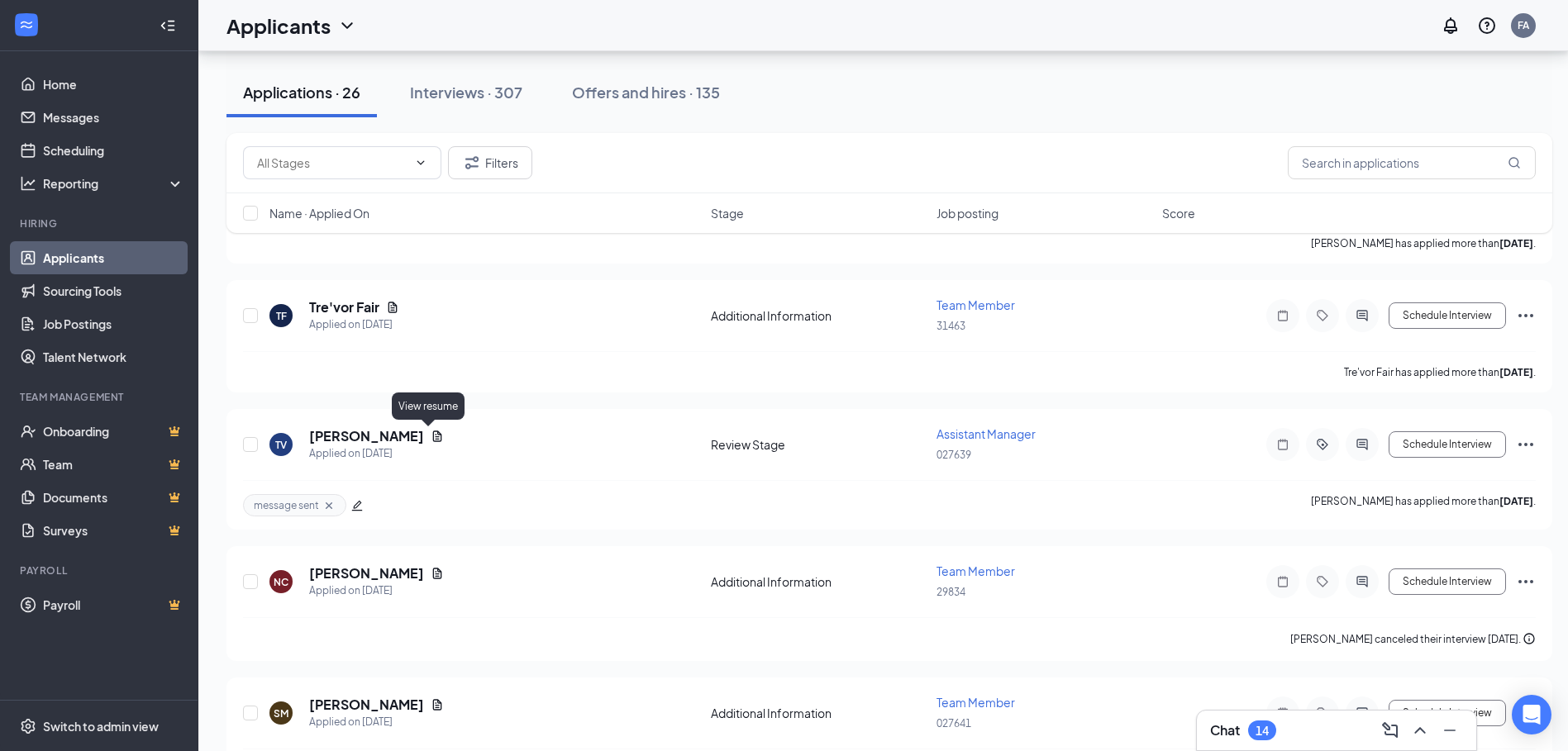
click at [431, 434] on icon "Document" at bounding box center [437, 436] width 13 height 13
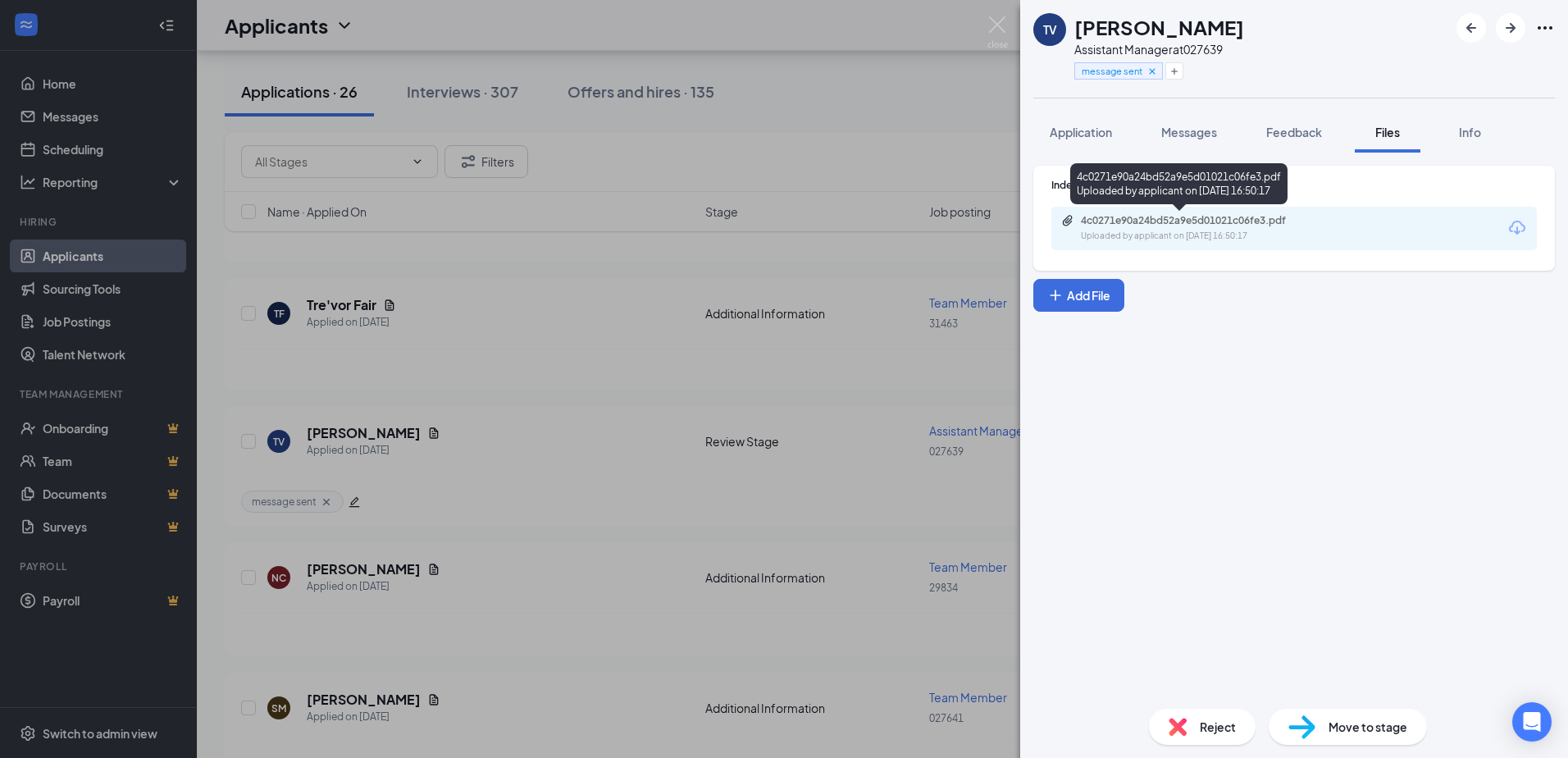
click at [1095, 220] on div "4c0271e90a24bd52a9e5d01021c06fe3.pdf" at bounding box center [1195, 221] width 230 height 13
click at [529, 450] on div "TV [PERSON_NAME] Assistant Manager at 027639 message sent Application Messages …" at bounding box center [784, 379] width 1568 height 758
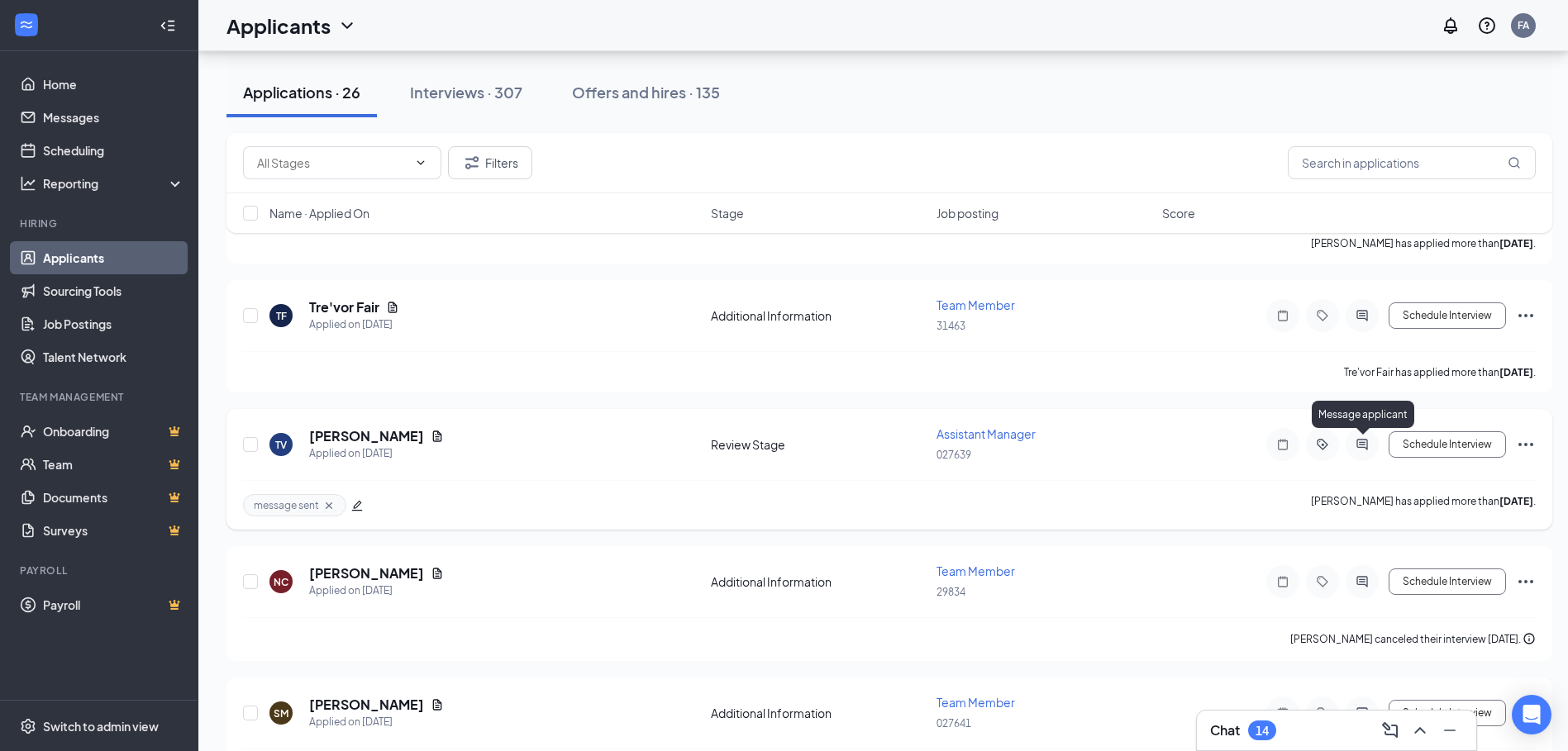
click at [1362, 441] on icon "ActiveChat" at bounding box center [1362, 444] width 11 height 11
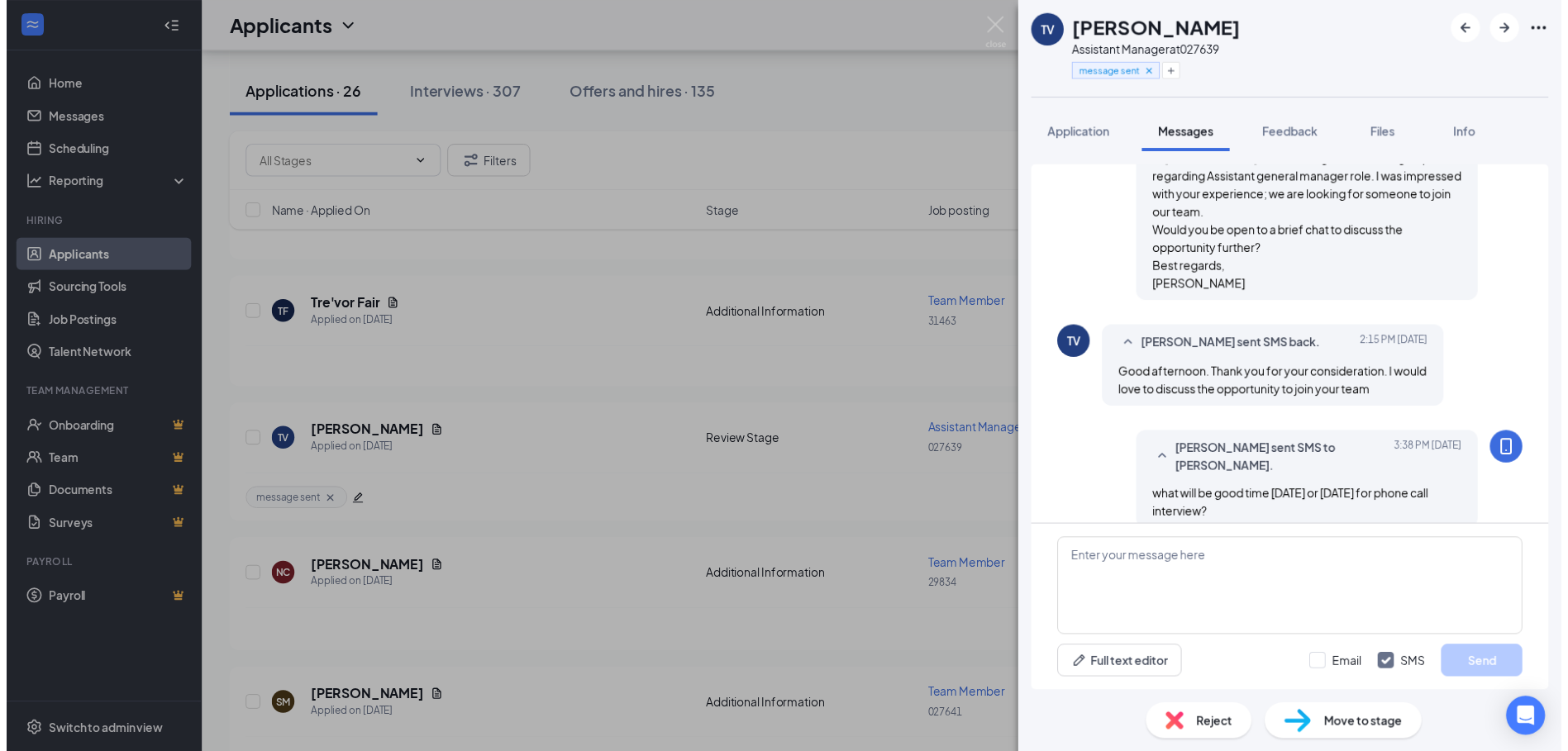
scroll to position [381, 0]
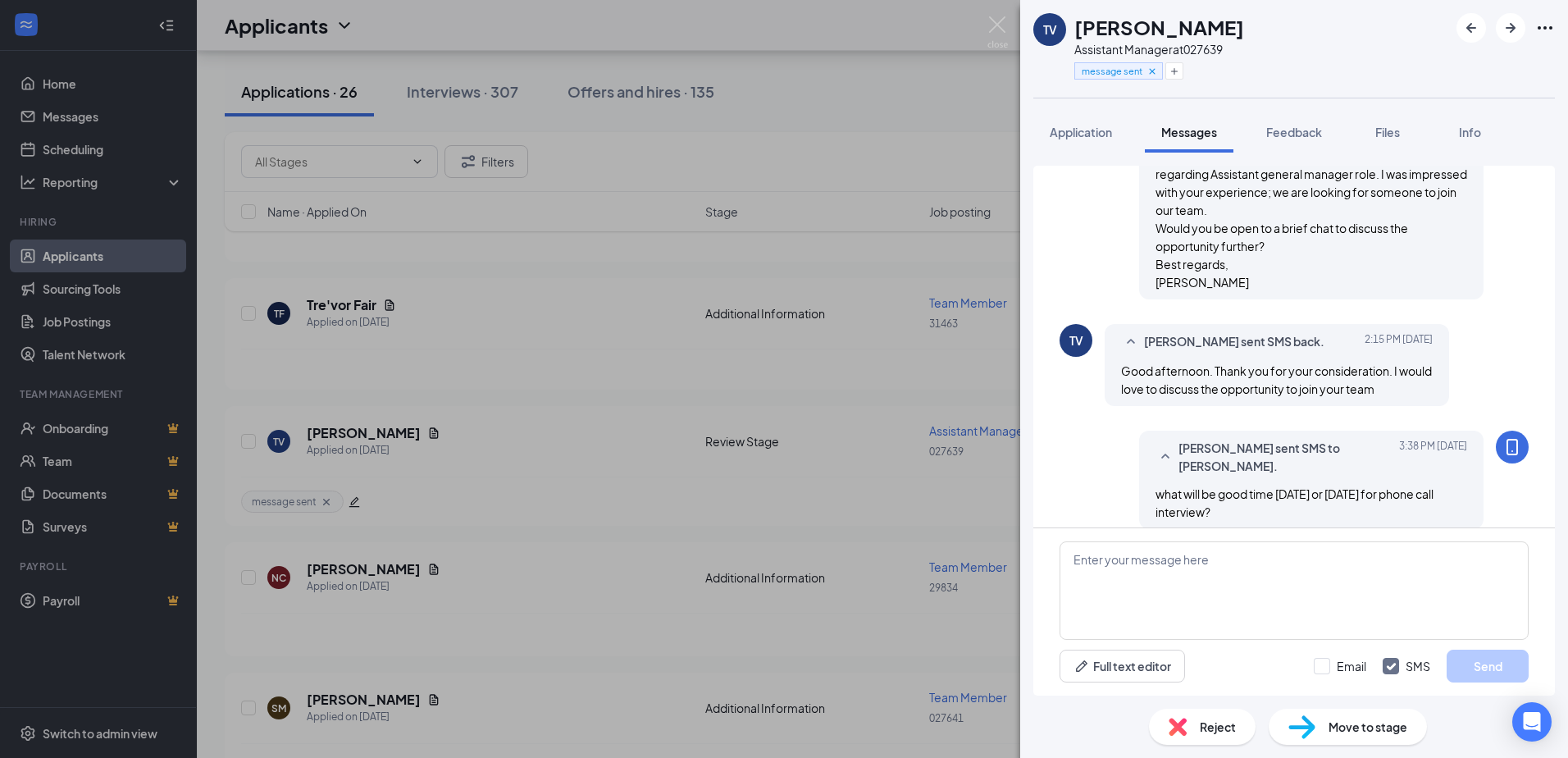
click at [452, 417] on div "TV [PERSON_NAME] Assistant Manager at 027639 message sent Application Messages …" at bounding box center [784, 379] width 1568 height 758
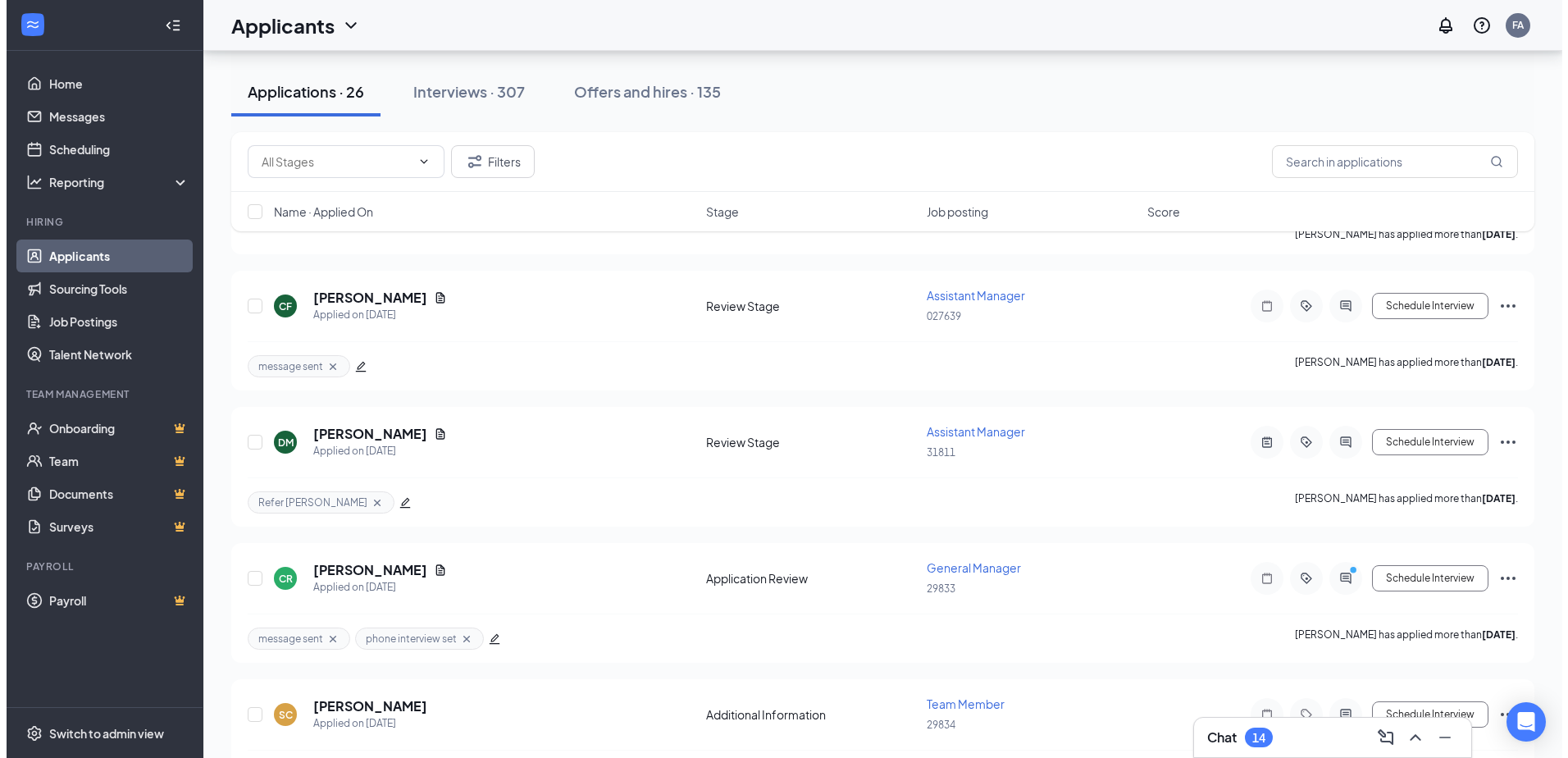
scroll to position [1887, 0]
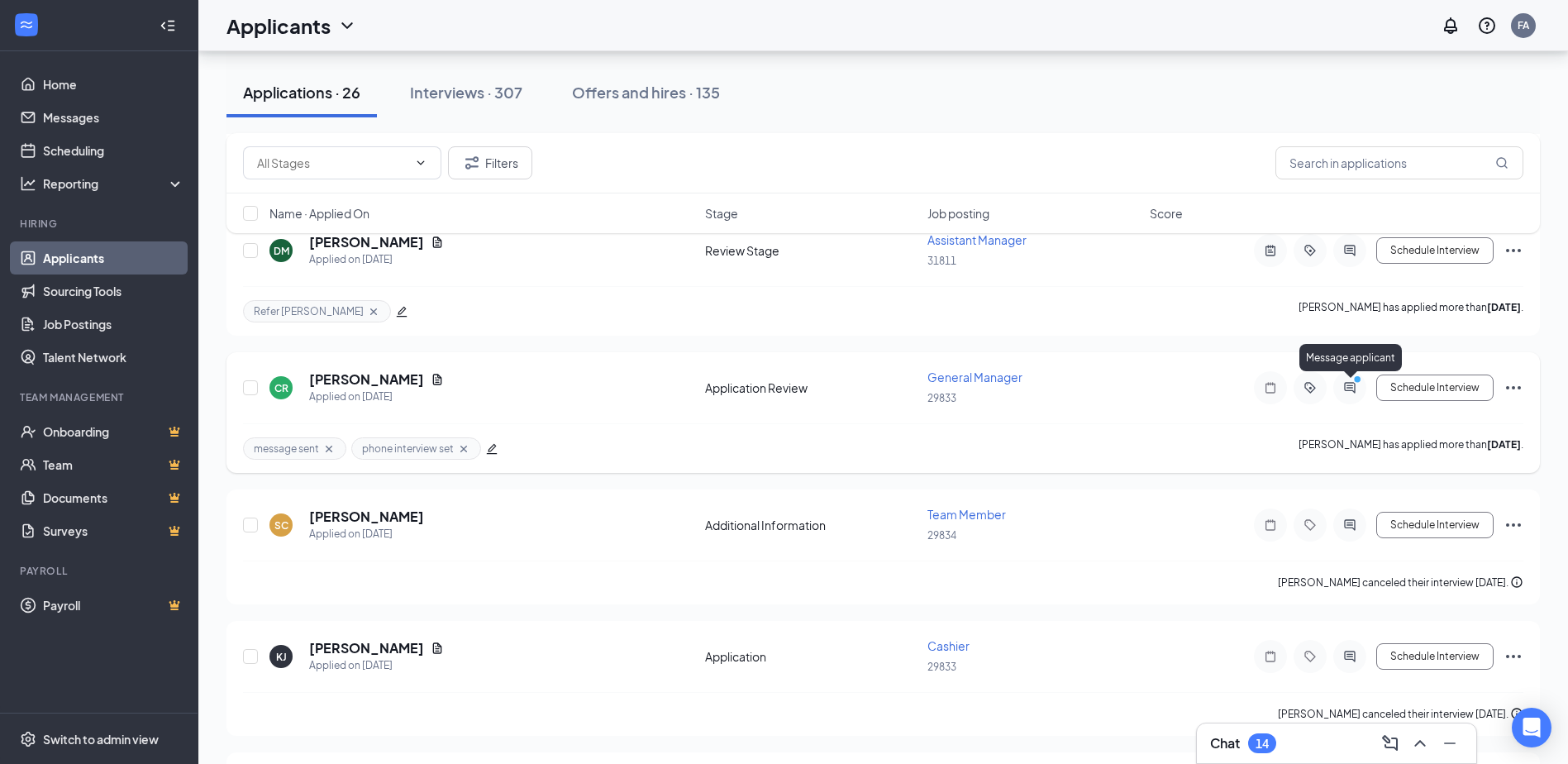
click at [1347, 382] on icon "ActiveChat" at bounding box center [1349, 388] width 11 height 11
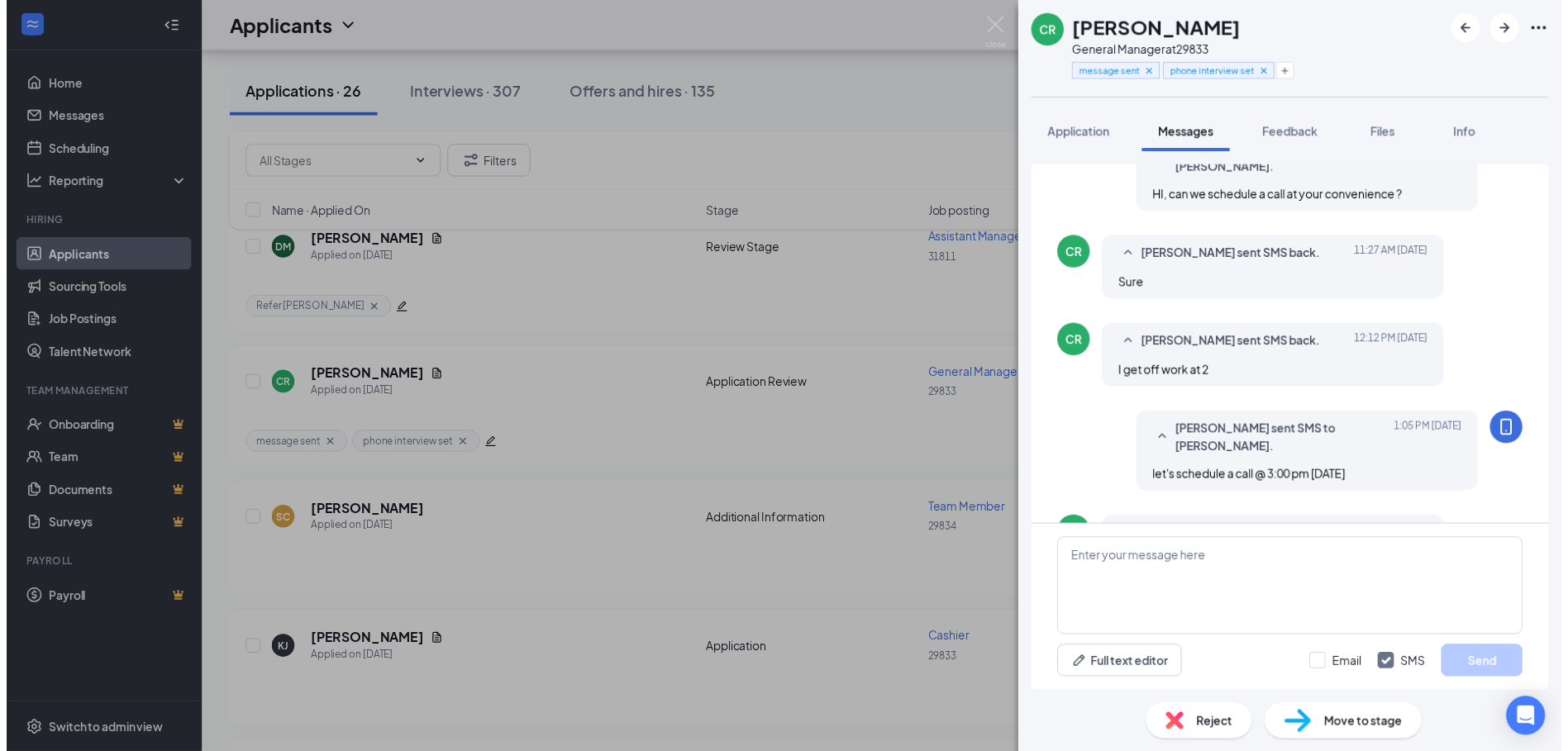
scroll to position [649, 0]
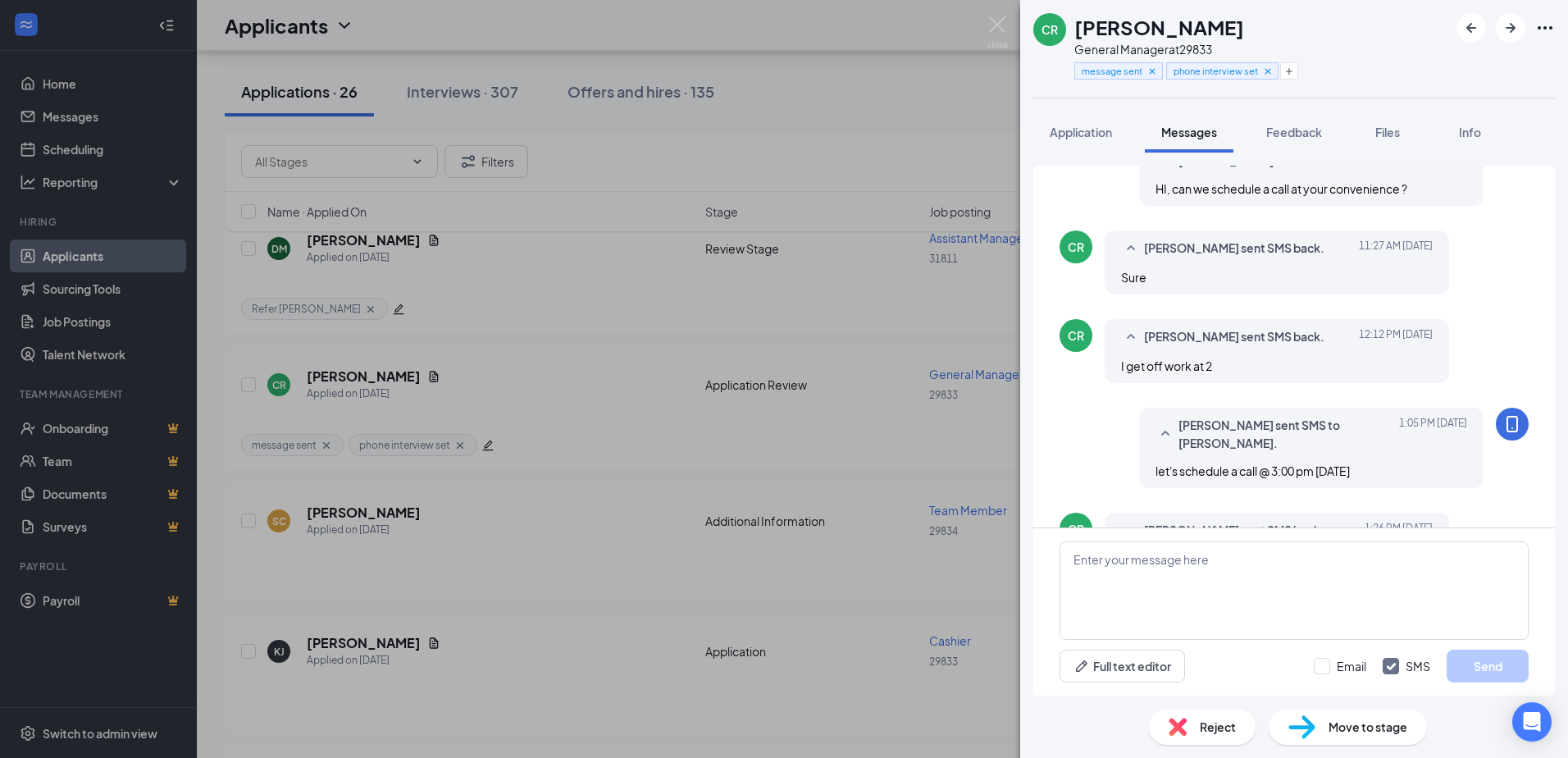
click at [548, 392] on div "CR [PERSON_NAME] General Manager at 29833 message sent phone interview set Appl…" at bounding box center [784, 379] width 1568 height 758
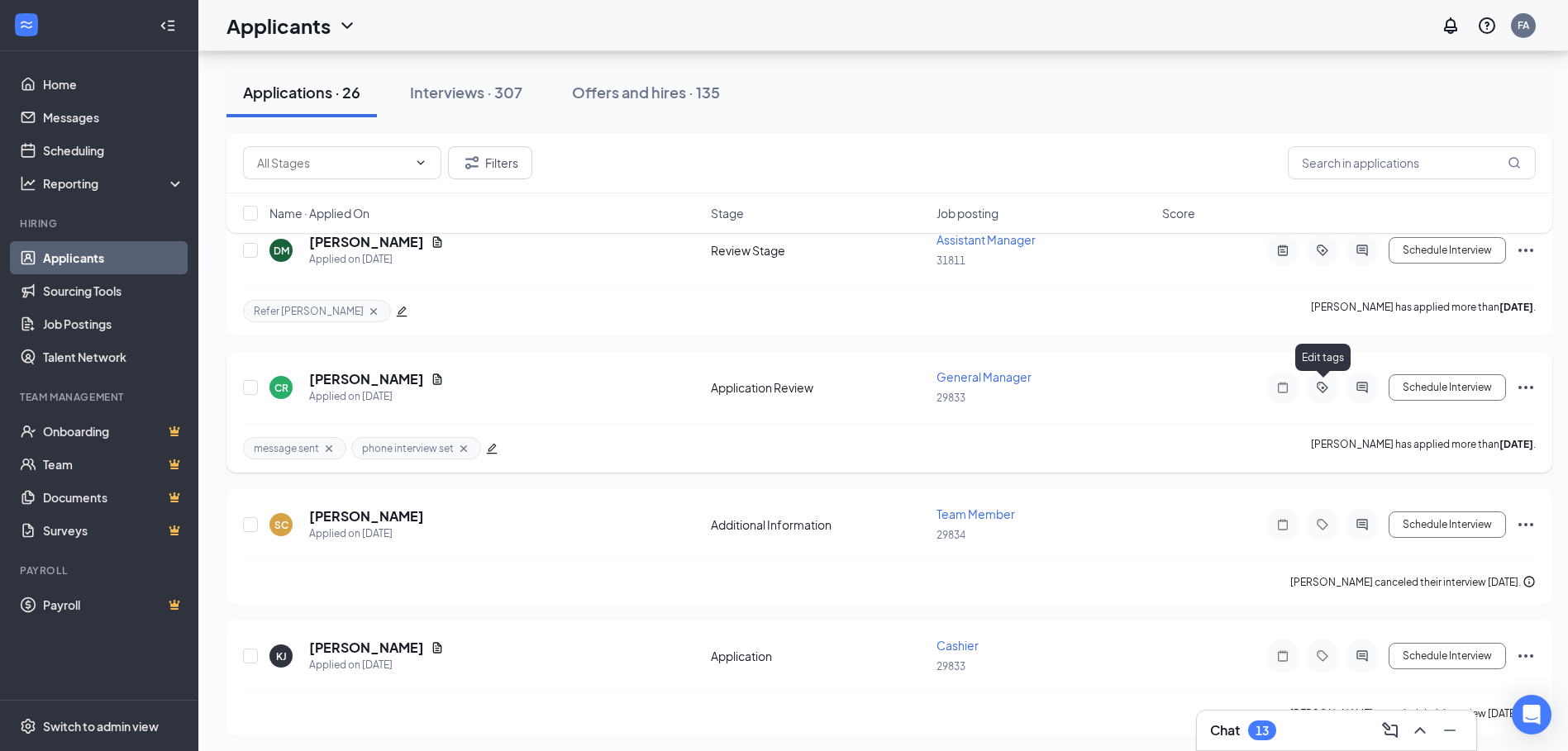
click at [1326, 386] on icon "ActiveTag" at bounding box center [1322, 388] width 20 height 13
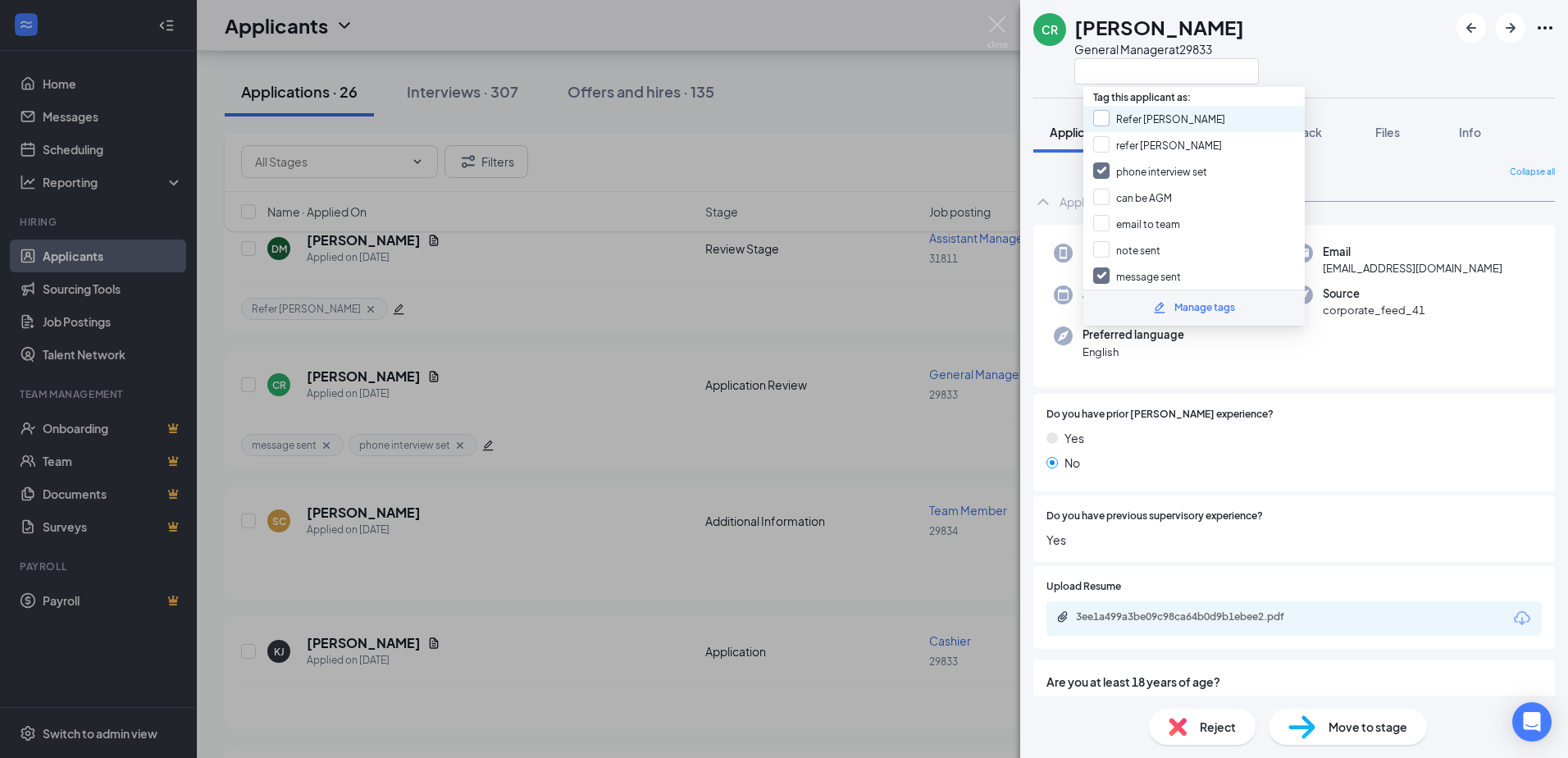
click at [1106, 114] on input "Refer [PERSON_NAME]" at bounding box center [1159, 119] width 132 height 18
checkbox input "true"
click at [1102, 172] on input "phone interview set" at bounding box center [1151, 172] width 114 height 18
checkbox input "false"
click at [1098, 278] on input "message sent" at bounding box center [1137, 277] width 88 height 18
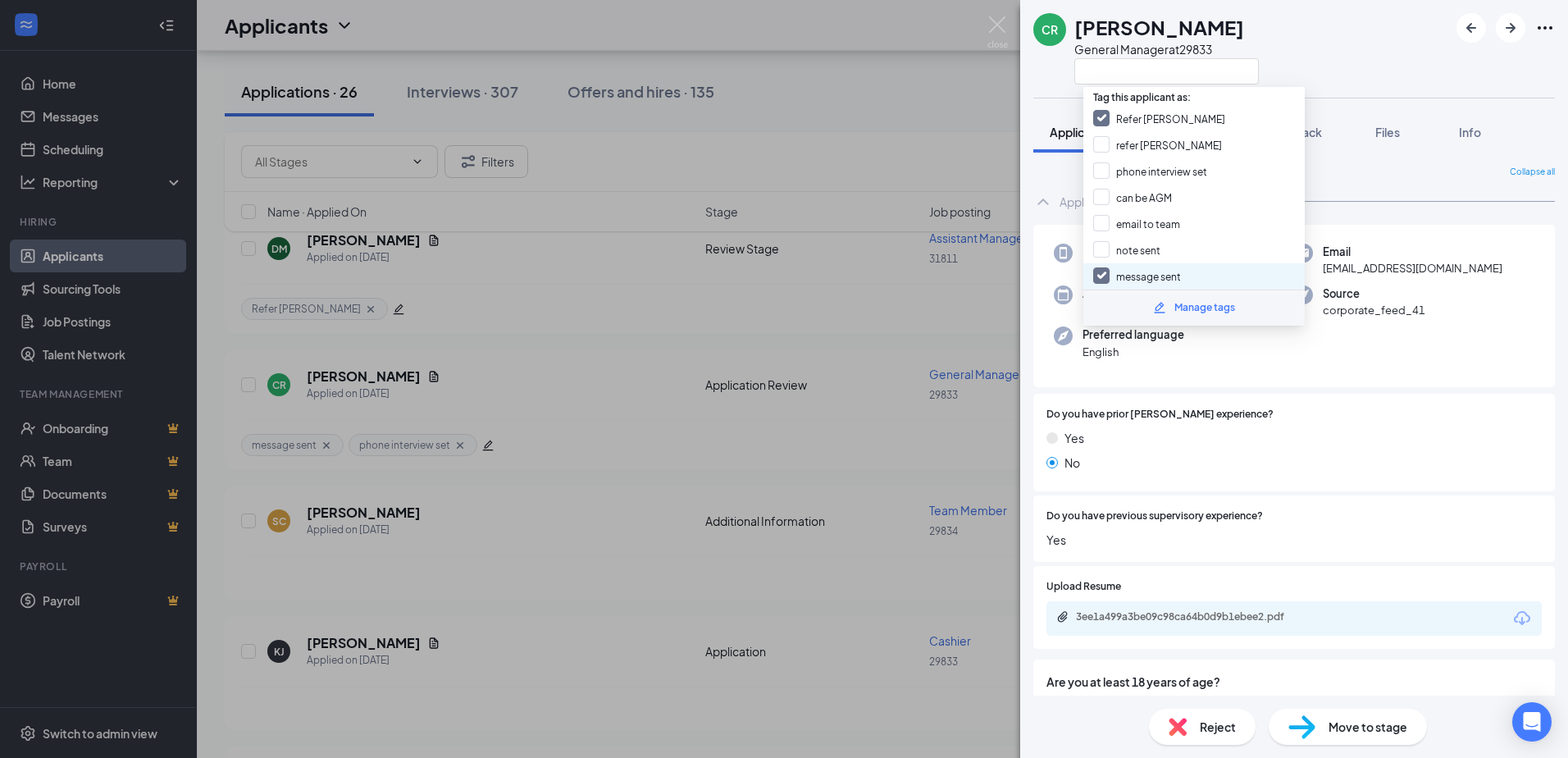
checkbox input "false"
click at [542, 451] on div "CR Cindy Rawls General Manager at 29833 Application Messages Feedback Files Inf…" at bounding box center [784, 379] width 1568 height 758
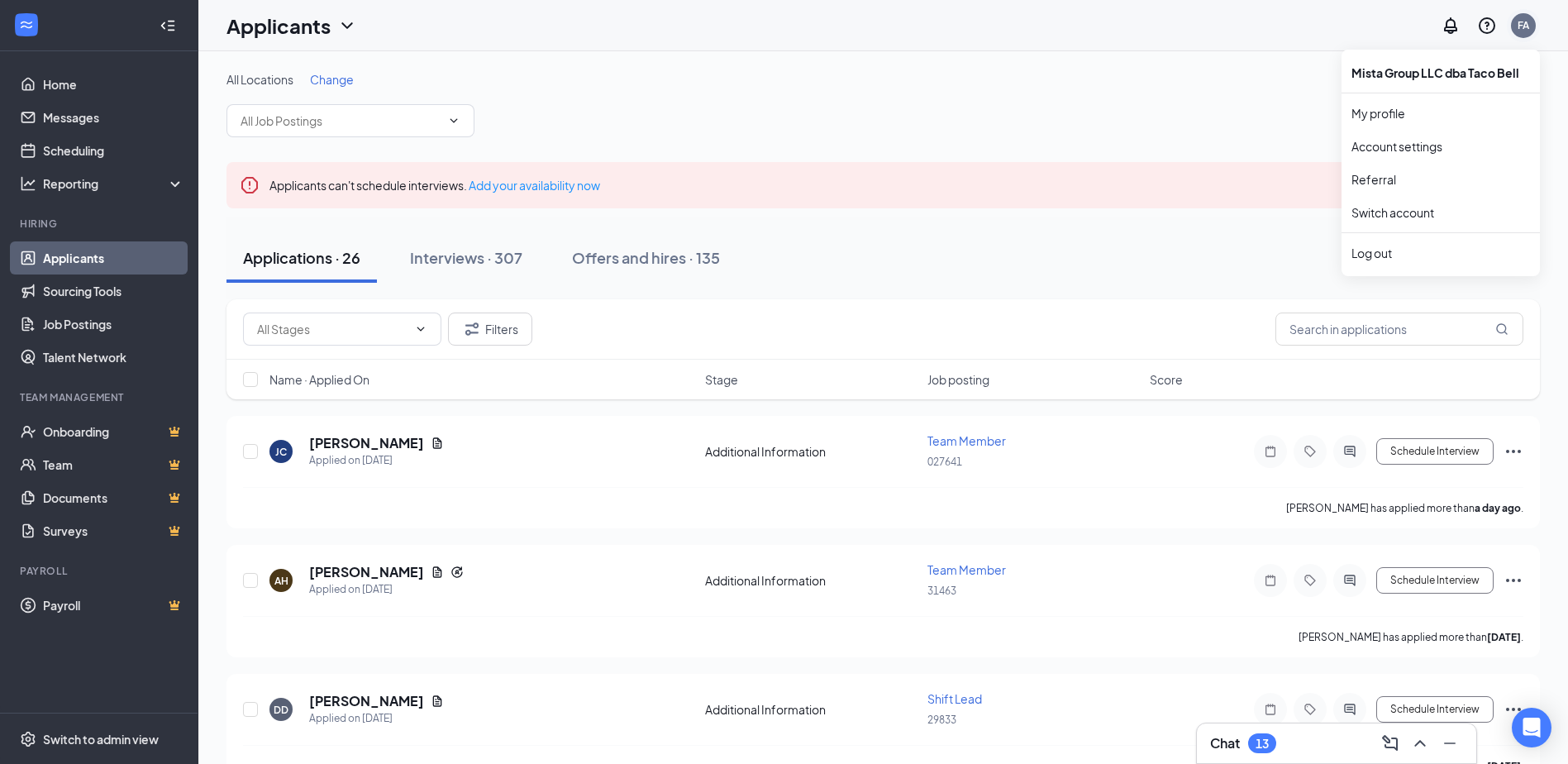
click at [1521, 22] on div "FA" at bounding box center [1523, 25] width 11 height 14
click at [1378, 218] on link "Switch account" at bounding box center [1392, 212] width 83 height 15
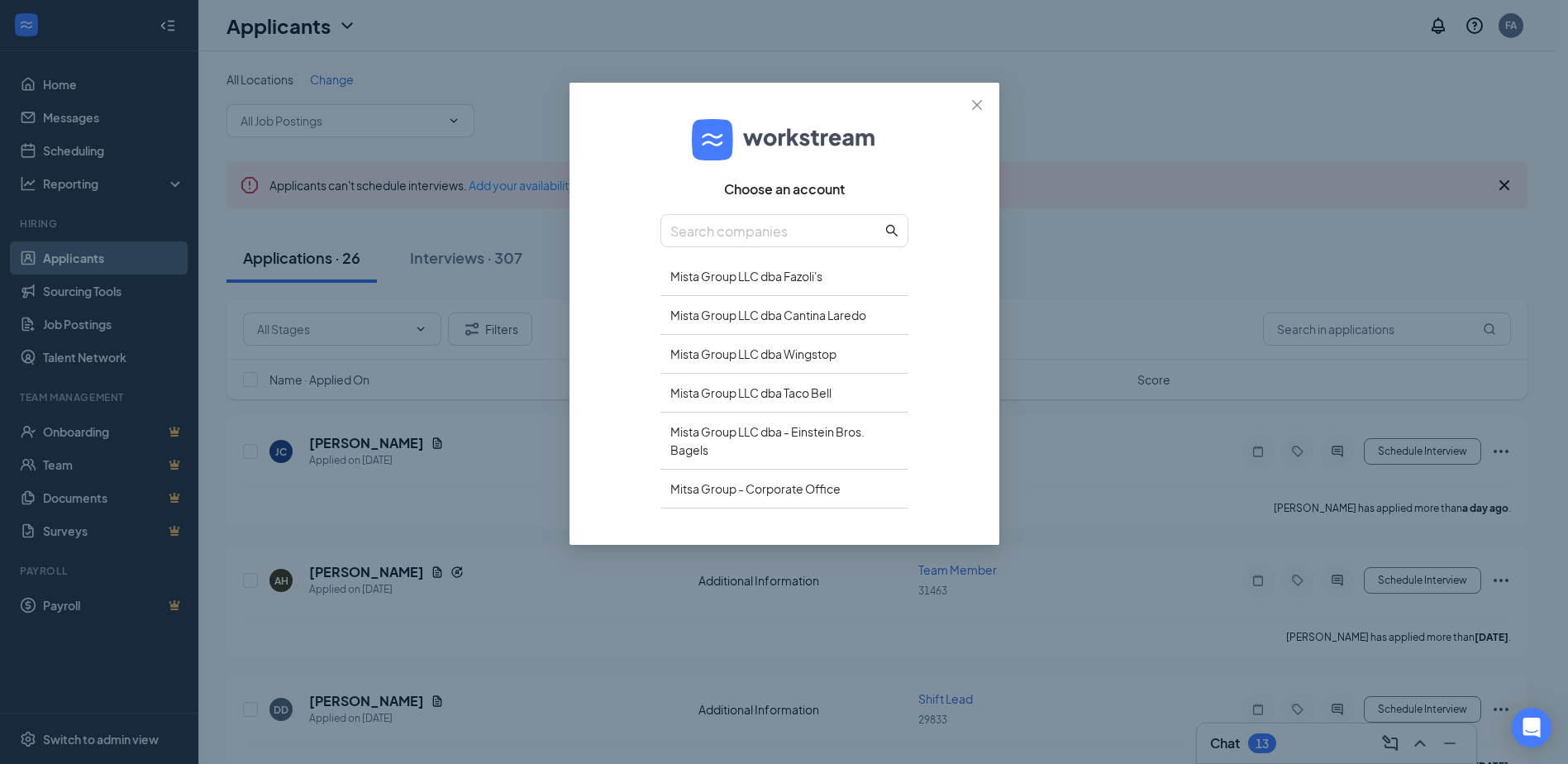
click at [501, 474] on div "Choose an account Mista Group LLC dba Fazoli's Mista Group LLC dba Cantina Lare…" at bounding box center [784, 382] width 1568 height 764
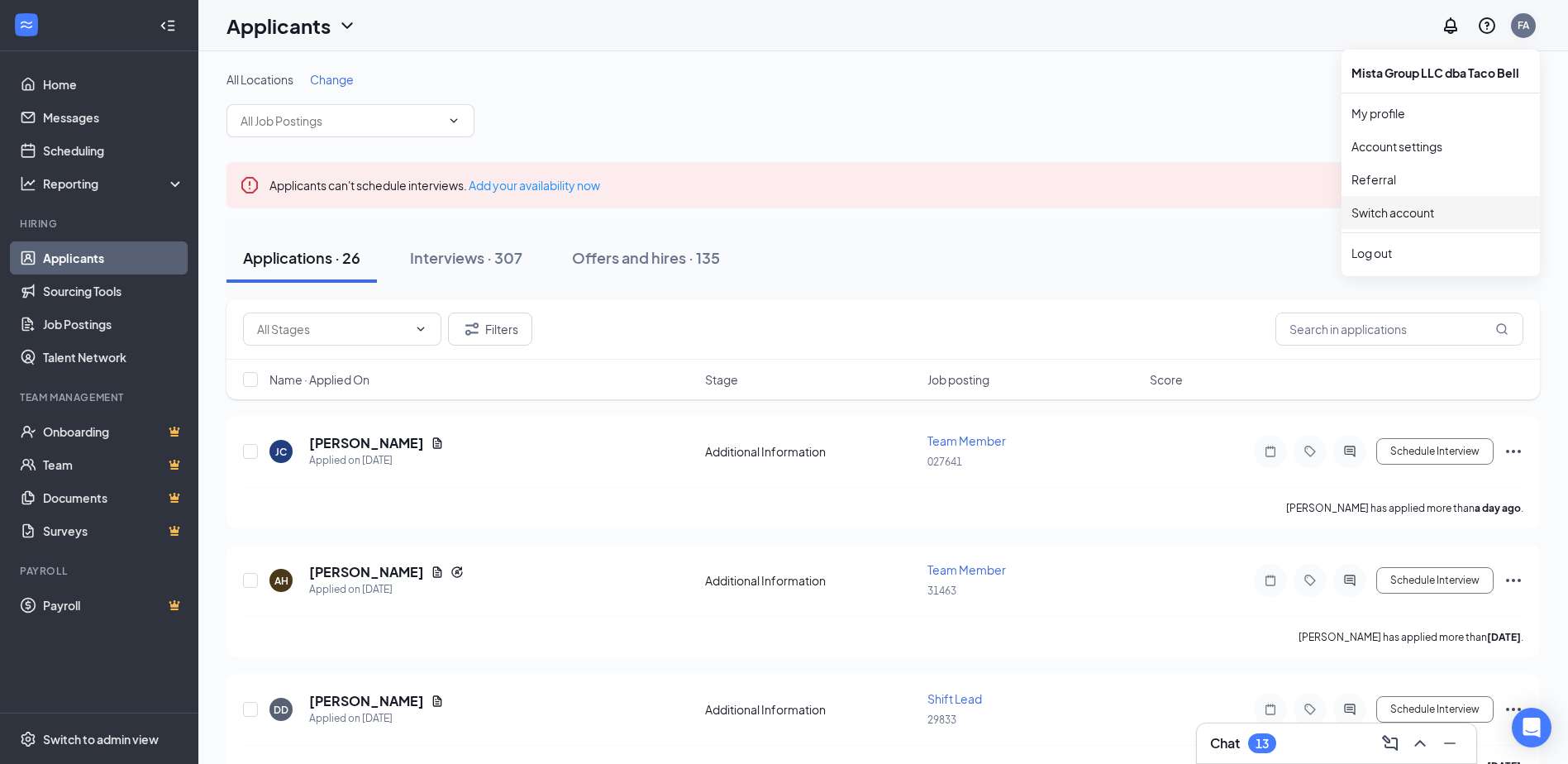
click at [1516, 30] on div "FA" at bounding box center [1522, 25] width 25 height 25
click at [1377, 217] on link "Switch account" at bounding box center [1392, 212] width 83 height 15
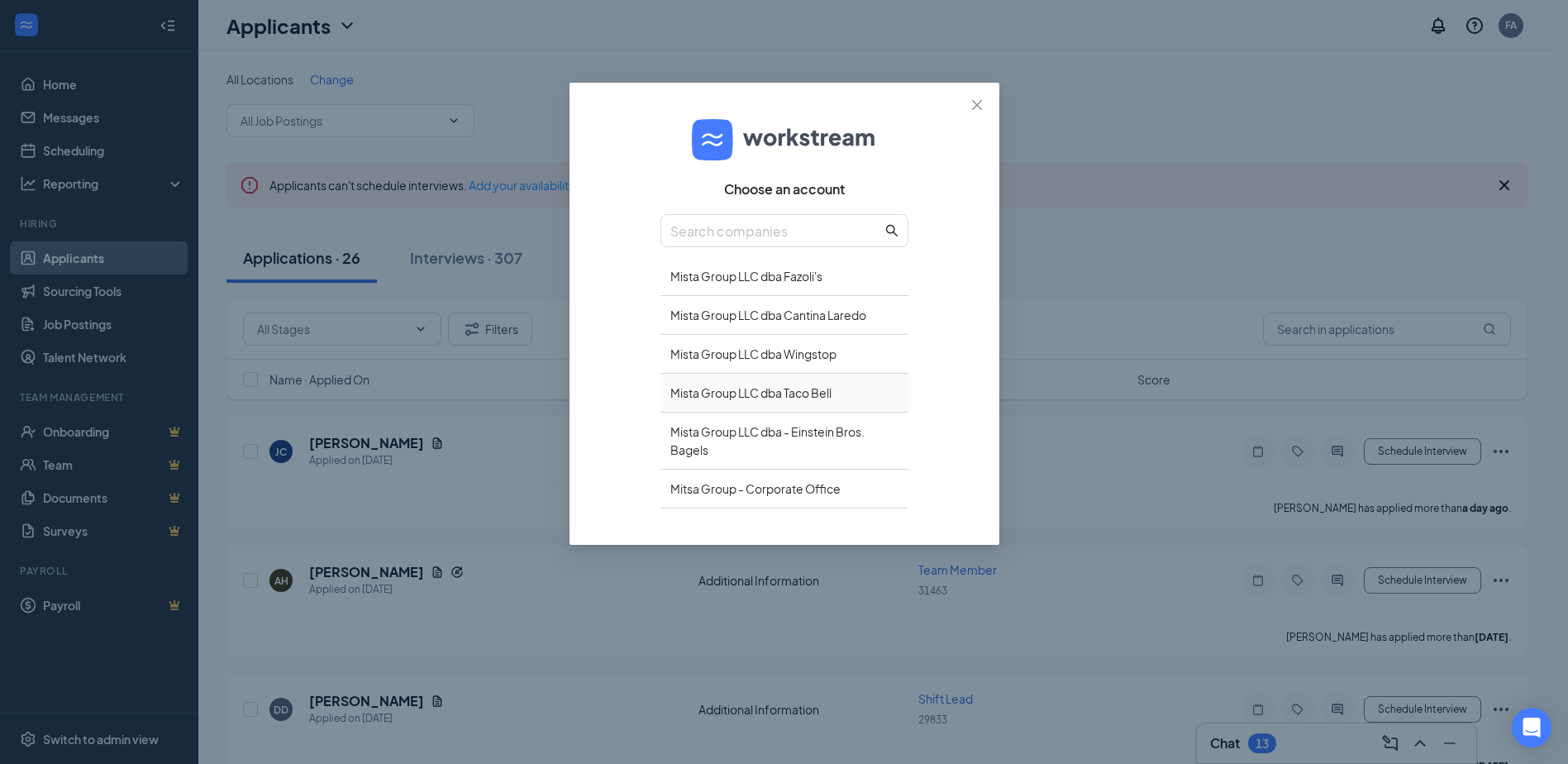
click at [772, 392] on div "Mista Group LLC dba Taco Bell" at bounding box center [784, 394] width 248 height 39
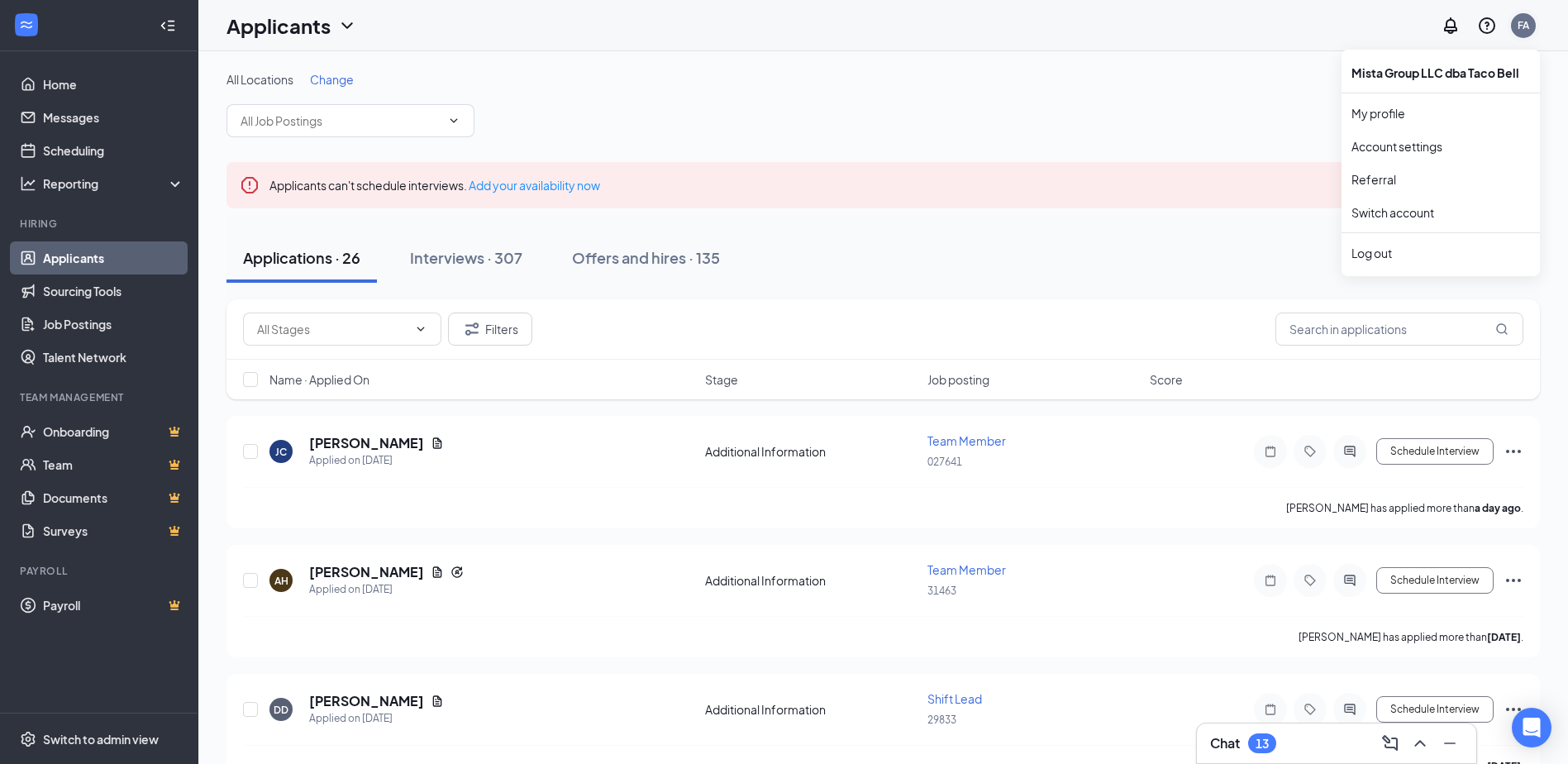
click at [1518, 25] on div "FA" at bounding box center [1523, 25] width 11 height 14
click at [1374, 217] on link "Switch account" at bounding box center [1392, 212] width 83 height 15
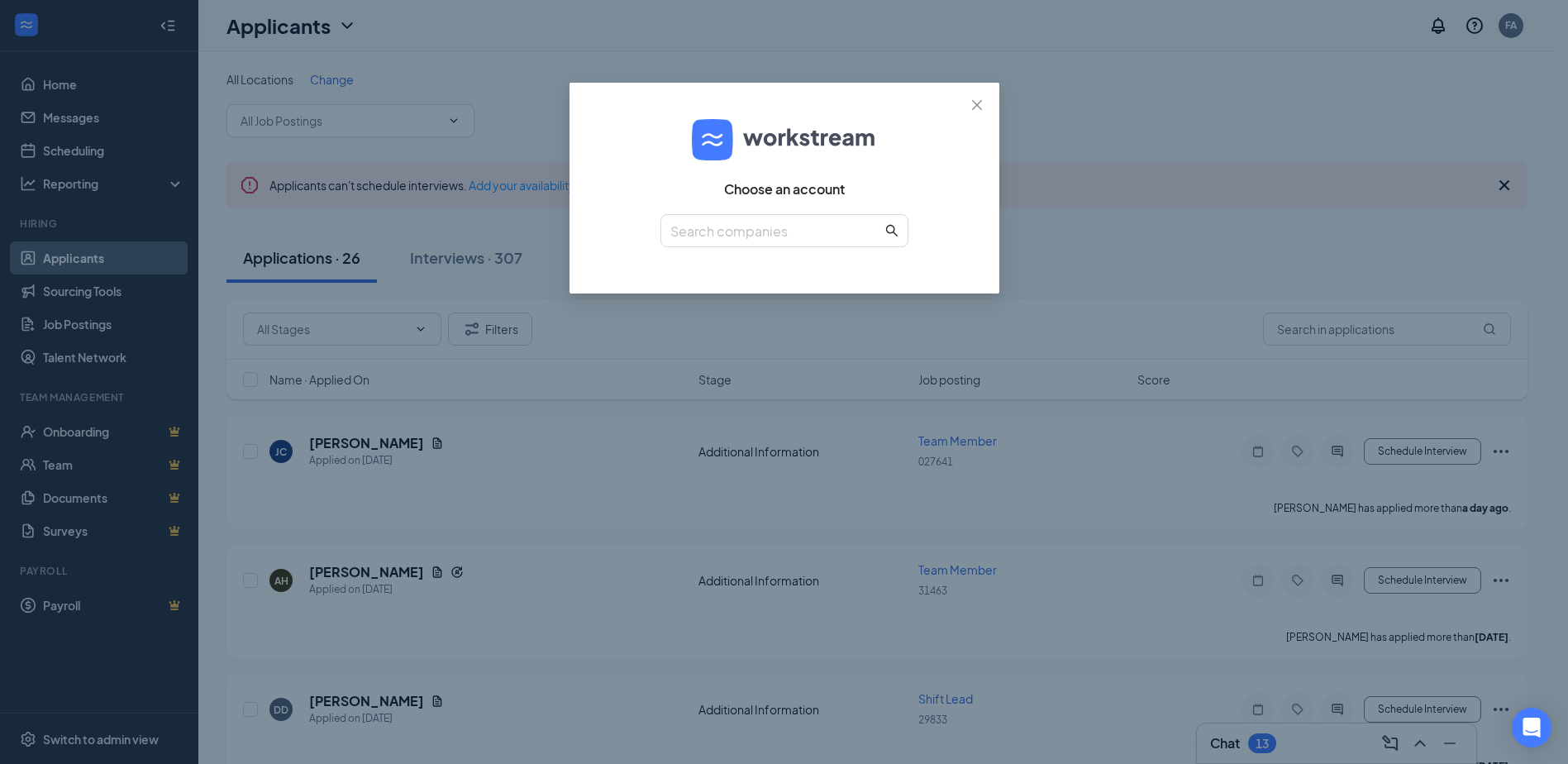
click at [1059, 86] on div "Choose an account" at bounding box center [784, 382] width 1568 height 764
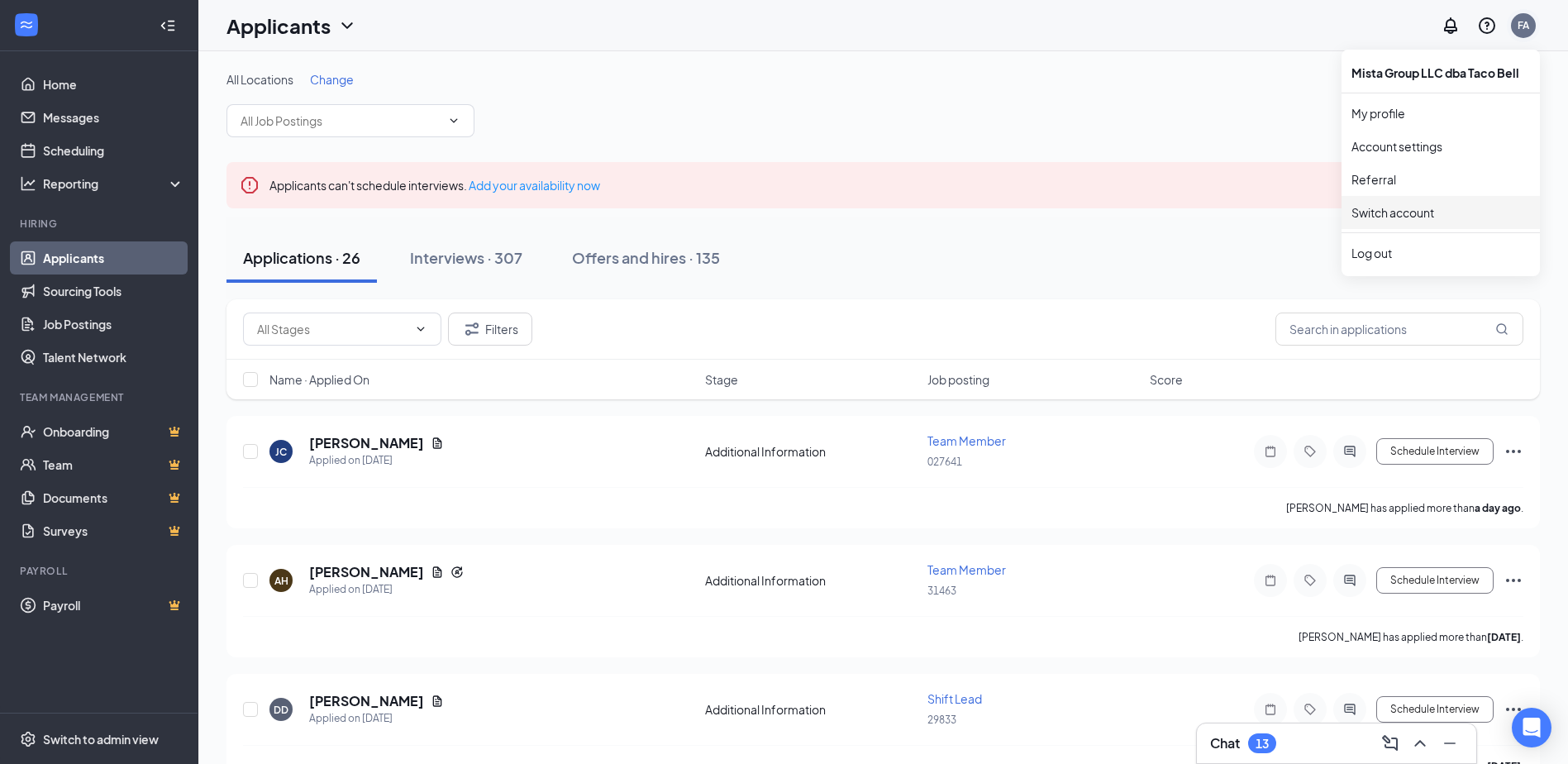
click at [1513, 22] on div "FA" at bounding box center [1522, 25] width 25 height 25
click at [1369, 213] on link "Switch account" at bounding box center [1392, 212] width 83 height 15
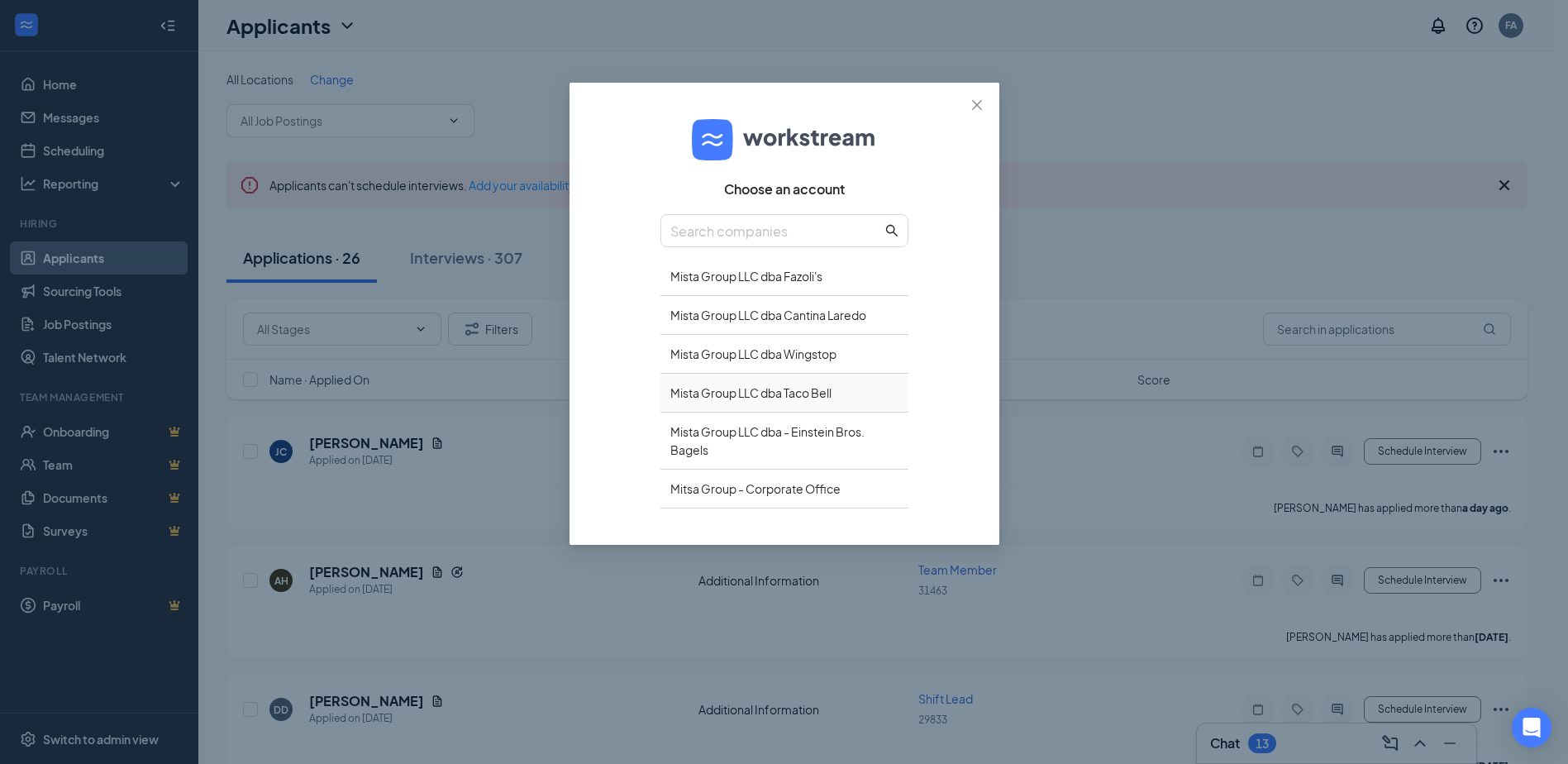
click at [724, 391] on div "Mista Group LLC dba Taco Bell" at bounding box center [784, 394] width 248 height 39
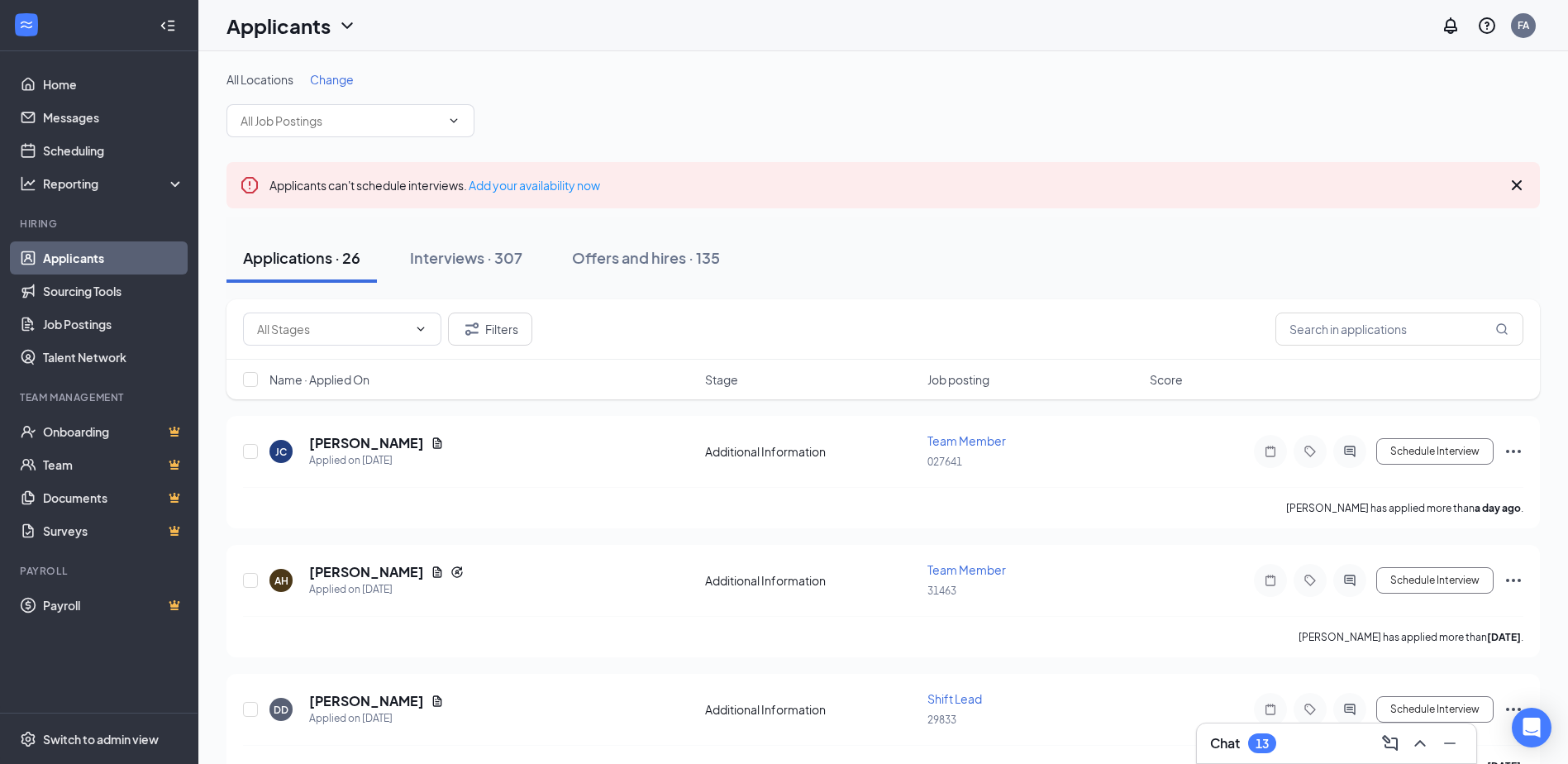
click at [996, 101] on div "All Locations Change" at bounding box center [883, 103] width 1313 height 66
click at [1515, 19] on div "FA" at bounding box center [1522, 25] width 25 height 25
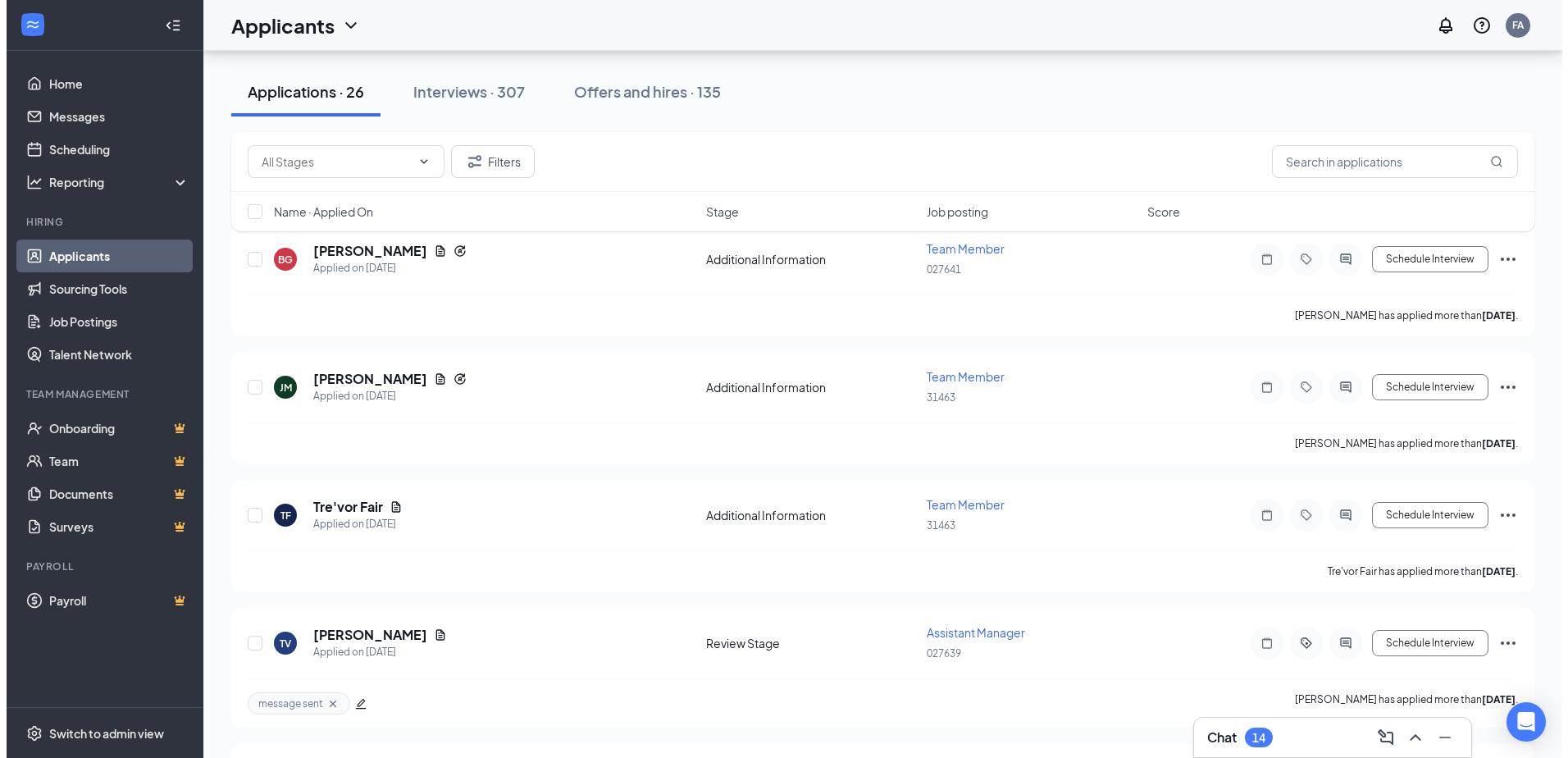
scroll to position [739, 0]
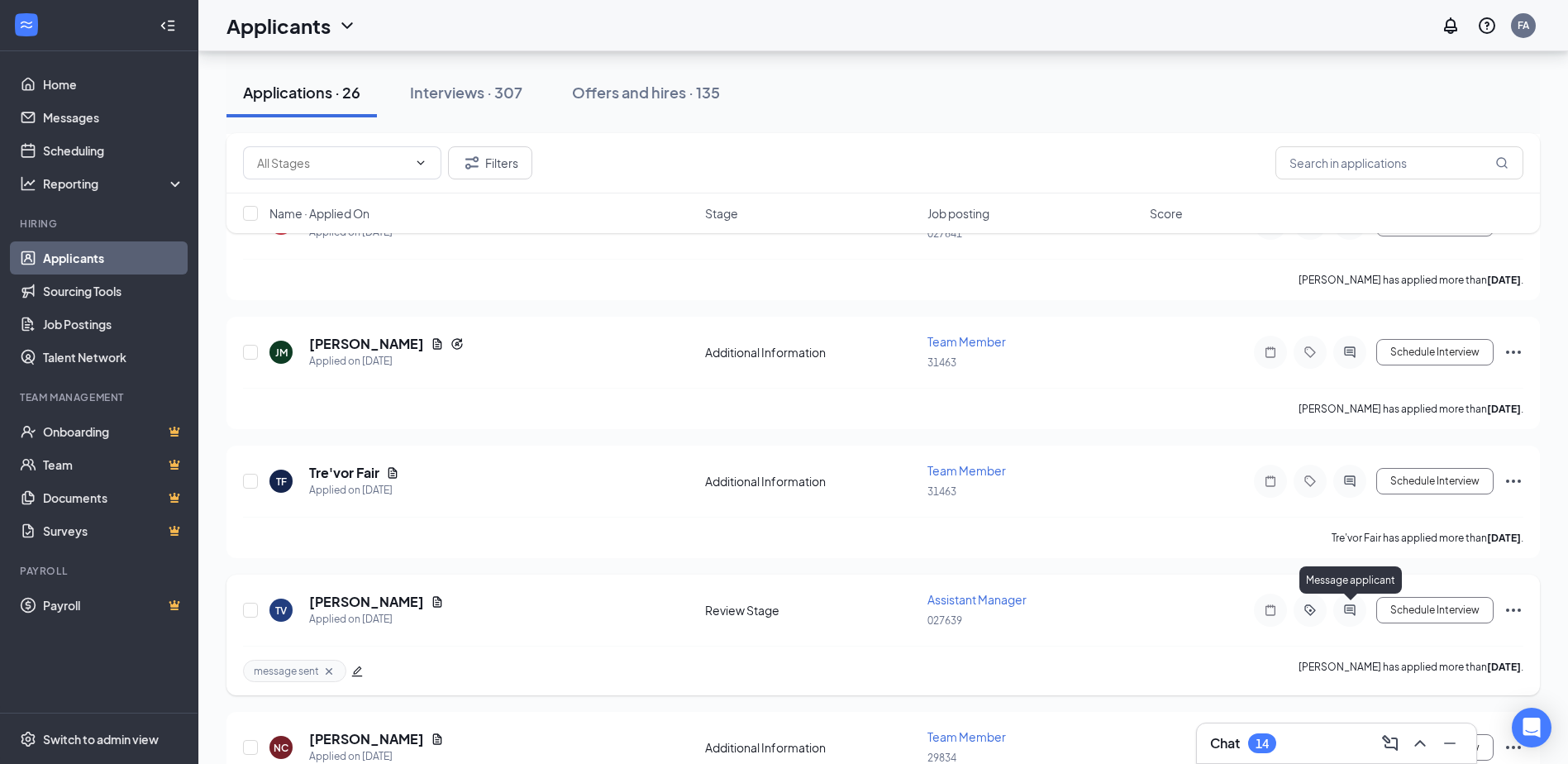
click at [1348, 611] on icon "ActiveChat" at bounding box center [1349, 610] width 20 height 13
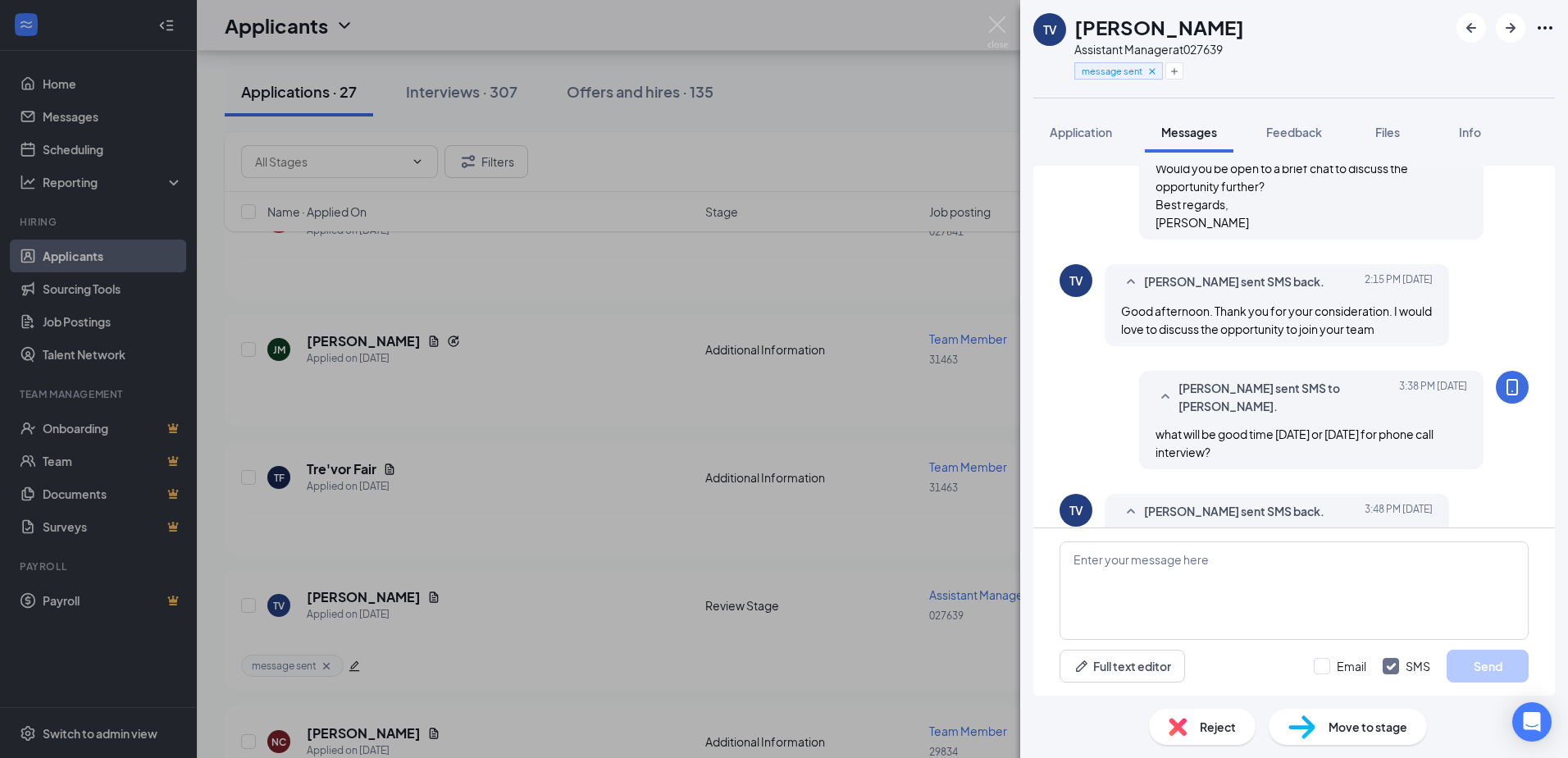
scroll to position [485, 0]
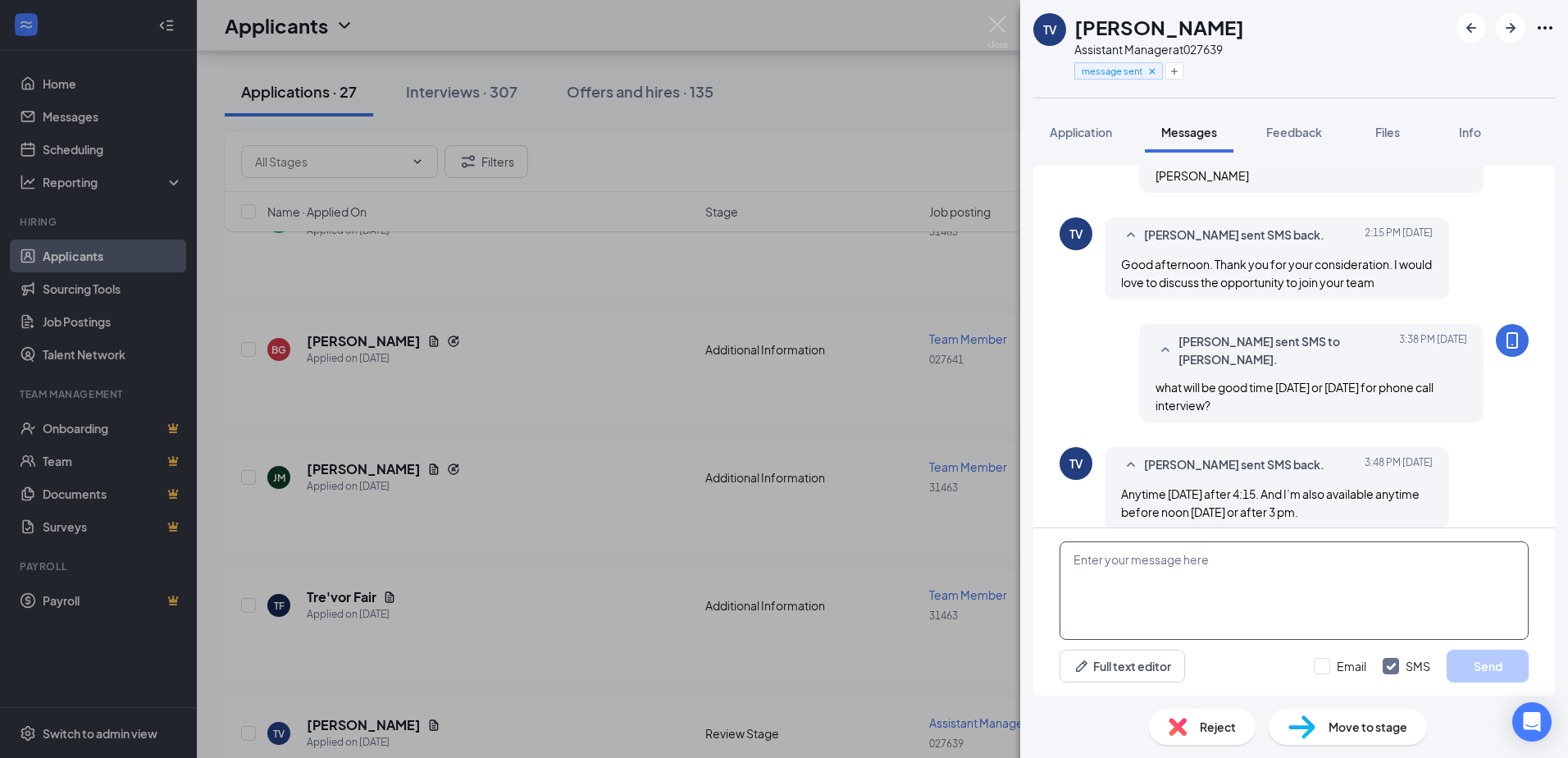
click at [1071, 590] on textarea at bounding box center [1294, 591] width 469 height 99
type textarea "i"
type textarea "let's schedule [DATE] around 4:15"
click at [1480, 668] on button "Send" at bounding box center [1488, 667] width 82 height 33
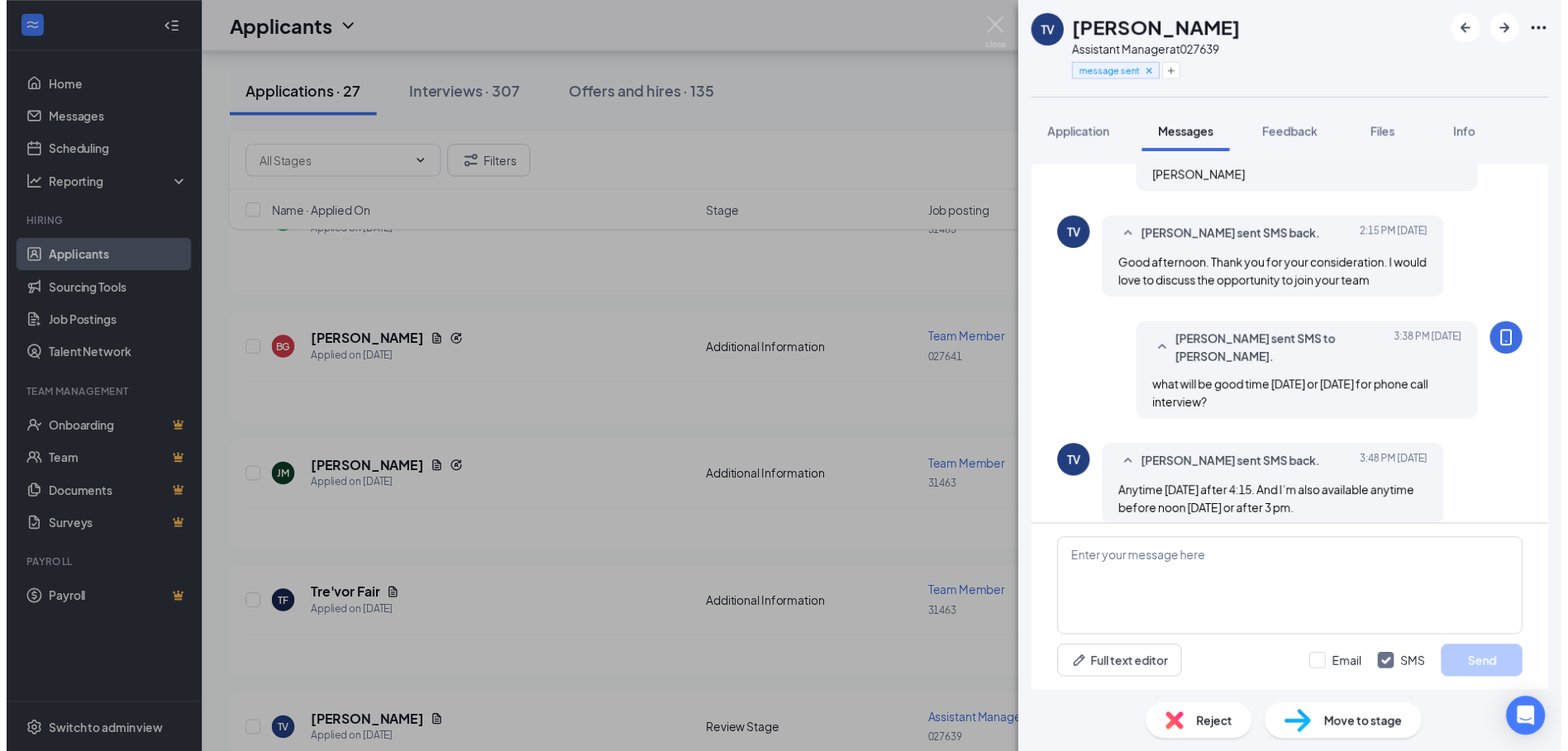
scroll to position [594, 0]
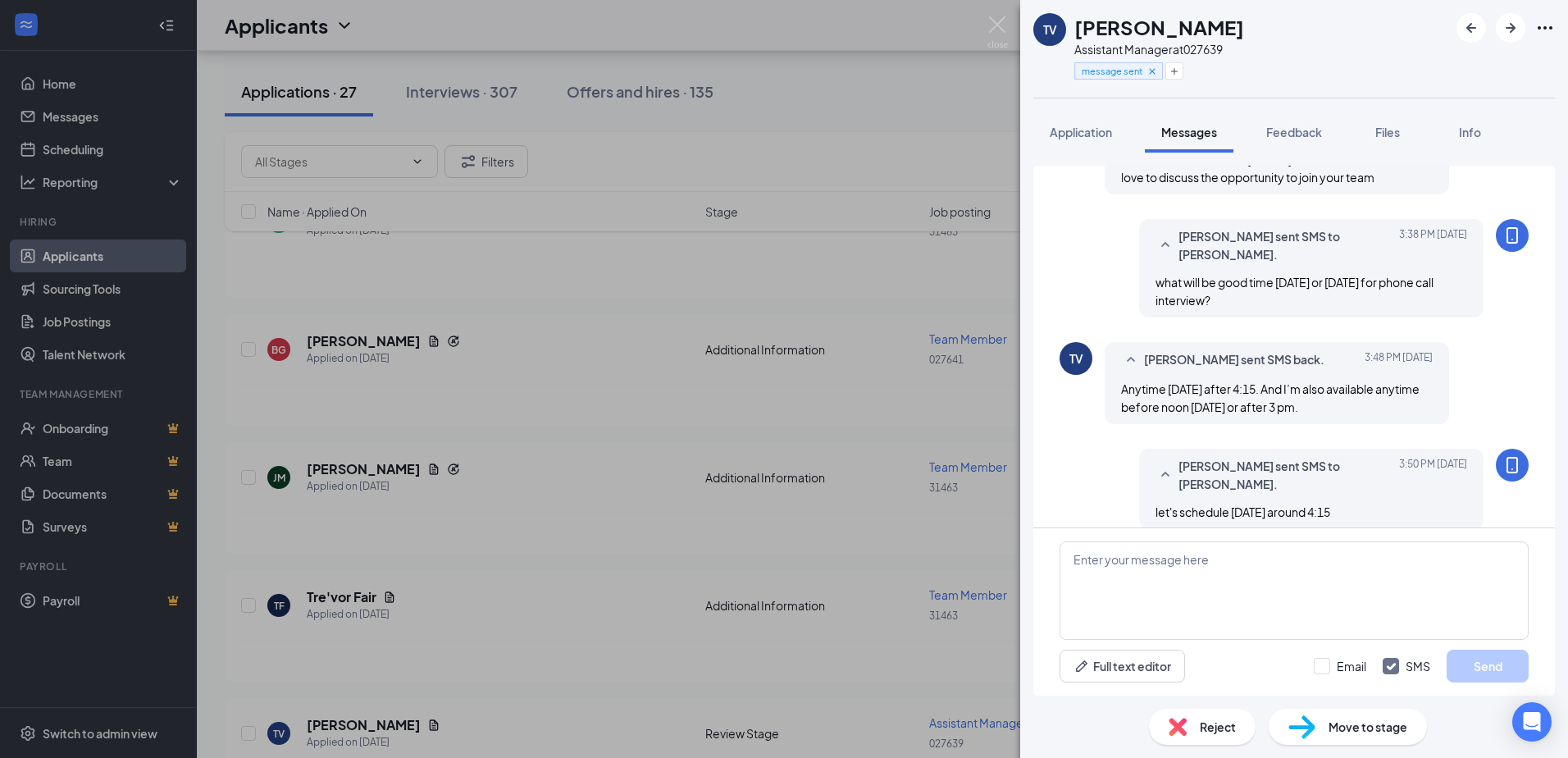
click at [437, 617] on div "TV Tyrease Vanager Assistant Manager at 027639 message sent Application Message…" at bounding box center [784, 379] width 1568 height 758
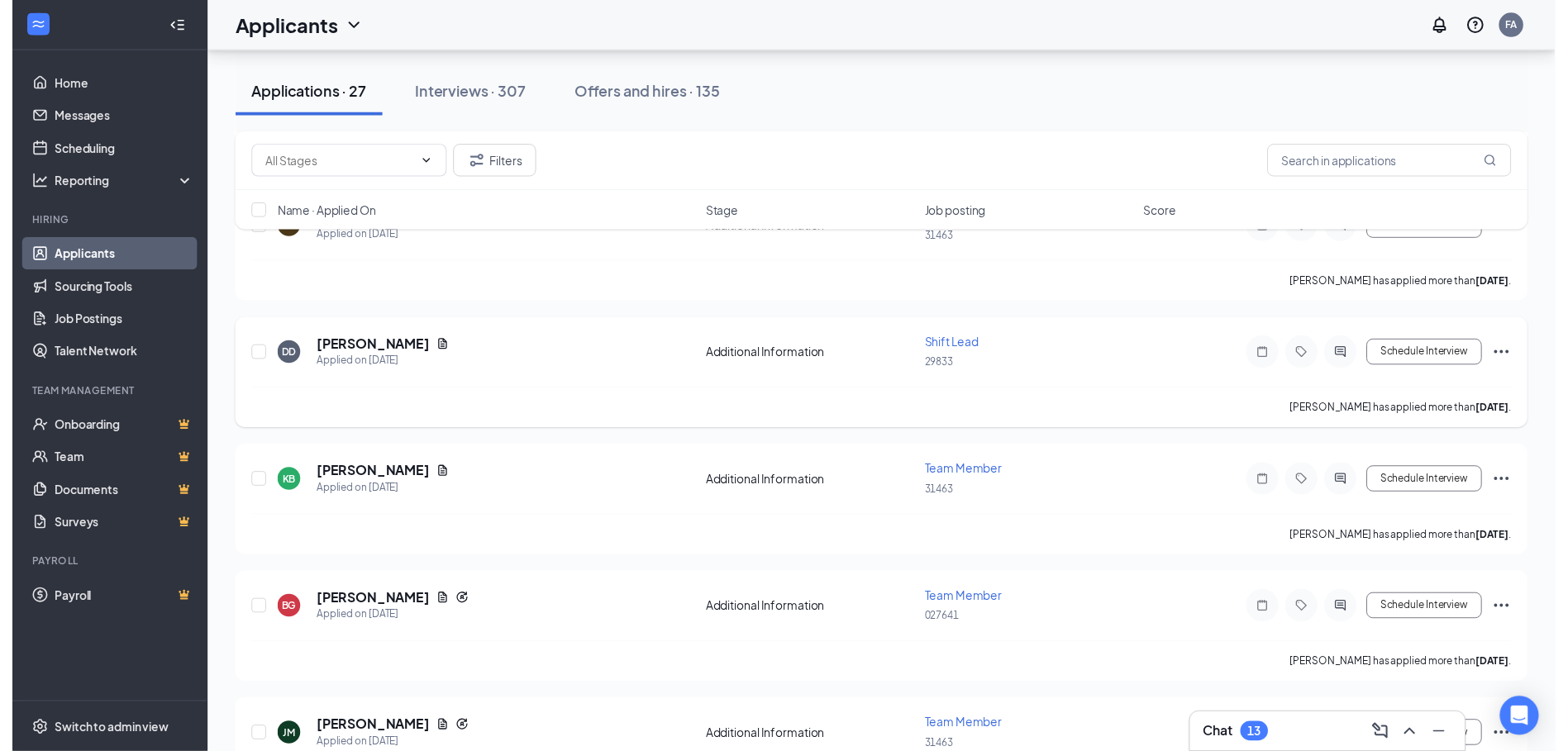
scroll to position [495, 0]
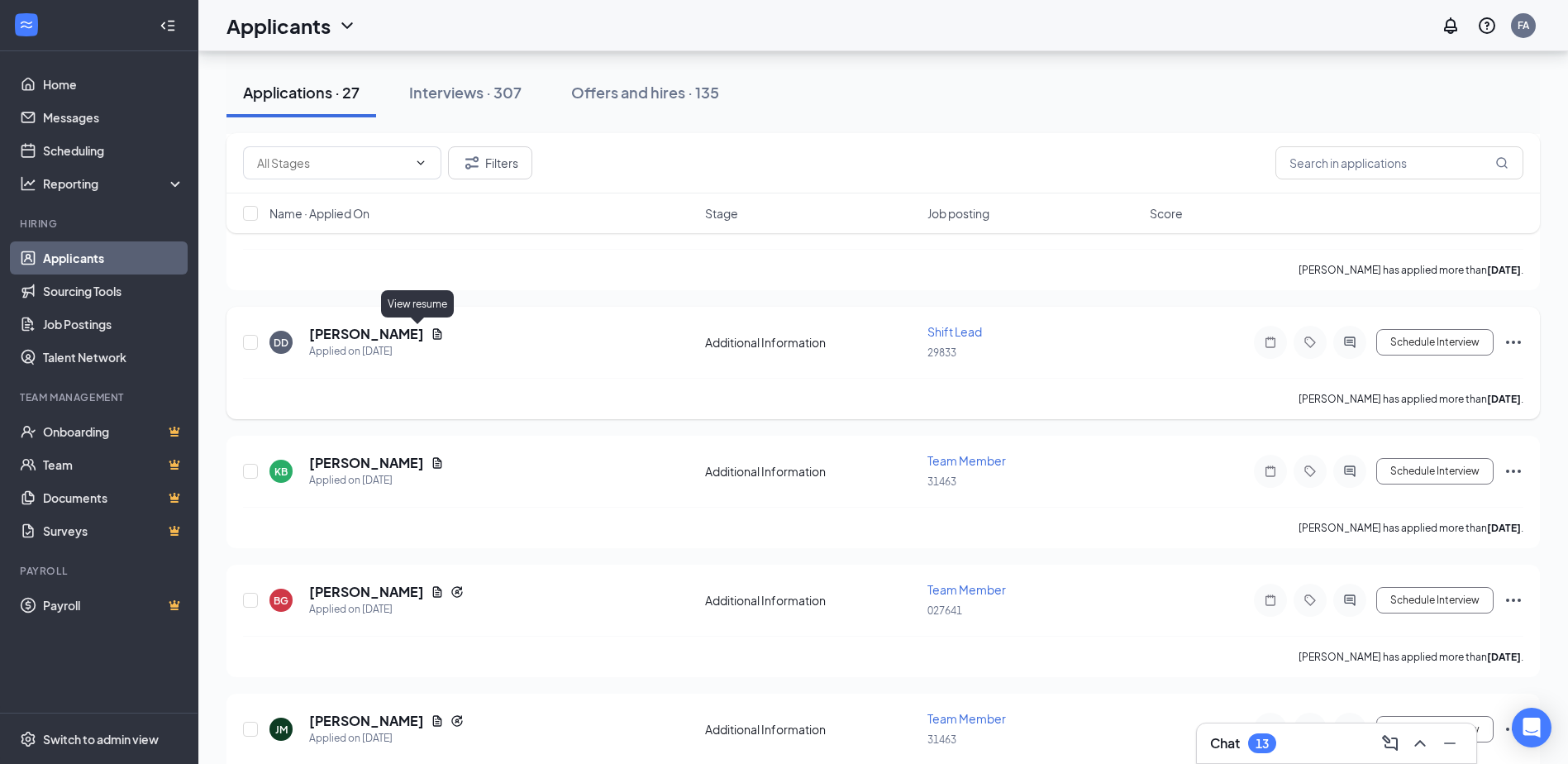
click at [431, 334] on icon "Document" at bounding box center [437, 334] width 13 height 13
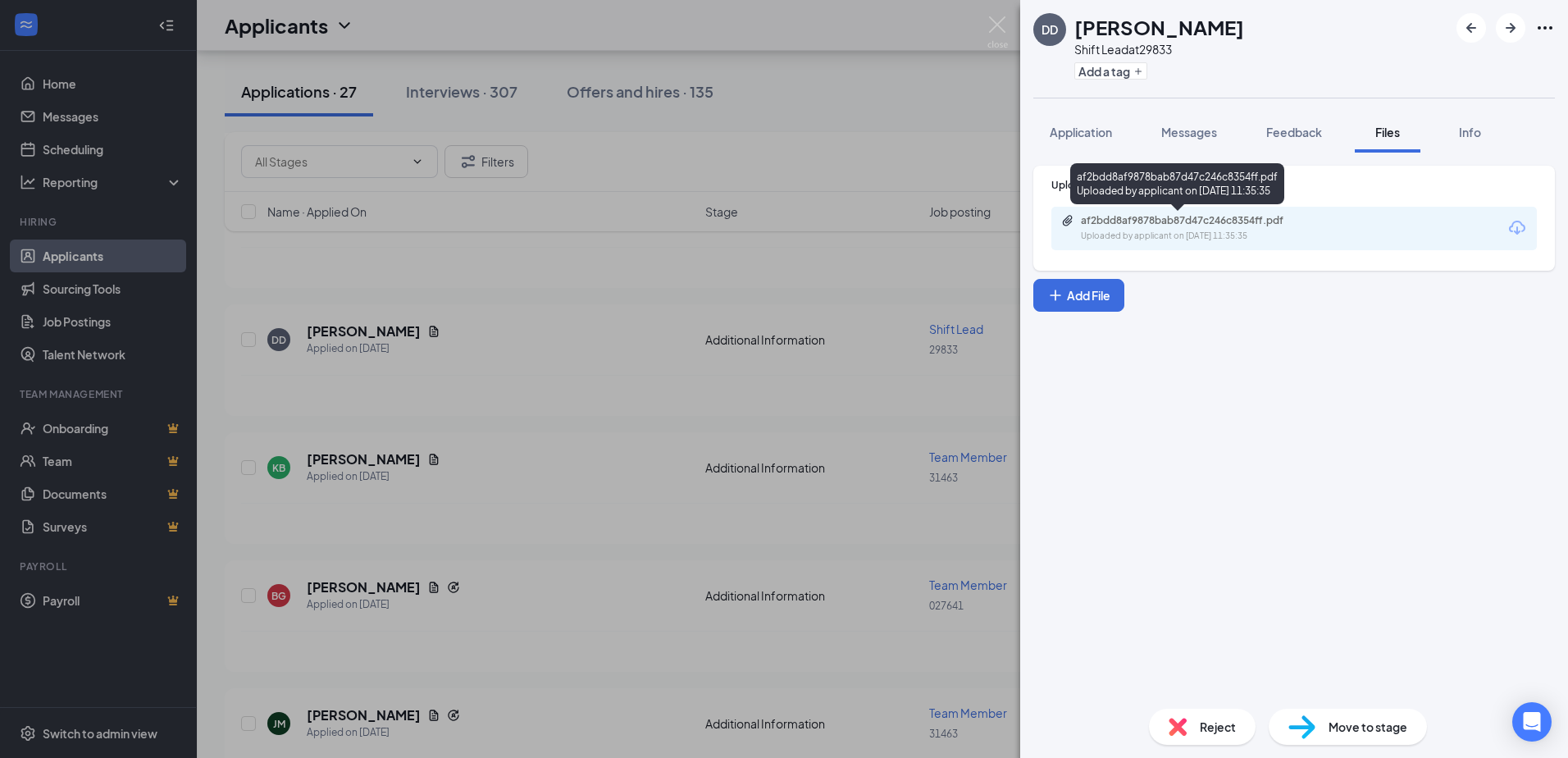
click at [1153, 221] on div "af2bdd8af9878bab87d47c246c8354ff.pdf" at bounding box center [1195, 221] width 230 height 13
click at [1185, 722] on img at bounding box center [1178, 728] width 18 height 18
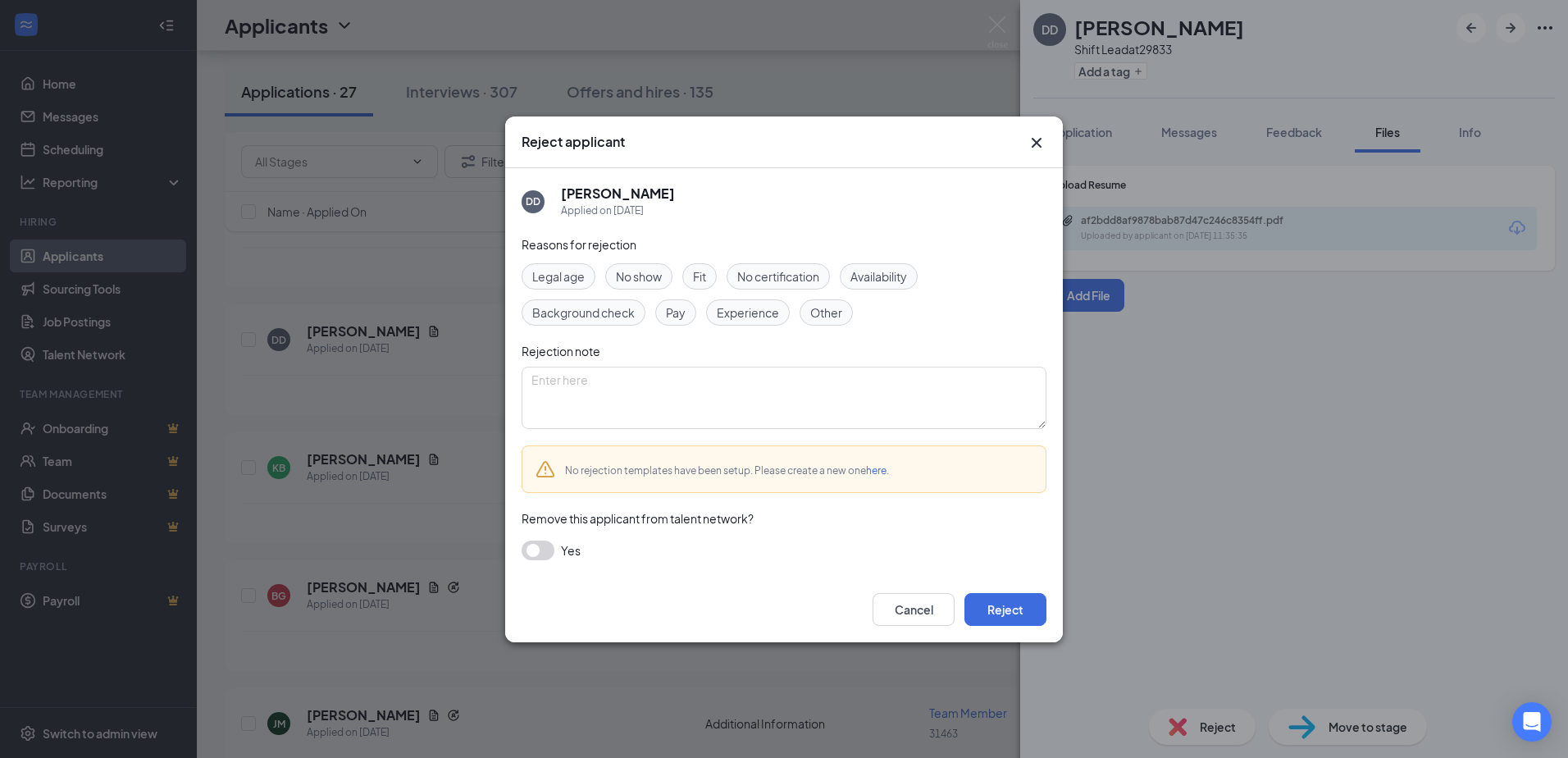
click at [755, 308] on span "Experience" at bounding box center [748, 313] width 63 height 18
click at [546, 558] on button "button" at bounding box center [538, 550] width 33 height 19
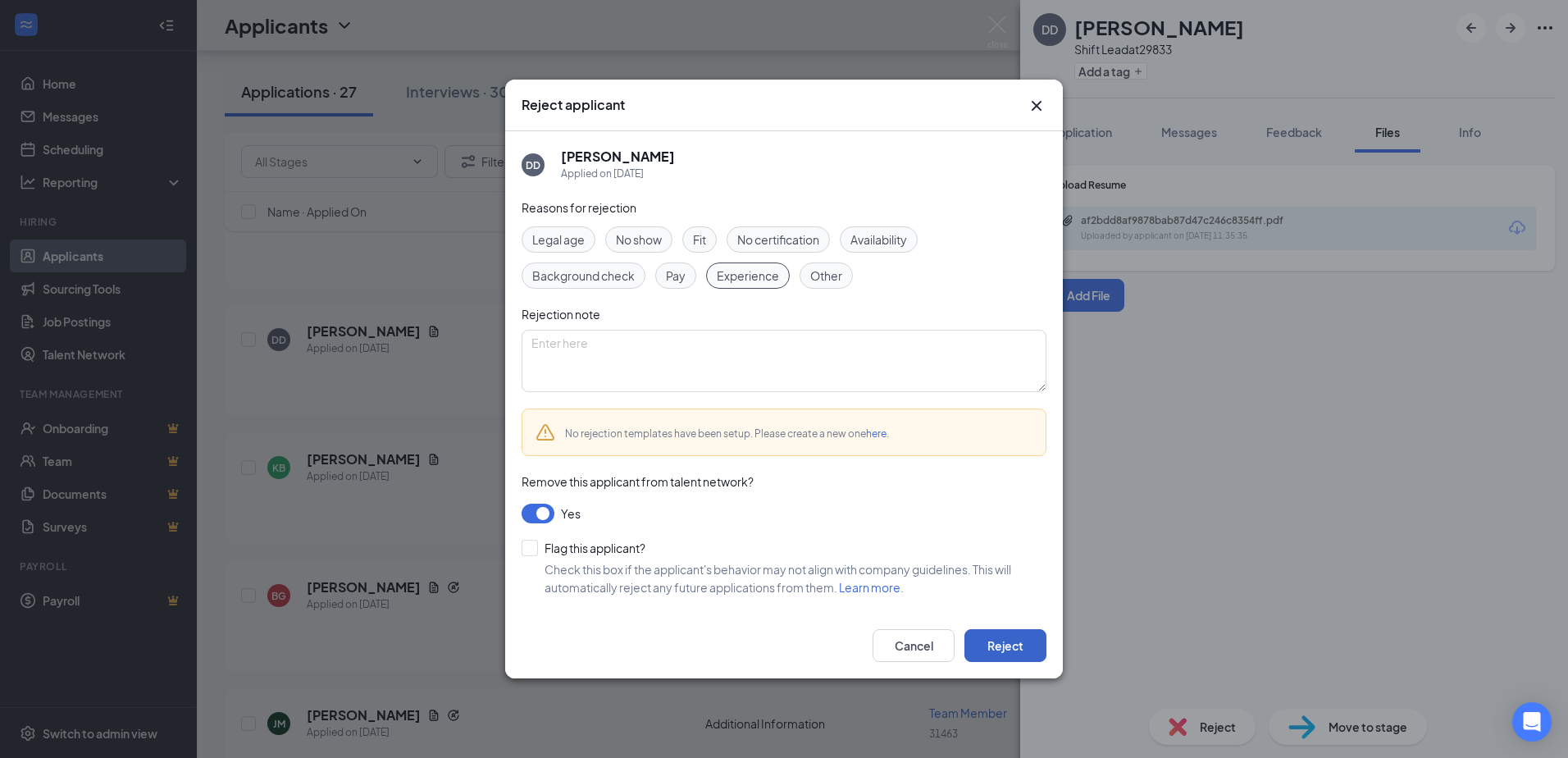
click at [1005, 644] on button "Reject" at bounding box center [1005, 646] width 82 height 33
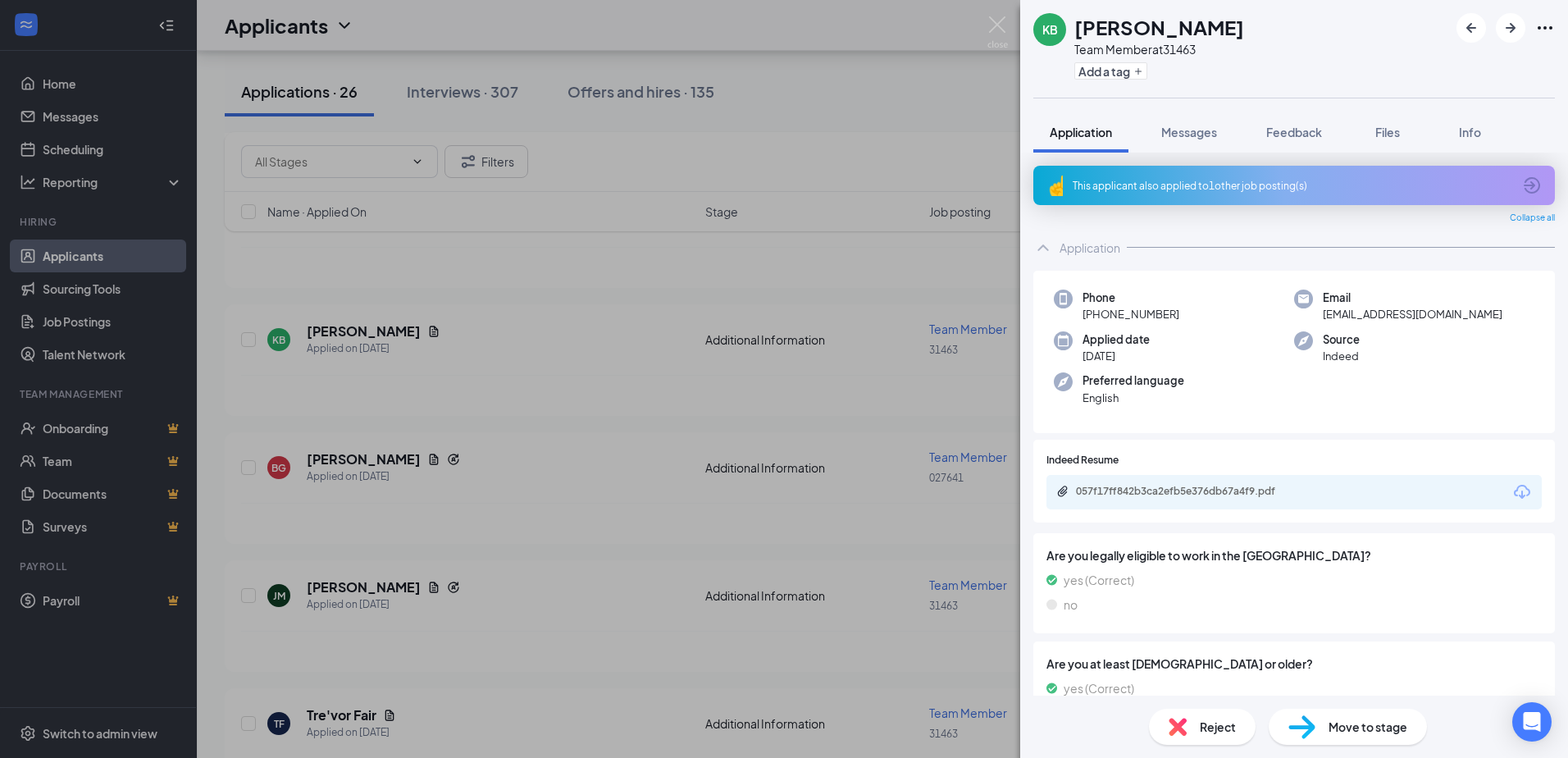
click at [504, 531] on div "KB kortnee bryant Team Member at 31463 Add a tag Application Messages Feedback …" at bounding box center [784, 379] width 1568 height 758
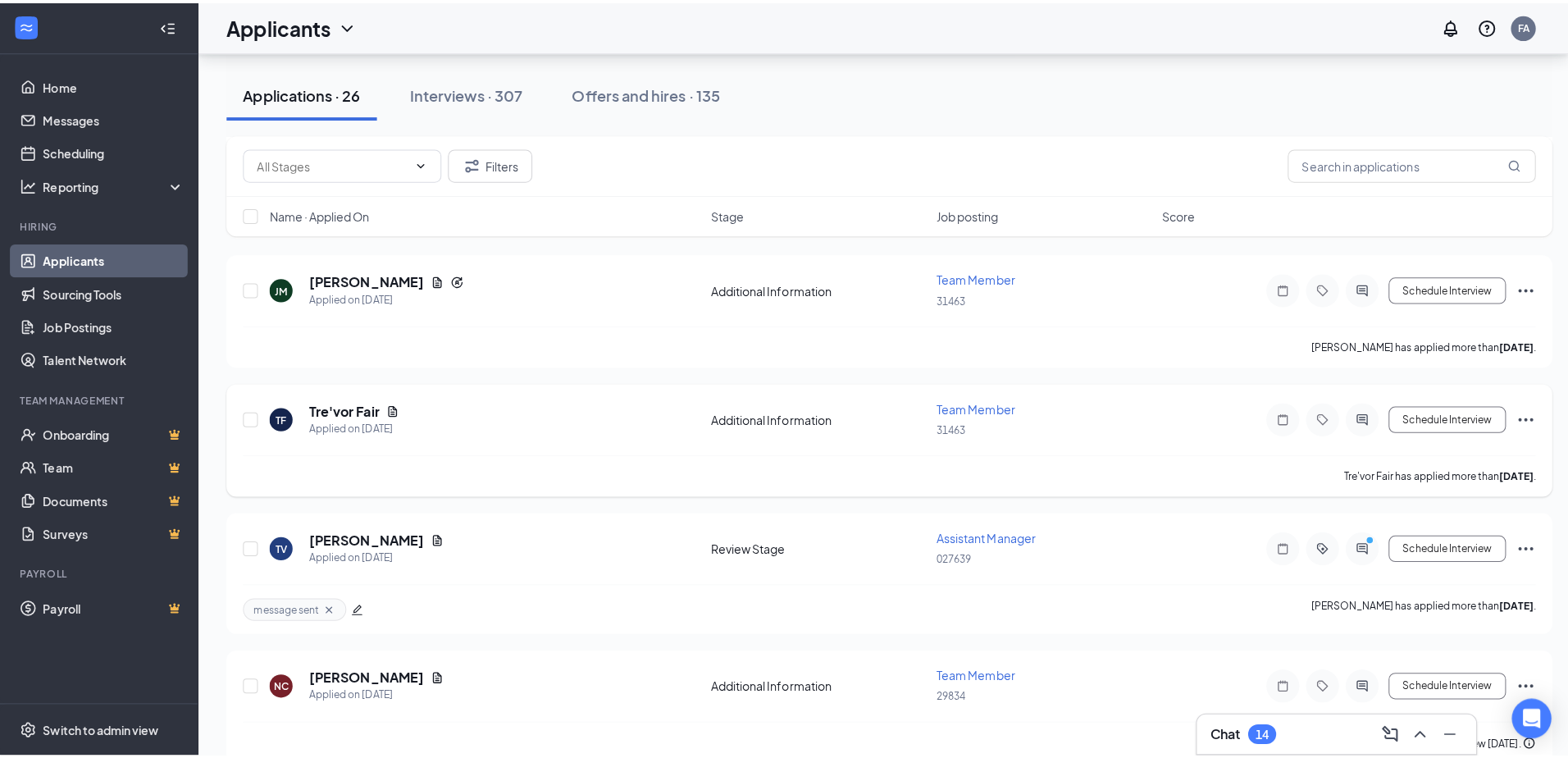
scroll to position [903, 0]
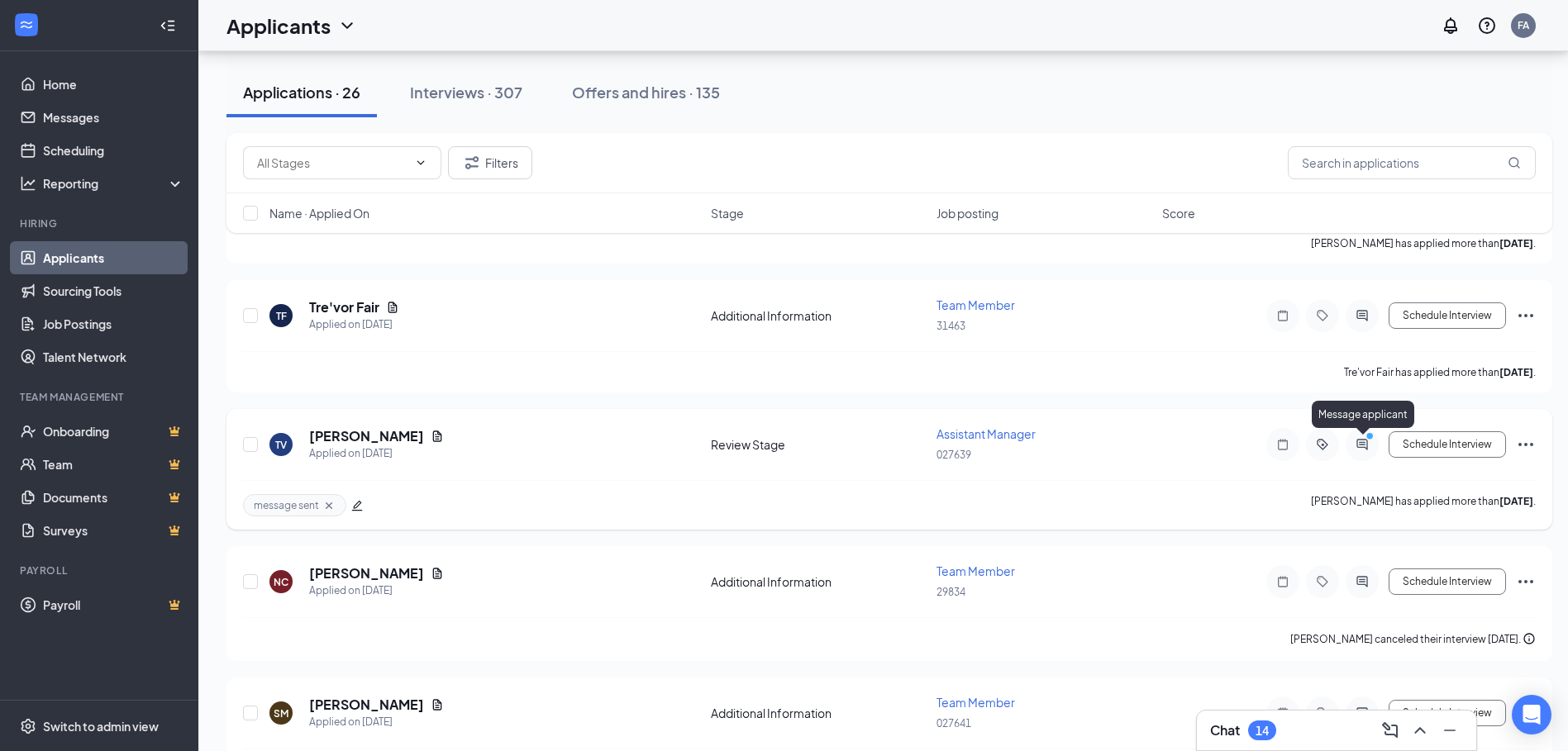
click at [1363, 441] on icon "PrimaryDot" at bounding box center [1371, 438] width 20 height 13
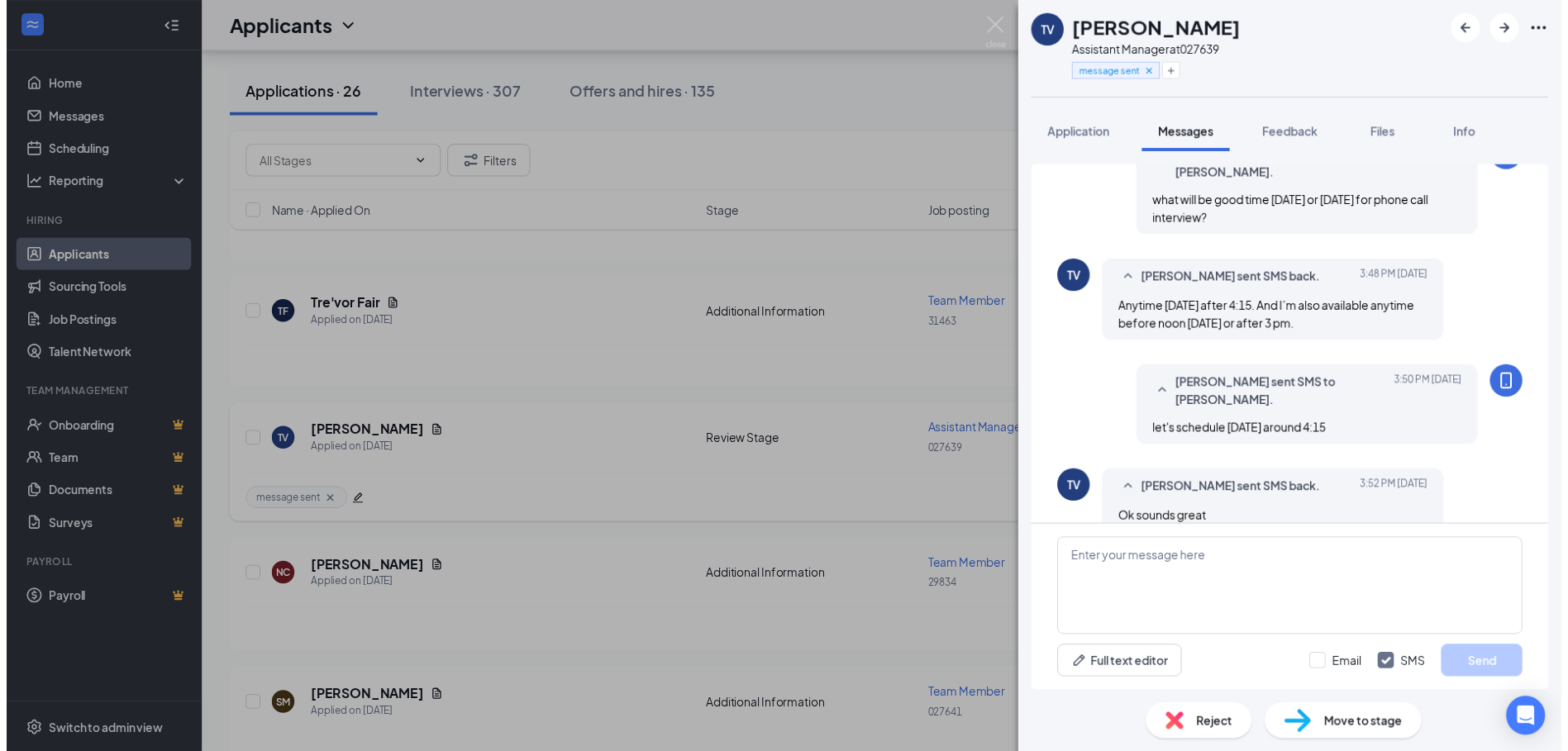
scroll to position [611, 0]
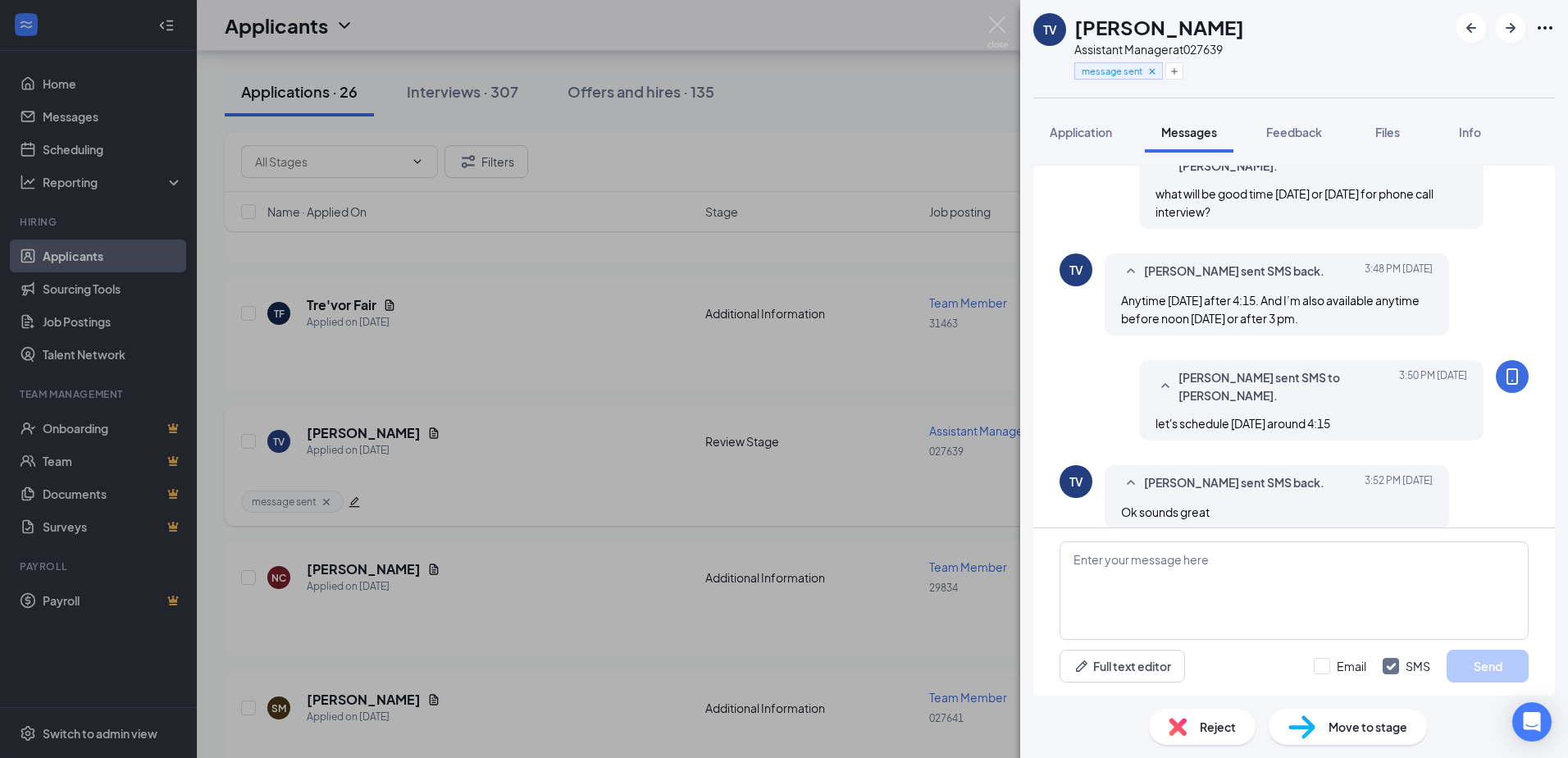
click at [517, 498] on div "TV Tyrease Vanager Assistant Manager at 027639 message sent Application Message…" at bounding box center [784, 379] width 1568 height 758
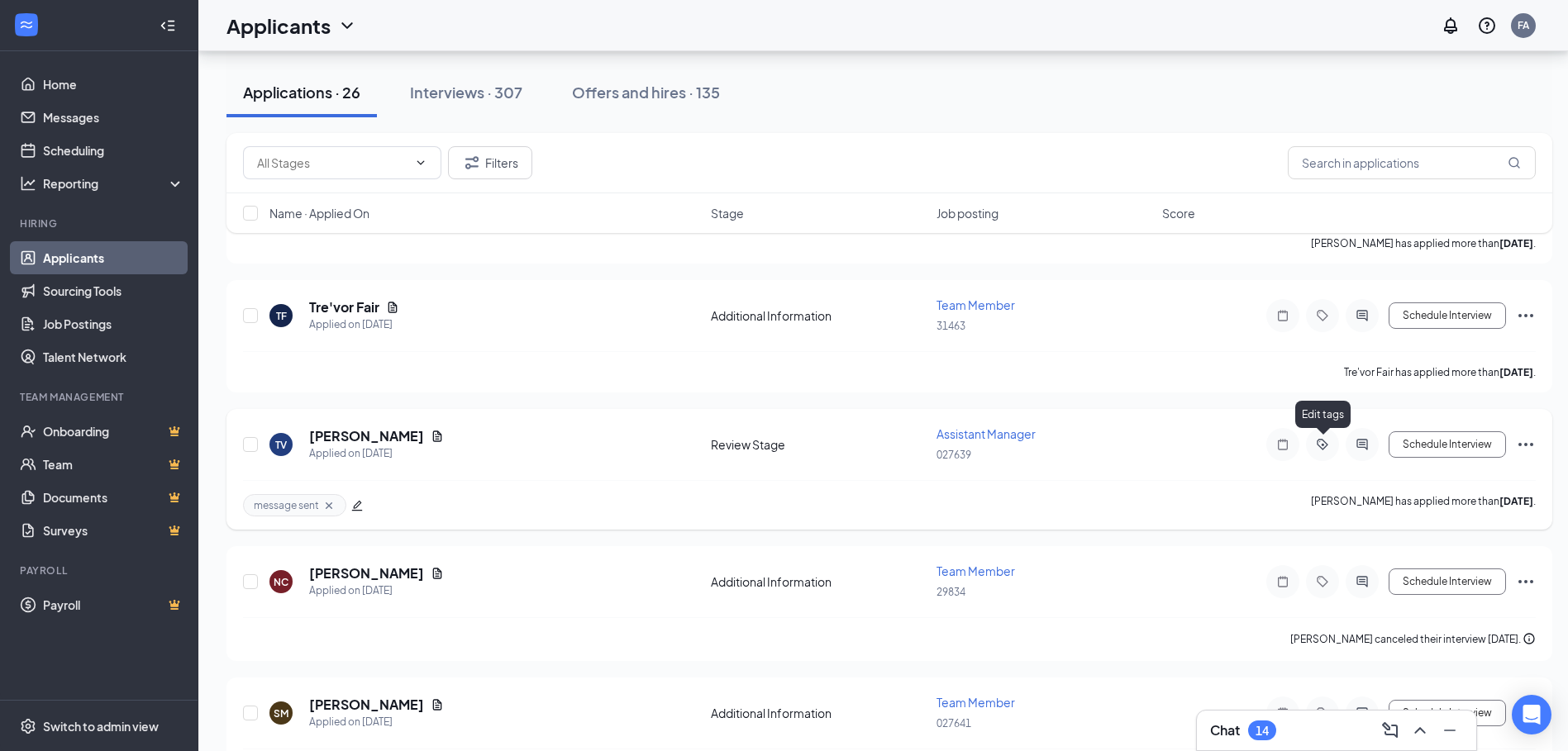
click at [1322, 441] on icon "ActiveTag" at bounding box center [1322, 444] width 20 height 13
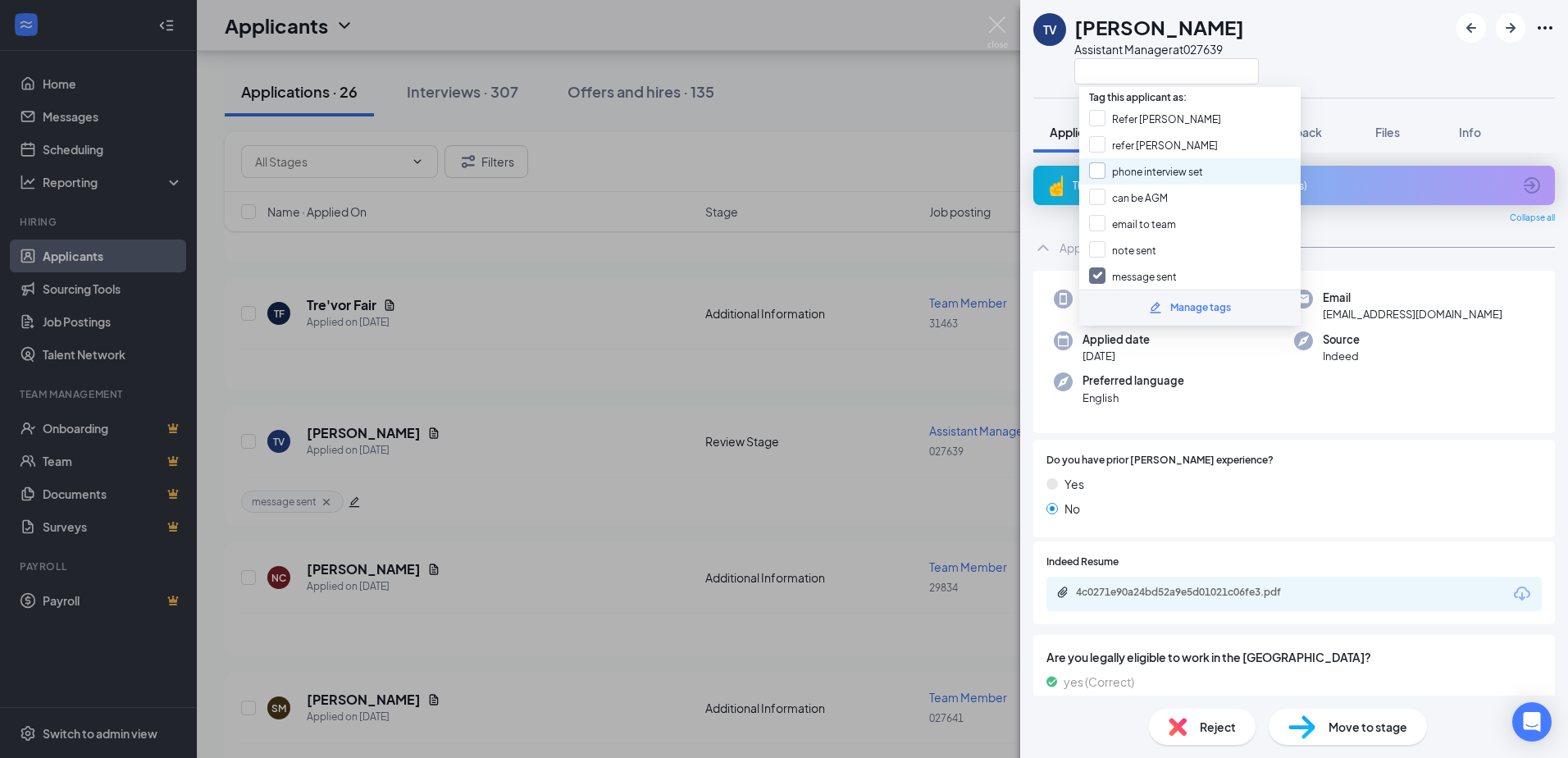
click at [1097, 171] on input "phone interview set" at bounding box center [1146, 172] width 114 height 18
checkbox input "true"
click at [391, 500] on div "TV Tyrease Vanager Assistant Manager at 027639 Application Messages Feedback Fi…" at bounding box center [784, 379] width 1568 height 758
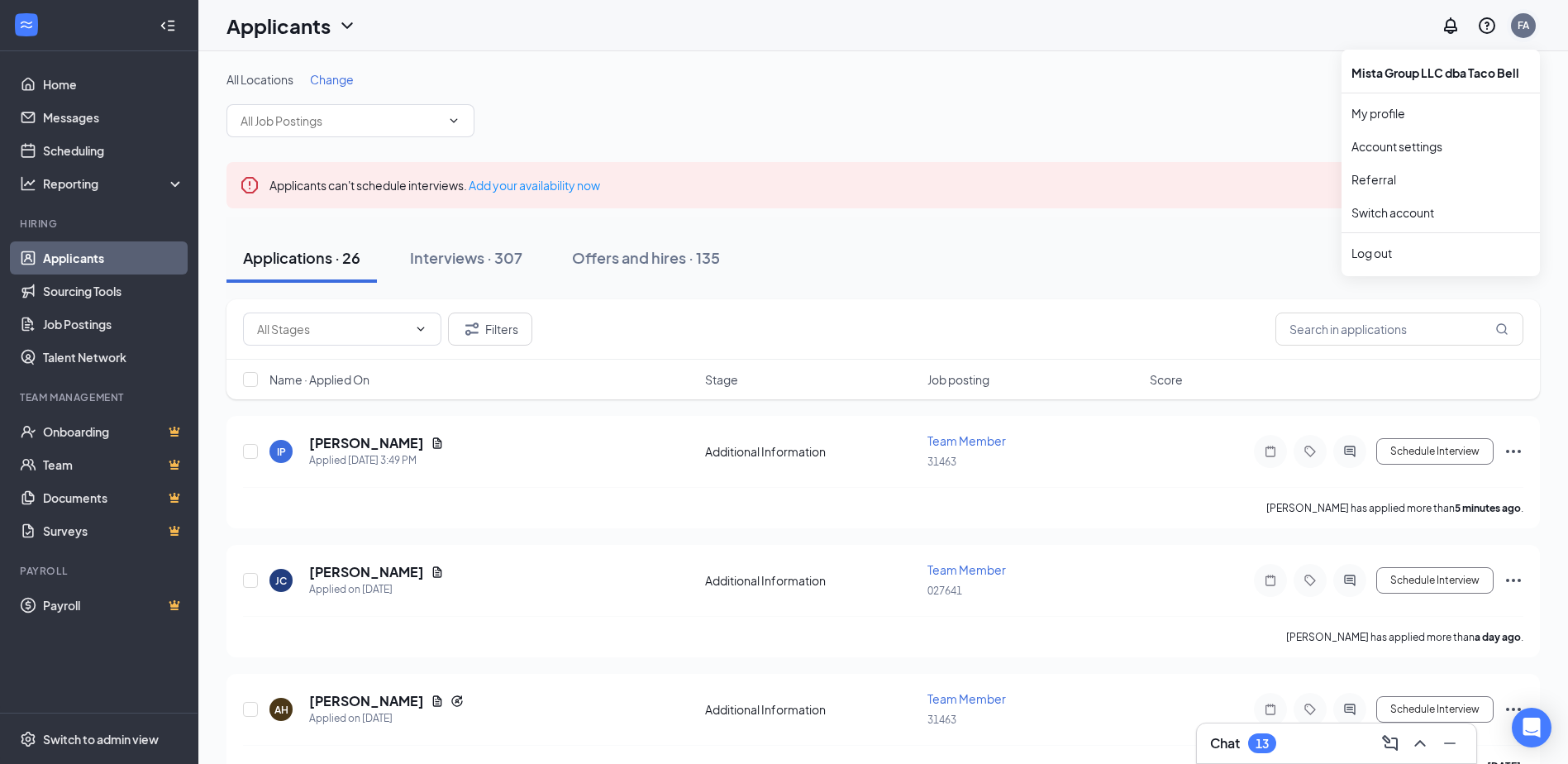
click at [1530, 26] on div "FA" at bounding box center [1522, 25] width 25 height 25
click at [1371, 211] on link "Switch account" at bounding box center [1392, 212] width 83 height 15
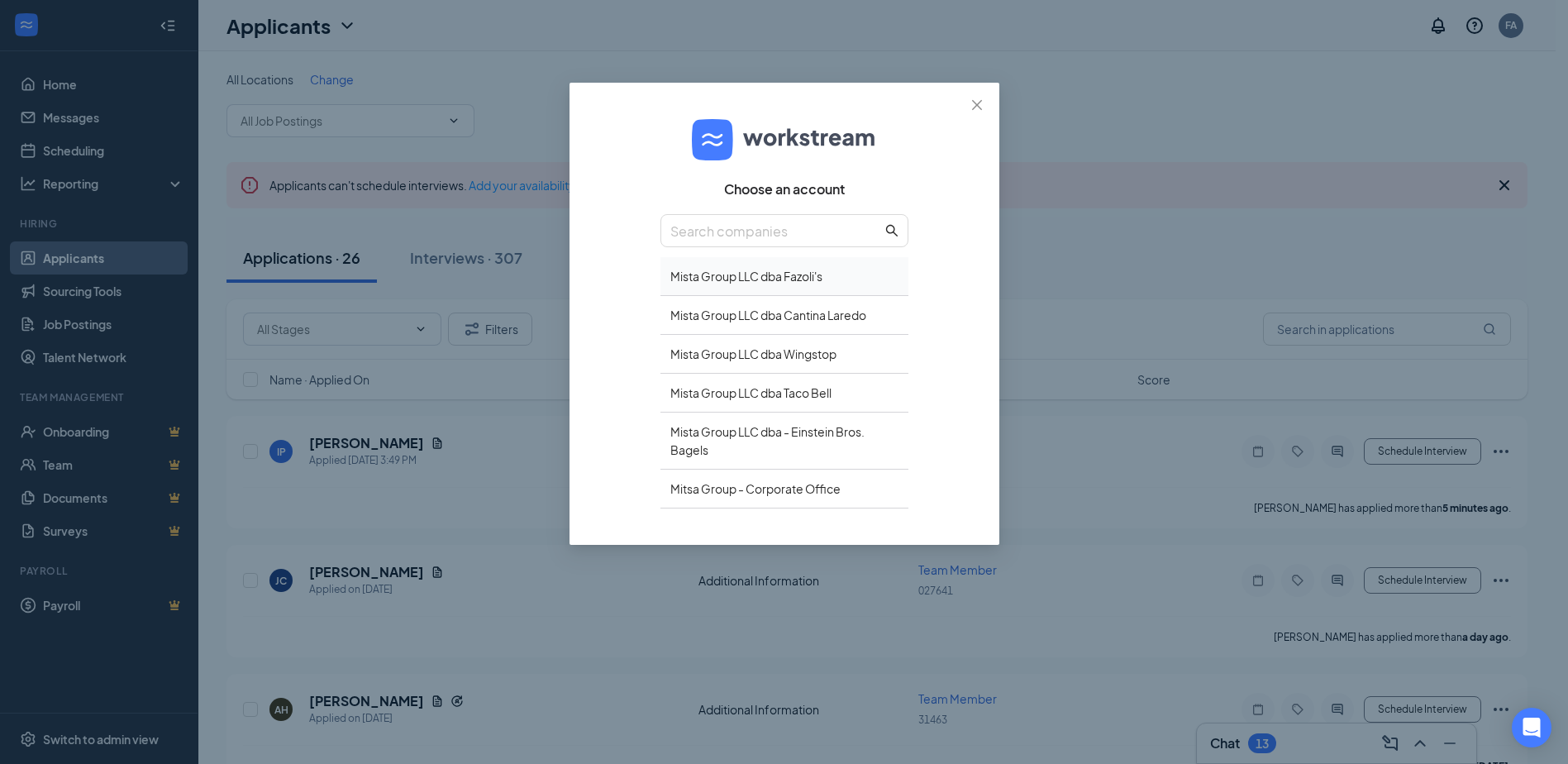
click at [777, 277] on div "Mista Group LLC dba Fazoli's" at bounding box center [784, 276] width 248 height 39
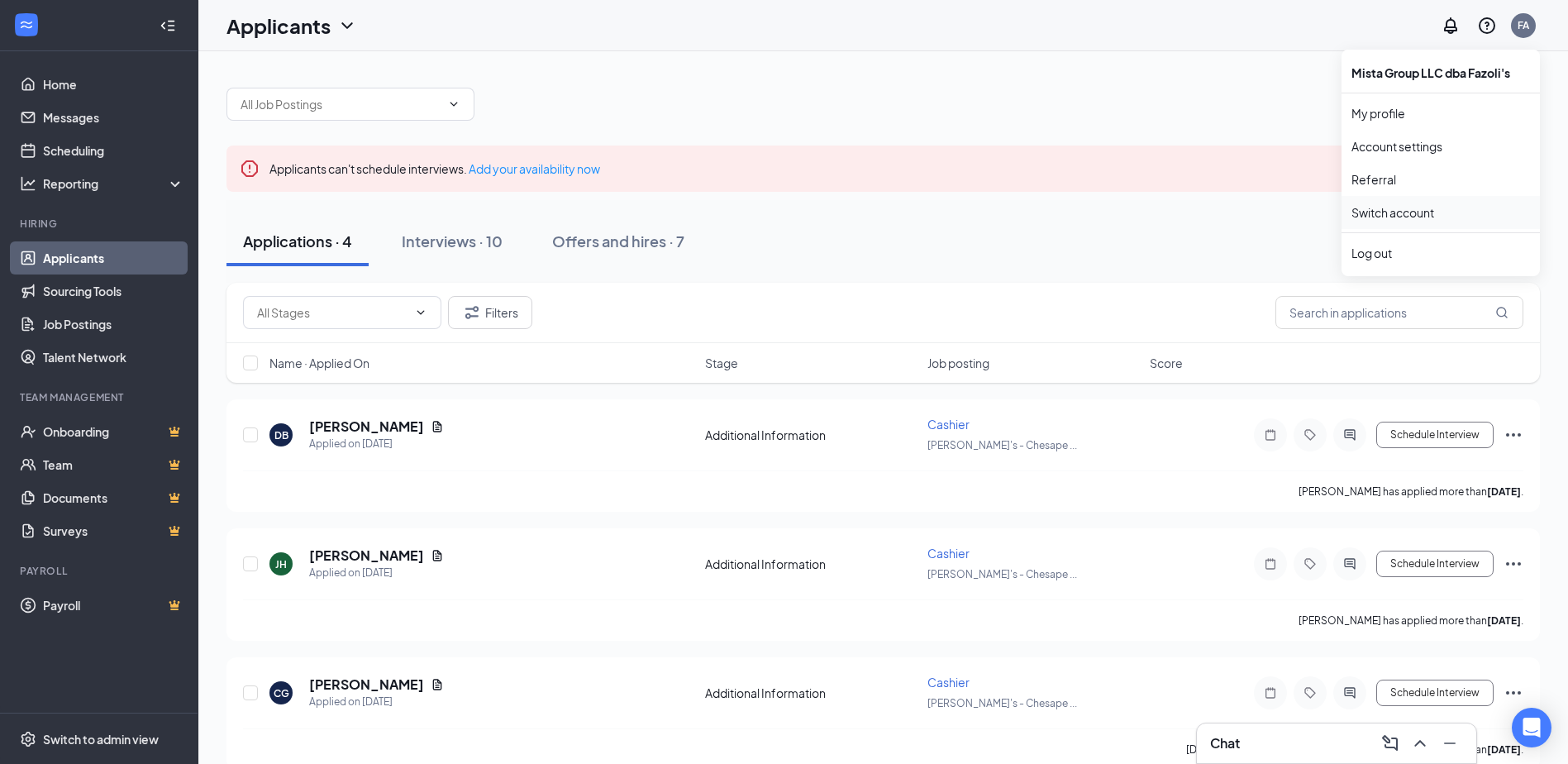
click at [1355, 218] on link "Switch account" at bounding box center [1392, 212] width 83 height 15
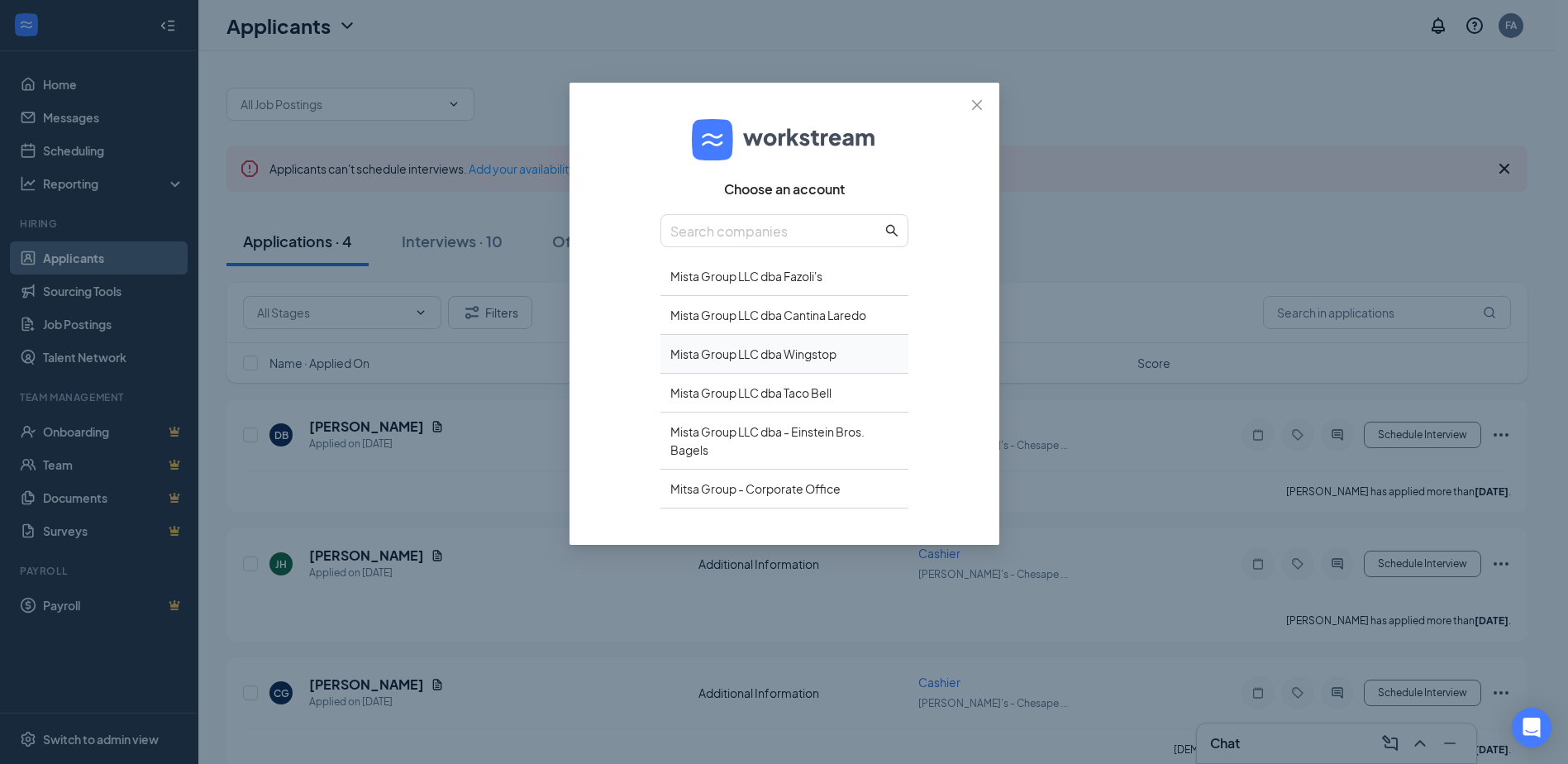
click at [776, 353] on div "Mista Group LLC dba Wingstop" at bounding box center [784, 355] width 248 height 39
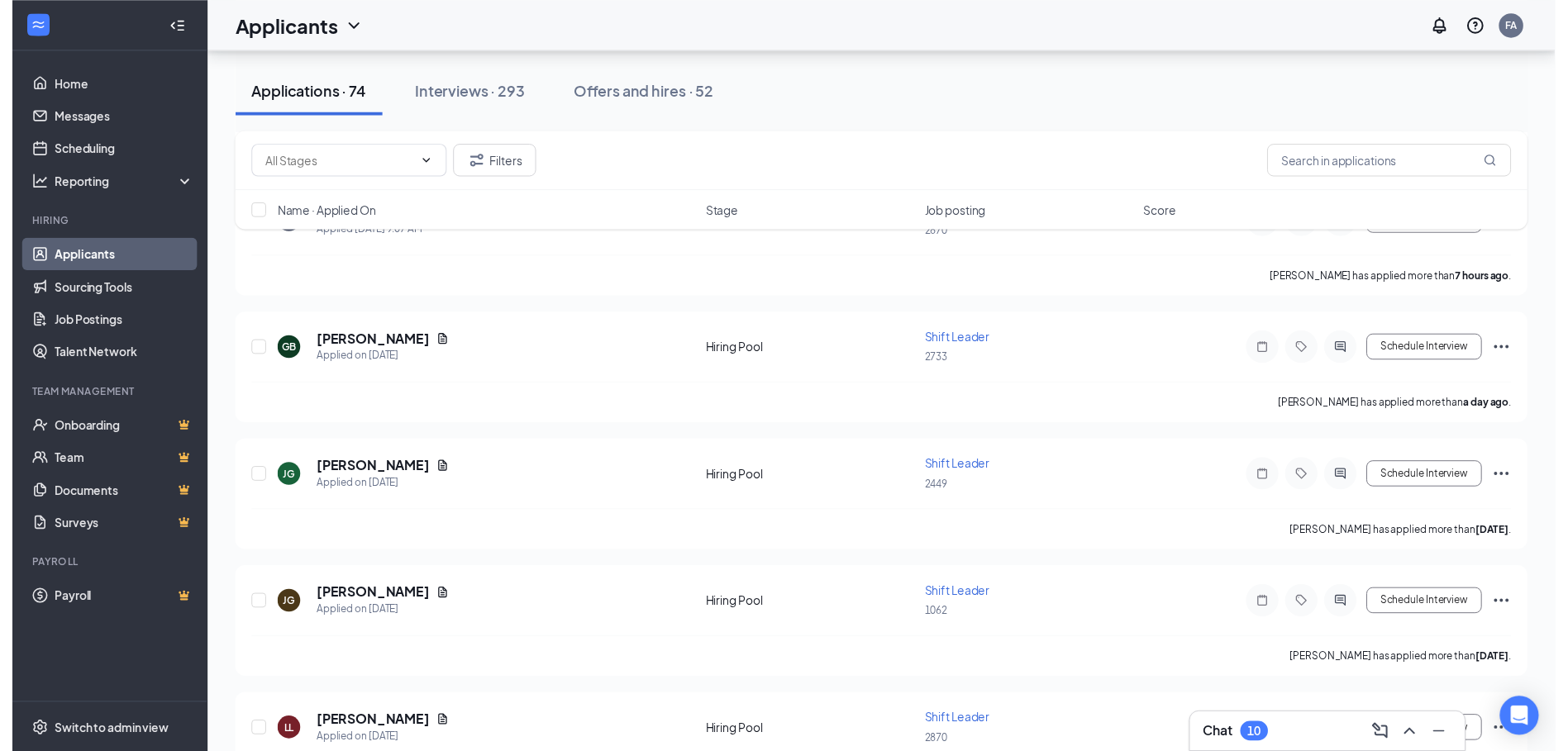
scroll to position [661, 0]
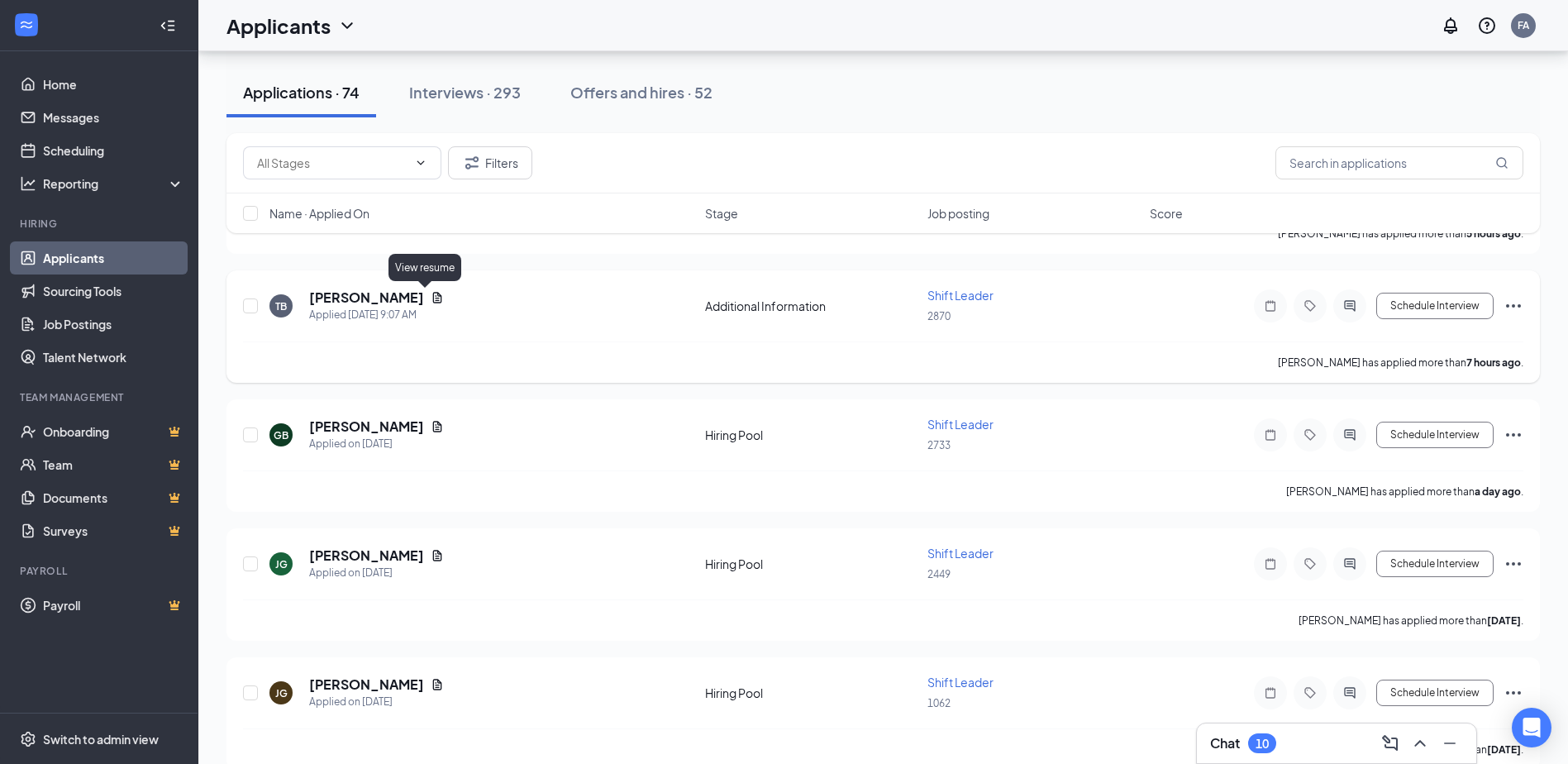
click at [431, 301] on icon "Document" at bounding box center [437, 298] width 13 height 13
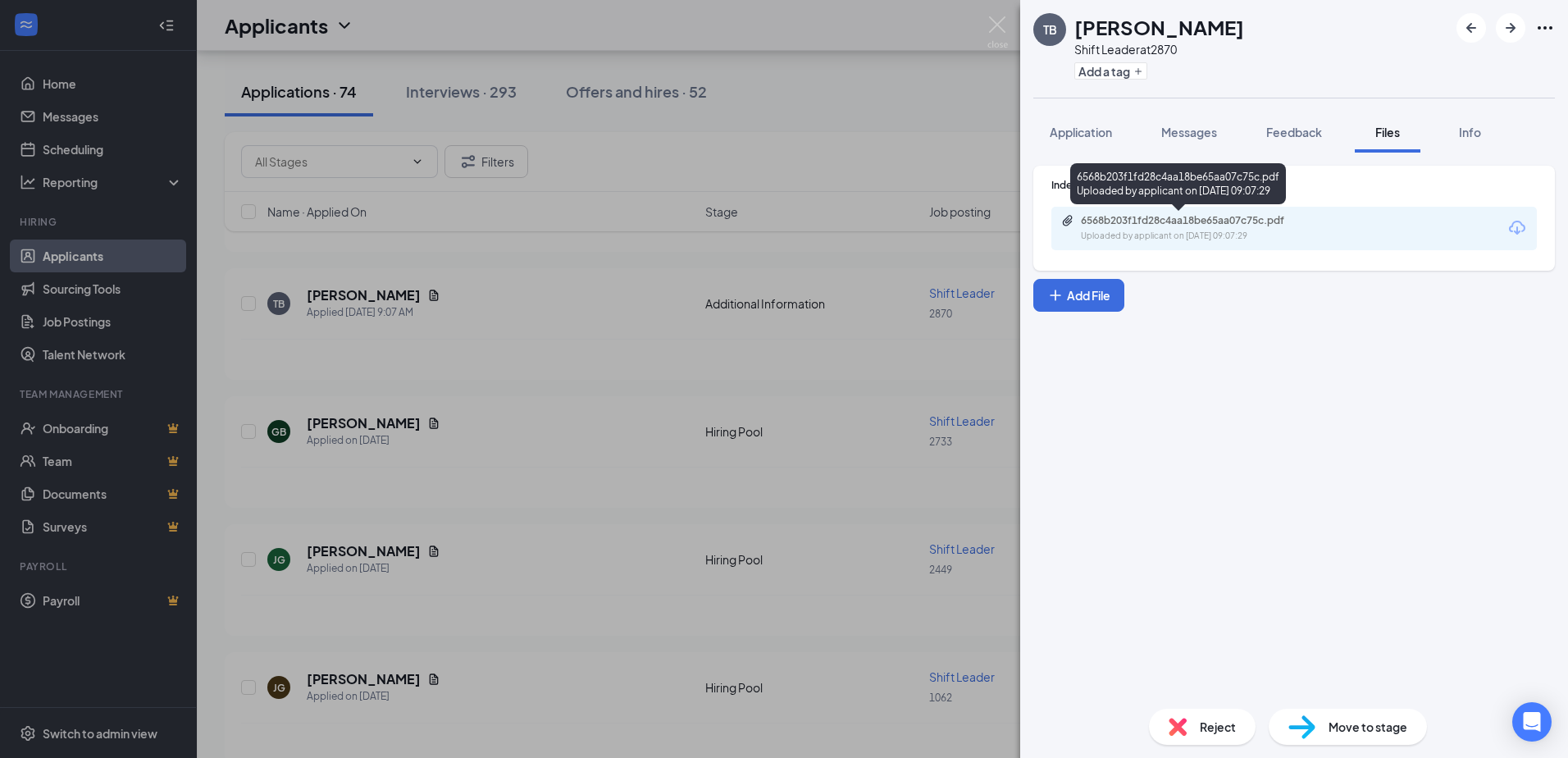
click at [1139, 220] on div "6568b203f1fd28c4aa18be65aa07c75c.pdf" at bounding box center [1195, 221] width 230 height 13
click at [401, 422] on div "TB Tay'[PERSON_NAME] Shift Leader at 2870 Add a tag Application Messages Feedba…" at bounding box center [784, 379] width 1568 height 758
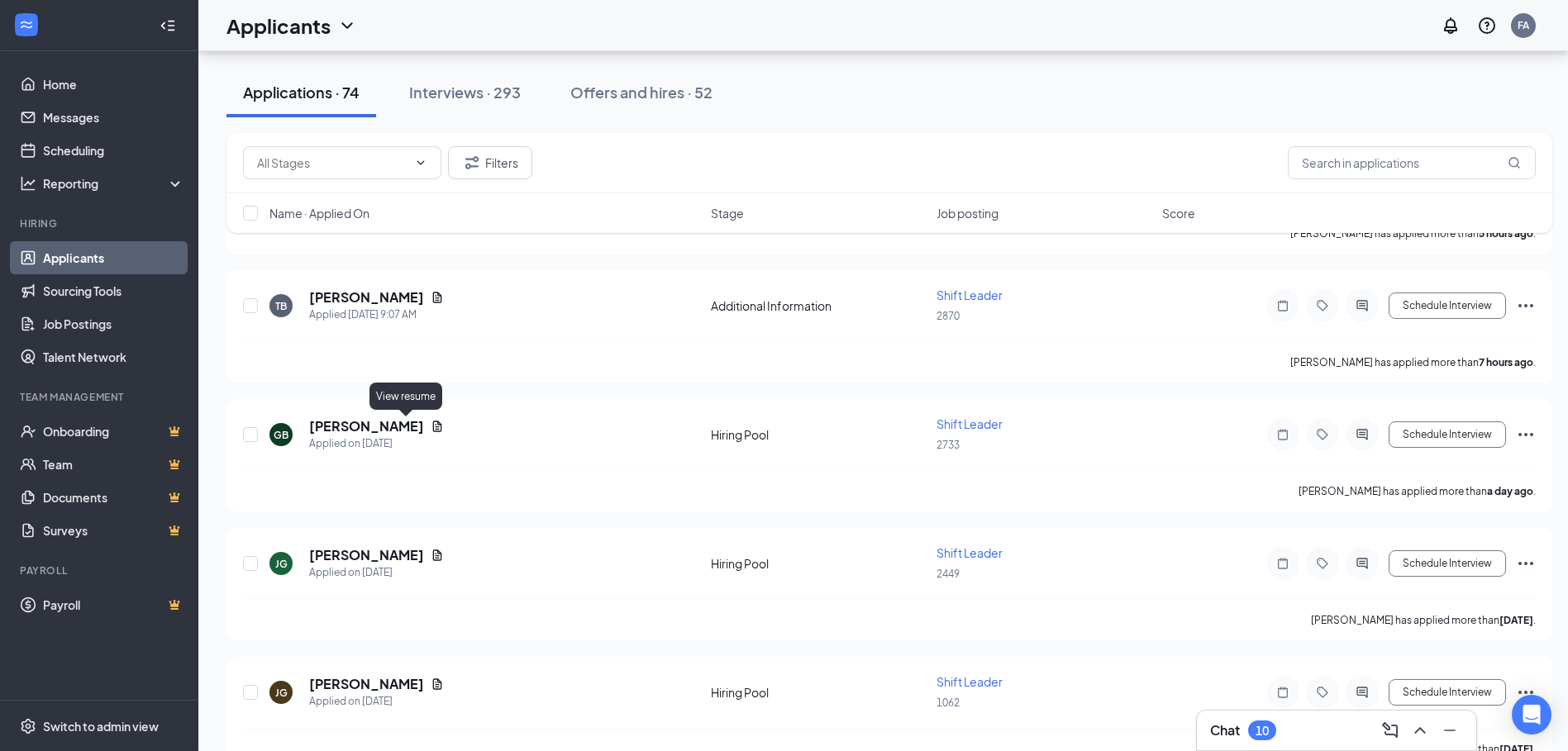
click at [433, 425] on icon "Document" at bounding box center [438, 426] width 9 height 11
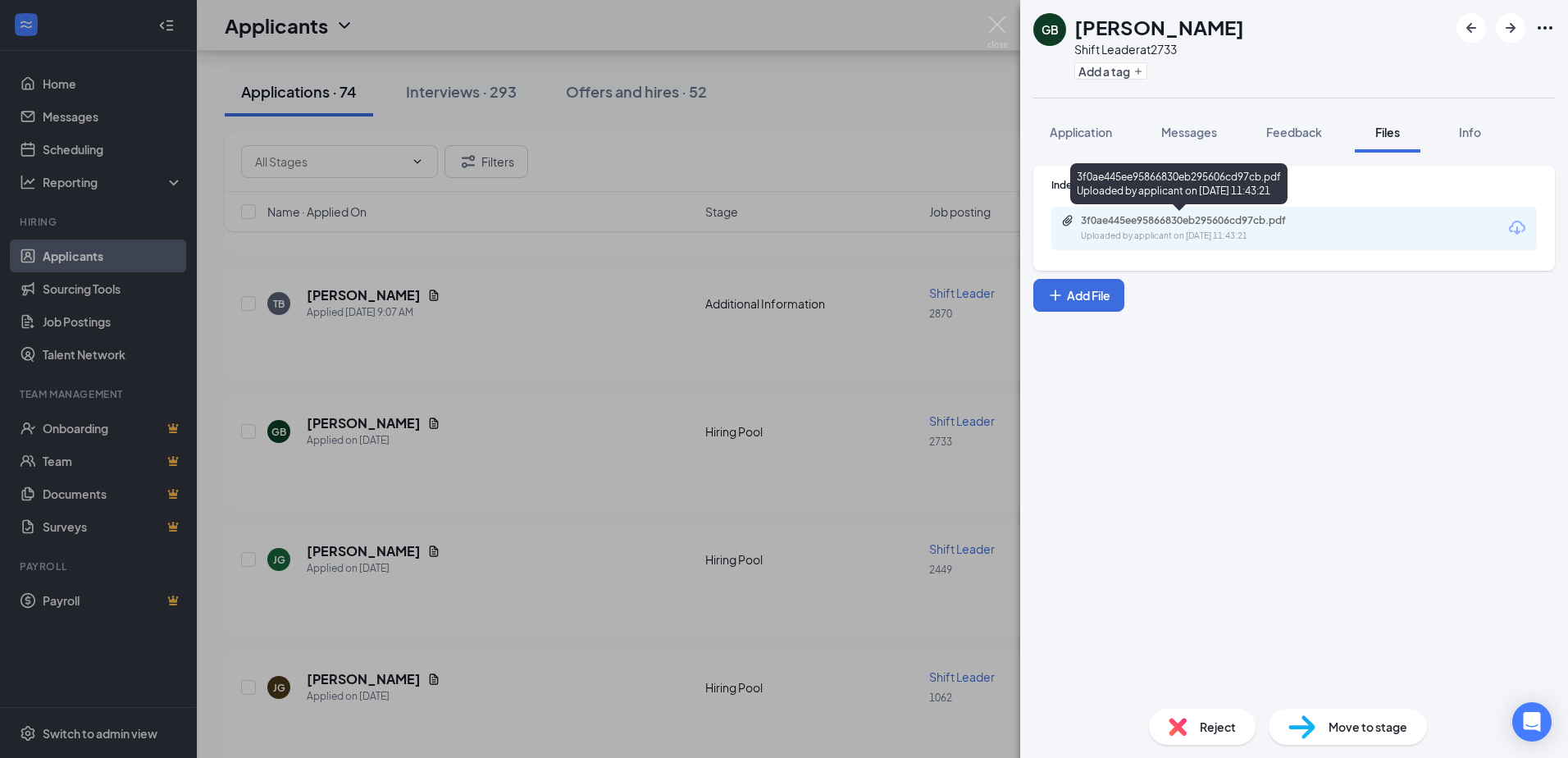
click at [1143, 223] on div "3f0ae445ee95866830eb295606cd97cb.pdf" at bounding box center [1195, 221] width 230 height 13
click at [1099, 64] on button "Add a tag" at bounding box center [1110, 71] width 73 height 18
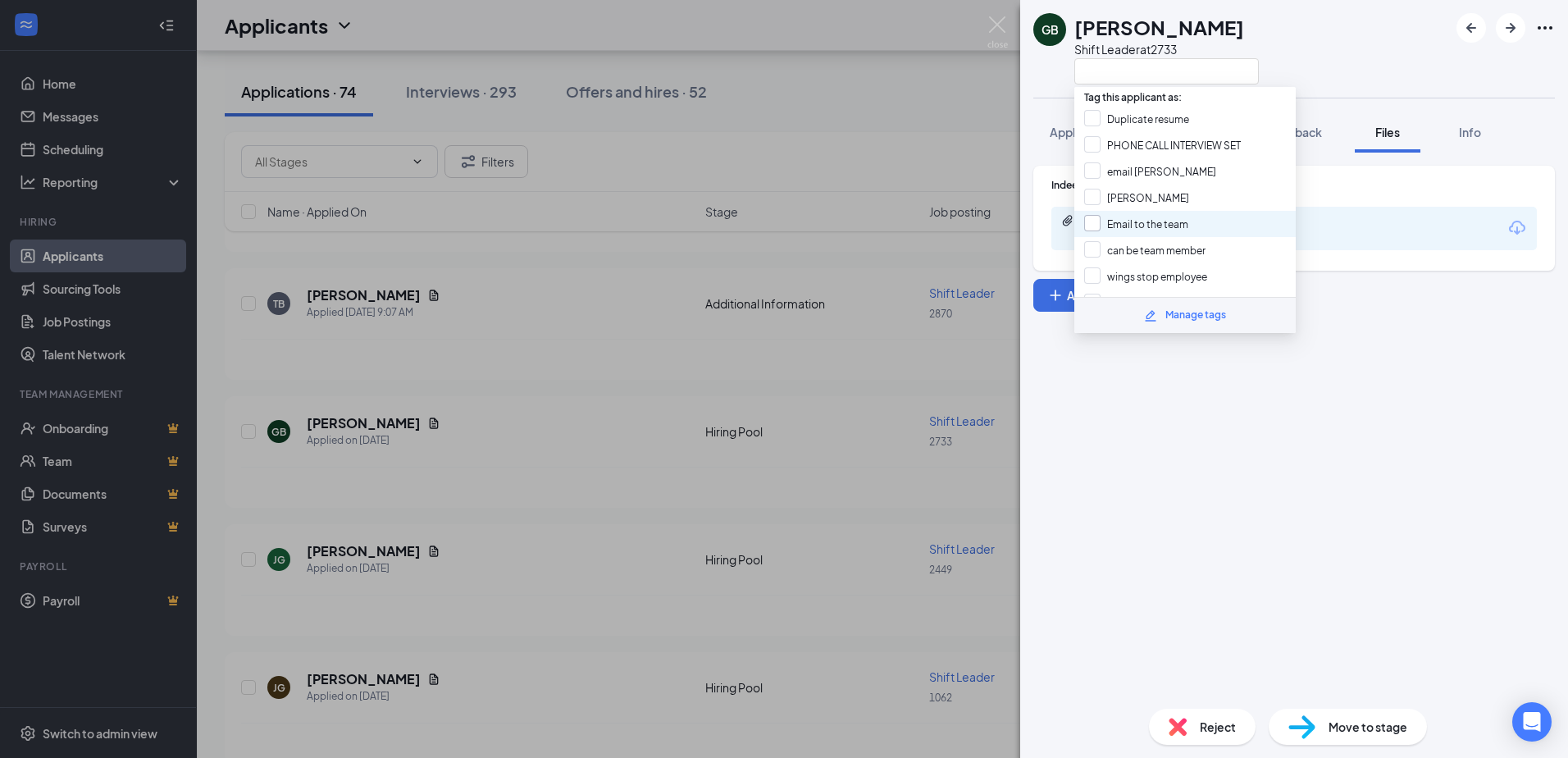
click at [1094, 223] on input "Email to the team" at bounding box center [1136, 224] width 104 height 18
checkbox input "true"
click at [311, 476] on div "GB [PERSON_NAME] Shift Leader at 2733 Application Messages Feedback Files Info …" at bounding box center [784, 379] width 1568 height 758
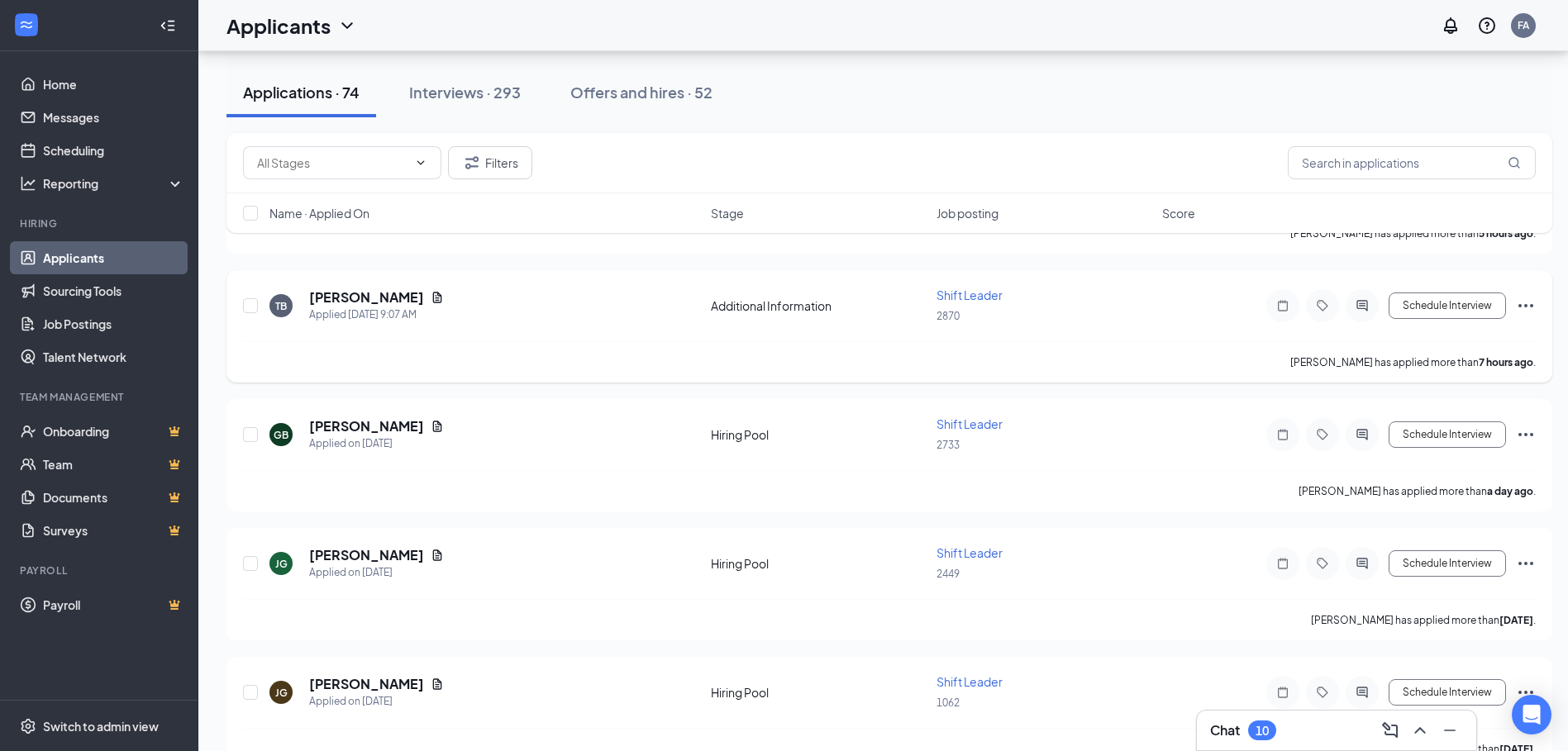
click at [361, 344] on div "[PERSON_NAME] has applied more than 7 hours ago ." at bounding box center [889, 362] width 1293 height 41
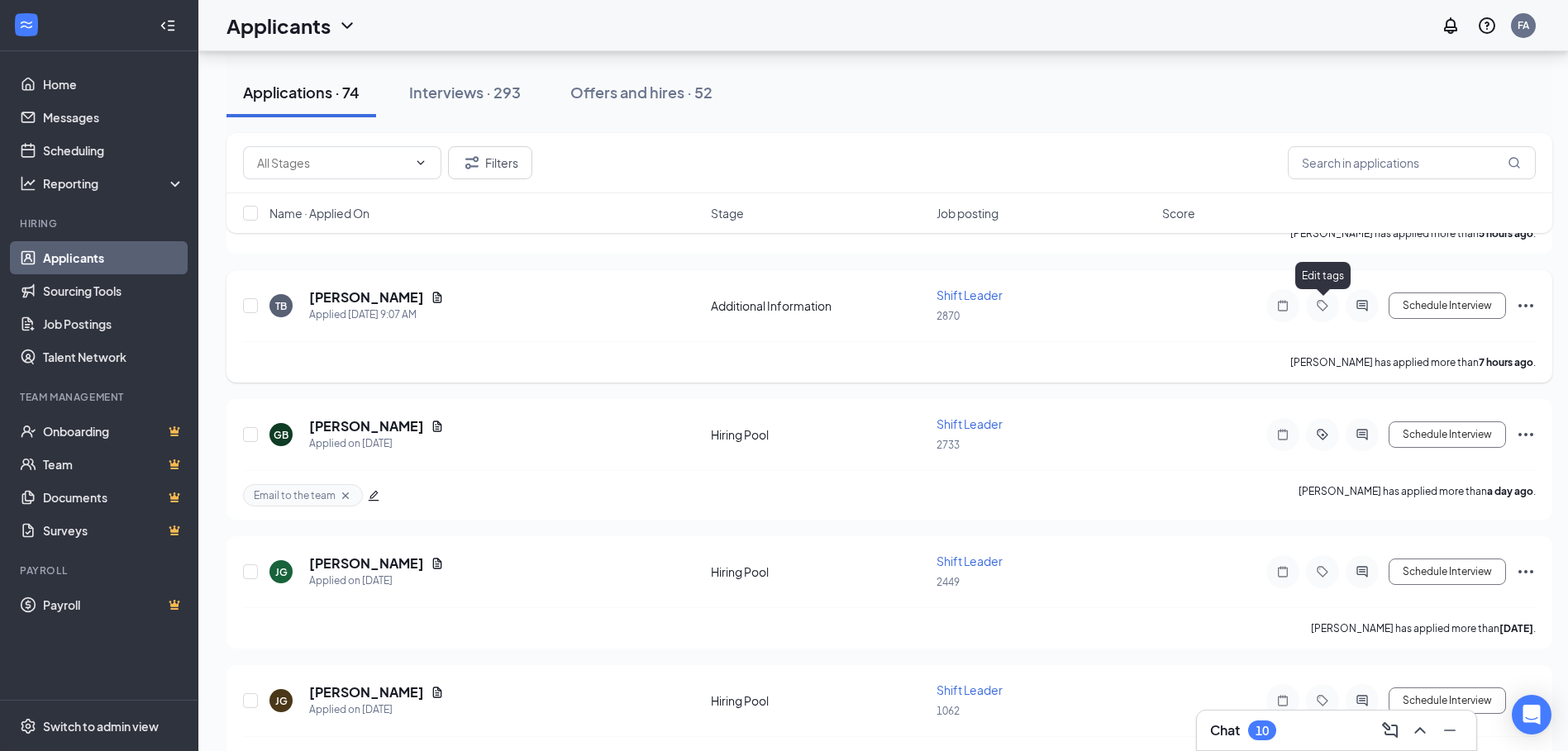
click at [1320, 305] on icon "Tag" at bounding box center [1322, 306] width 20 height 13
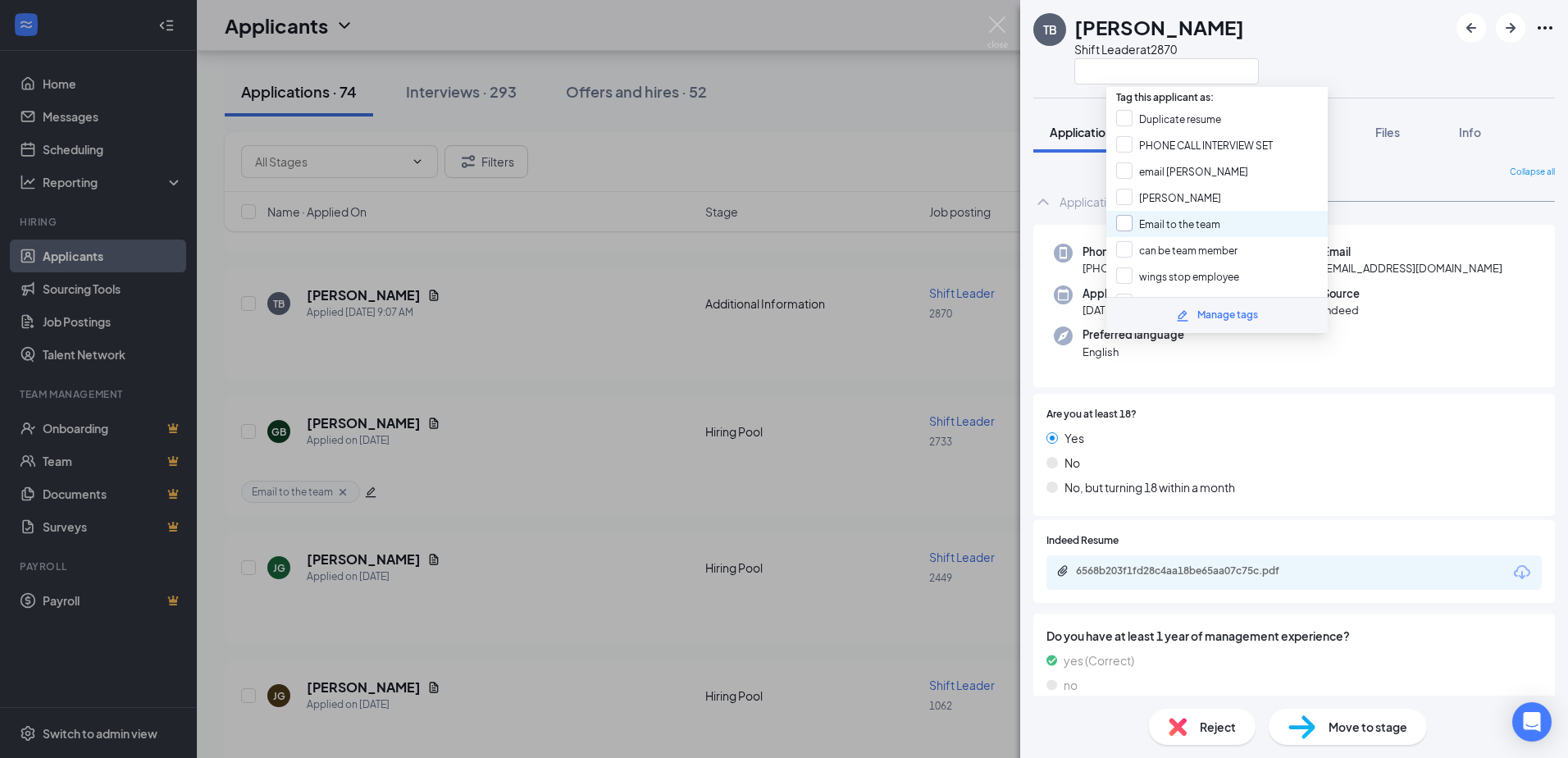
click at [1127, 224] on input "Email to the team" at bounding box center [1167, 224] width 104 height 18
checkbox input "true"
click at [325, 375] on div "TB Tay'[PERSON_NAME] Shift Leader at 2870 Application Messages Feedback Files I…" at bounding box center [784, 379] width 1568 height 758
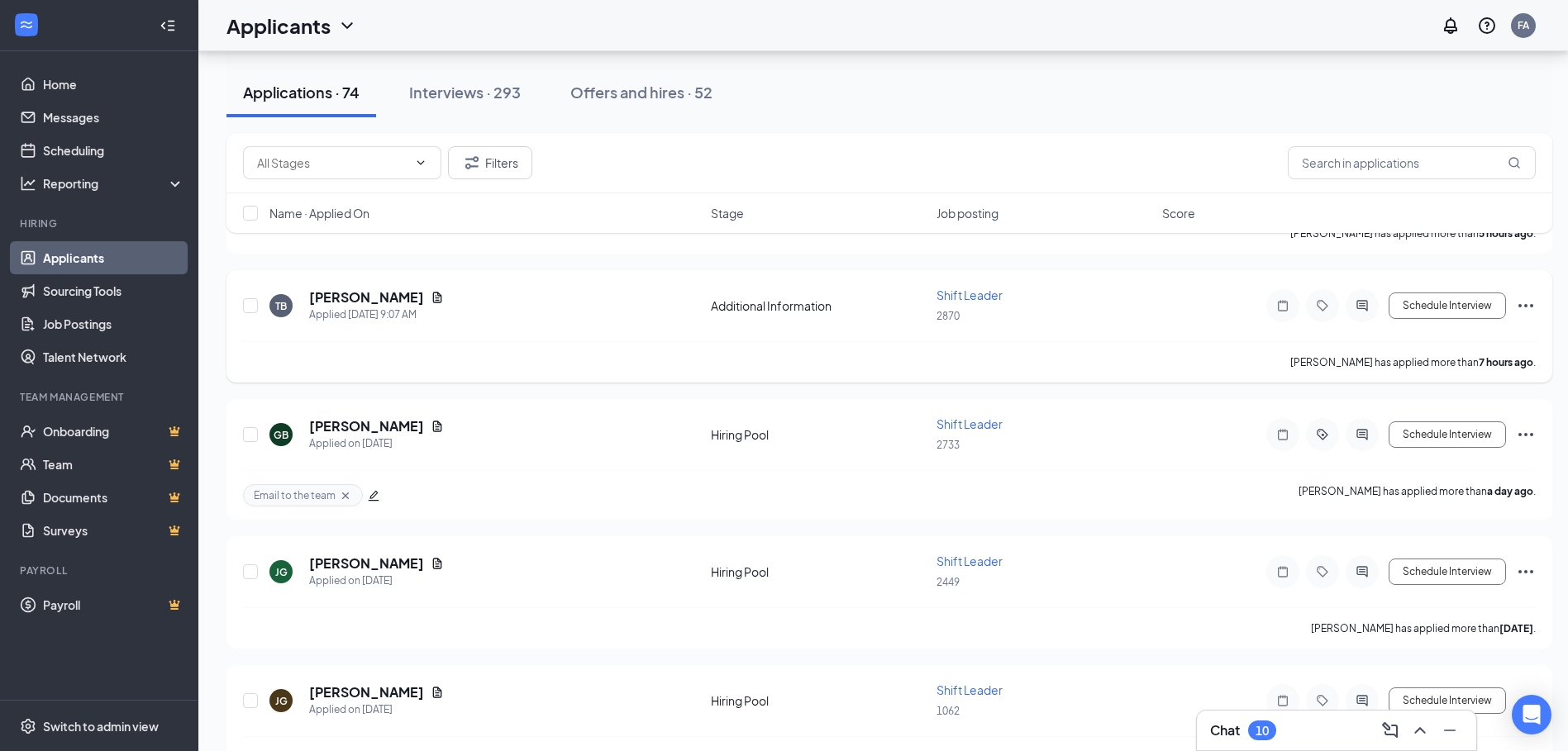
click at [323, 356] on div "[PERSON_NAME] has applied more than 7 hours ago ." at bounding box center [889, 362] width 1293 height 41
click at [313, 356] on div "[PERSON_NAME] has applied more than 7 hours ago ." at bounding box center [889, 362] width 1293 height 41
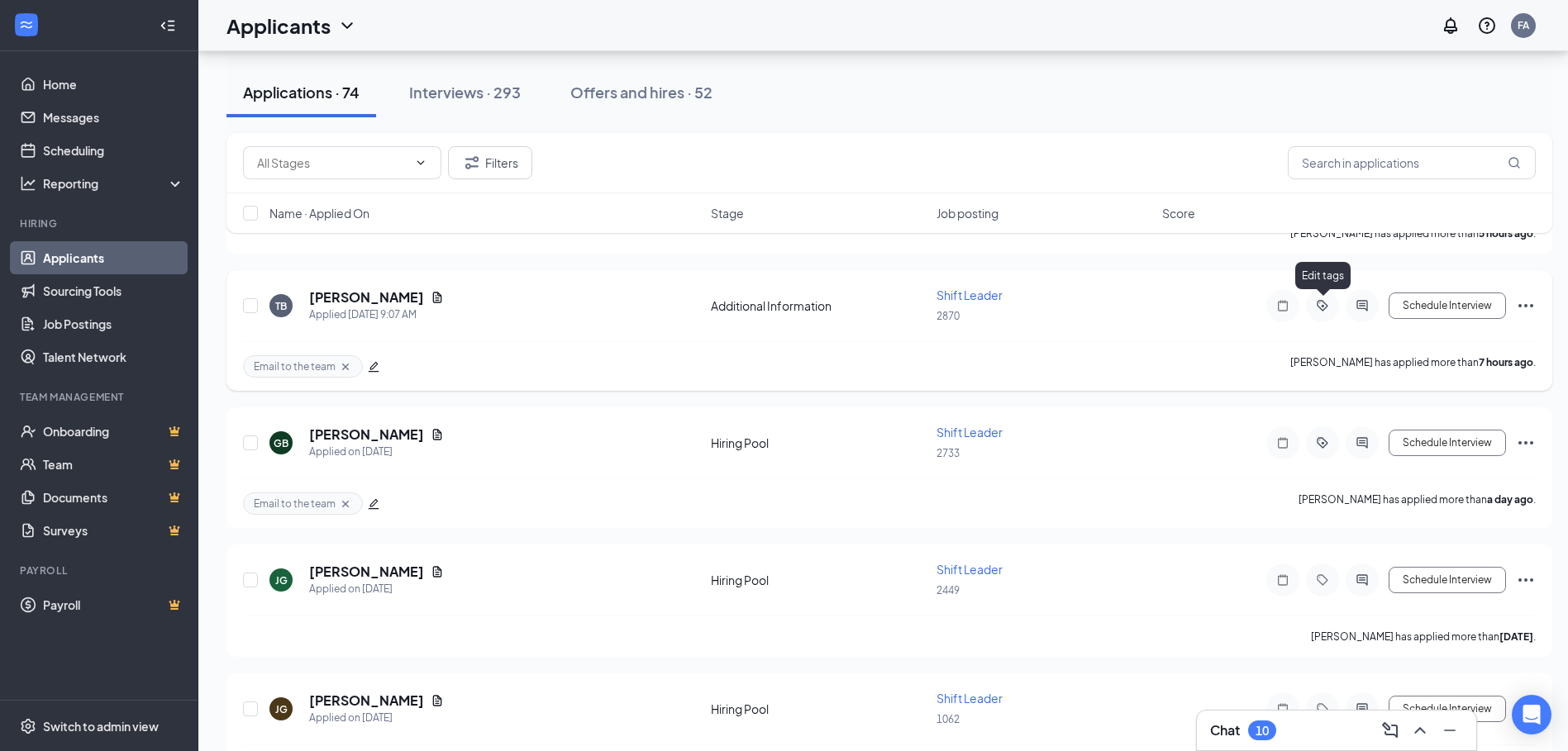
click at [1321, 302] on icon "ActiveTag" at bounding box center [1322, 306] width 20 height 13
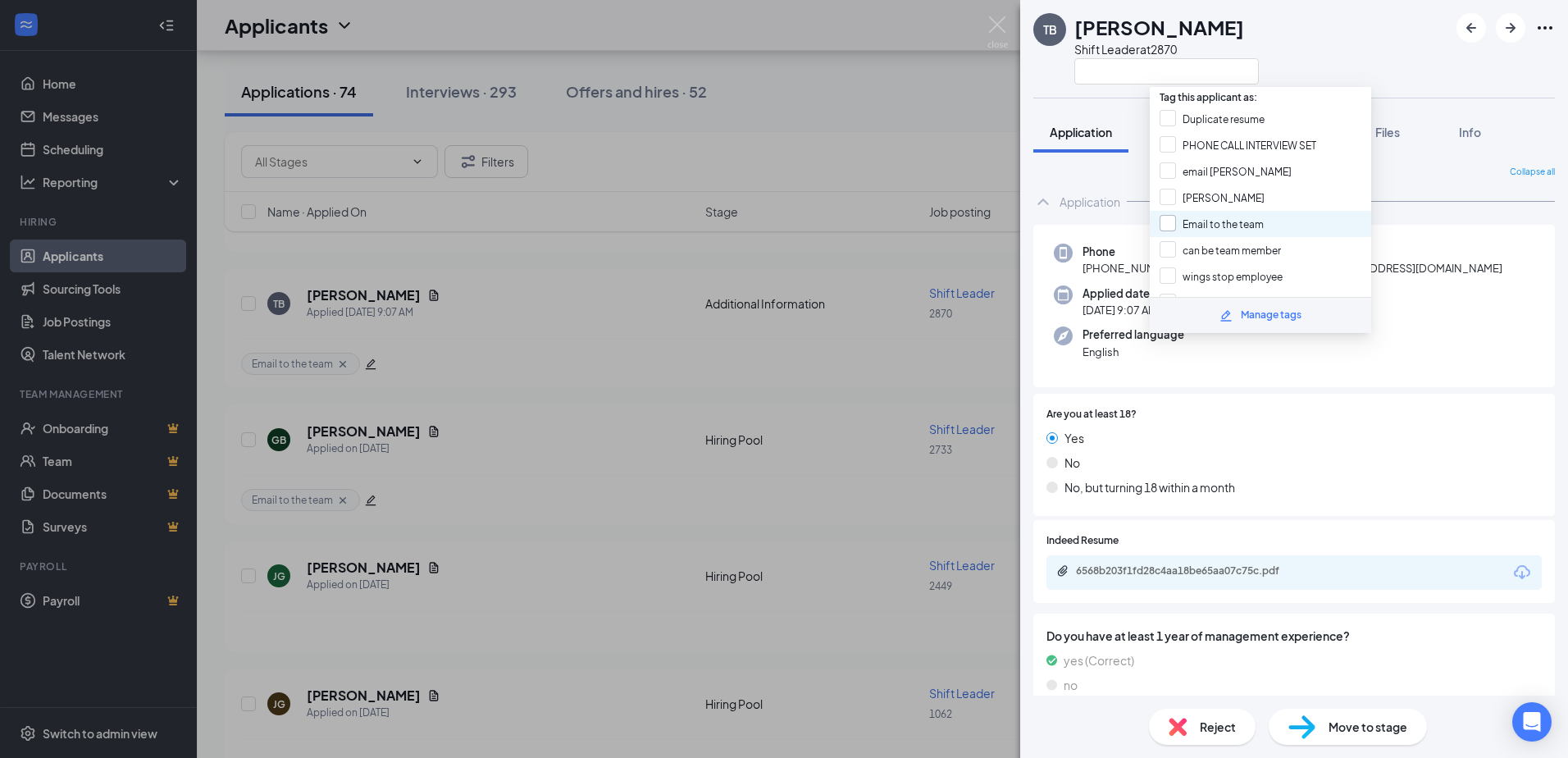
click at [1172, 224] on input "Email to the team" at bounding box center [1212, 224] width 104 height 18
checkbox input "true"
click at [401, 644] on div "TB Tay'[PERSON_NAME] Shift Leader at 2870 Application Messages Feedback Files I…" at bounding box center [784, 379] width 1568 height 758
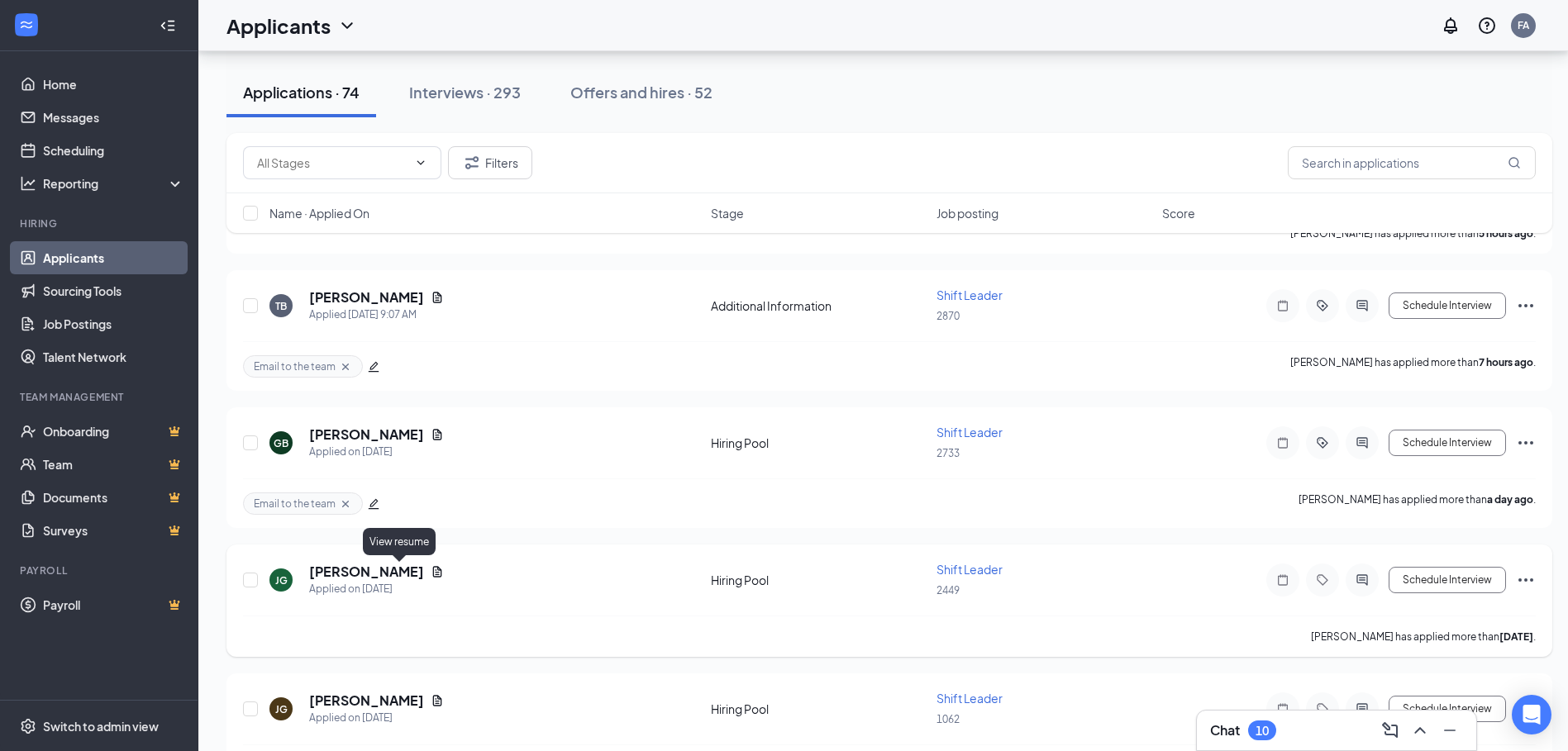
click at [431, 571] on icon "Document" at bounding box center [437, 572] width 13 height 13
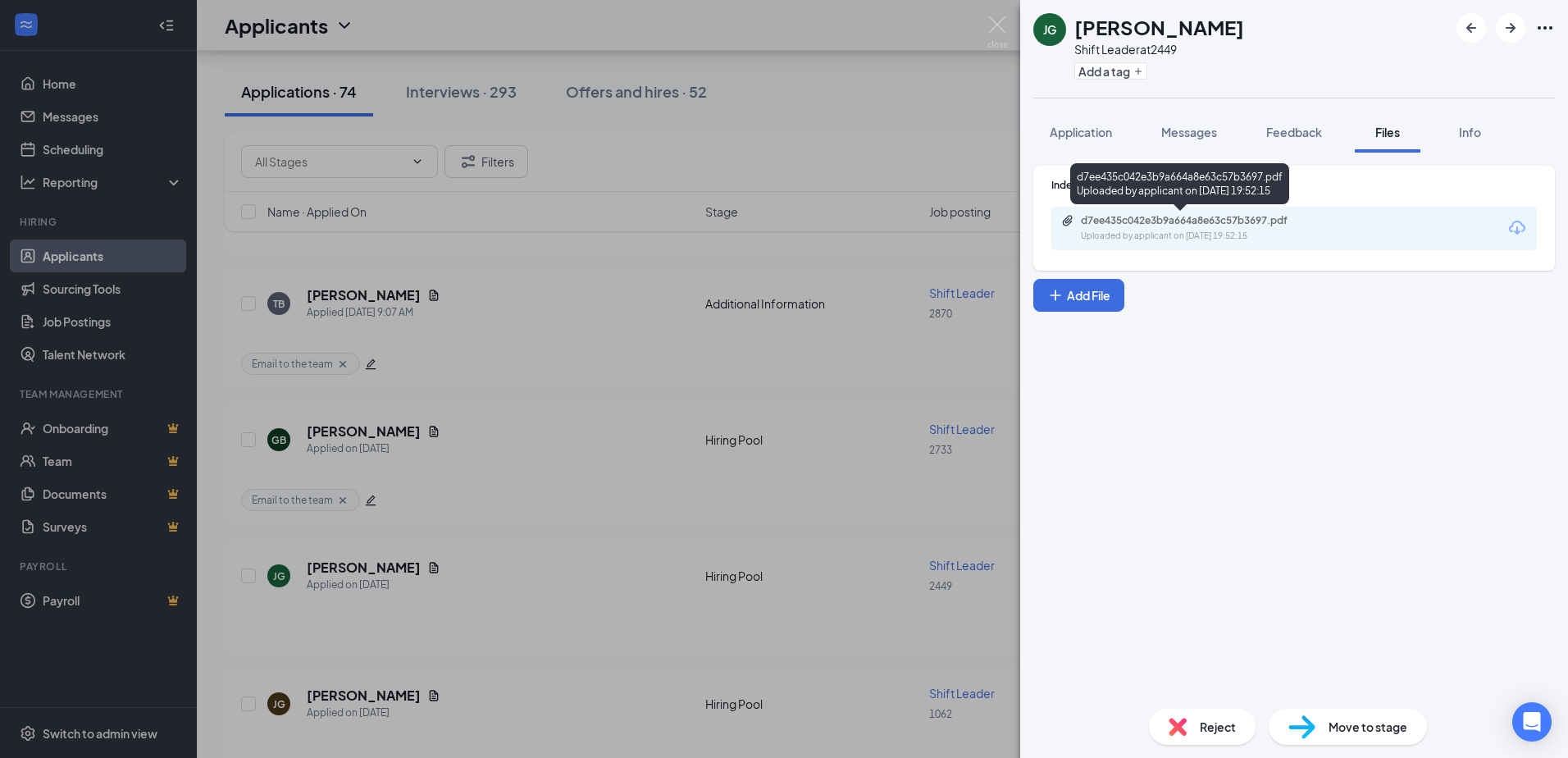
click at [1114, 220] on div "d7ee435c042e3b9a664a8e63c57b3697.pdf" at bounding box center [1195, 221] width 230 height 13
click at [643, 569] on div "JG [PERSON_NAME] Shift Leader at 2449 Add a tag Application Messages Feedback F…" at bounding box center [784, 379] width 1568 height 758
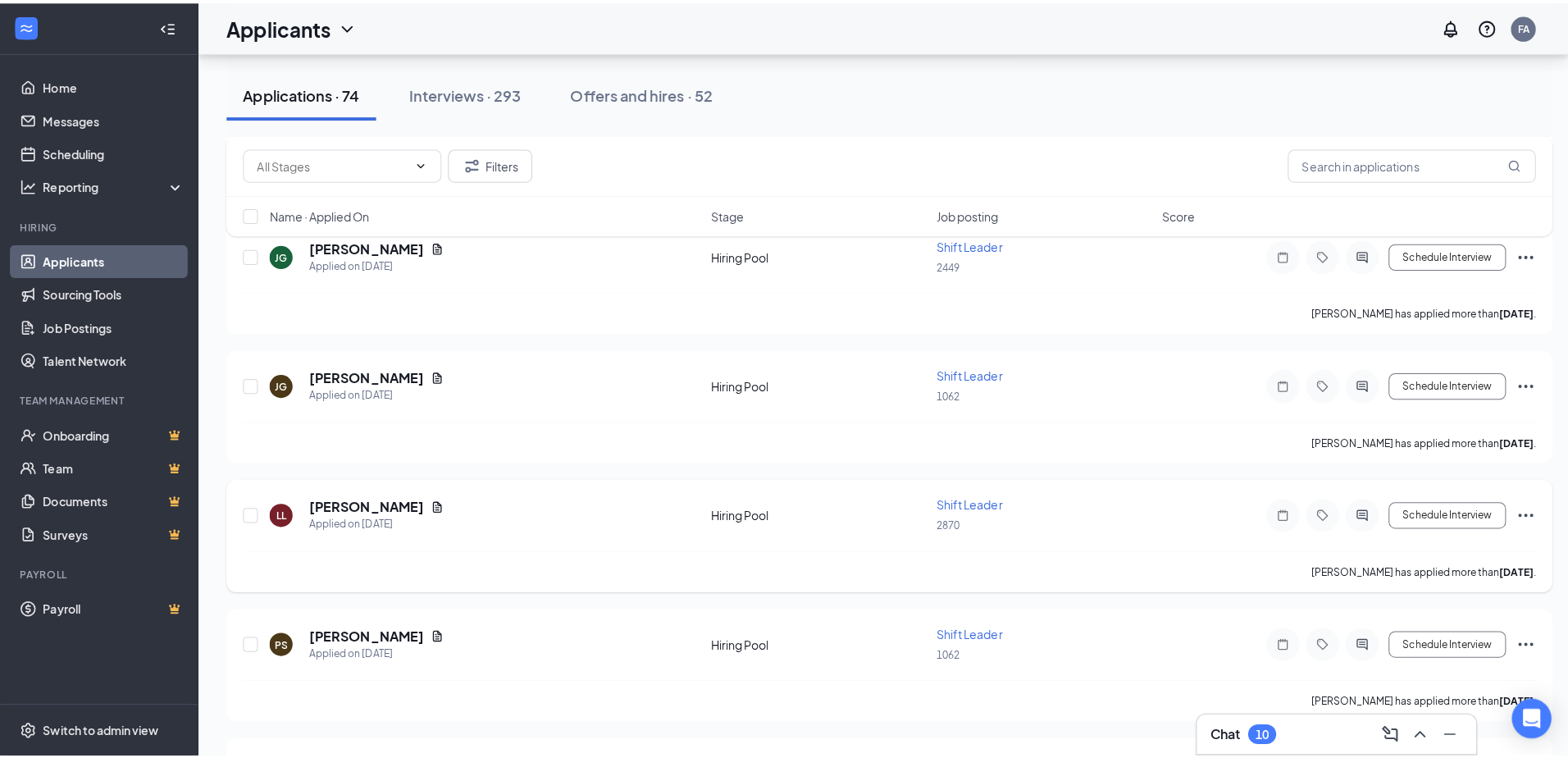
scroll to position [984, 0]
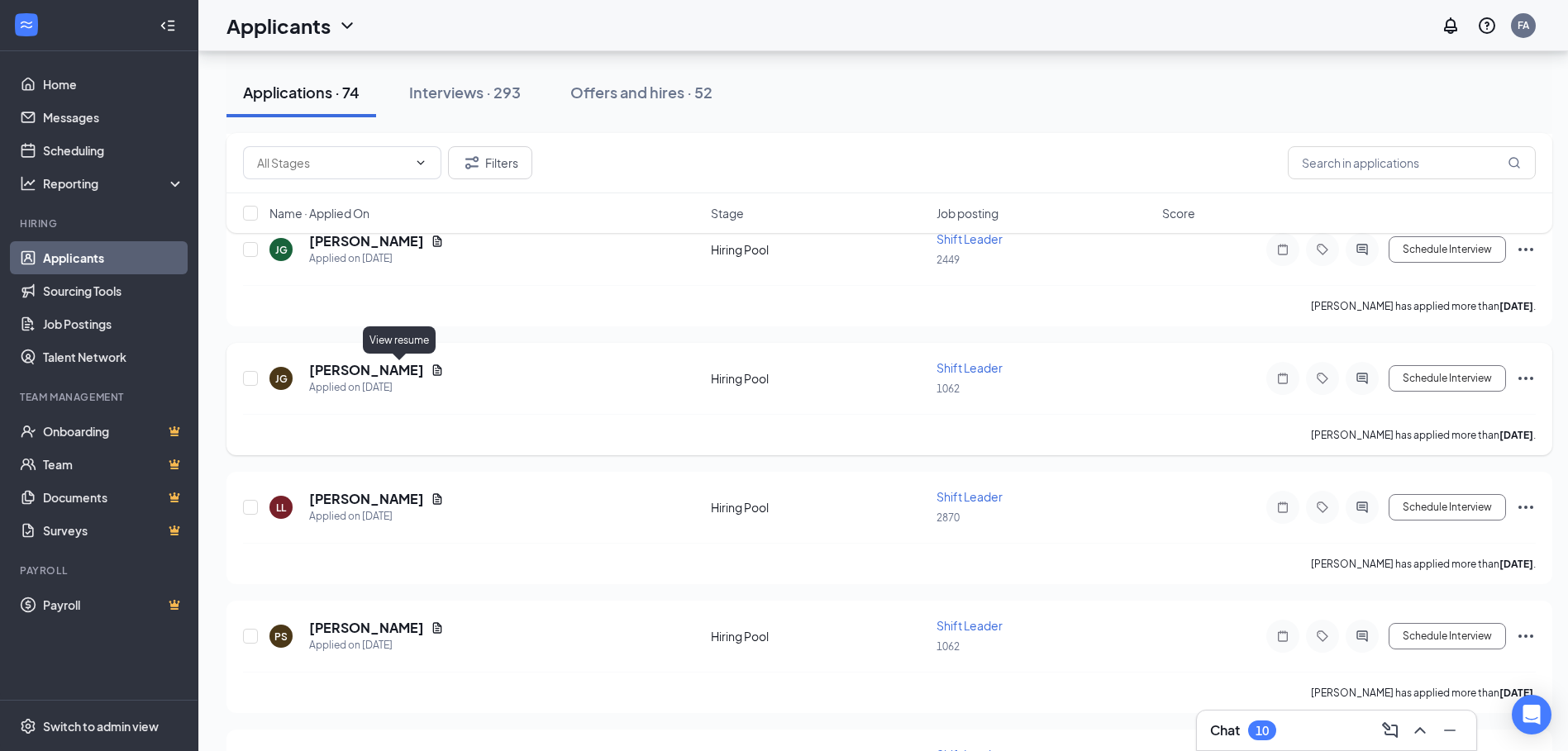
click at [431, 366] on icon "Document" at bounding box center [437, 370] width 13 height 13
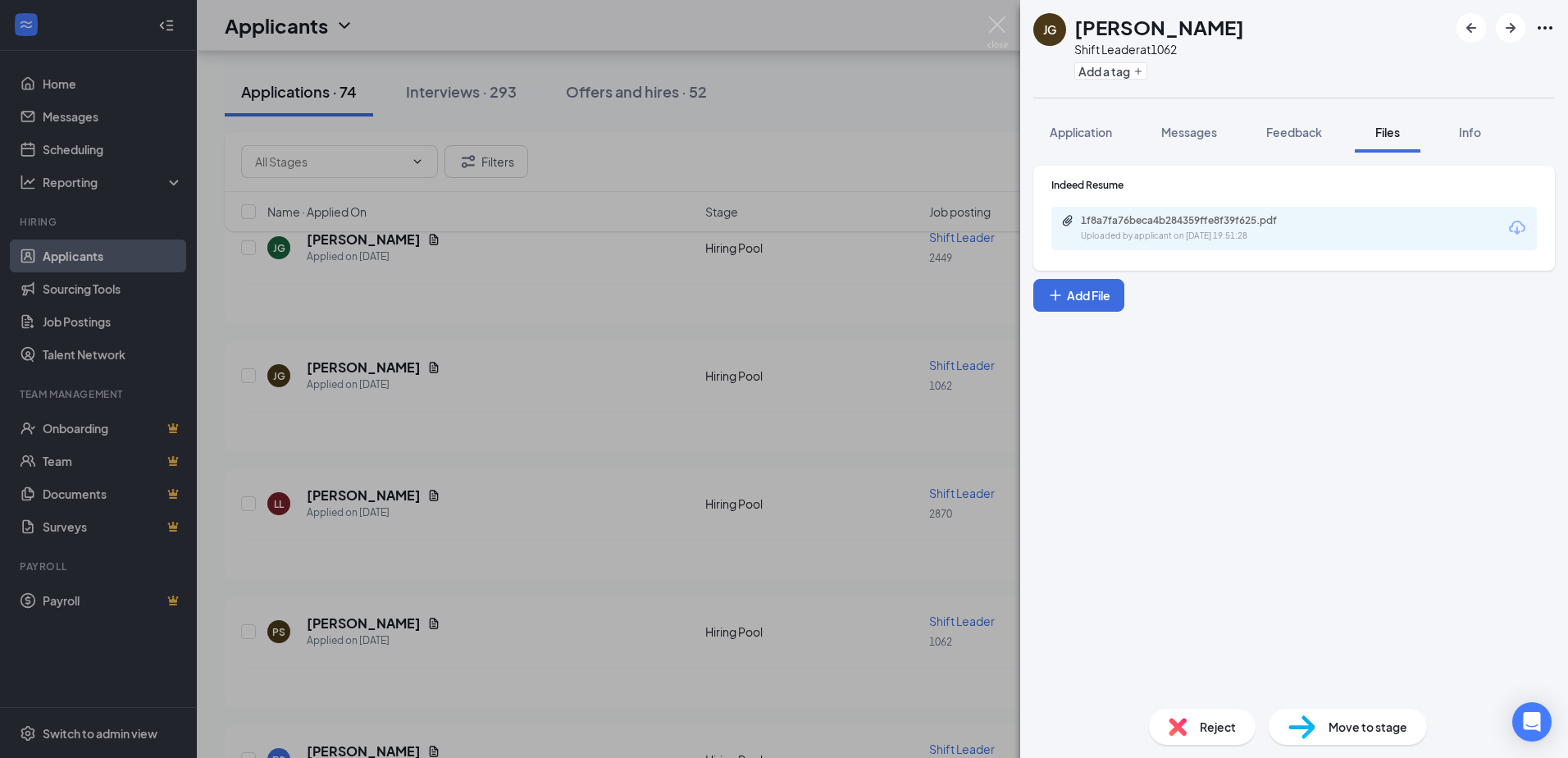
click at [398, 367] on div "JG [PERSON_NAME] Shift Leader at 1062 Add a tag Application Messages Feedback F…" at bounding box center [784, 379] width 1568 height 758
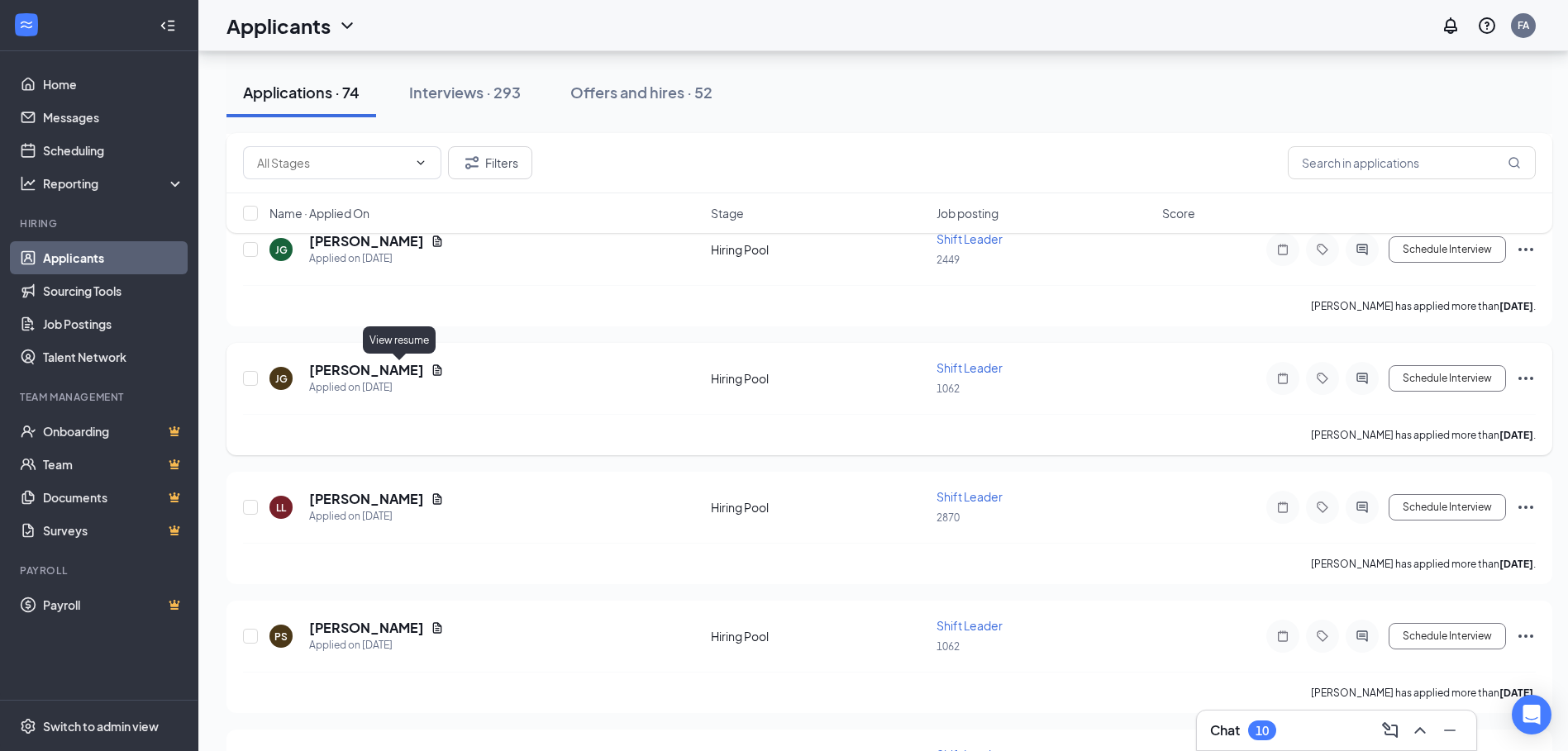
click at [433, 374] on icon "Document" at bounding box center [438, 370] width 9 height 11
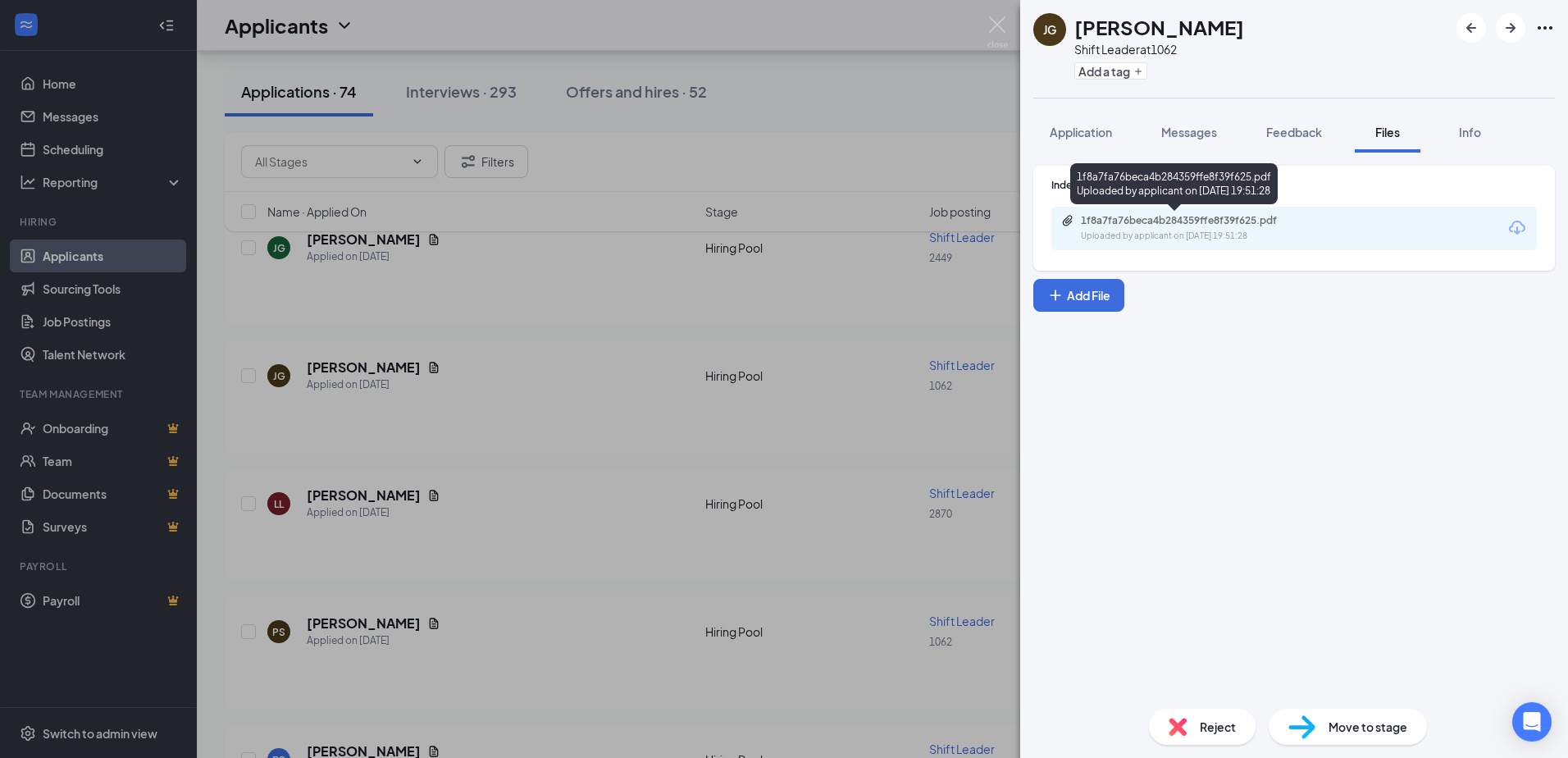
click at [1190, 217] on div "1f8a7fa76beca4b284359ffe8f39f625.pdf" at bounding box center [1195, 221] width 230 height 13
